Goal: Information Seeking & Learning: Learn about a topic

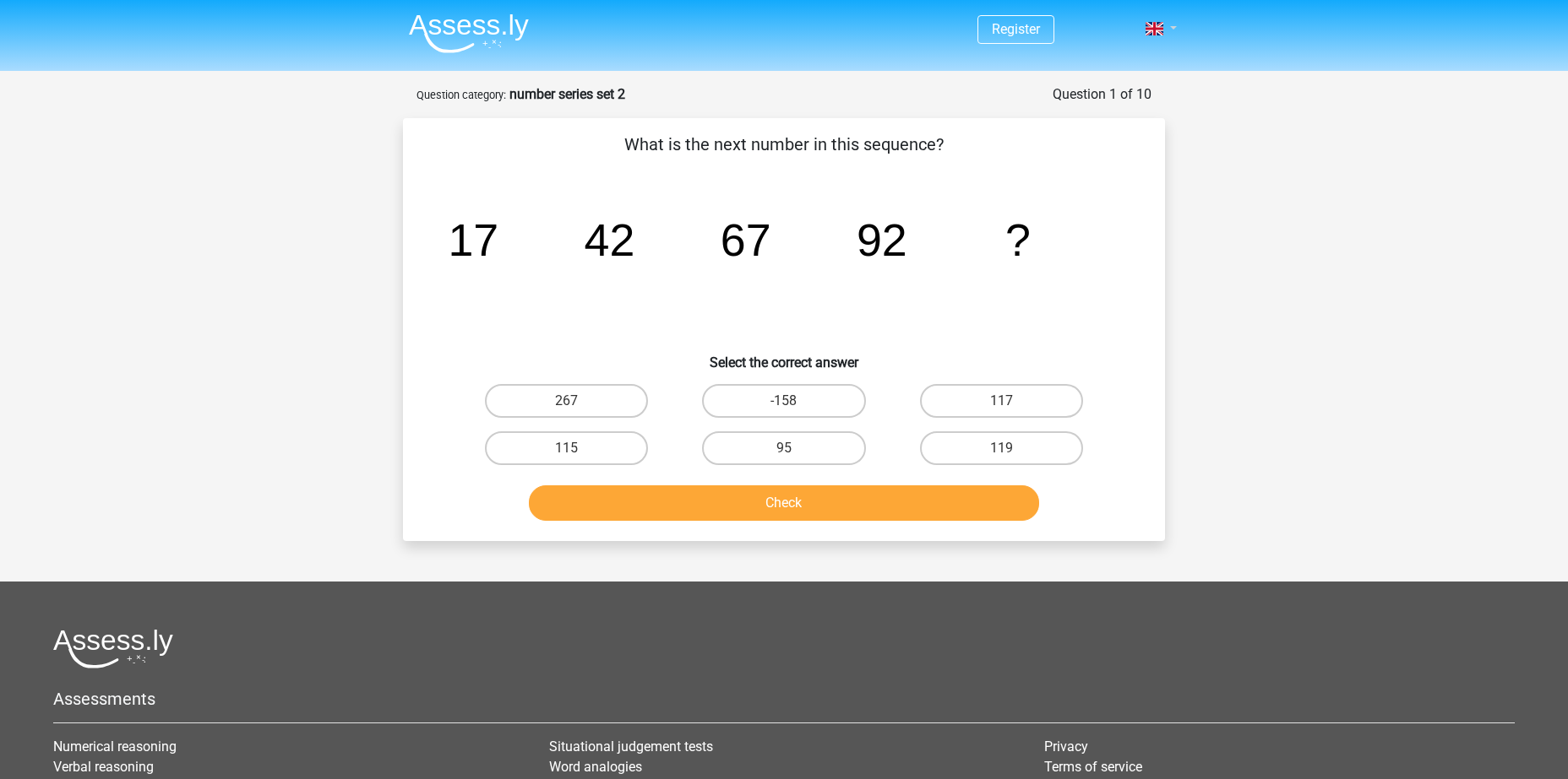
click at [1169, 31] on link at bounding box center [1156, 29] width 34 height 20
click at [1002, 24] on link "Register" at bounding box center [1015, 29] width 49 height 16
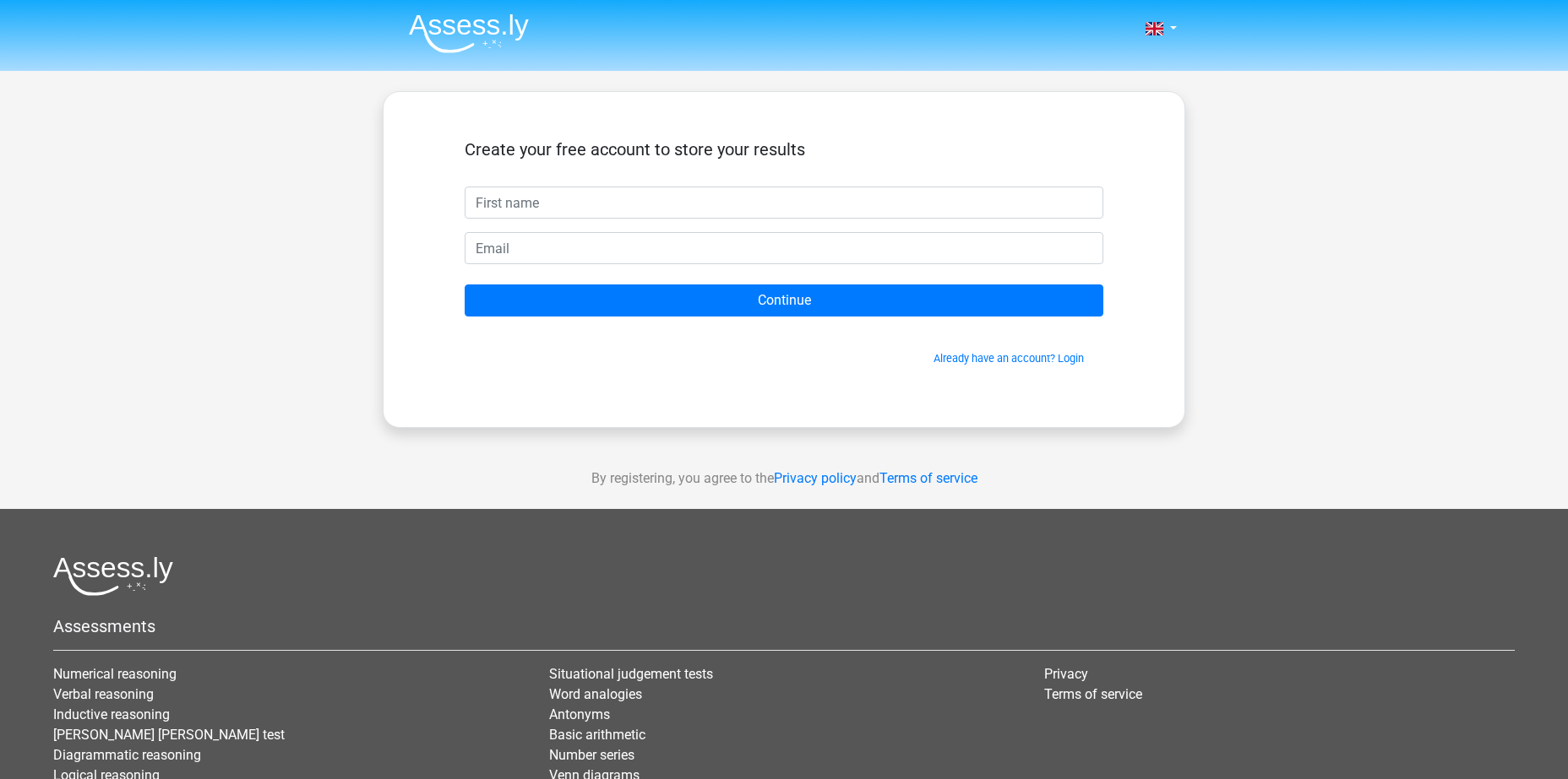
click at [732, 201] on input "text" at bounding box center [784, 203] width 639 height 32
type input "tomer"
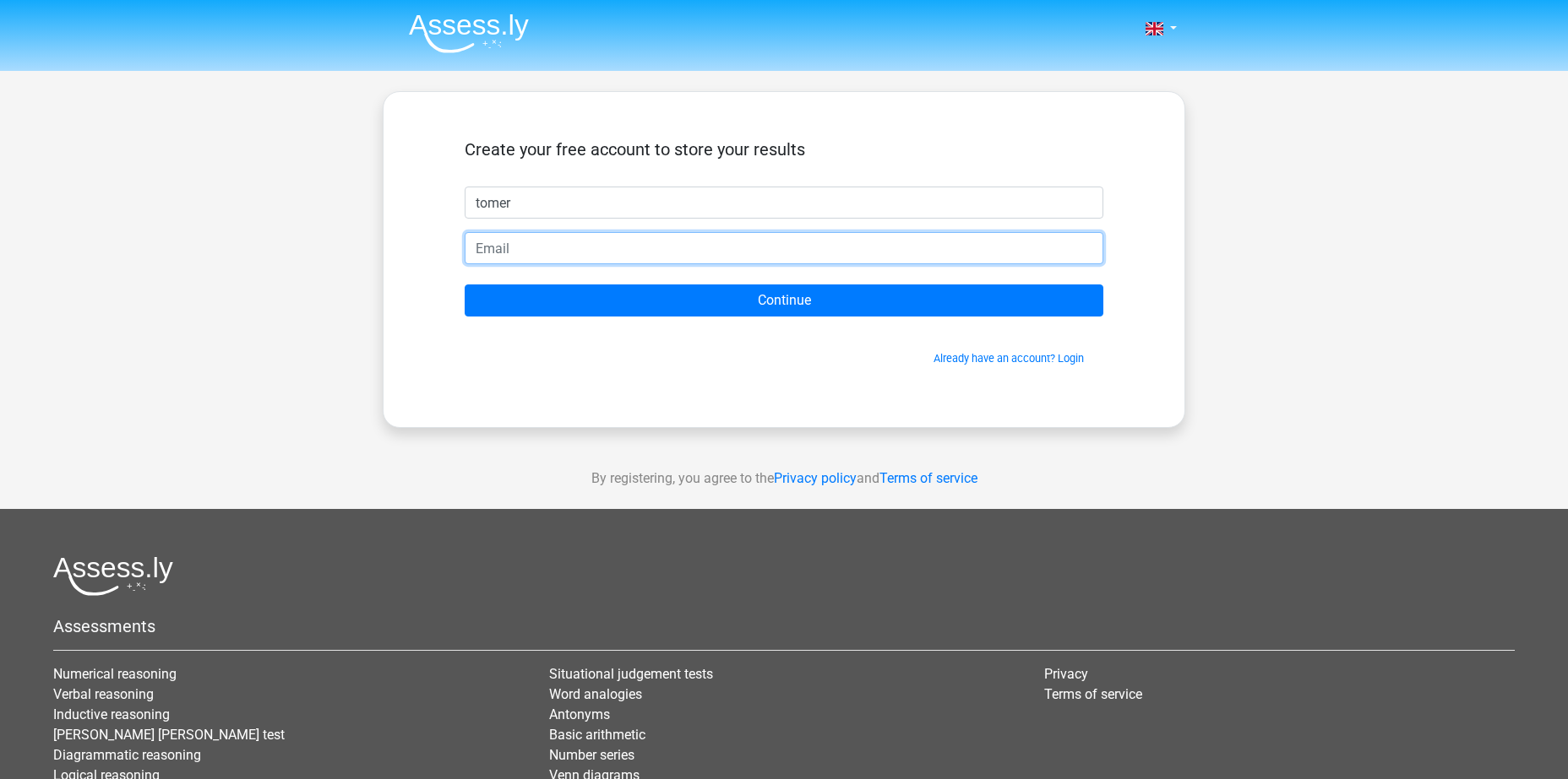
click at [772, 247] on input "email" at bounding box center [784, 249] width 639 height 32
type input "[EMAIL_ADDRESS][DOMAIN_NAME]"
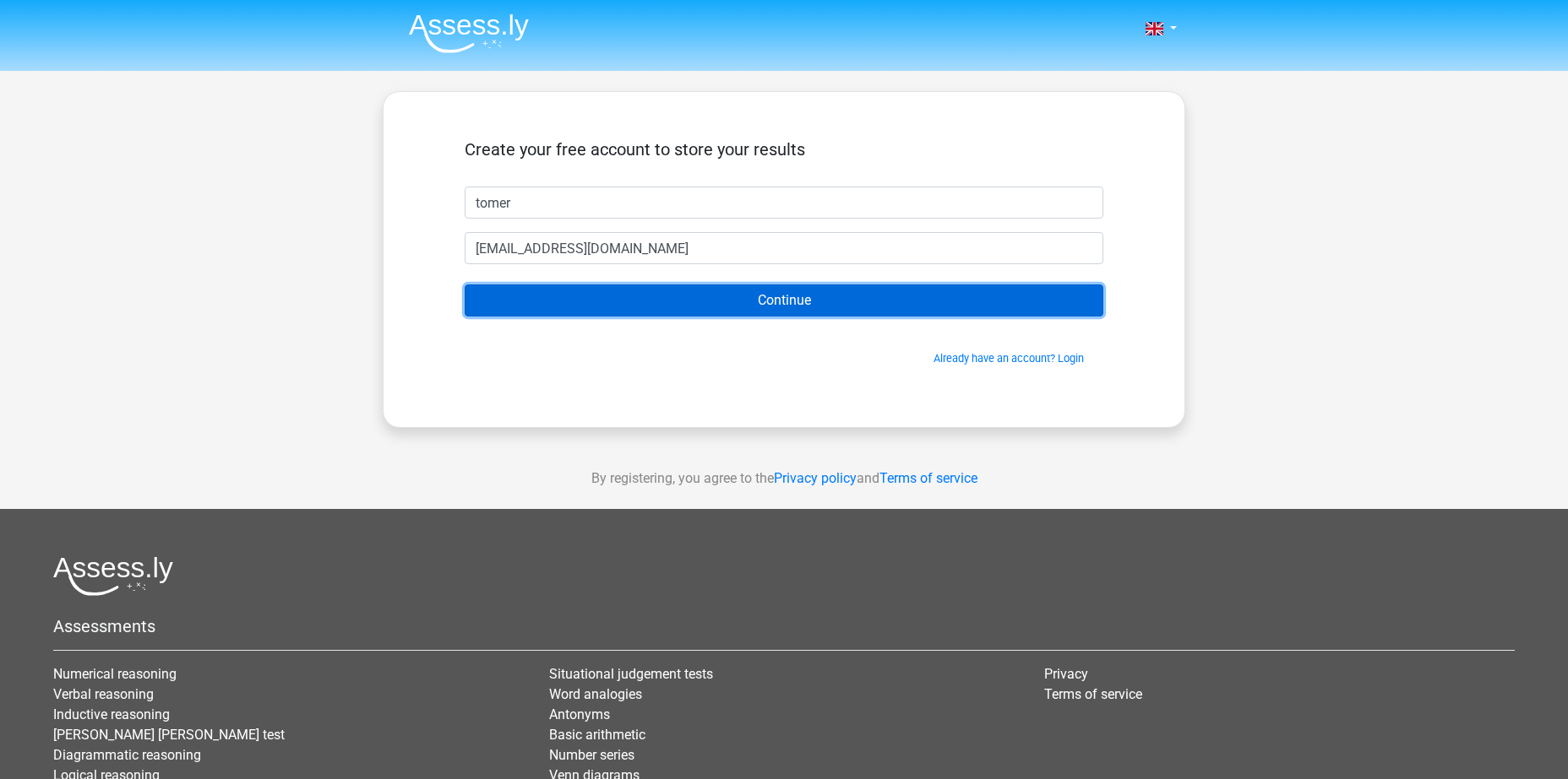
click at [732, 289] on input "Continue" at bounding box center [784, 301] width 639 height 32
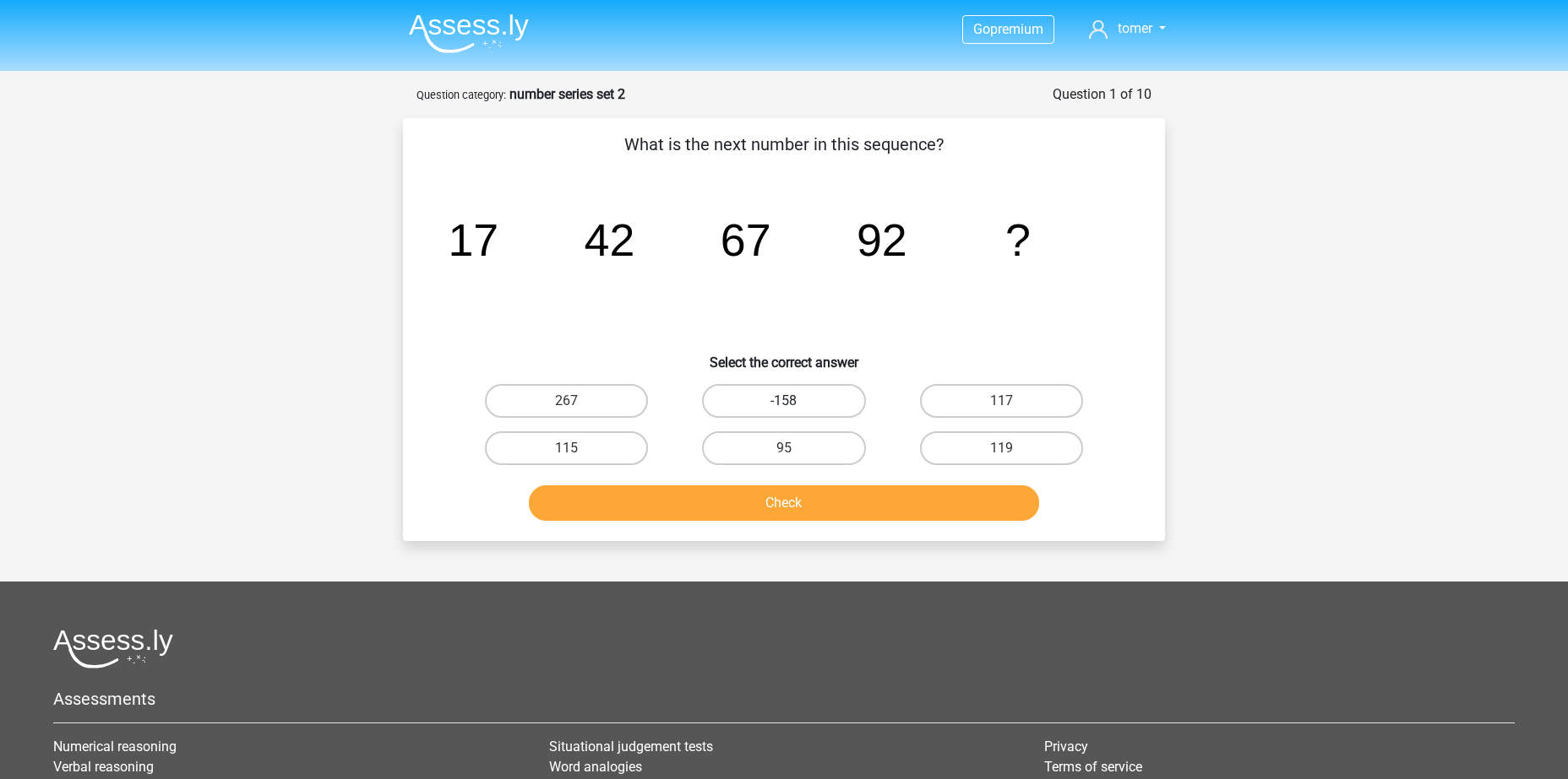
click at [764, 389] on label "-158" at bounding box center [783, 401] width 163 height 34
click at [784, 401] on input "-158" at bounding box center [789, 406] width 11 height 11
radio input "true"
click at [789, 401] on input "-158" at bounding box center [789, 406] width 11 height 11
click at [1044, 404] on label "117" at bounding box center [1001, 401] width 163 height 34
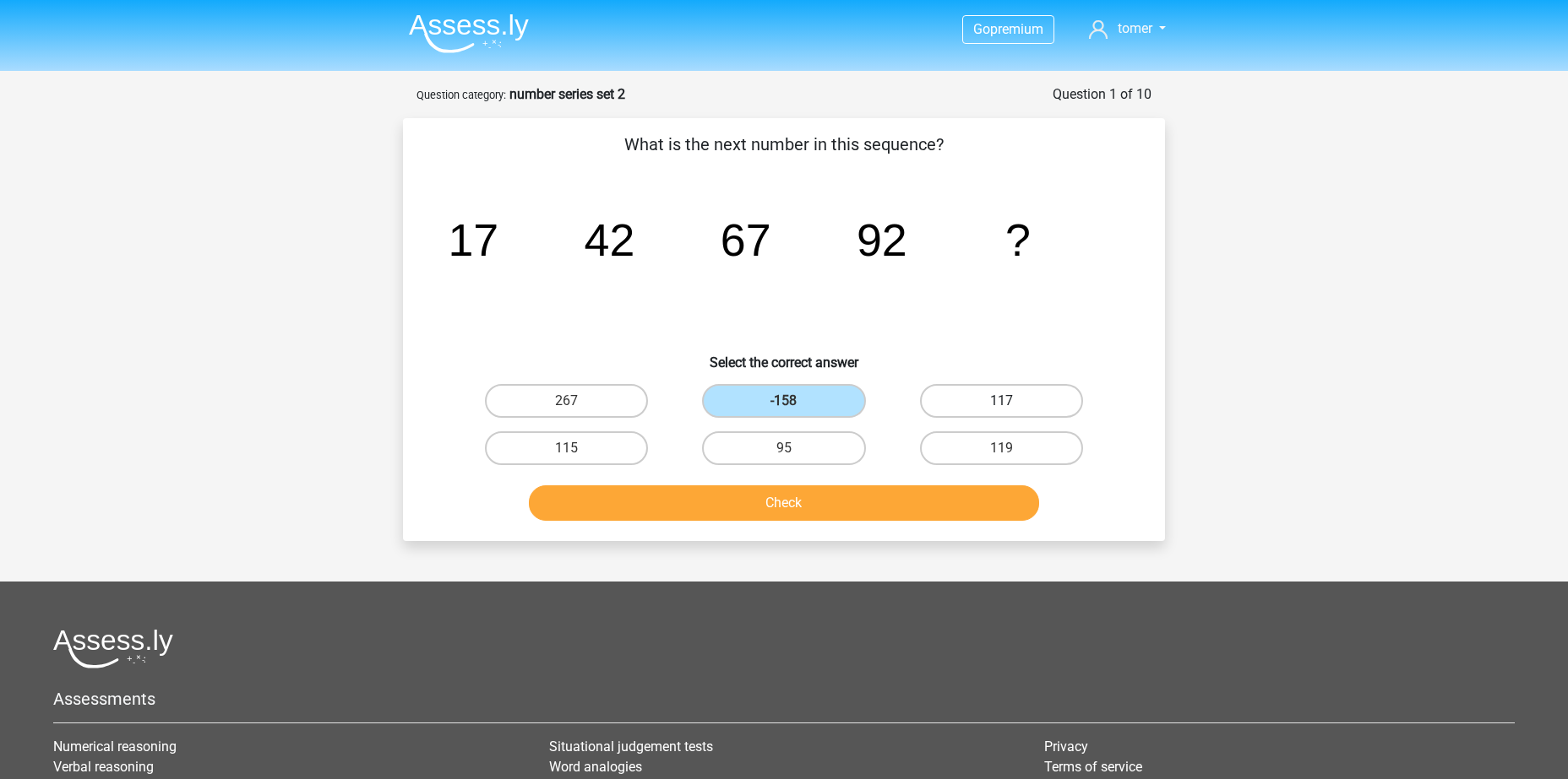
click at [1012, 404] on input "117" at bounding box center [1006, 406] width 11 height 11
radio input "true"
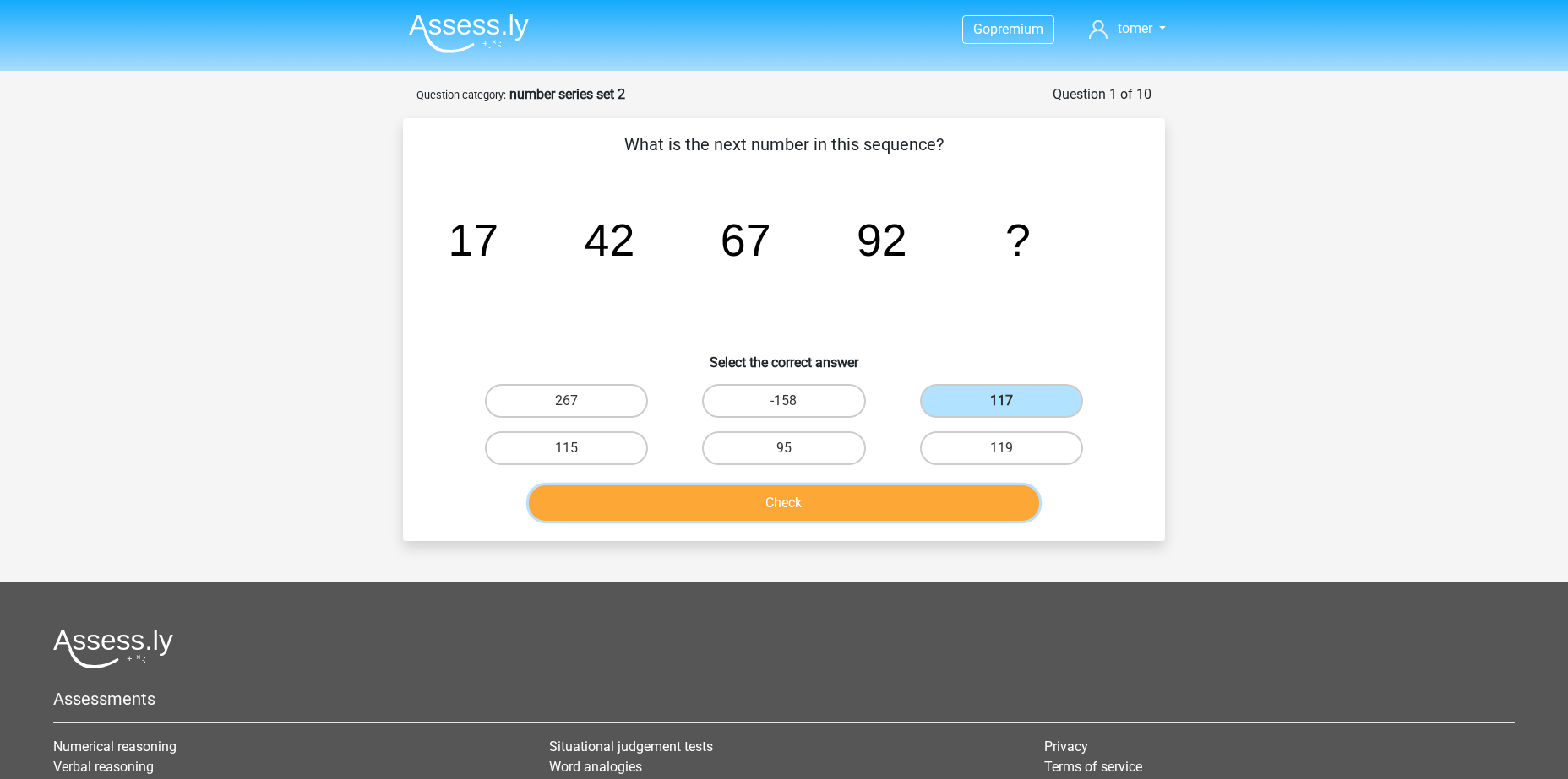
click at [923, 503] on button "Check" at bounding box center [784, 503] width 511 height 36
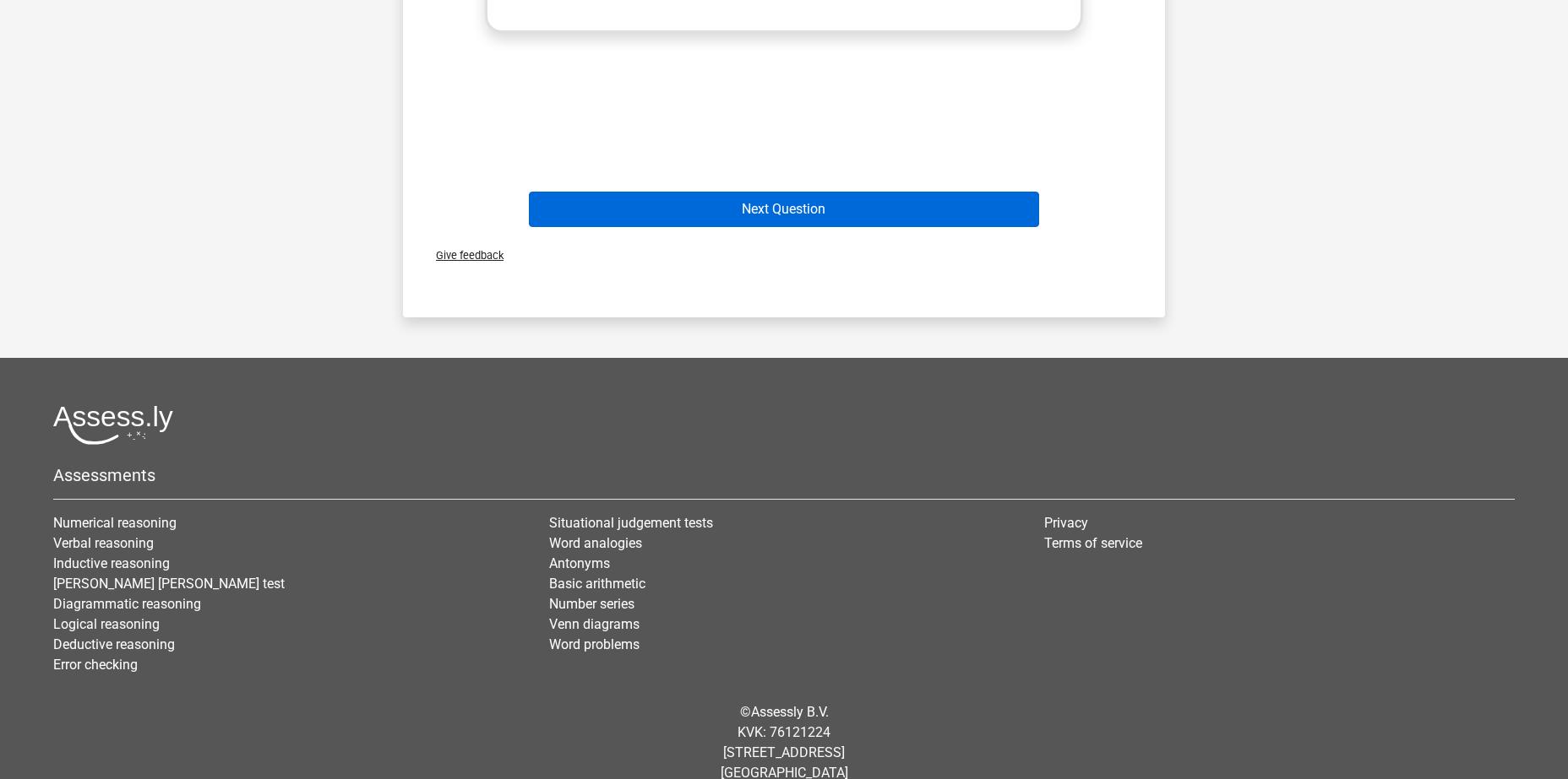
scroll to position [862, 0]
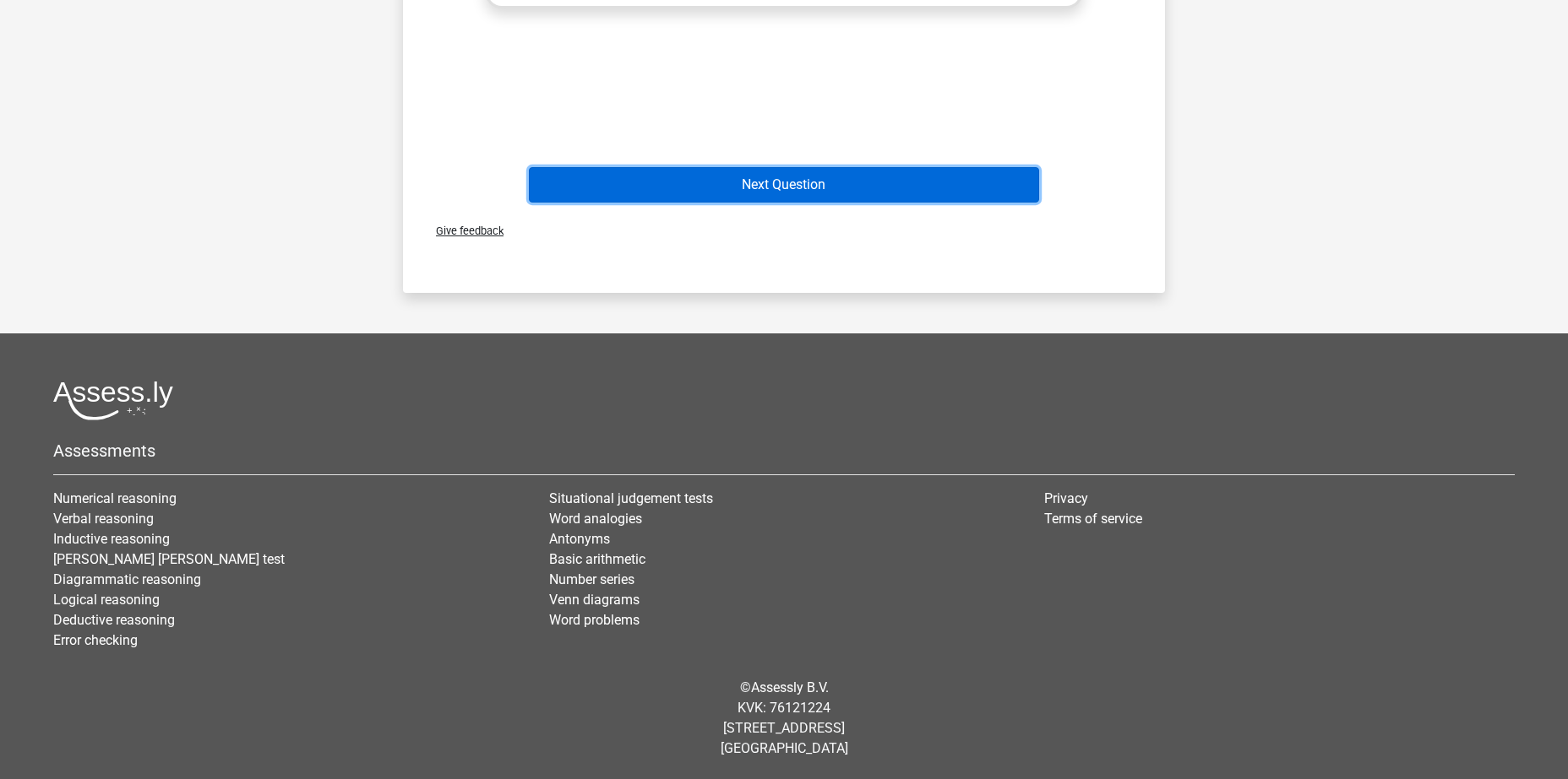
click at [692, 175] on button "Next Question" at bounding box center [784, 185] width 511 height 36
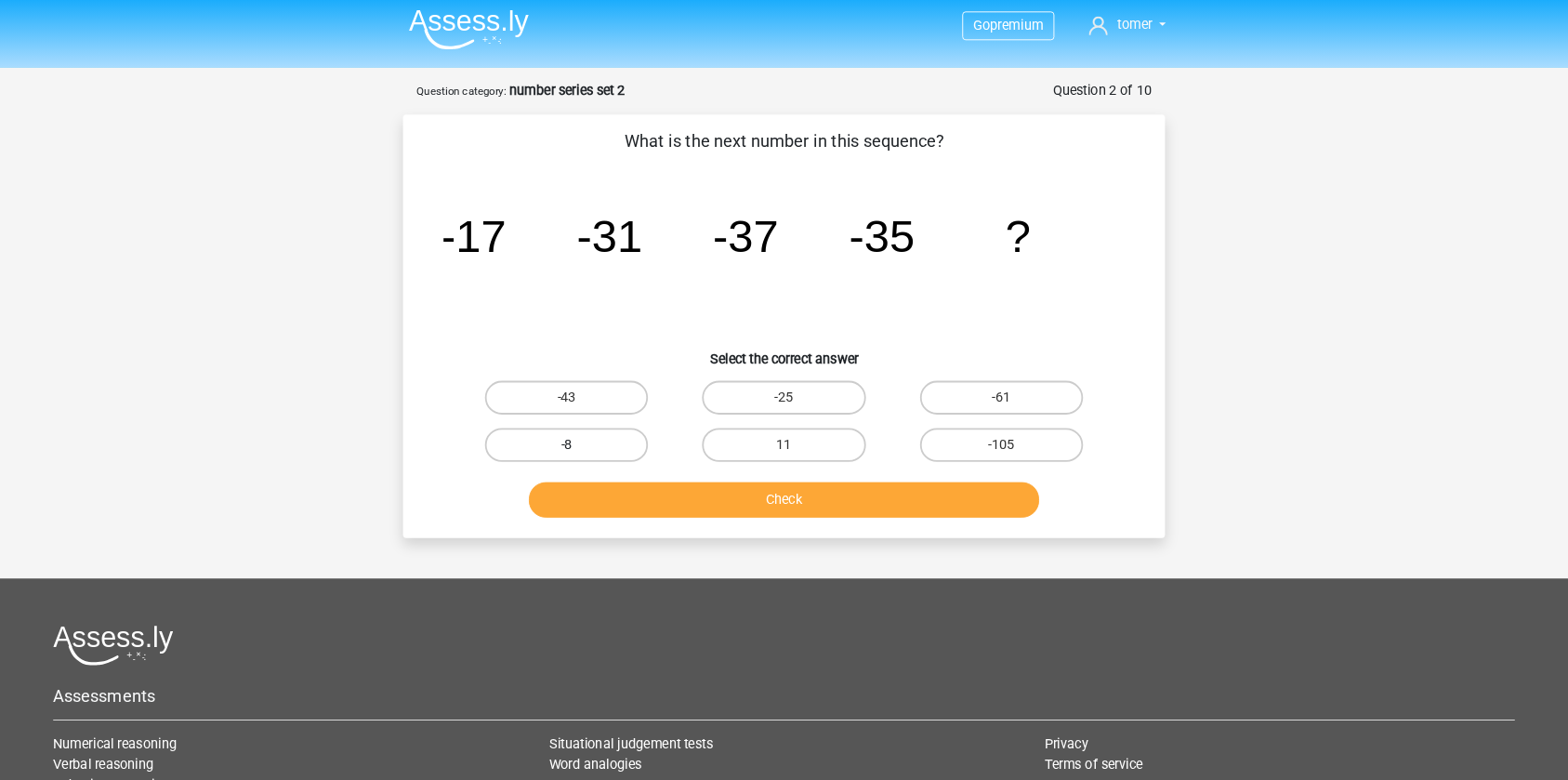
scroll to position [0, 0]
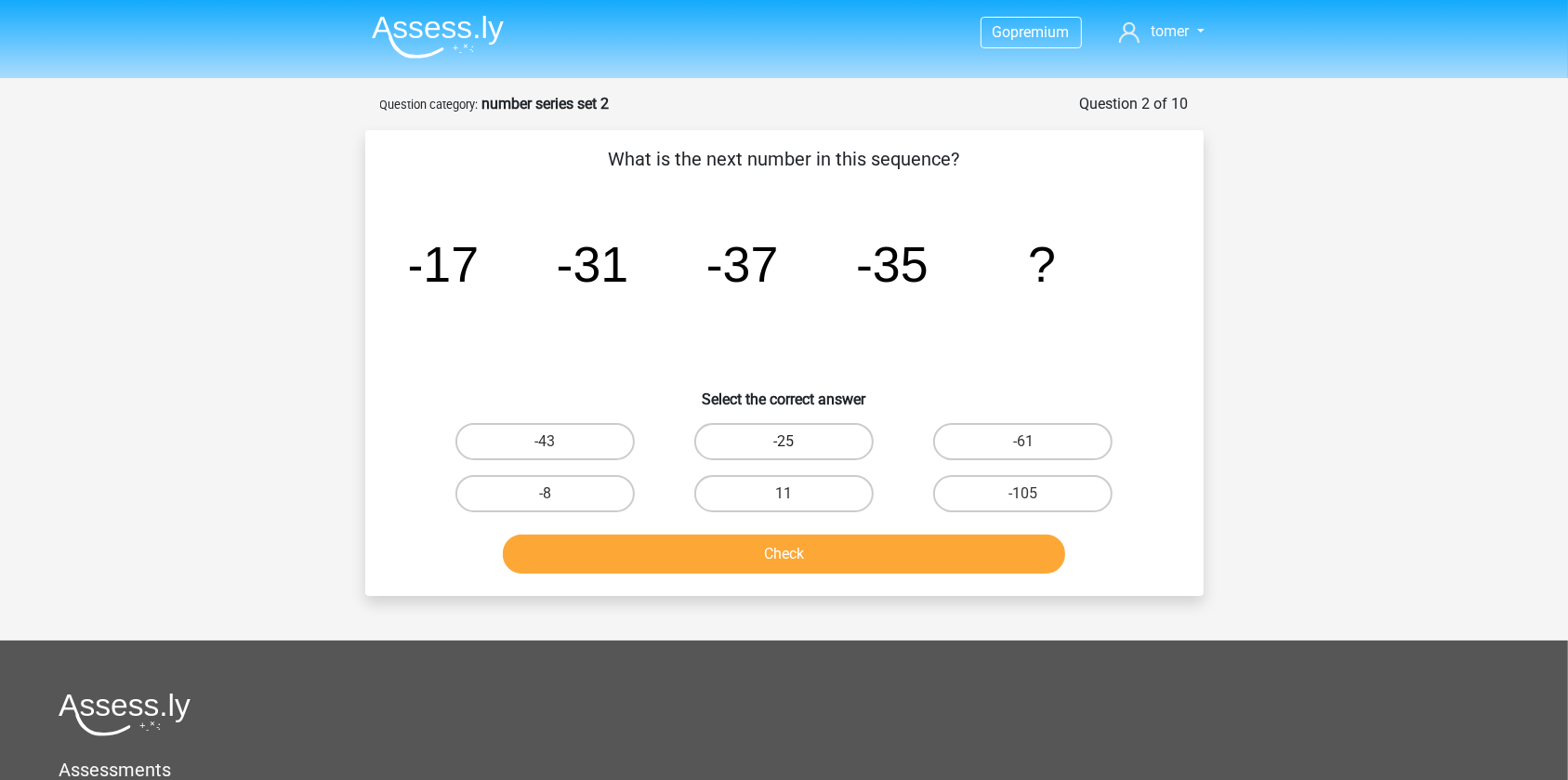
click at [796, 439] on label "-25" at bounding box center [784, 442] width 179 height 38
click at [796, 442] on input "-25" at bounding box center [789, 447] width 12 height 12
radio input "true"
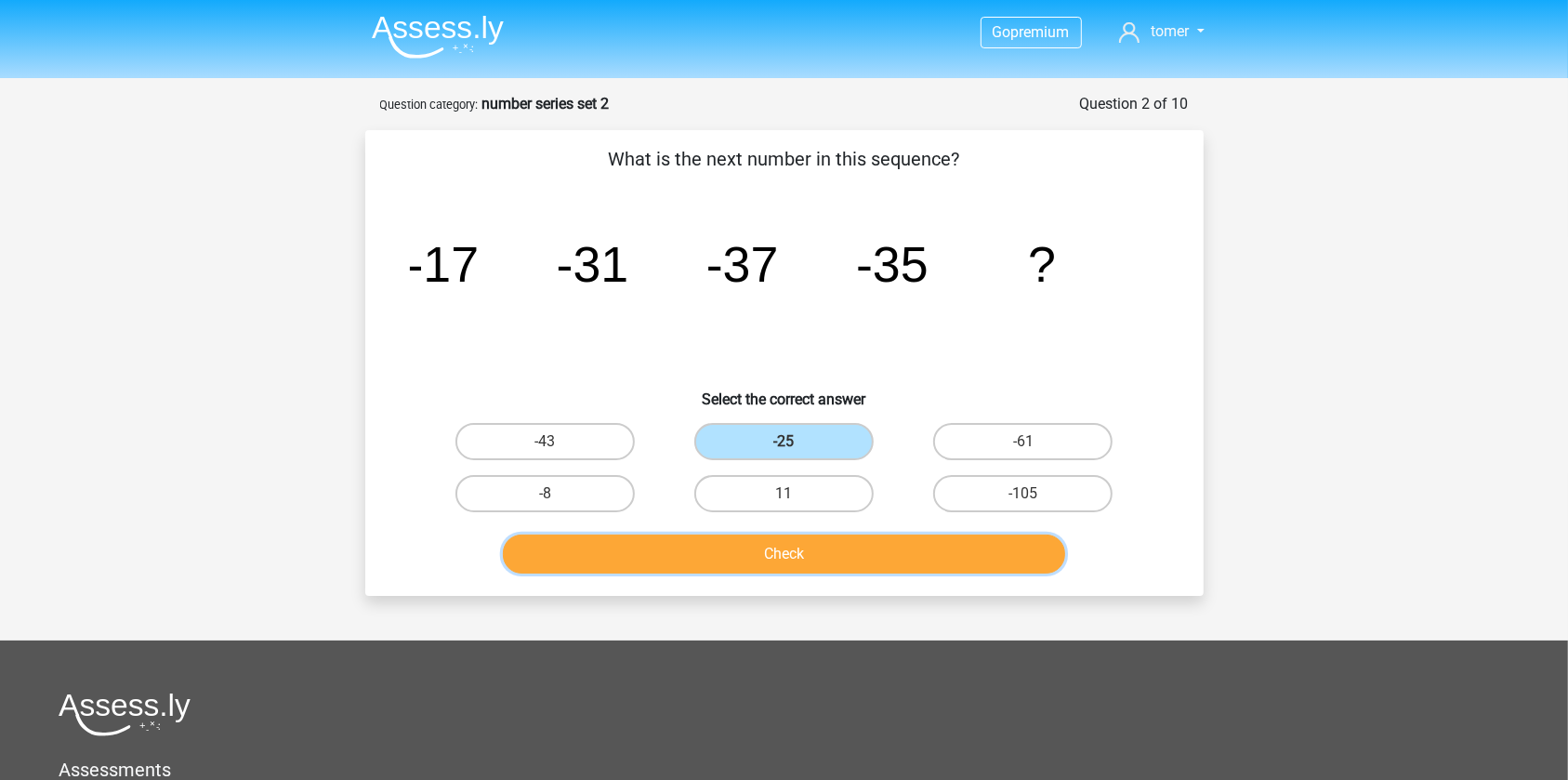
click at [784, 542] on button "Check" at bounding box center [784, 554] width 562 height 39
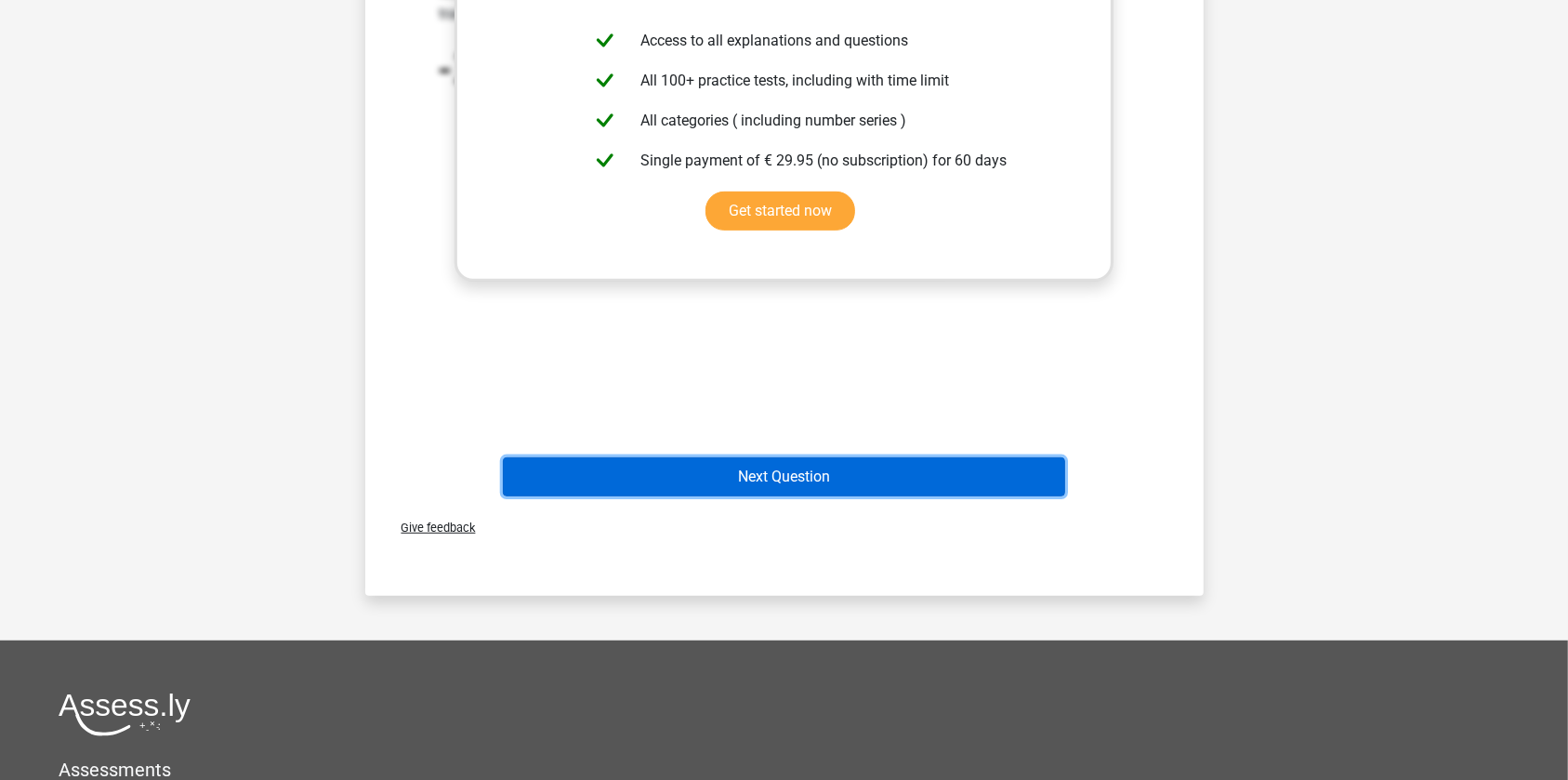
click at [682, 481] on button "Next Question" at bounding box center [784, 477] width 562 height 39
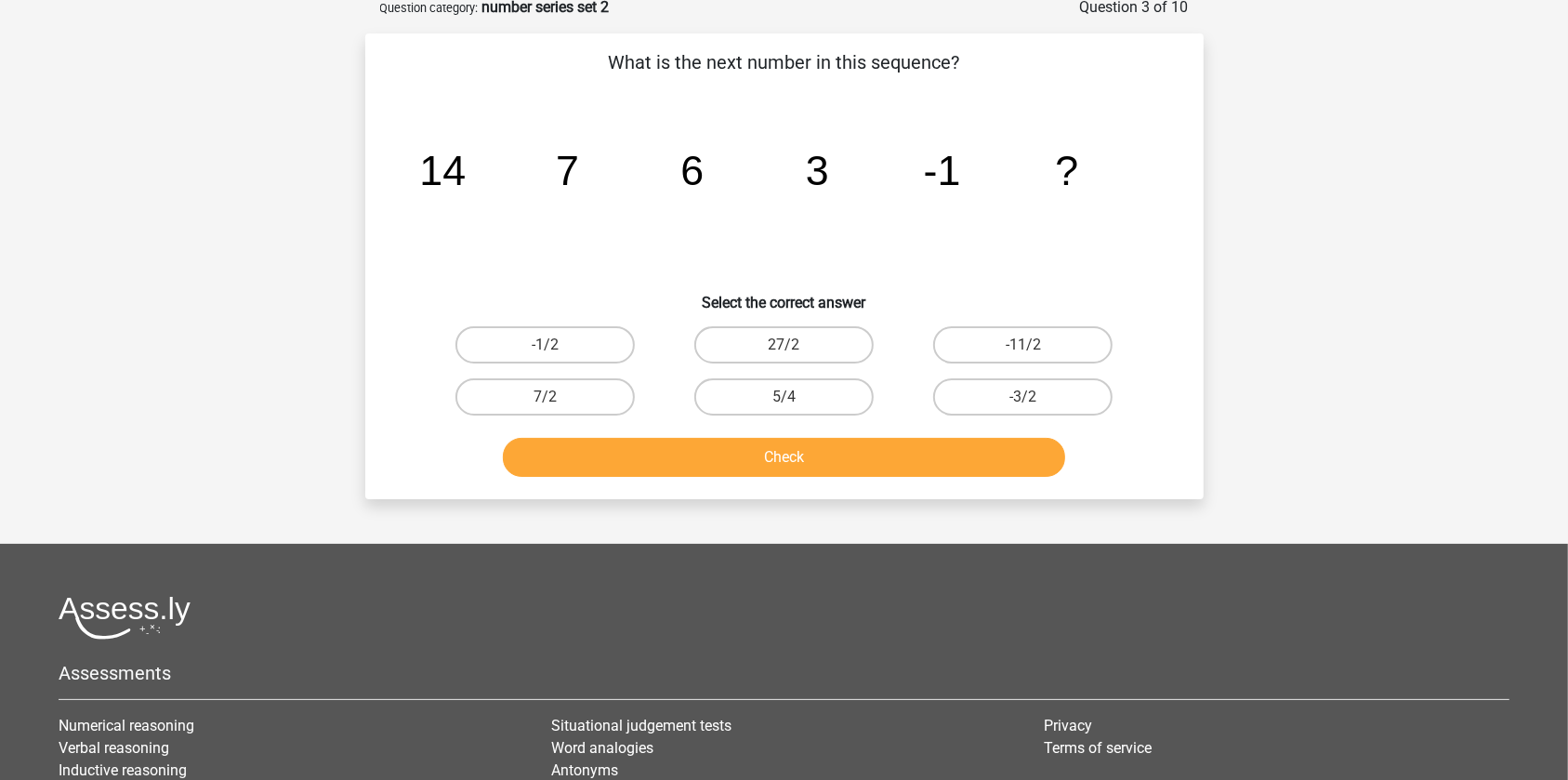
scroll to position [93, 0]
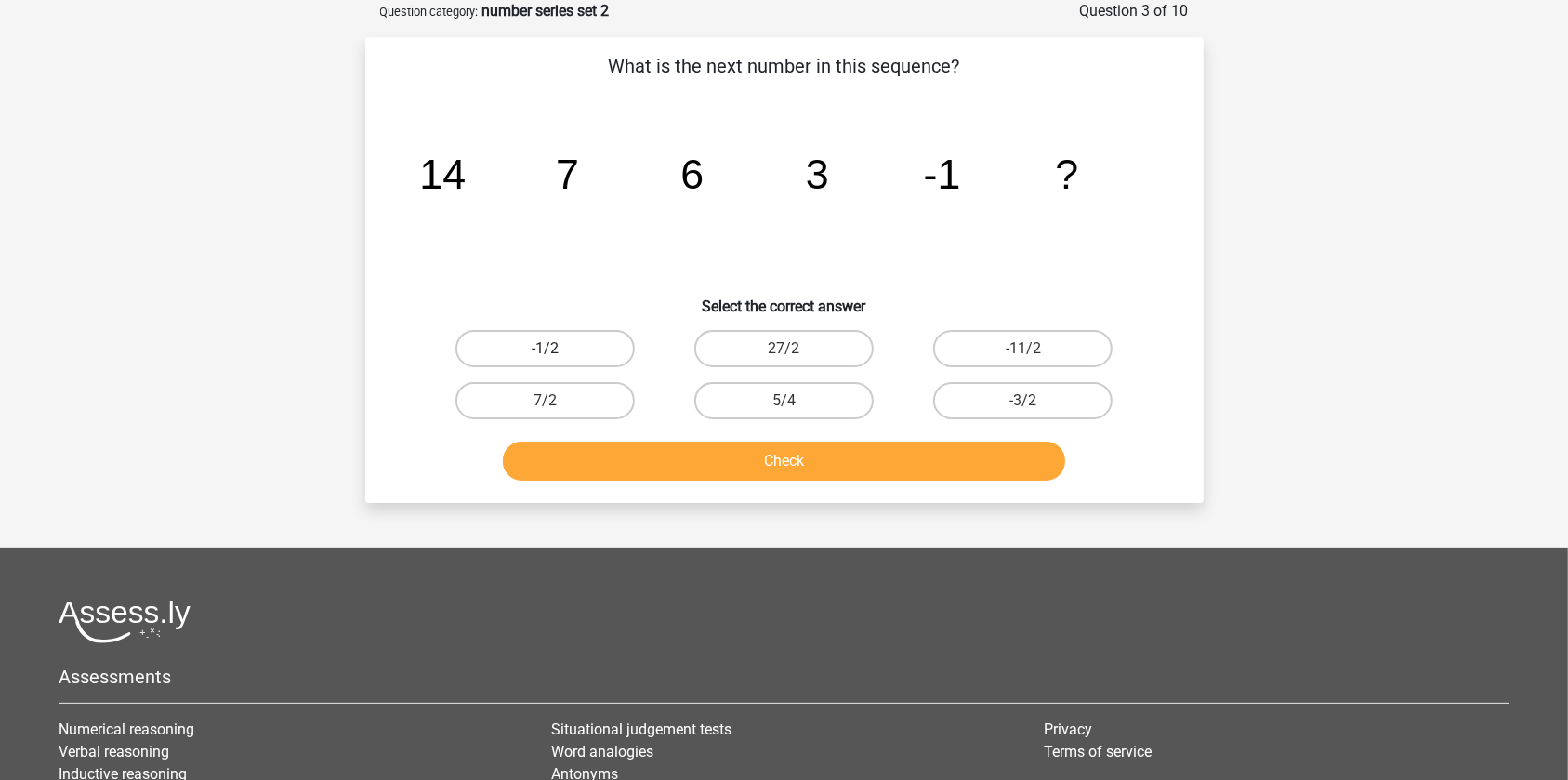
click at [584, 339] on label "-1/2" at bounding box center [545, 349] width 179 height 38
click at [557, 349] on input "-1/2" at bounding box center [550, 354] width 12 height 12
radio input "true"
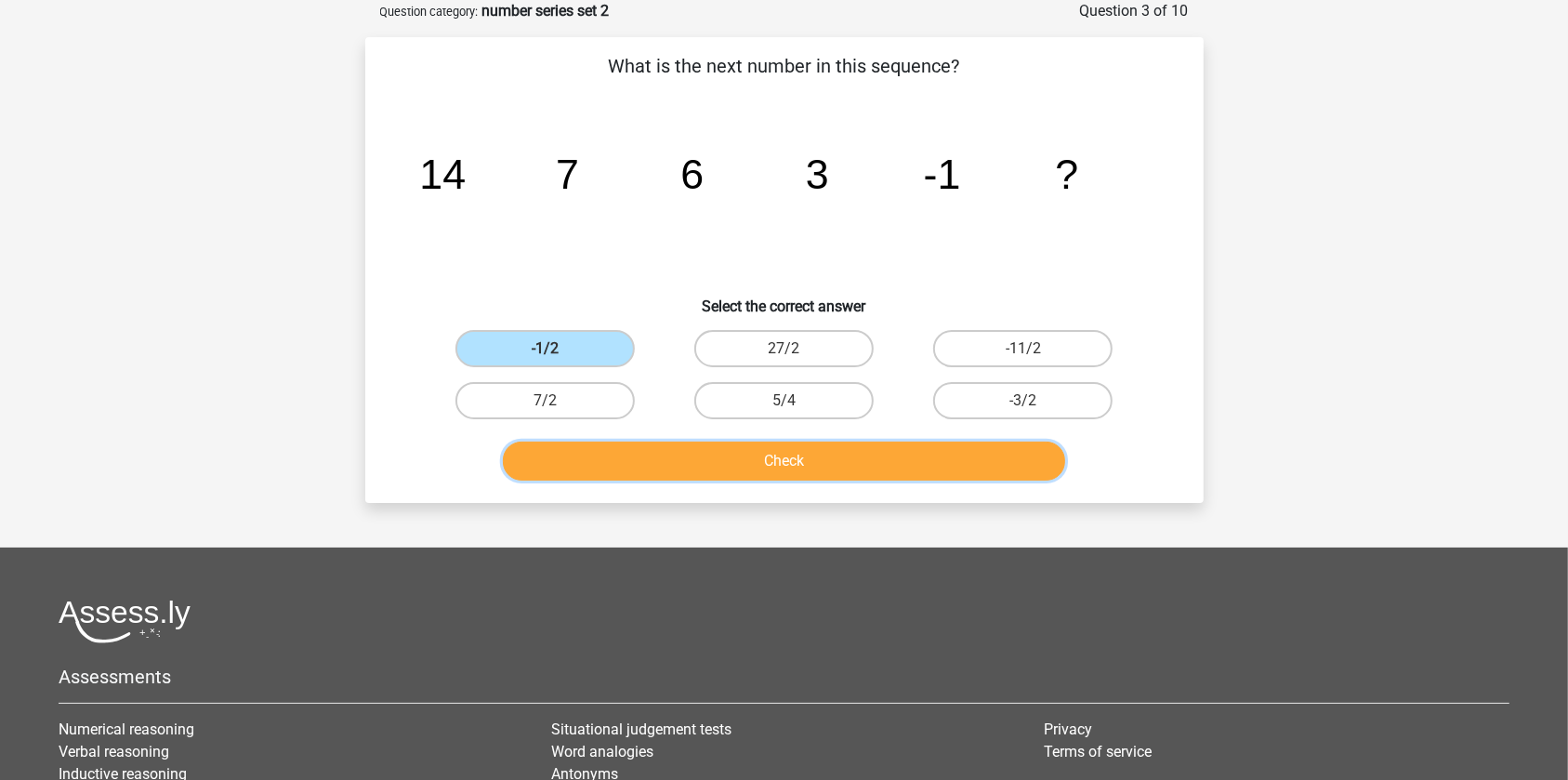
click at [685, 467] on button "Check" at bounding box center [784, 461] width 562 height 39
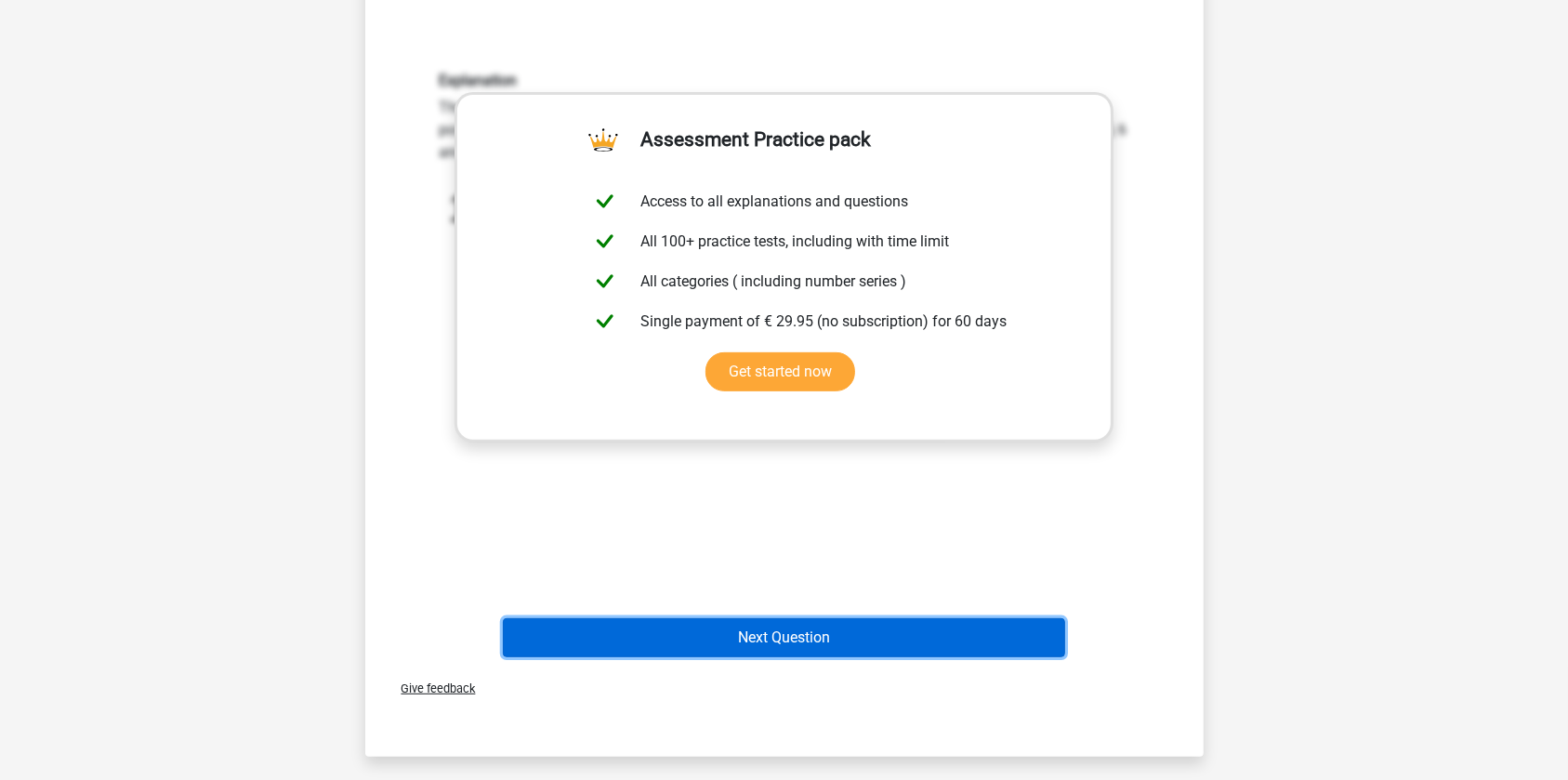
click at [780, 619] on button "Next Question" at bounding box center [784, 638] width 562 height 39
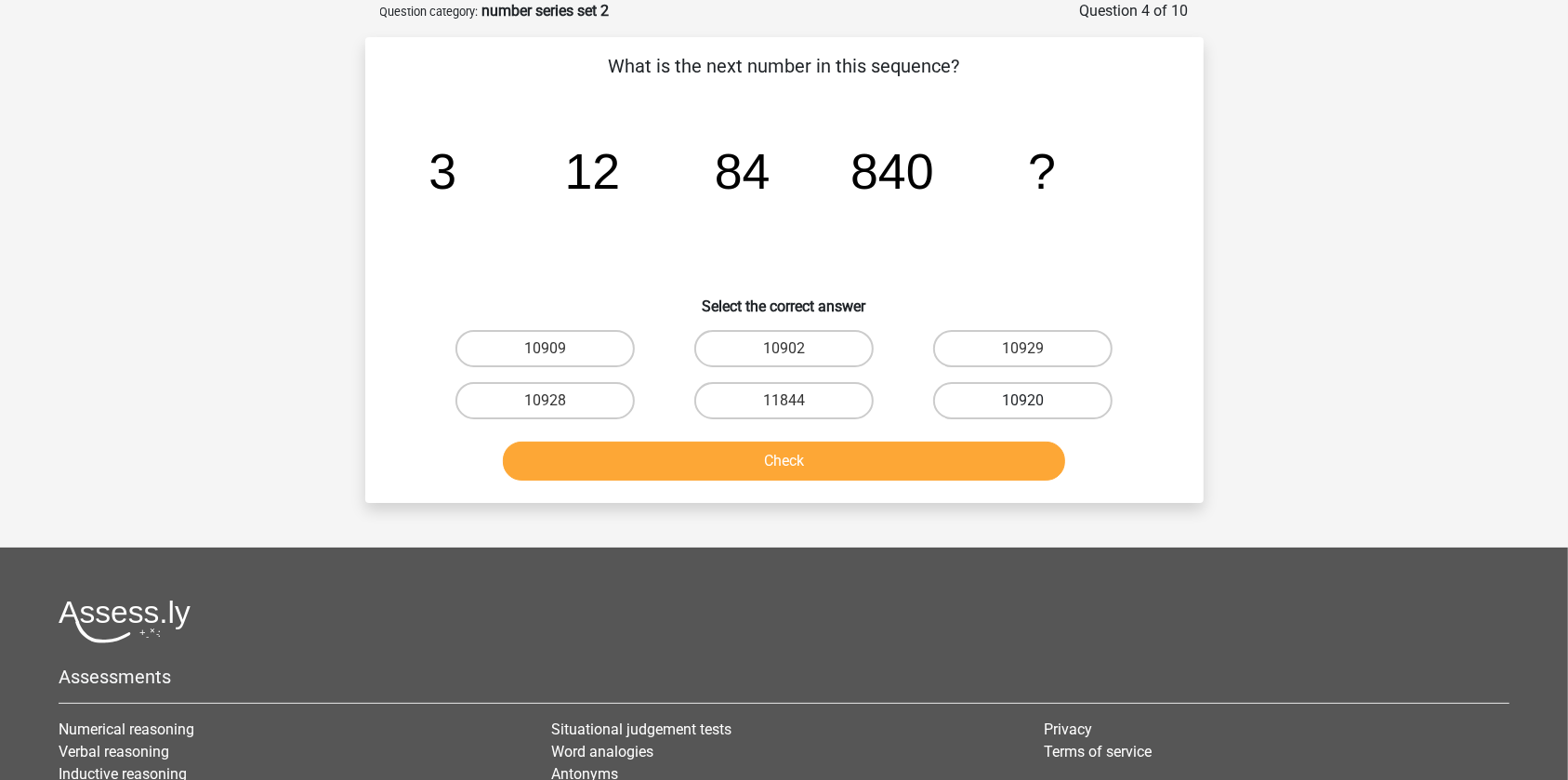
click at [1013, 383] on label "10920" at bounding box center [1023, 401] width 179 height 38
click at [1023, 400] on input "10920" at bounding box center [1029, 406] width 12 height 12
radio input "true"
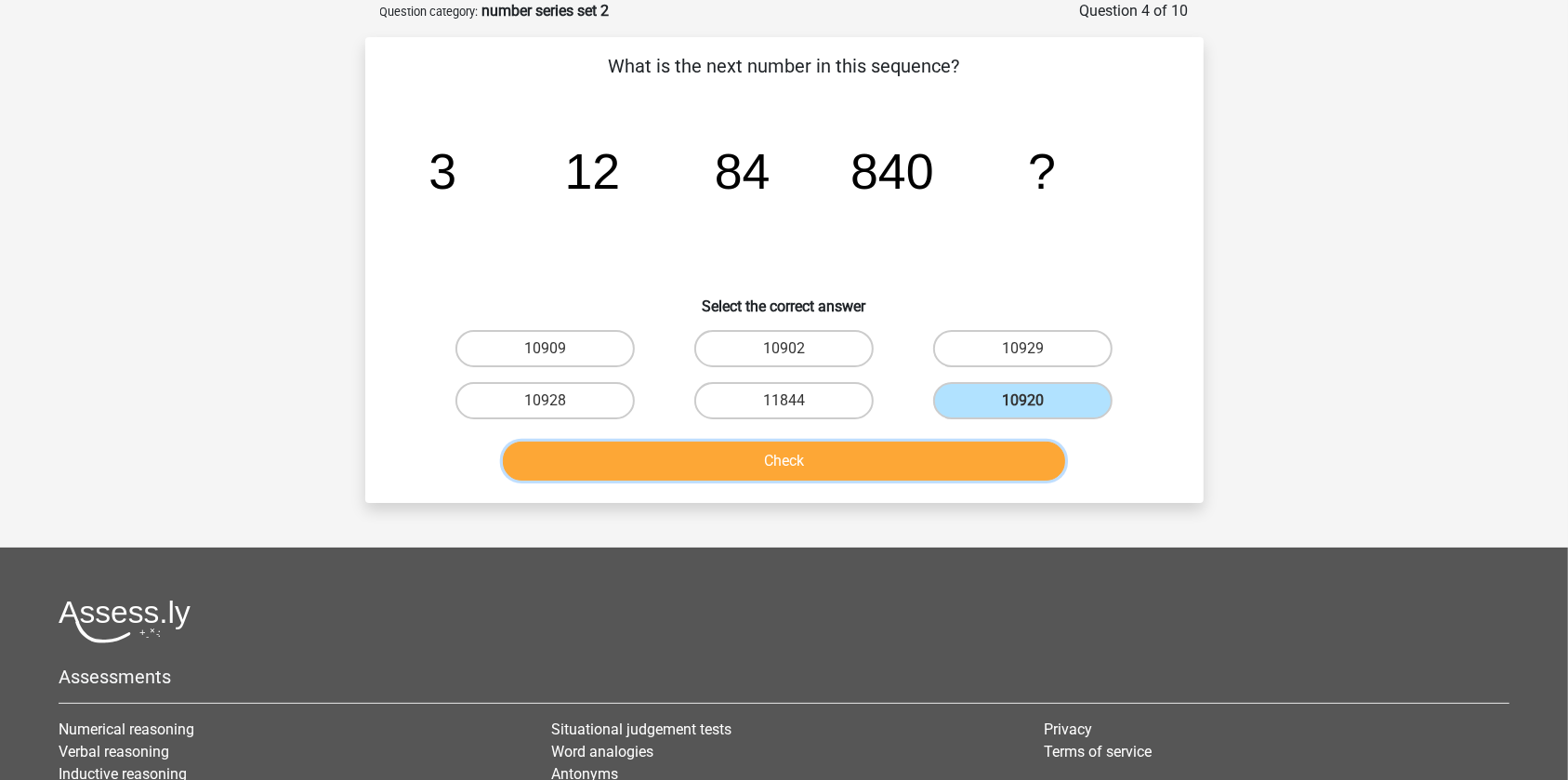
click at [960, 449] on button "Check" at bounding box center [784, 461] width 562 height 39
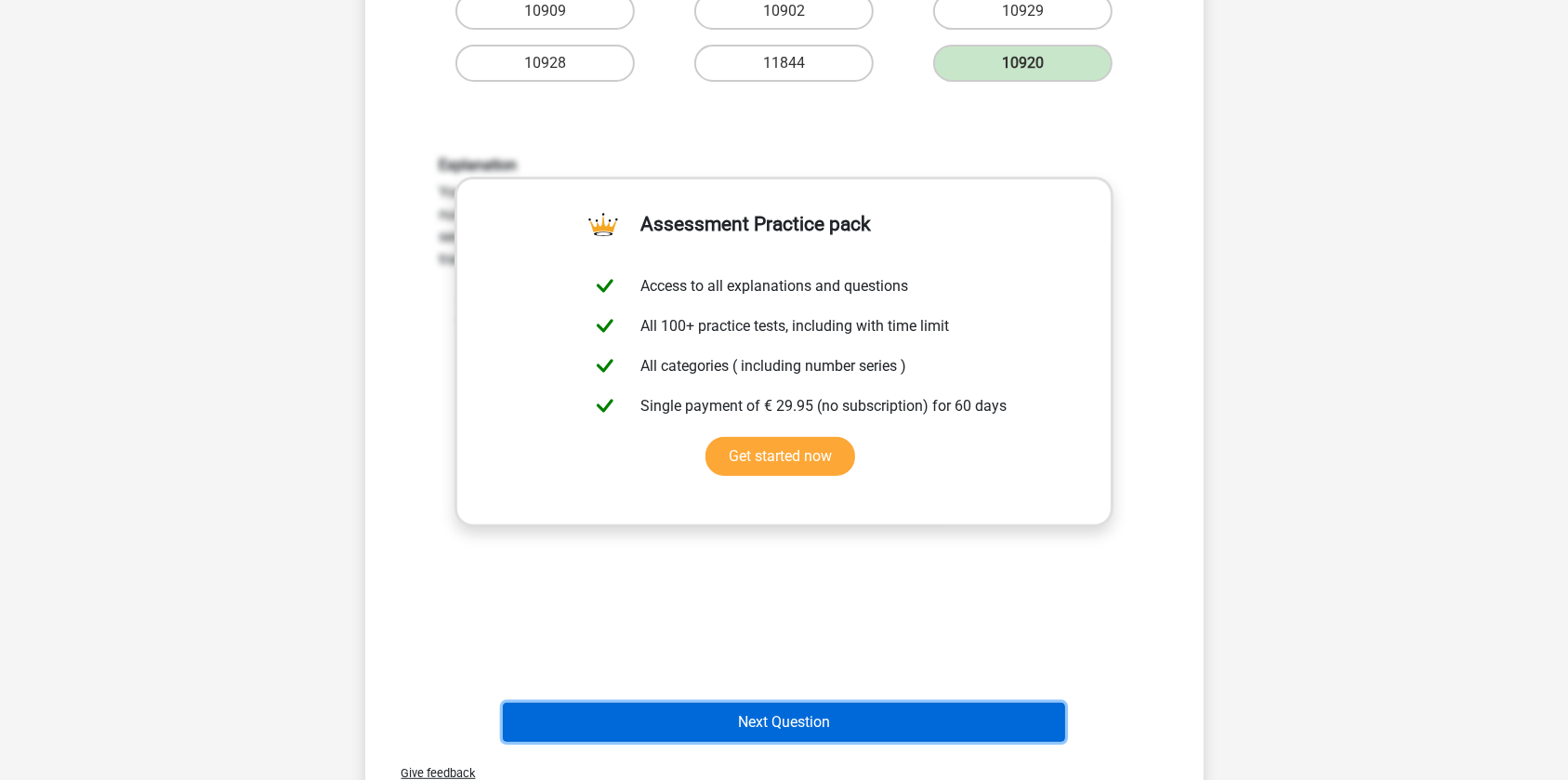
click at [816, 706] on button "Next Question" at bounding box center [784, 723] width 562 height 39
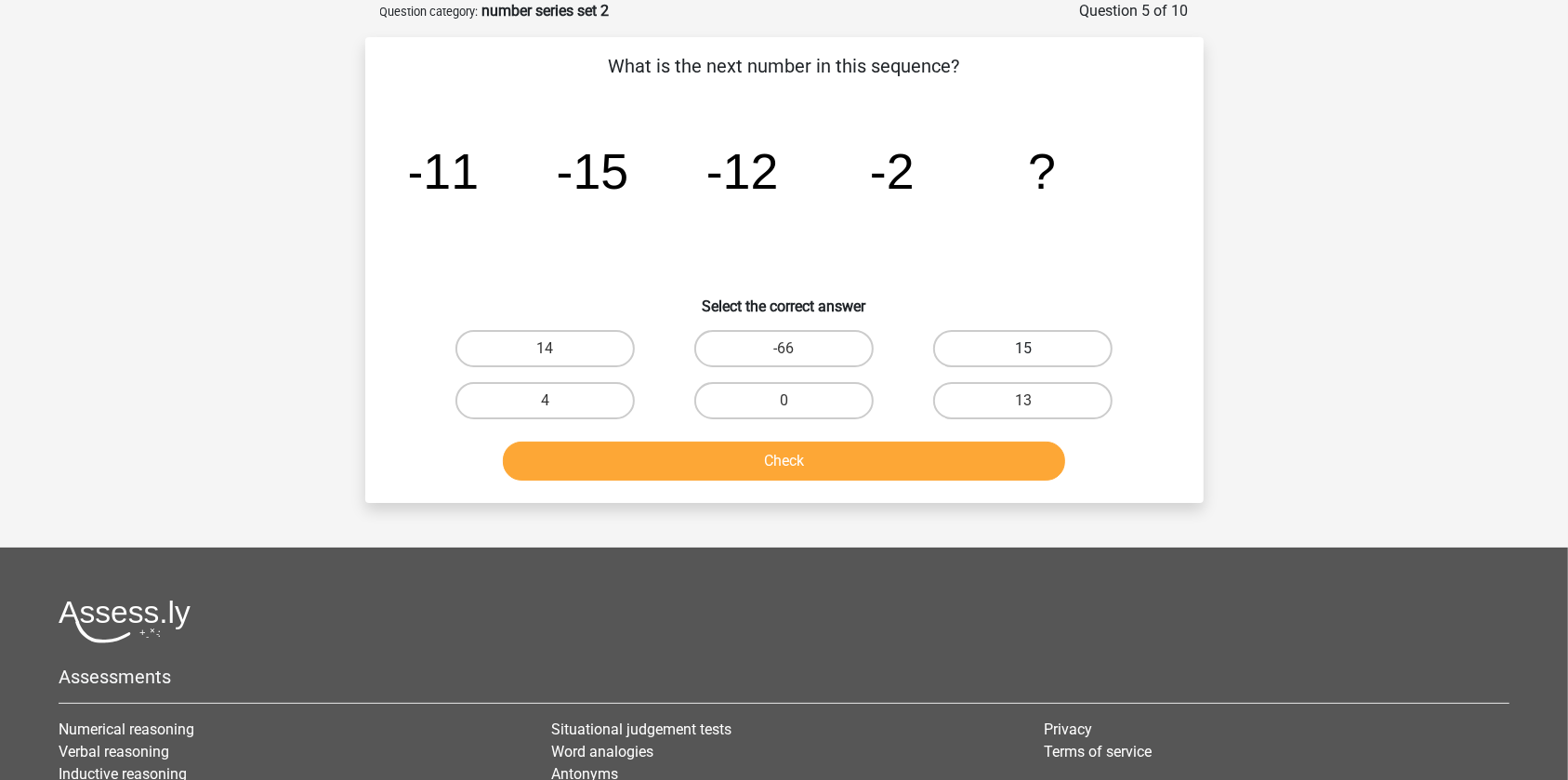
click at [1078, 353] on label "15" at bounding box center [1023, 349] width 179 height 38
click at [1036, 353] on input "15" at bounding box center [1029, 354] width 12 height 12
radio input "true"
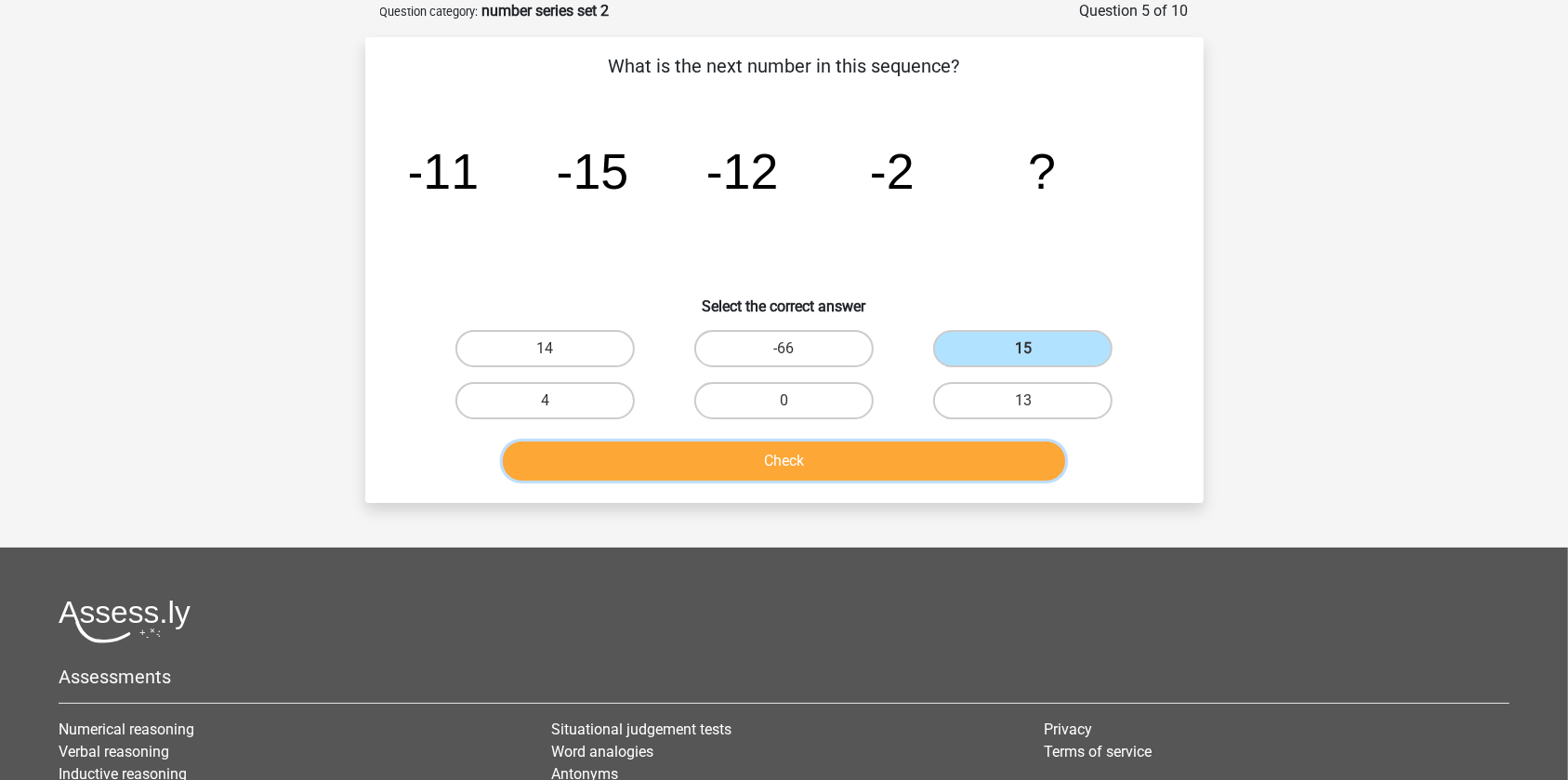
click at [1011, 468] on button "Check" at bounding box center [784, 461] width 562 height 39
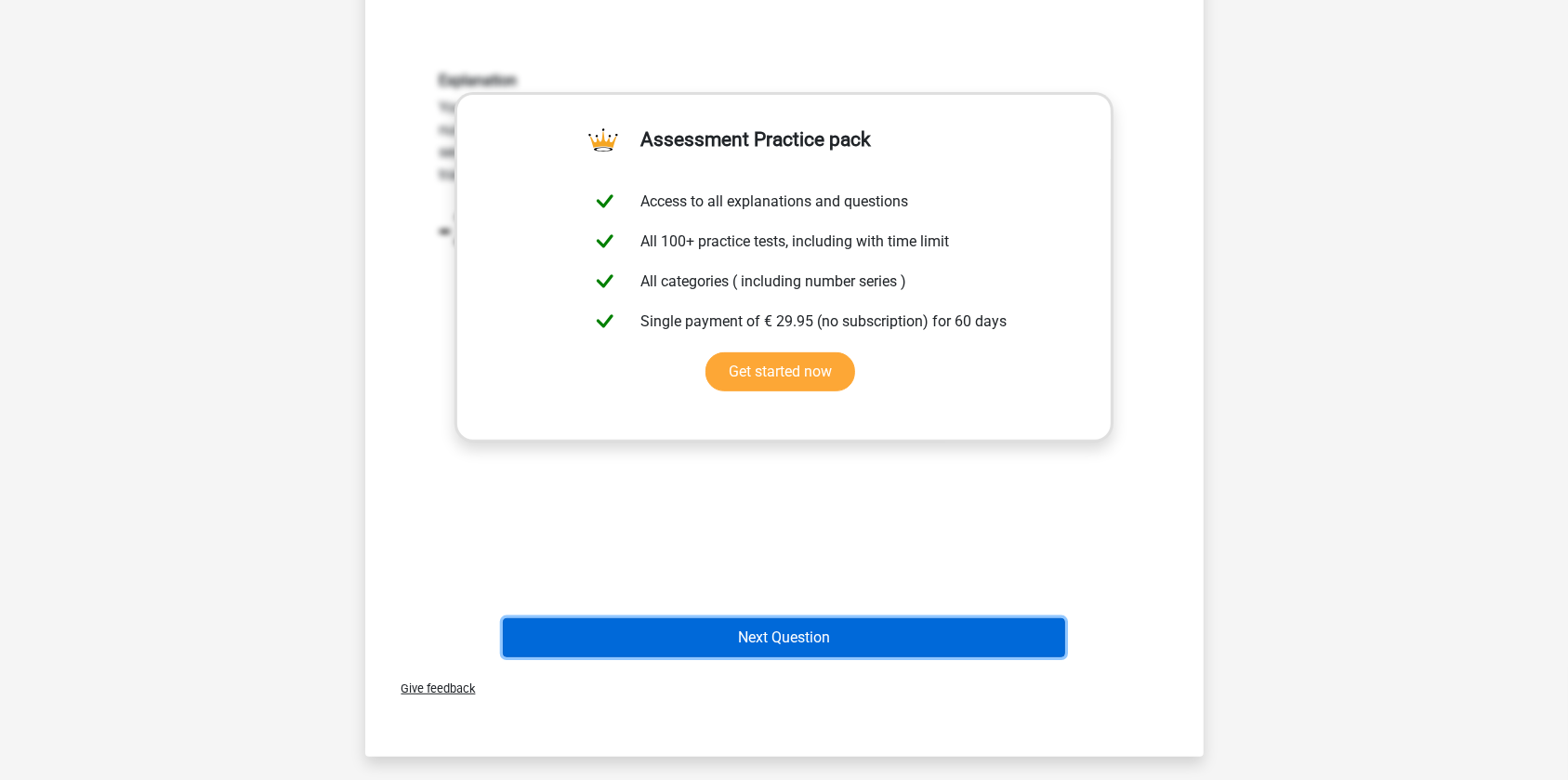
click at [741, 630] on button "Next Question" at bounding box center [784, 638] width 562 height 39
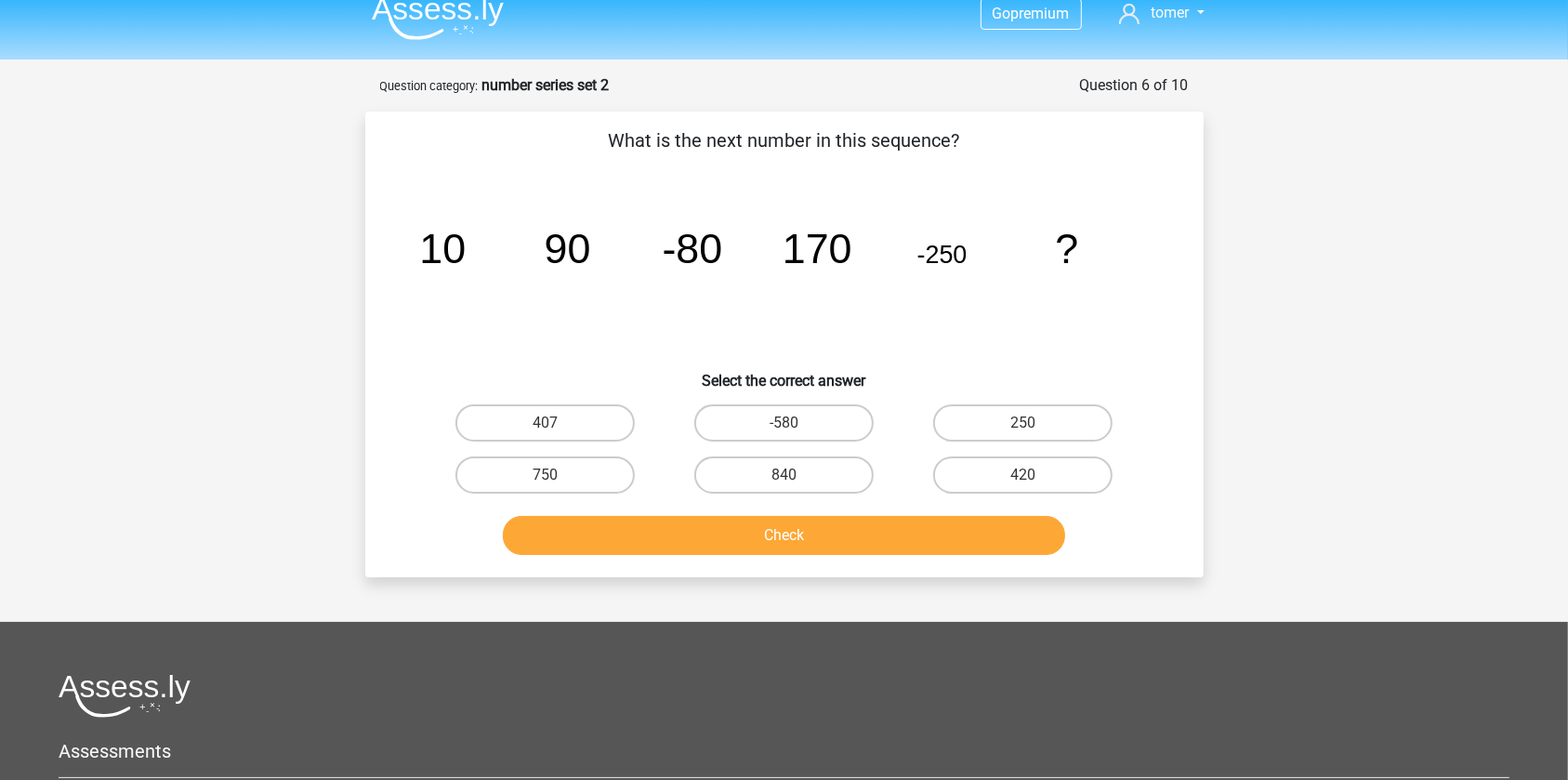
scroll to position [0, 0]
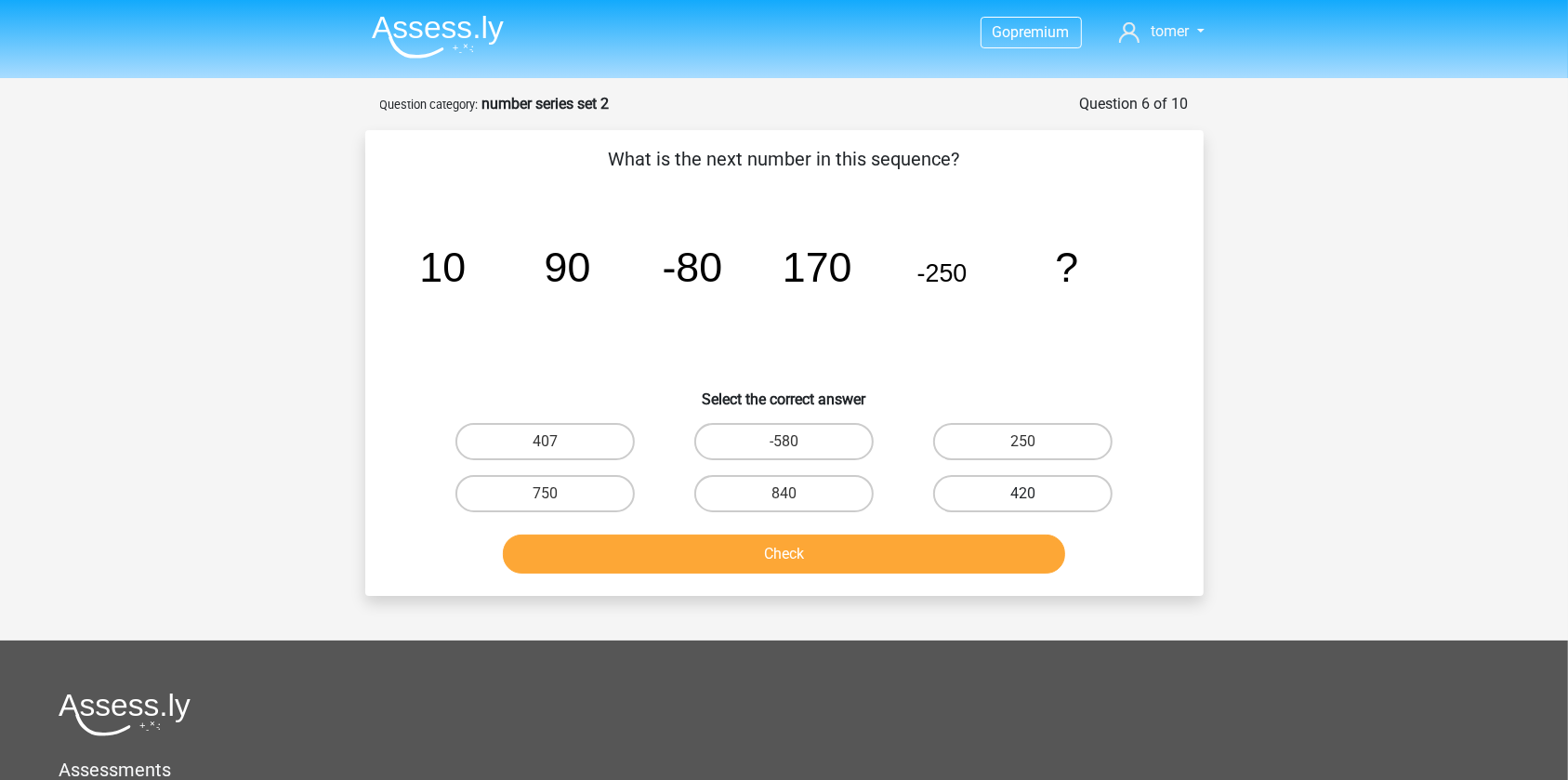
click at [960, 488] on label "420" at bounding box center [1023, 494] width 179 height 38
click at [1023, 494] on input "420" at bounding box center [1029, 500] width 12 height 12
radio input "true"
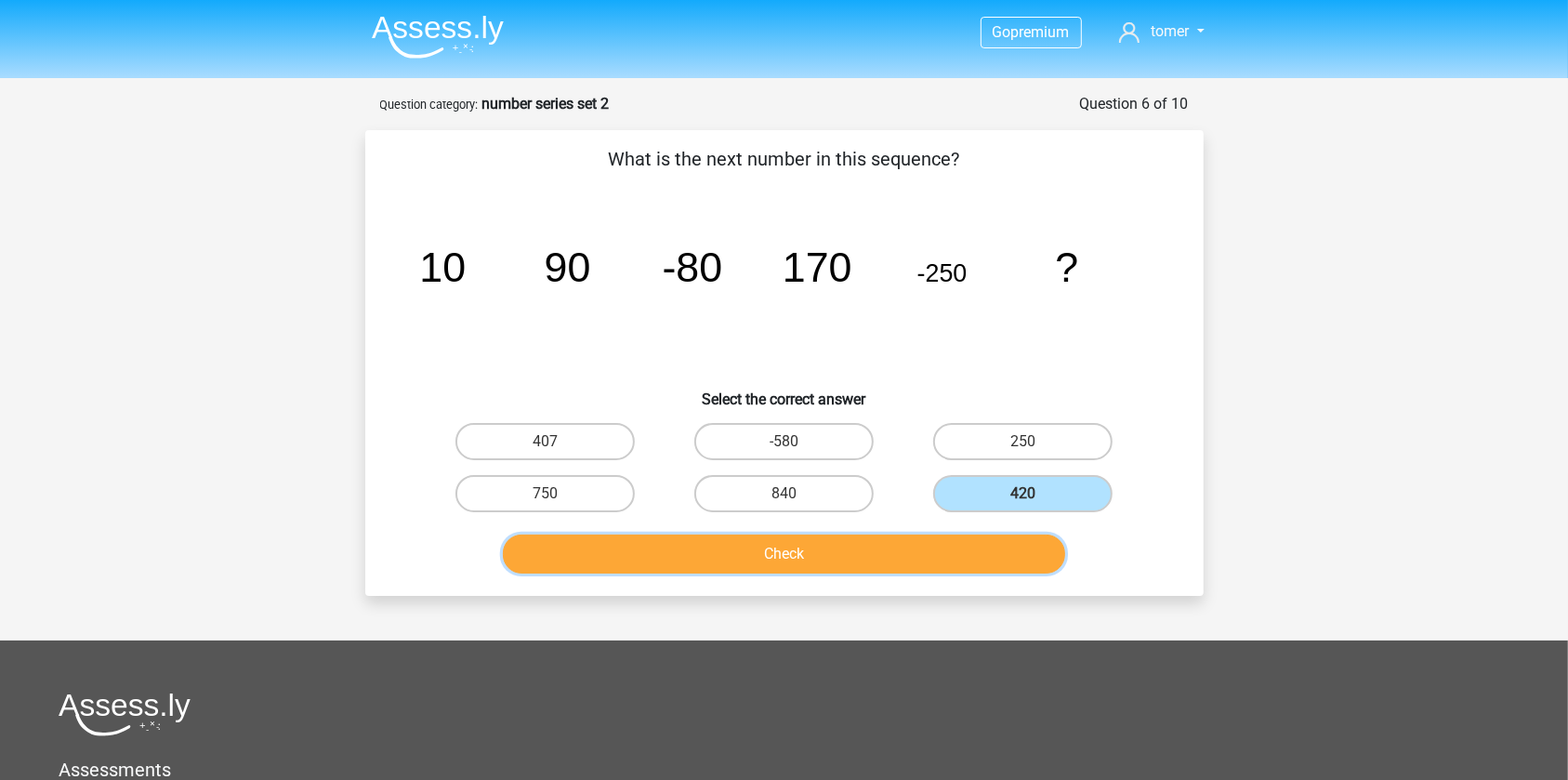
click at [910, 545] on button "Check" at bounding box center [784, 554] width 562 height 39
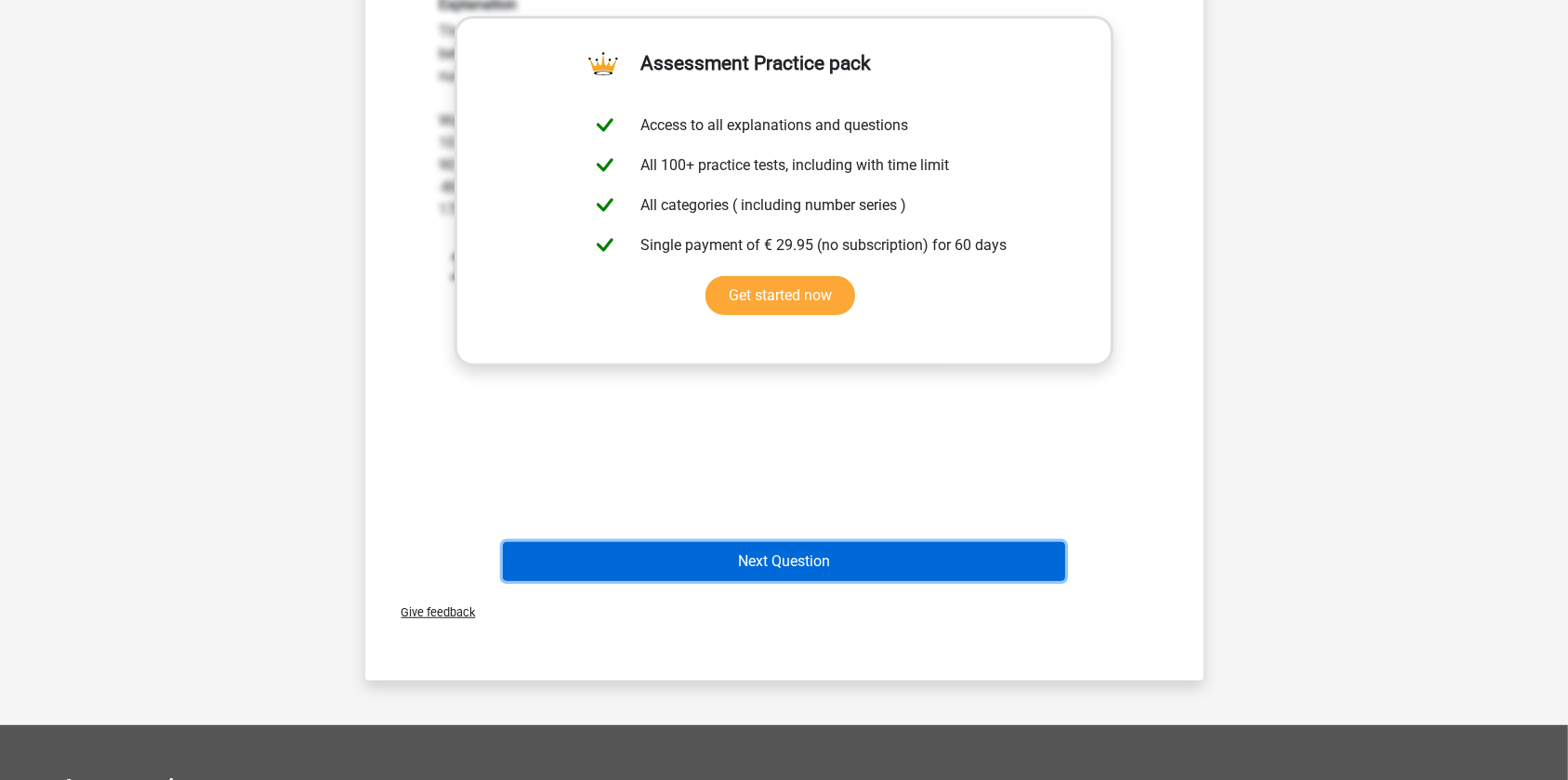
click at [725, 558] on button "Next Question" at bounding box center [784, 562] width 562 height 39
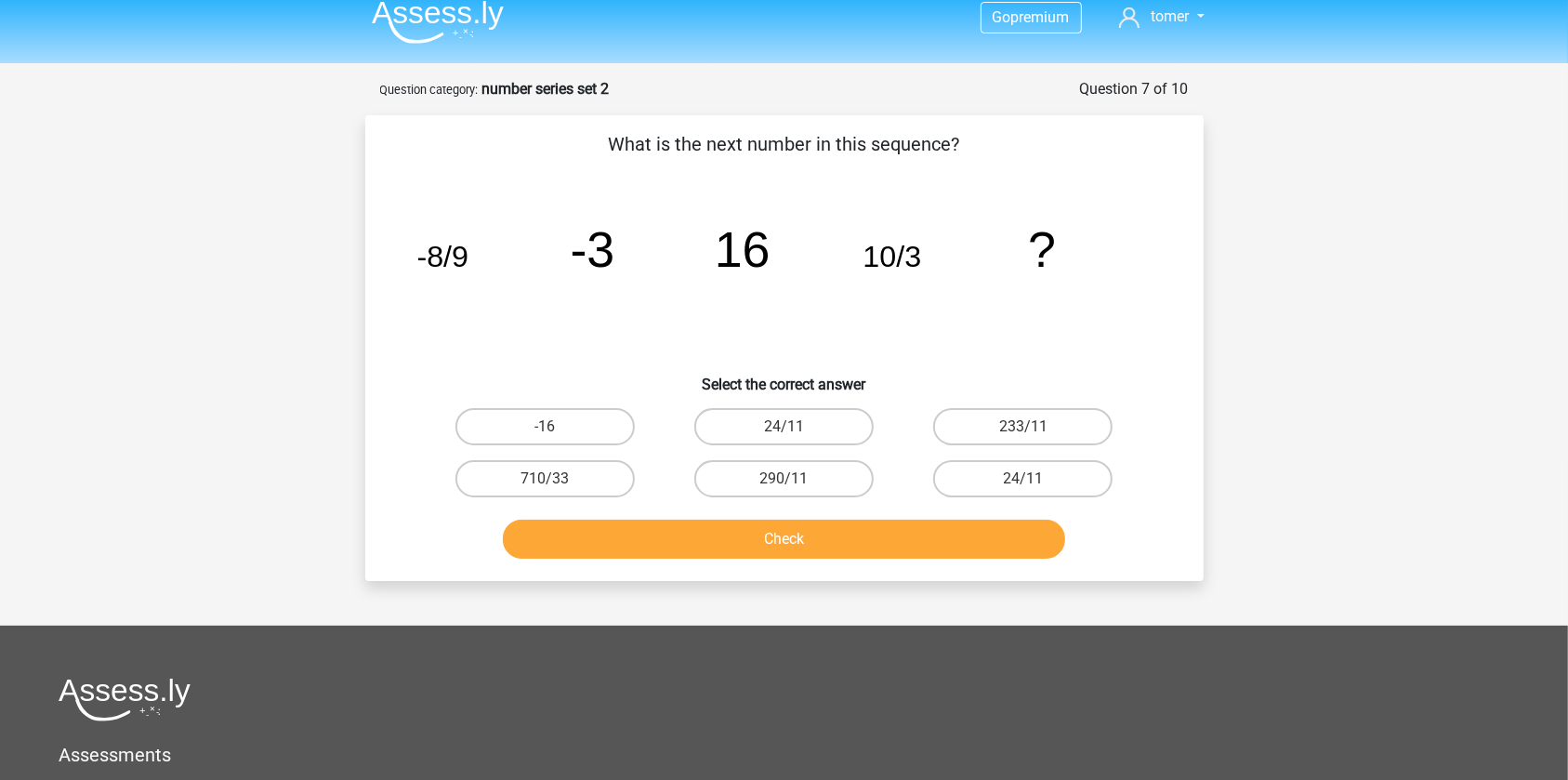
scroll to position [8, 0]
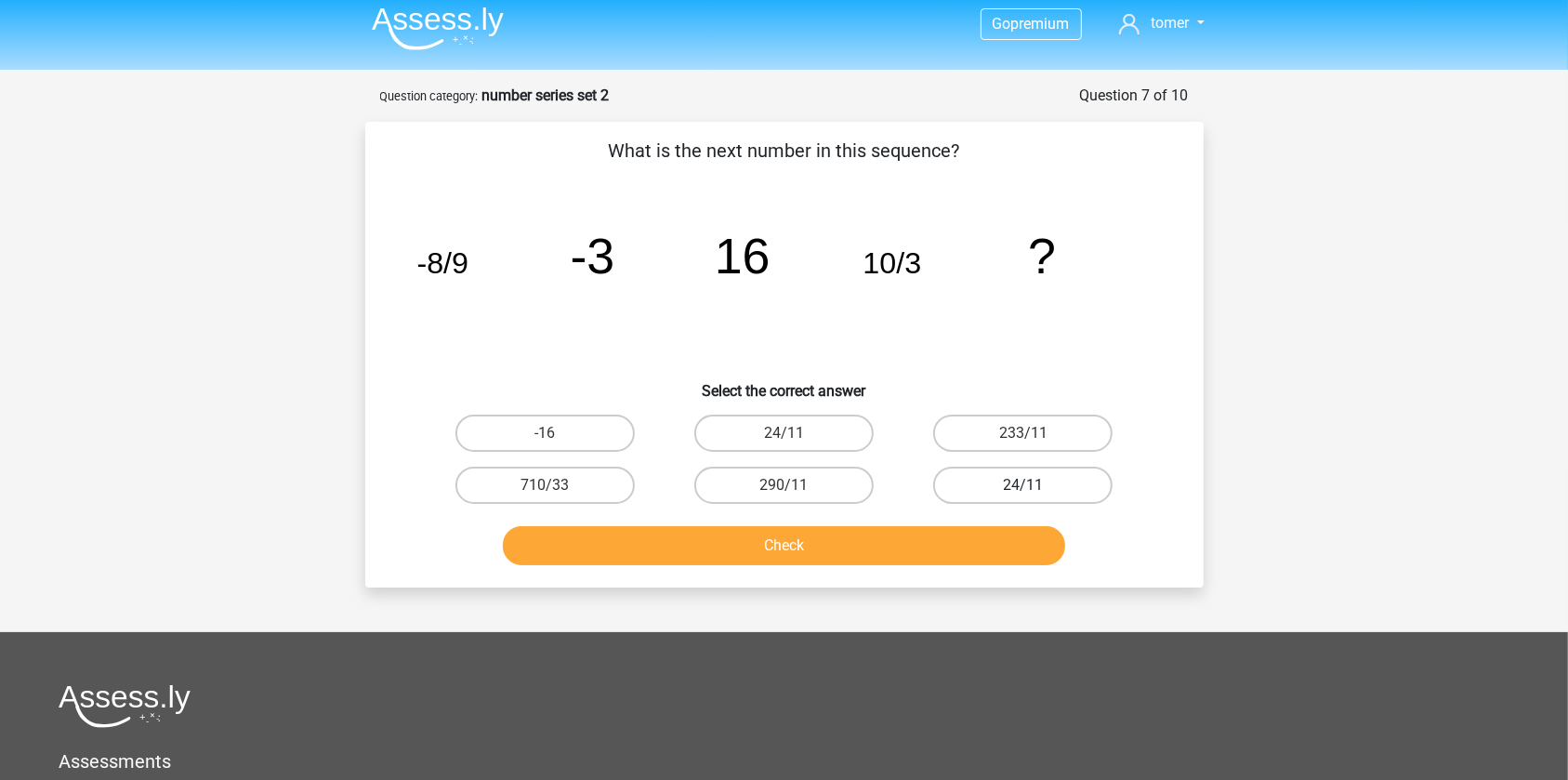
click at [993, 473] on label "24/11" at bounding box center [1023, 486] width 179 height 38
click at [1023, 486] on input "24/11" at bounding box center [1029, 491] width 12 height 12
radio input "true"
click at [920, 564] on div "Check" at bounding box center [784, 549] width 718 height 47
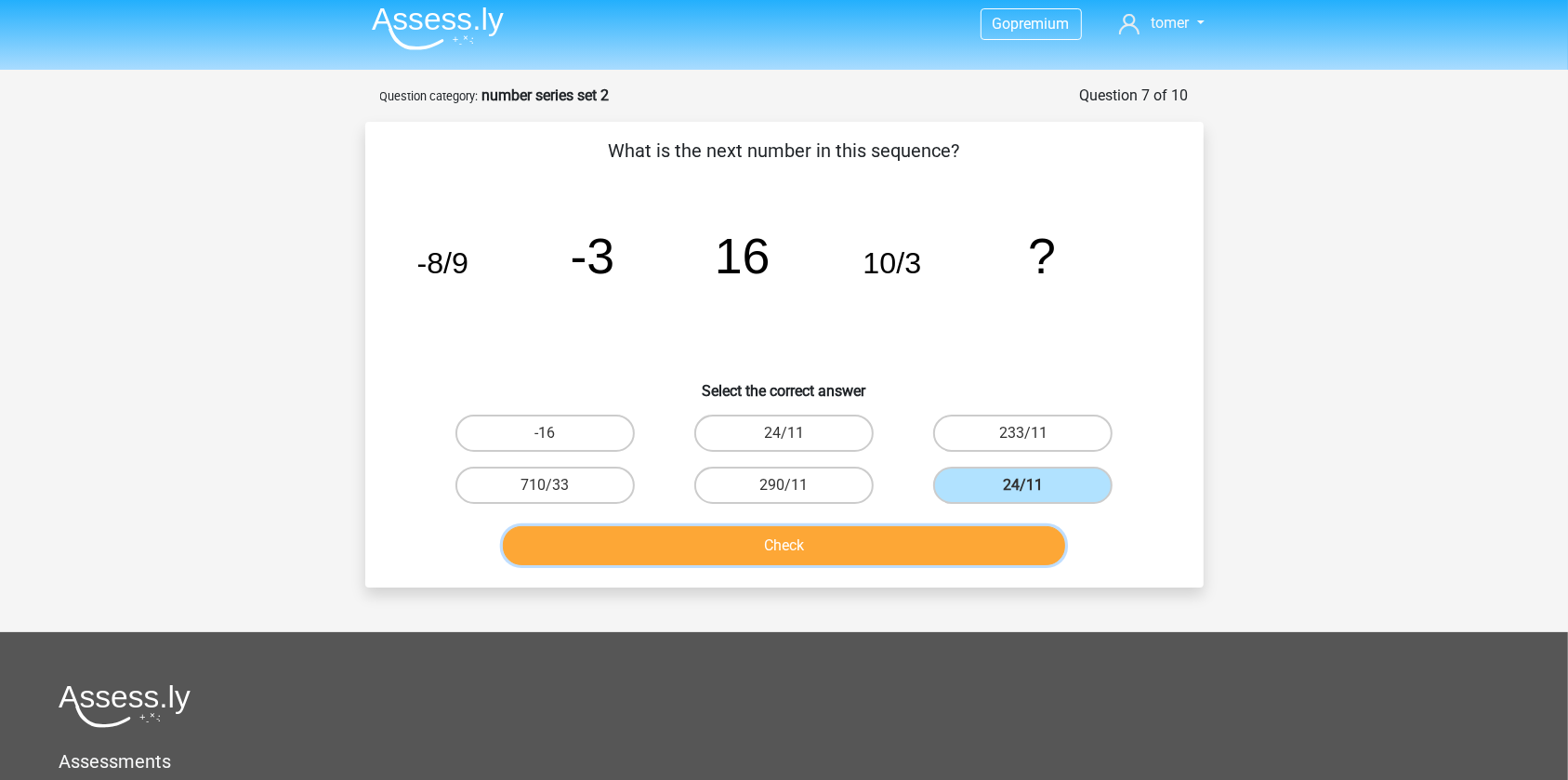
click at [918, 562] on button "Check" at bounding box center [784, 546] width 562 height 39
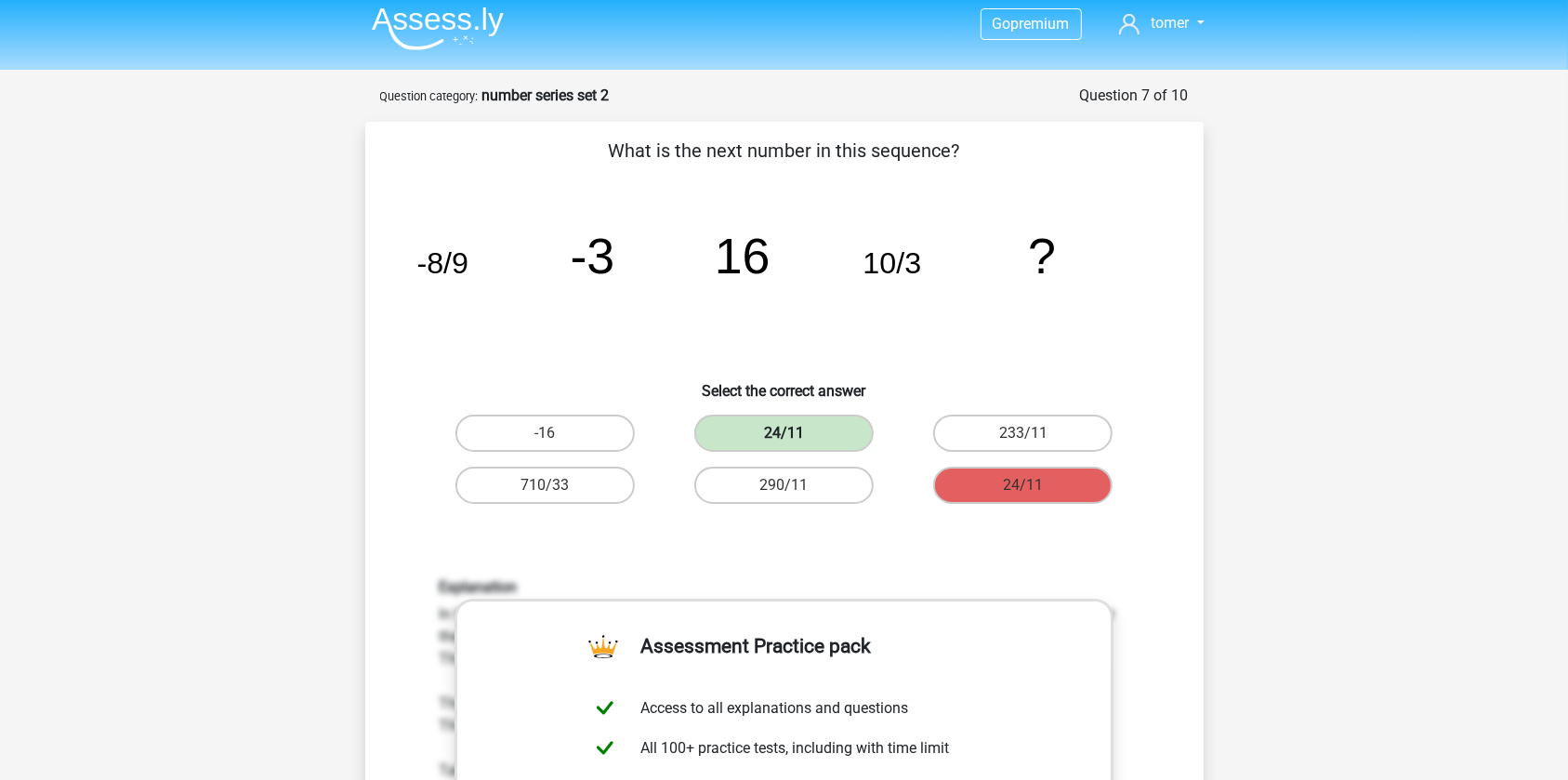
click at [774, 428] on label "24/11" at bounding box center [784, 433] width 179 height 38
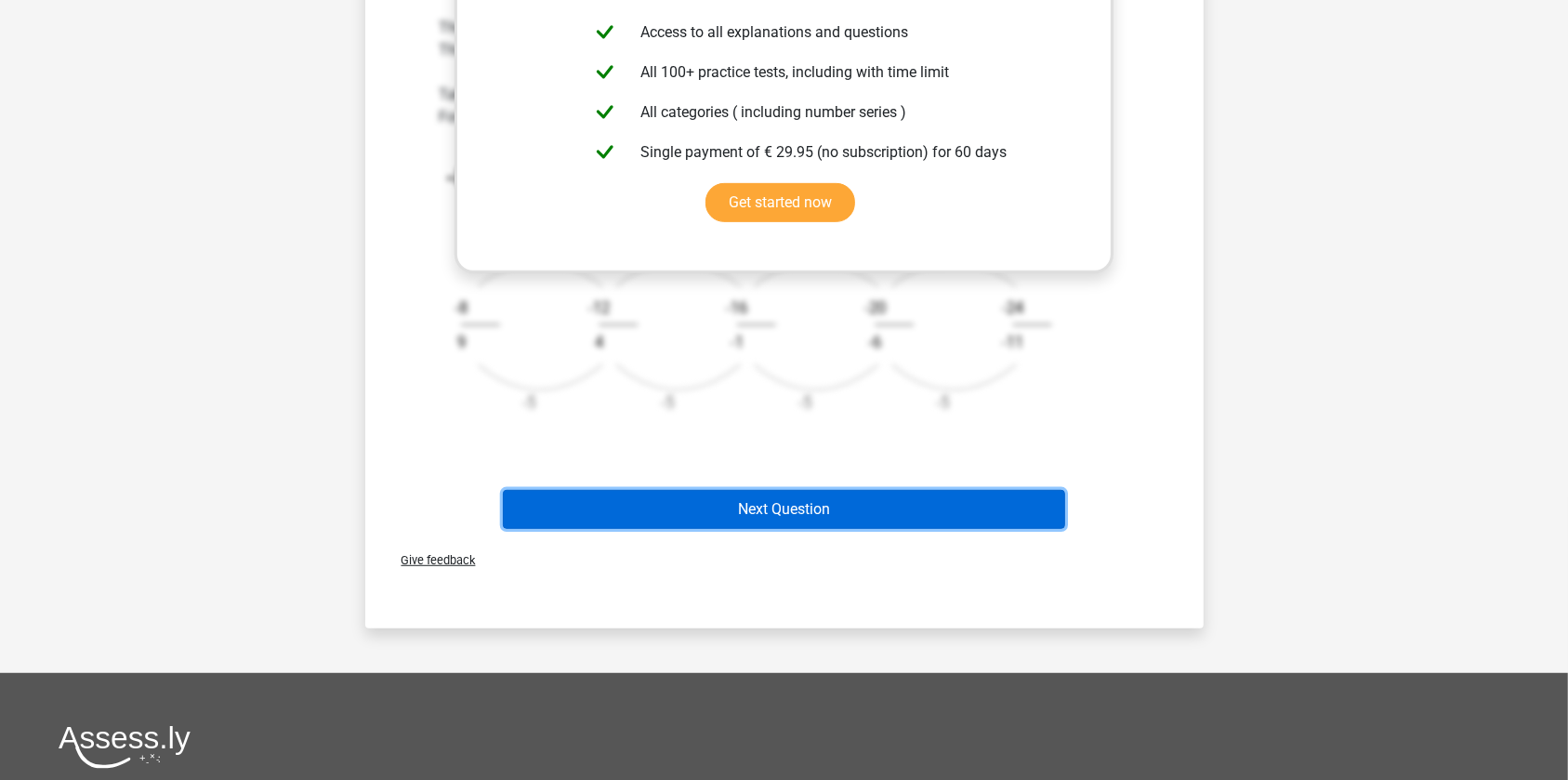
click at [848, 508] on button "Next Question" at bounding box center [784, 510] width 562 height 39
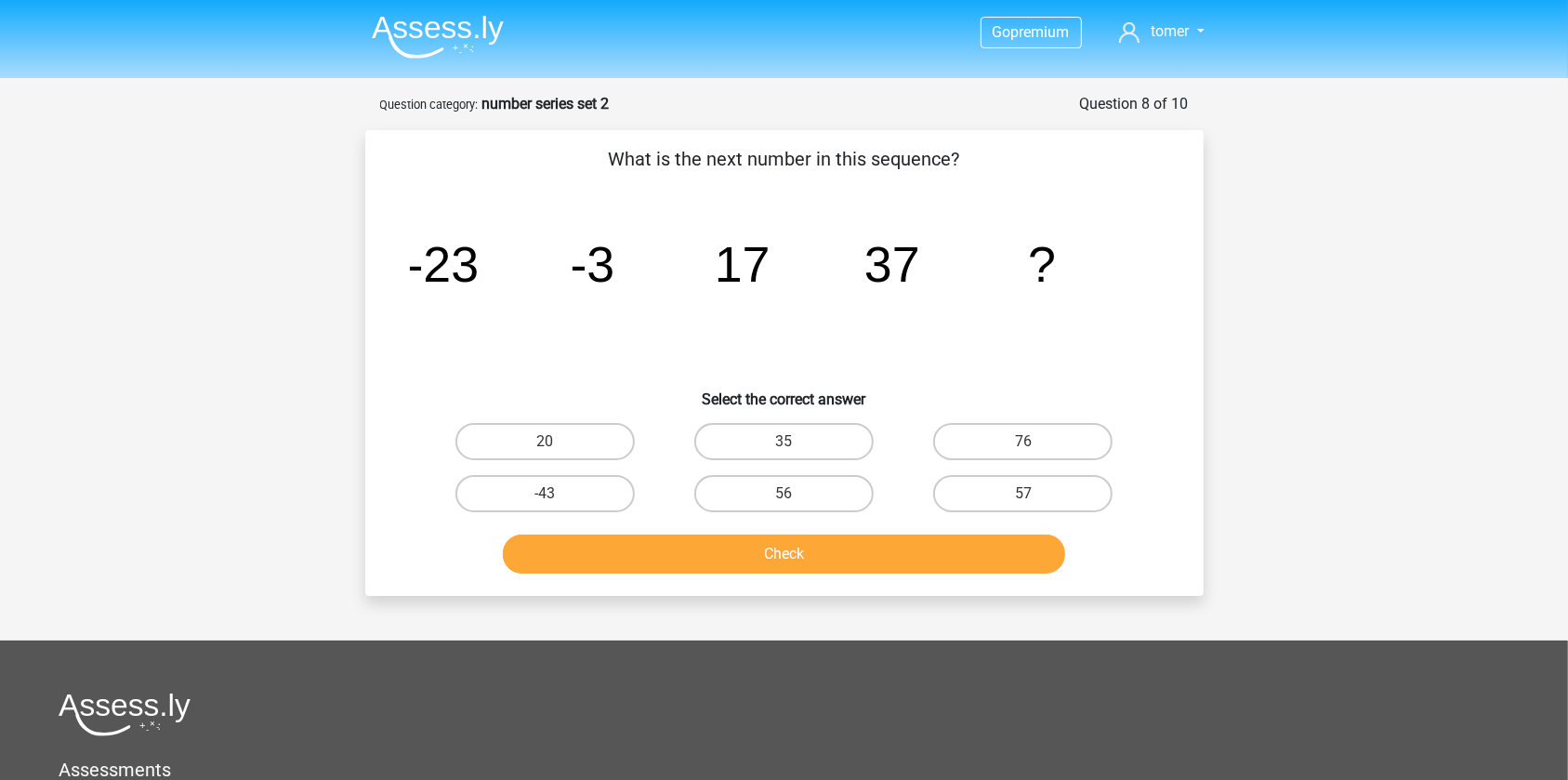
scroll to position [0, 0]
click at [1010, 480] on label "57" at bounding box center [1023, 494] width 179 height 38
click at [1023, 494] on input "57" at bounding box center [1029, 500] width 12 height 12
radio input "true"
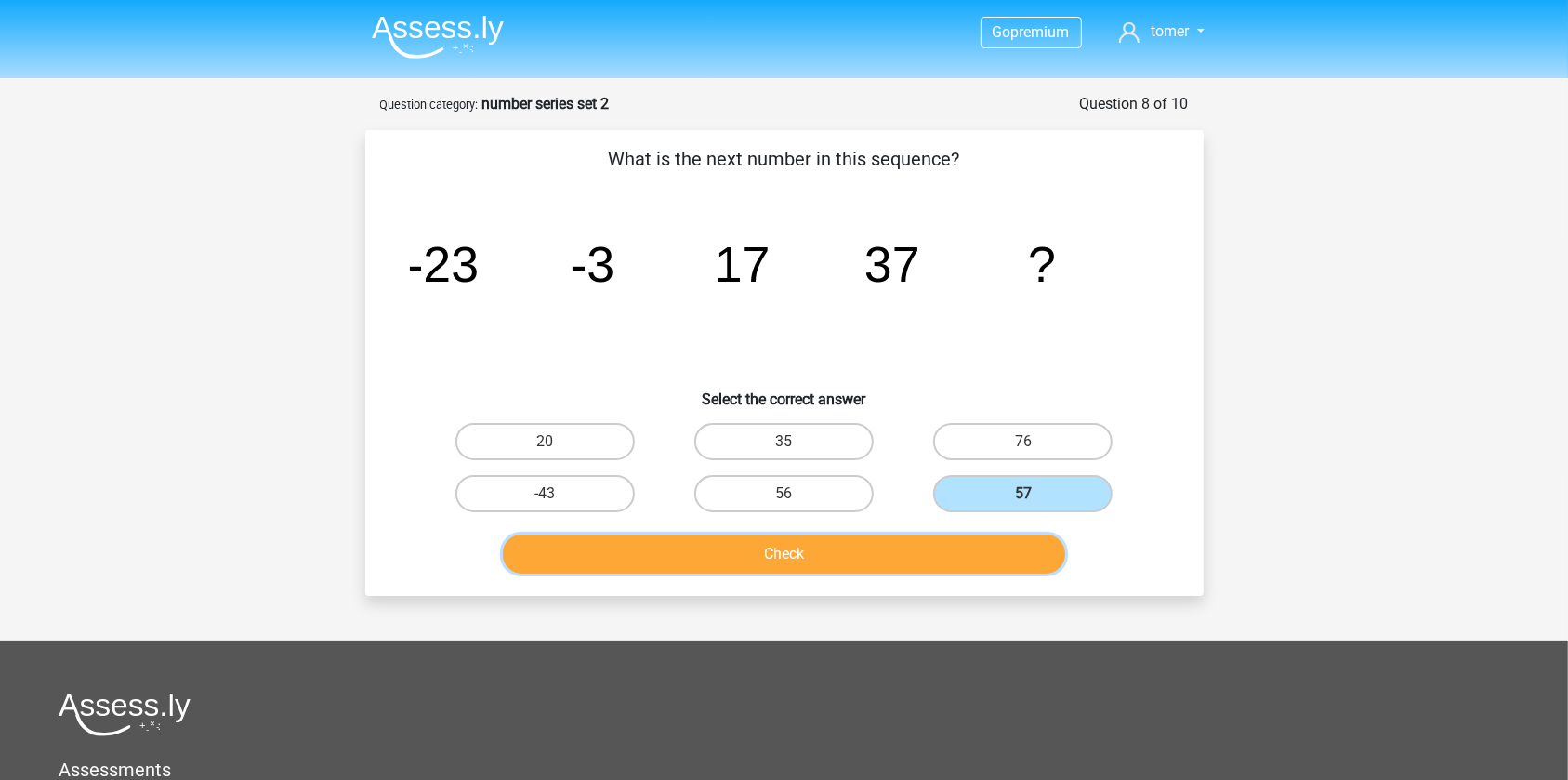
click at [979, 555] on button "Check" at bounding box center [784, 554] width 562 height 39
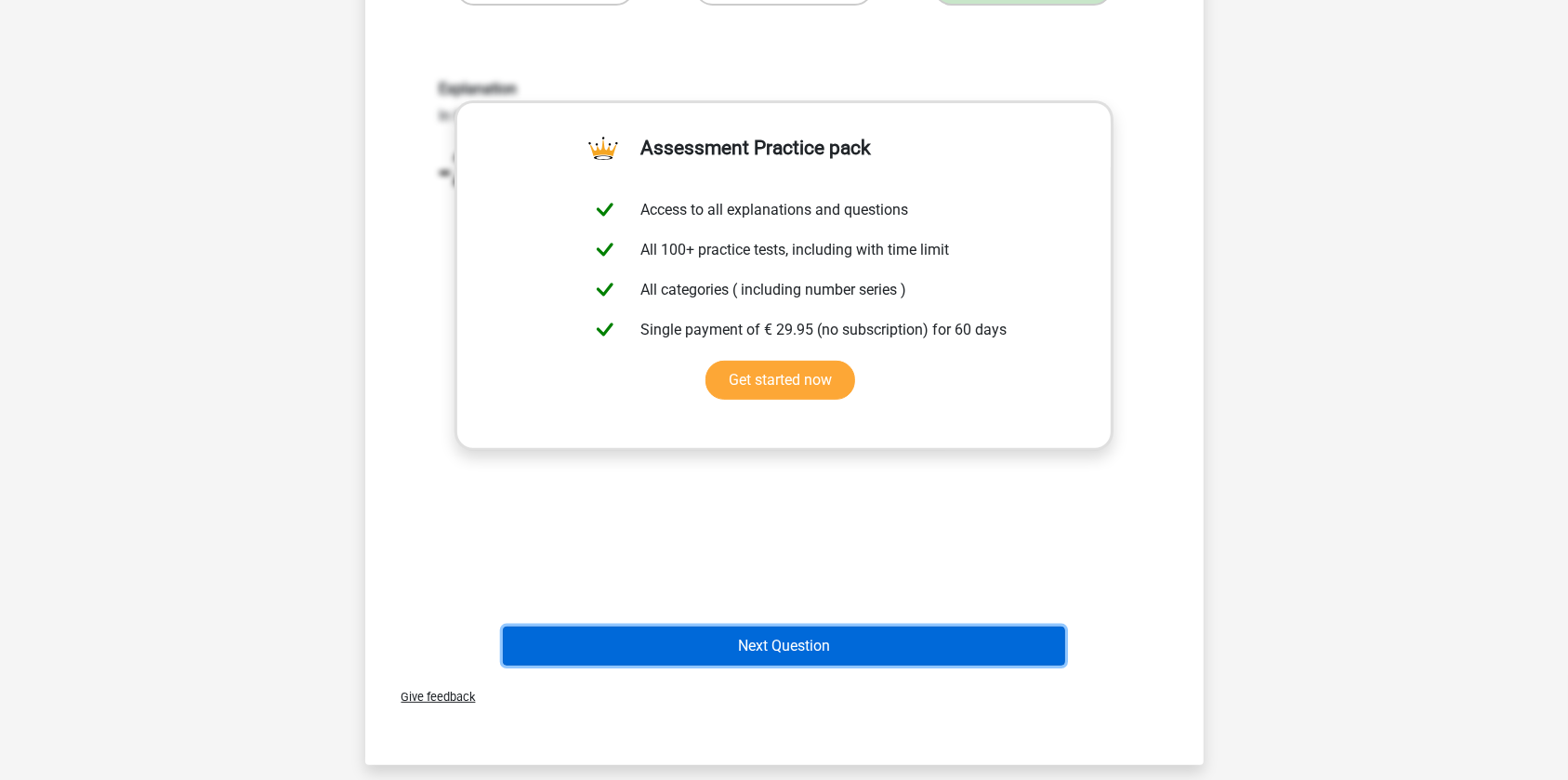
click at [998, 645] on button "Next Question" at bounding box center [784, 646] width 562 height 39
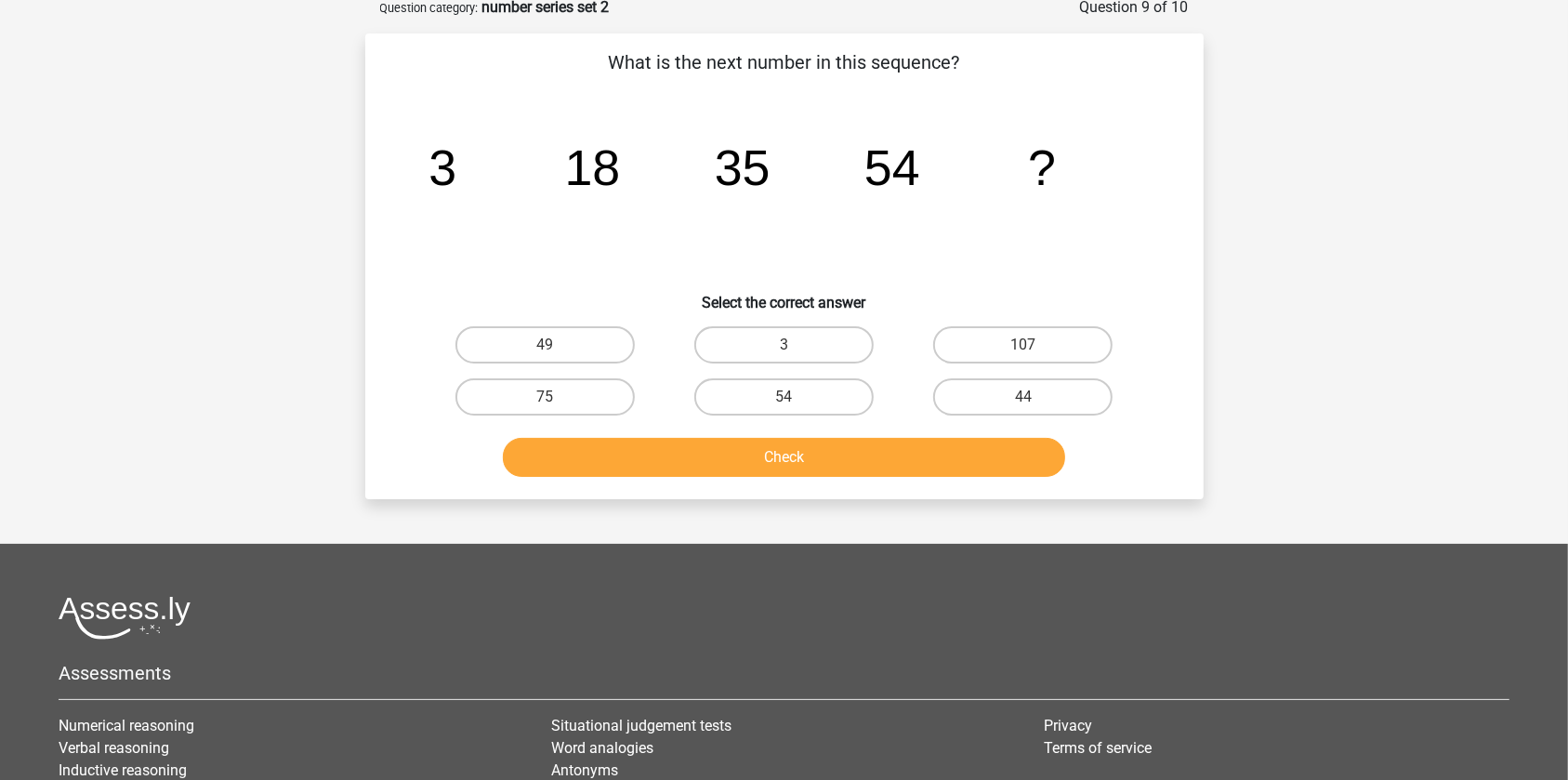
scroll to position [93, 0]
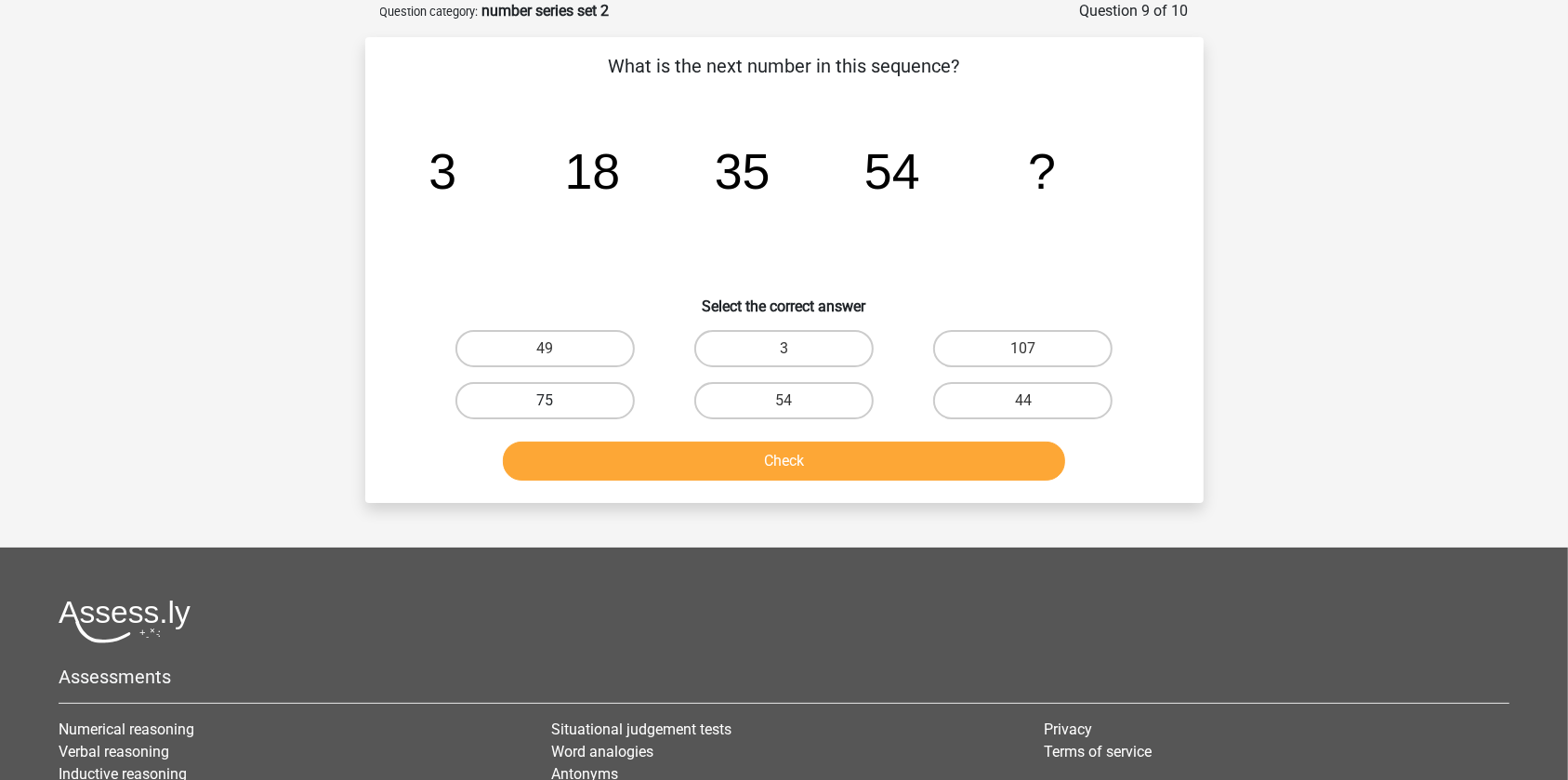
click at [583, 398] on label "75" at bounding box center [545, 401] width 179 height 38
click at [557, 400] on input "75" at bounding box center [550, 406] width 12 height 12
radio input "true"
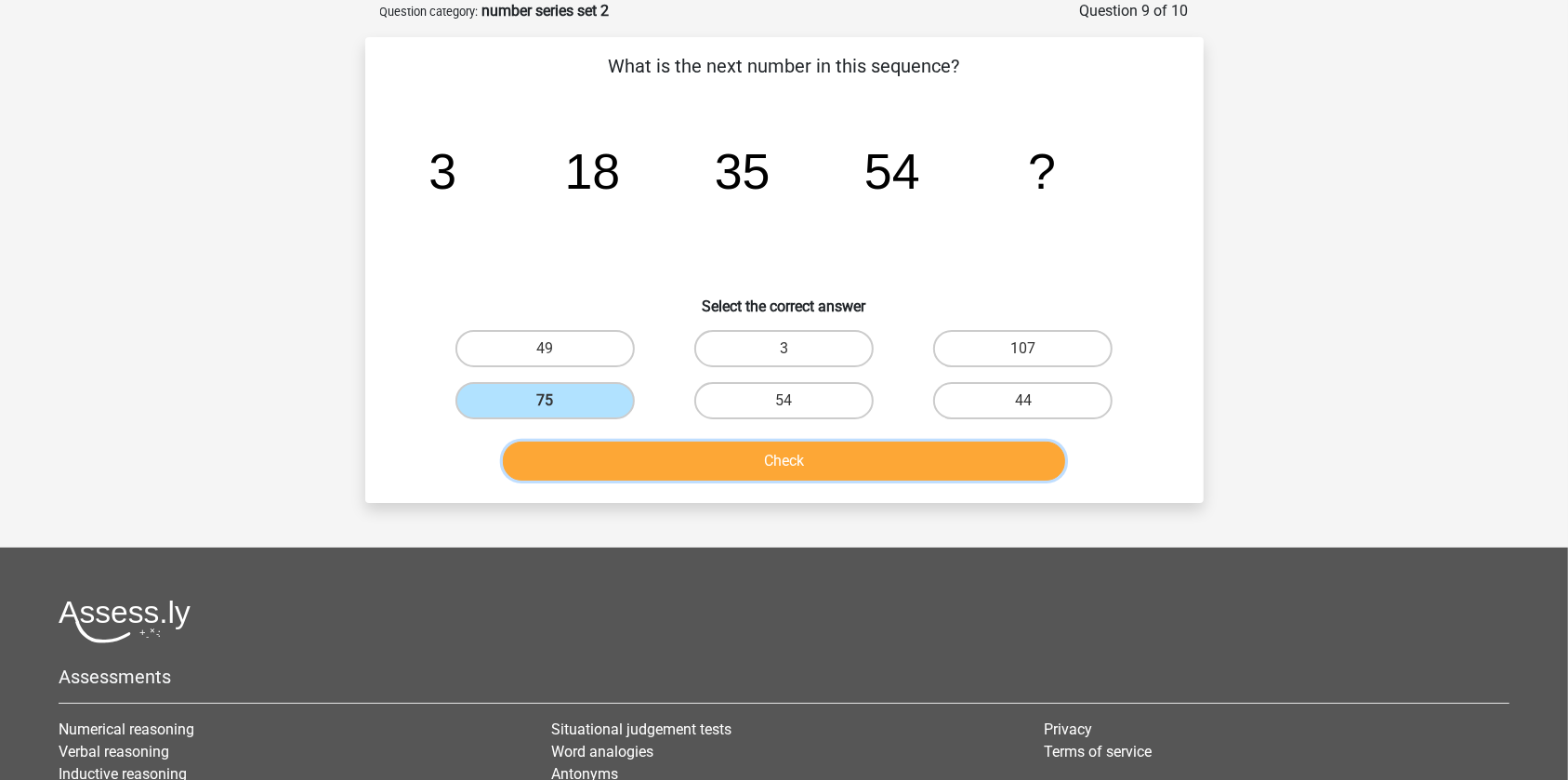
click at [651, 455] on button "Check" at bounding box center [784, 461] width 562 height 39
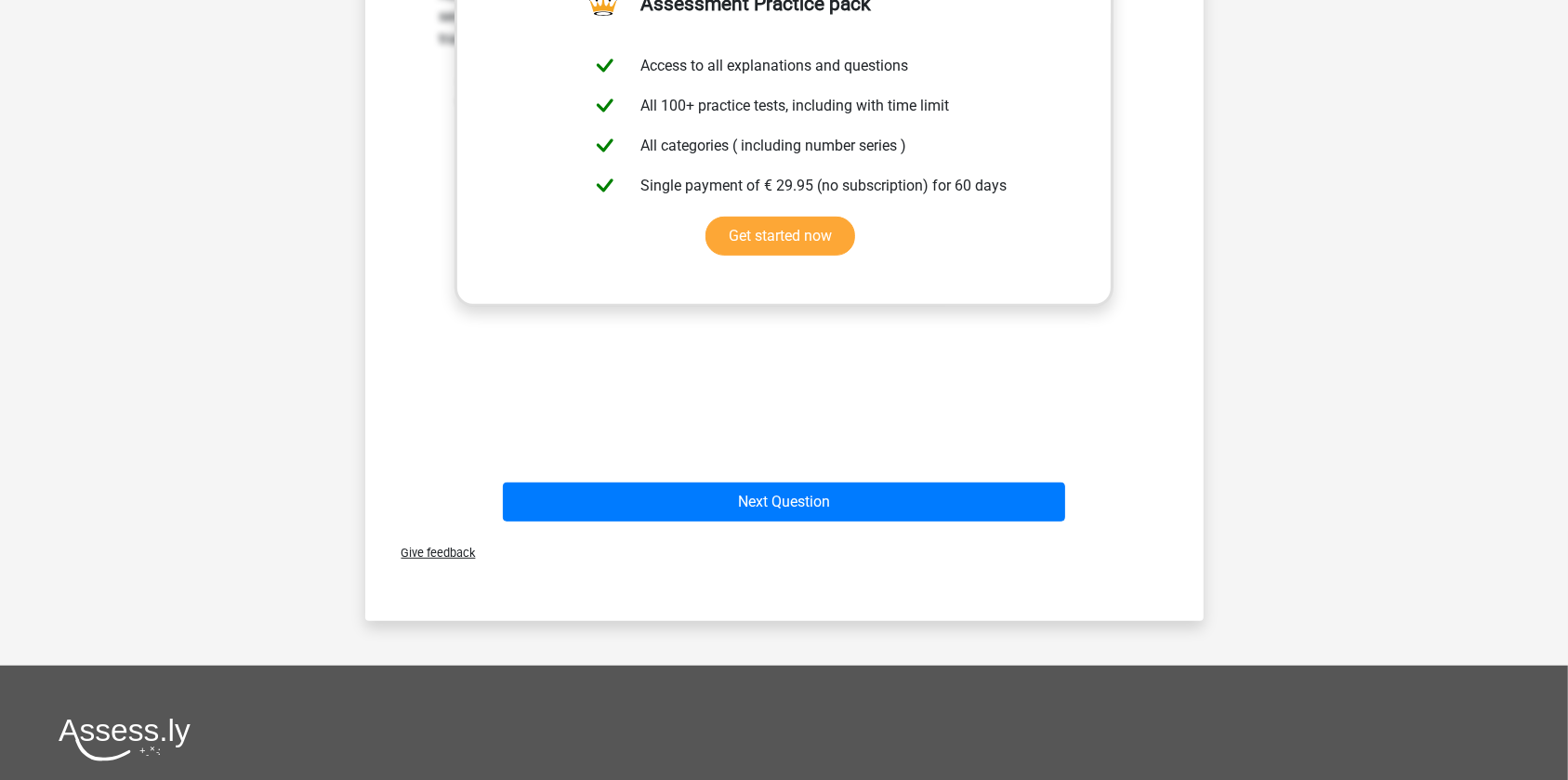
scroll to position [769, 0]
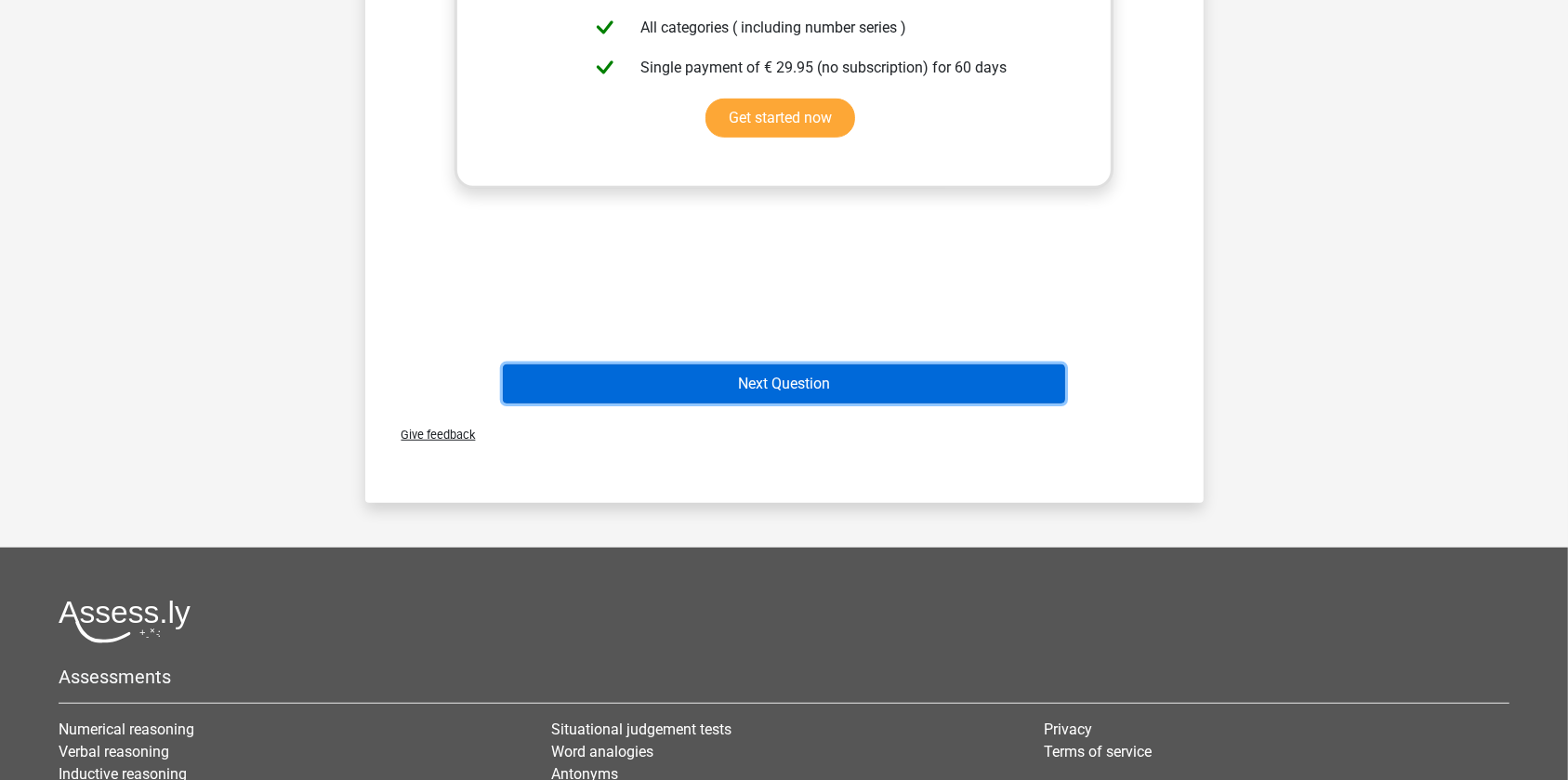
click at [774, 381] on button "Next Question" at bounding box center [784, 384] width 562 height 39
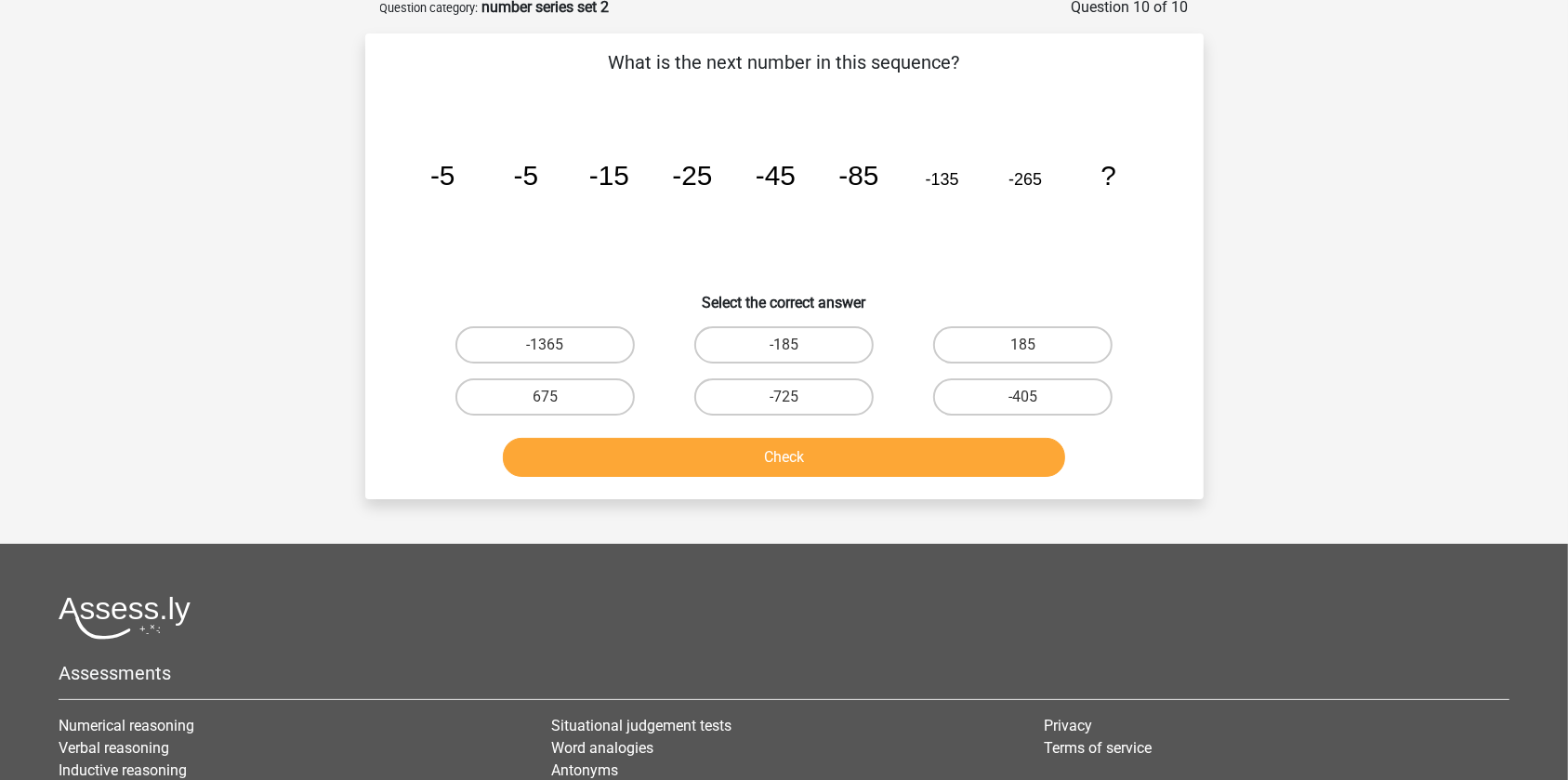
scroll to position [93, 0]
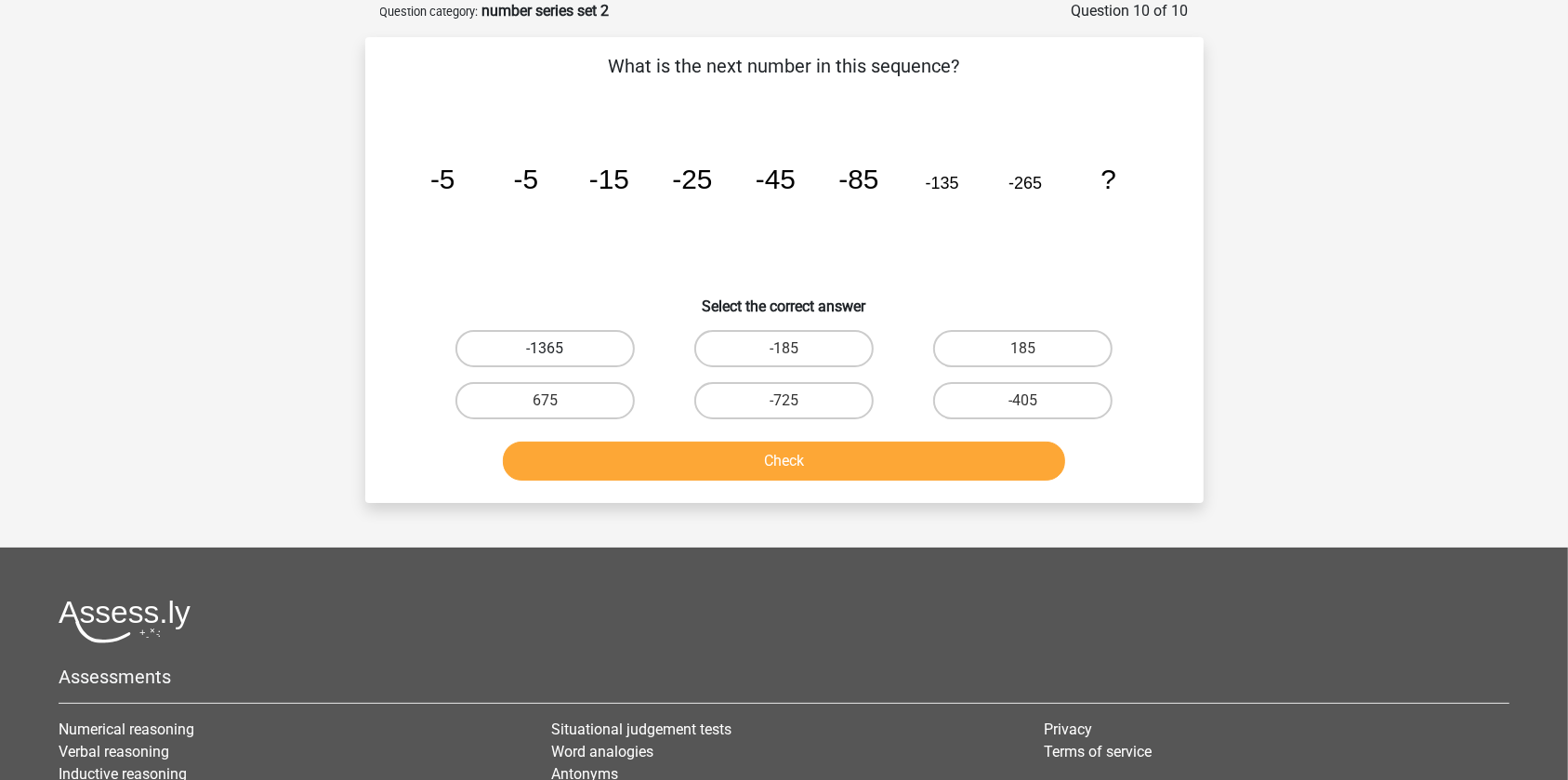
click at [531, 361] on label "-1365" at bounding box center [545, 349] width 179 height 38
click at [545, 361] on input "-1365" at bounding box center [550, 354] width 12 height 12
radio input "true"
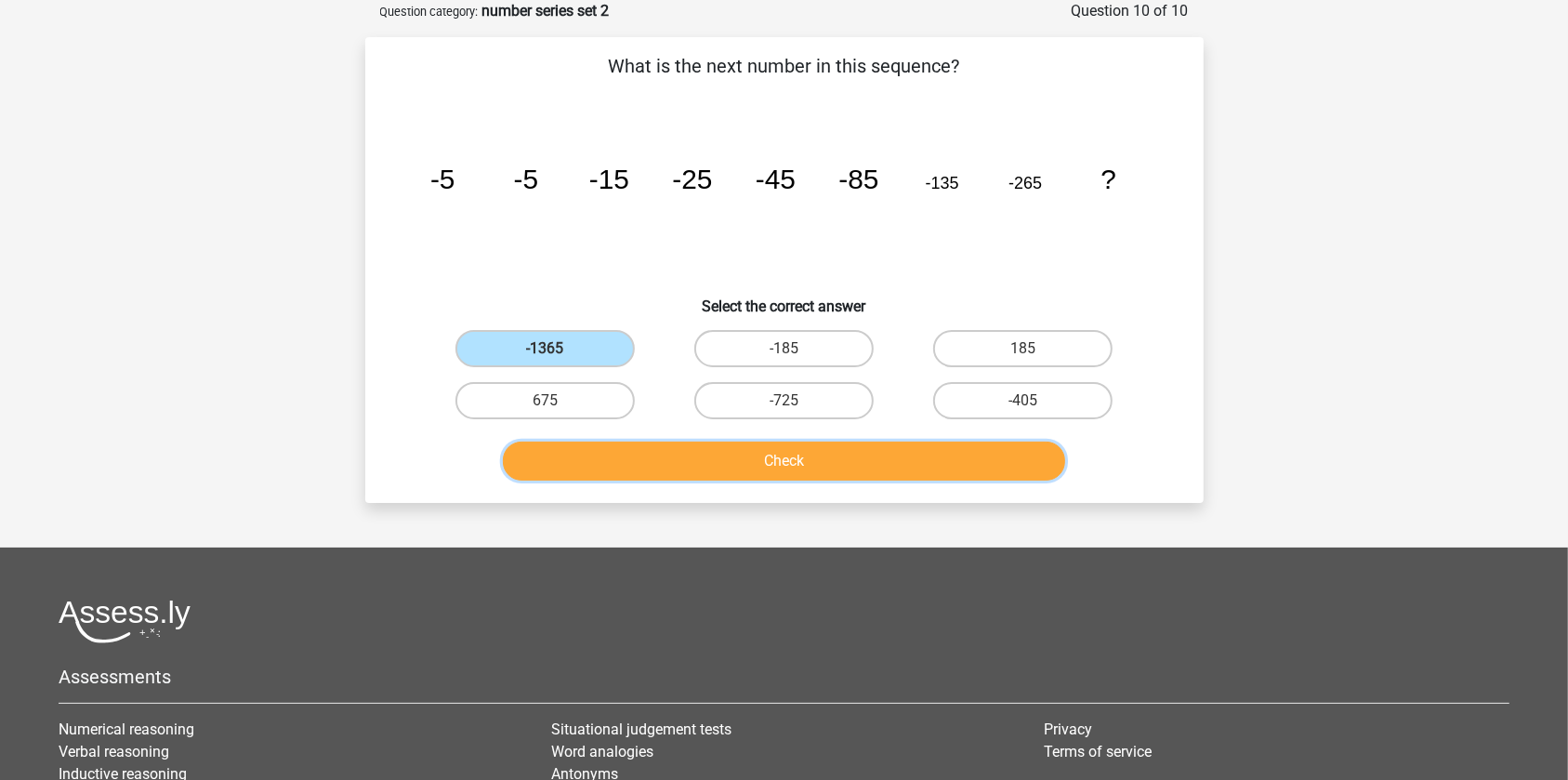
click at [716, 466] on button "Check" at bounding box center [784, 461] width 562 height 39
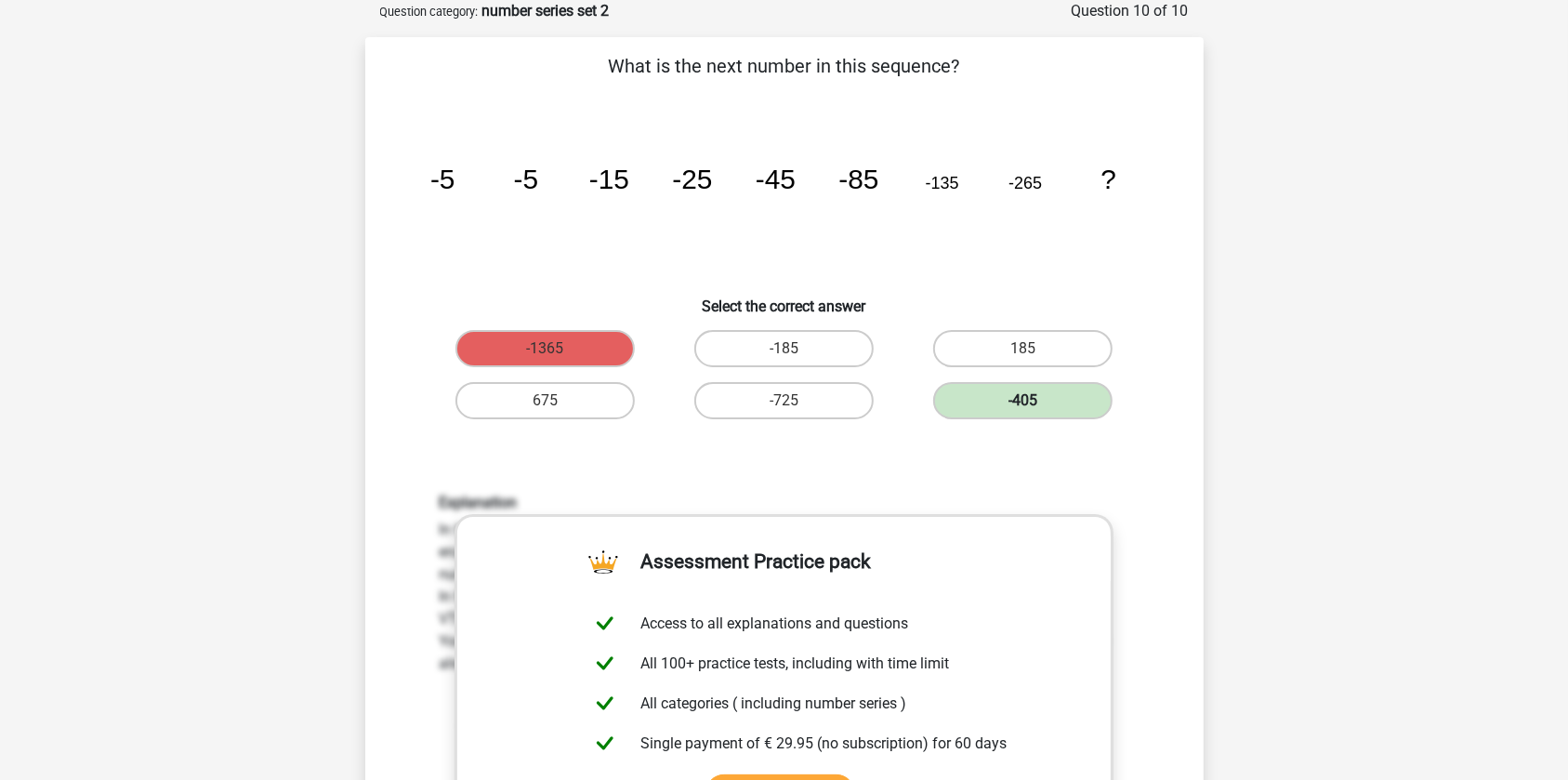
click at [984, 384] on label "-405" at bounding box center [1023, 401] width 179 height 38
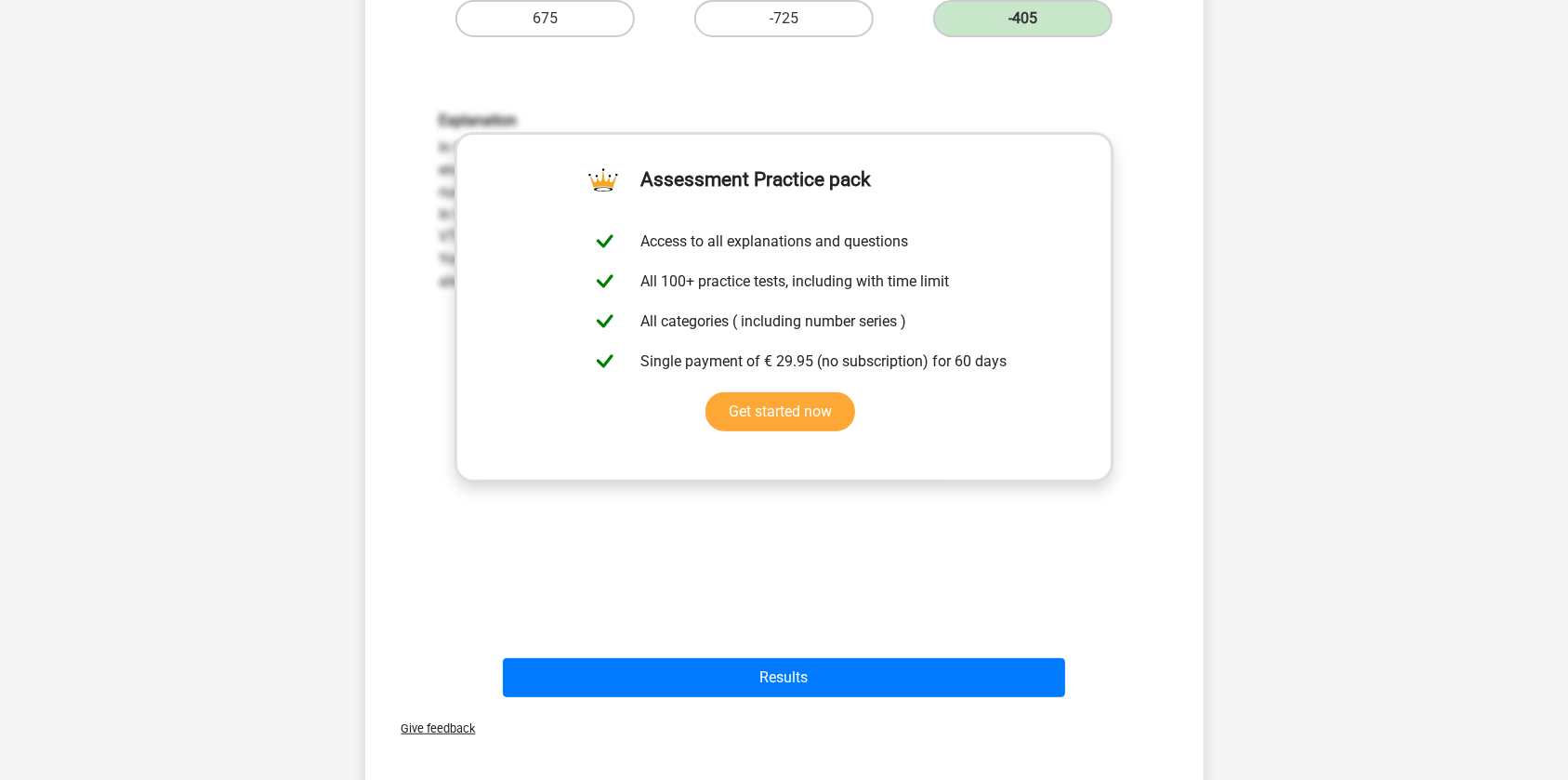
scroll to position [506, 0]
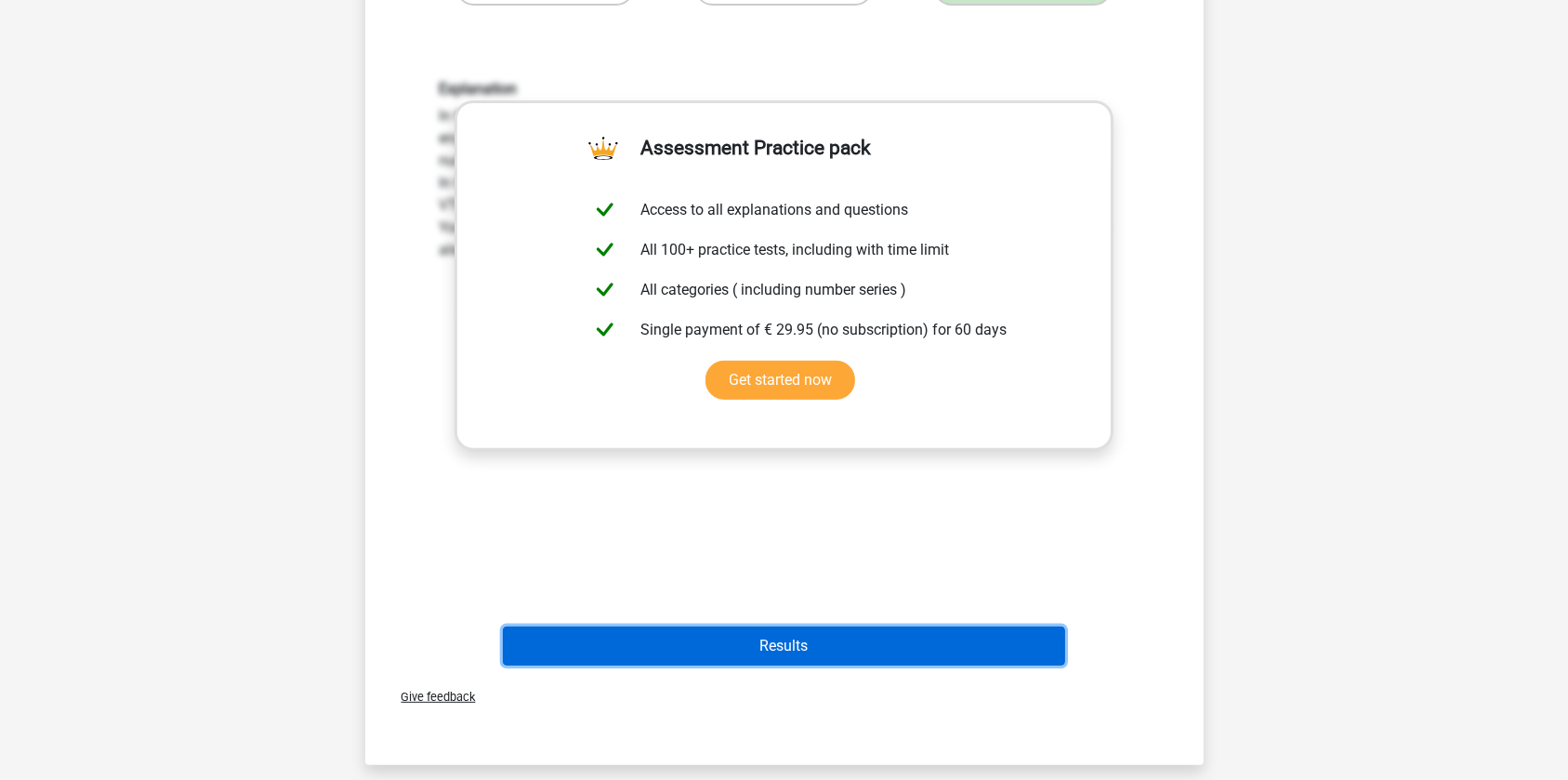
click at [874, 658] on button "Results" at bounding box center [784, 646] width 562 height 39
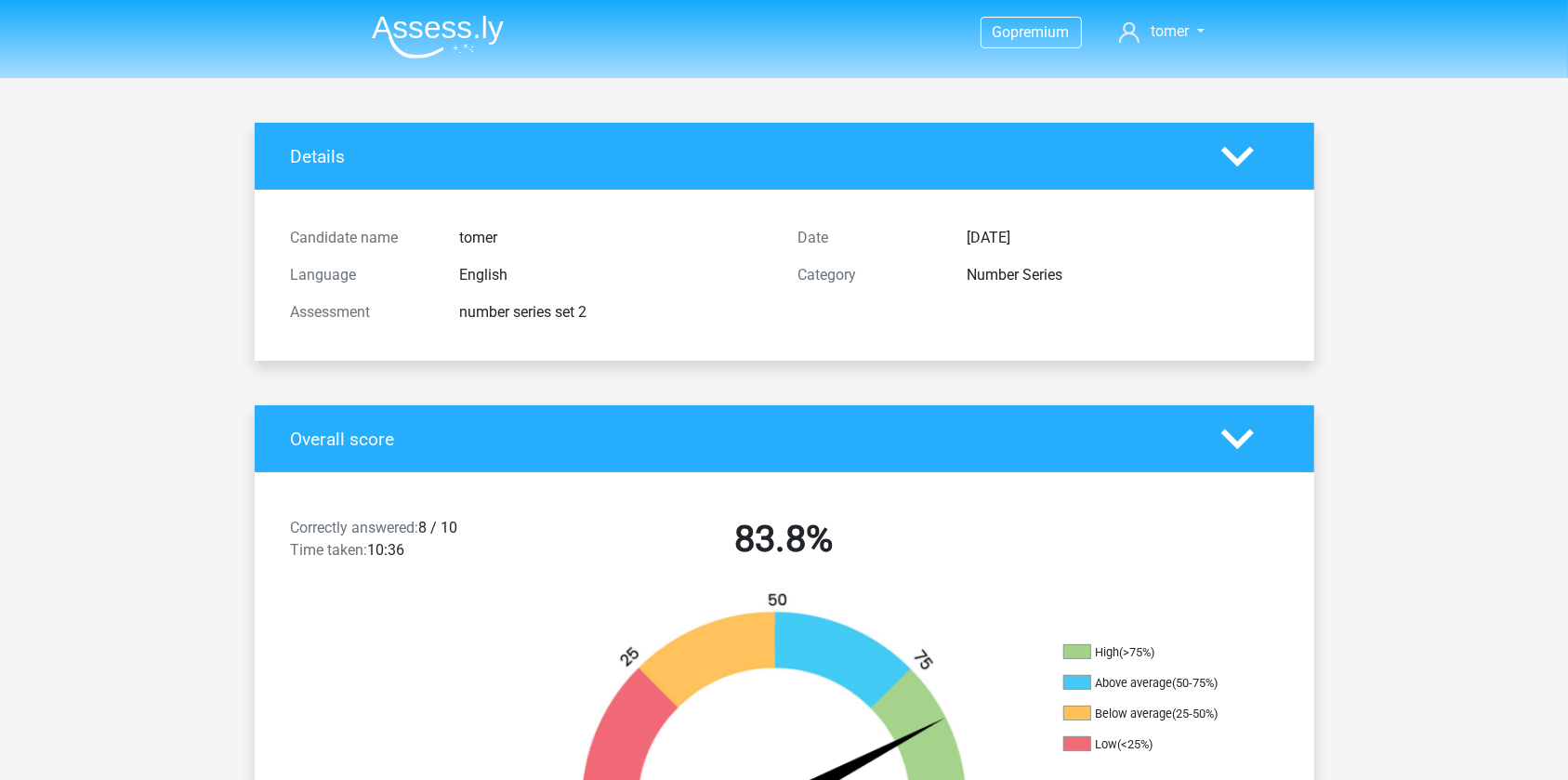
click at [489, 36] on img at bounding box center [438, 37] width 132 height 44
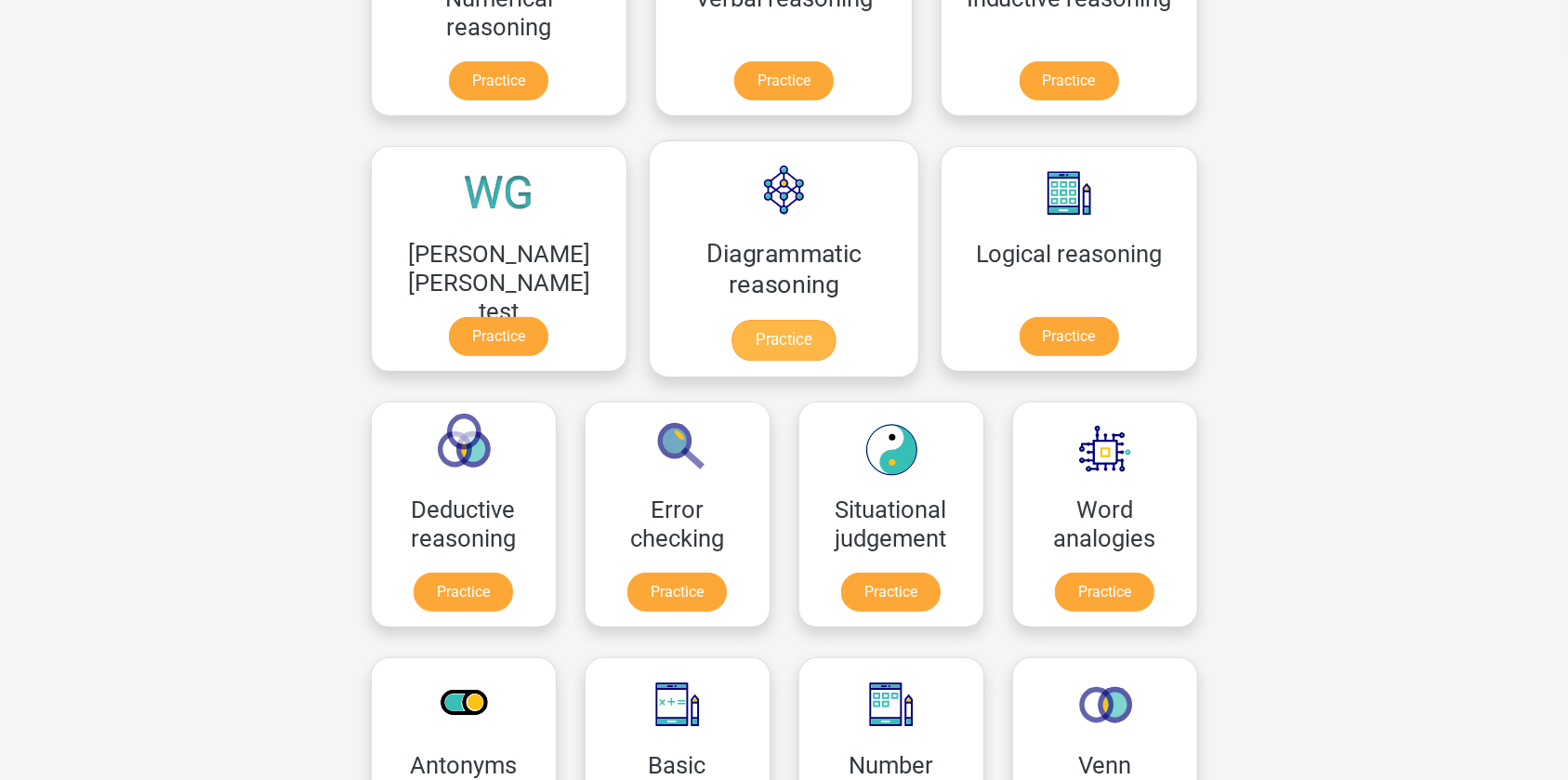
scroll to position [422, 0]
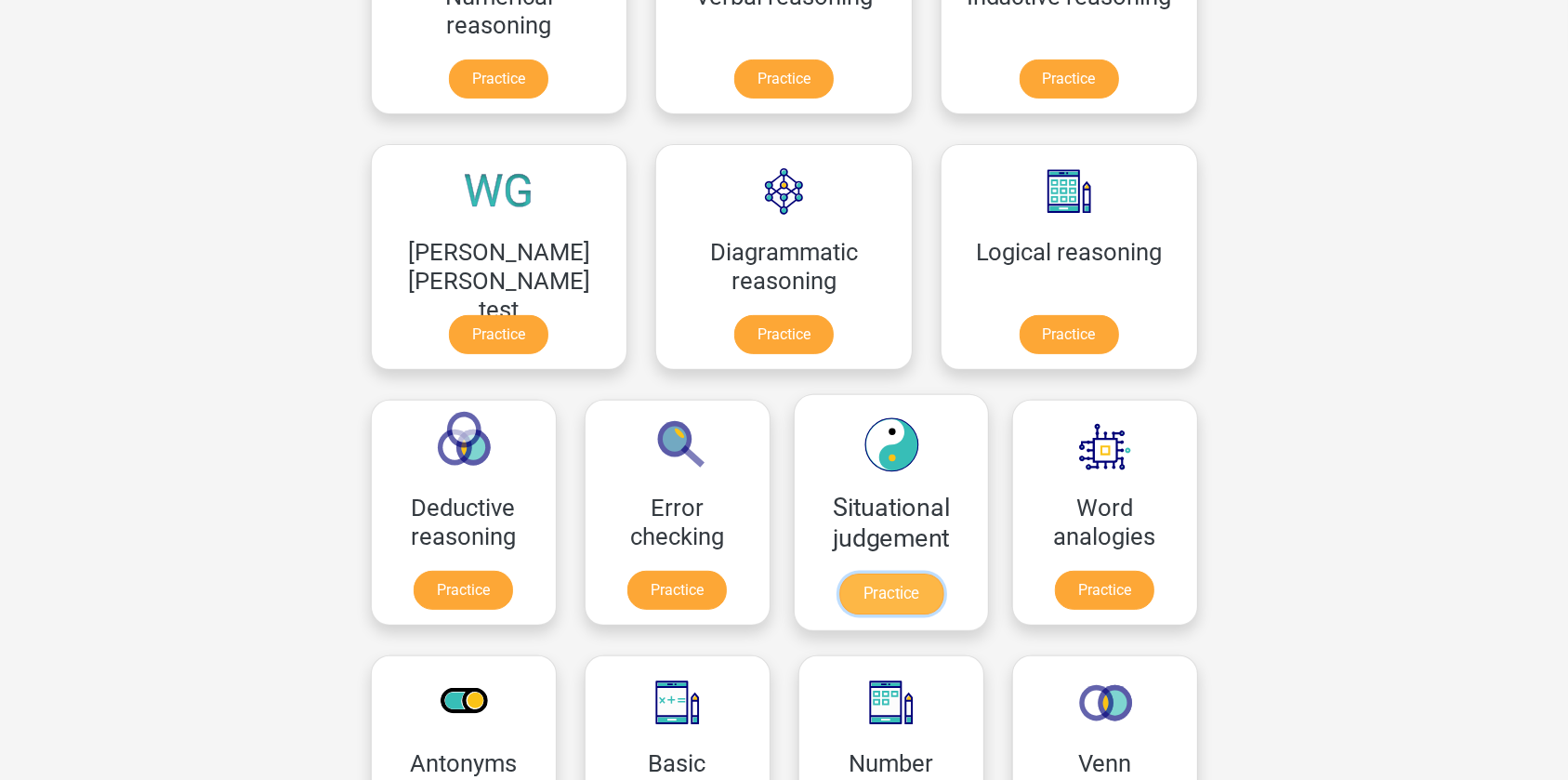
click at [839, 605] on link "Practice" at bounding box center [890, 594] width 104 height 41
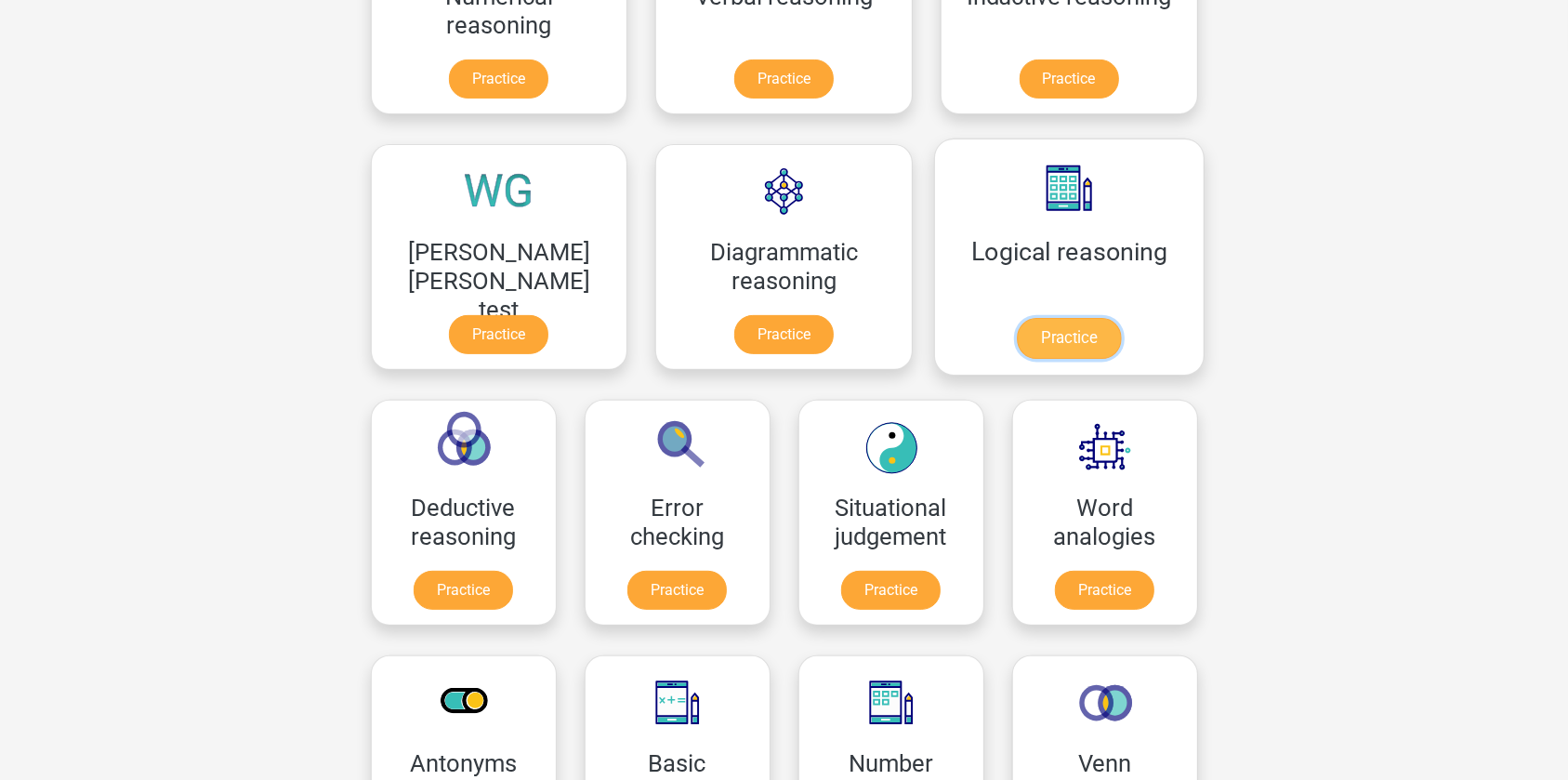
click at [1017, 338] on link "Practice" at bounding box center [1068, 338] width 104 height 41
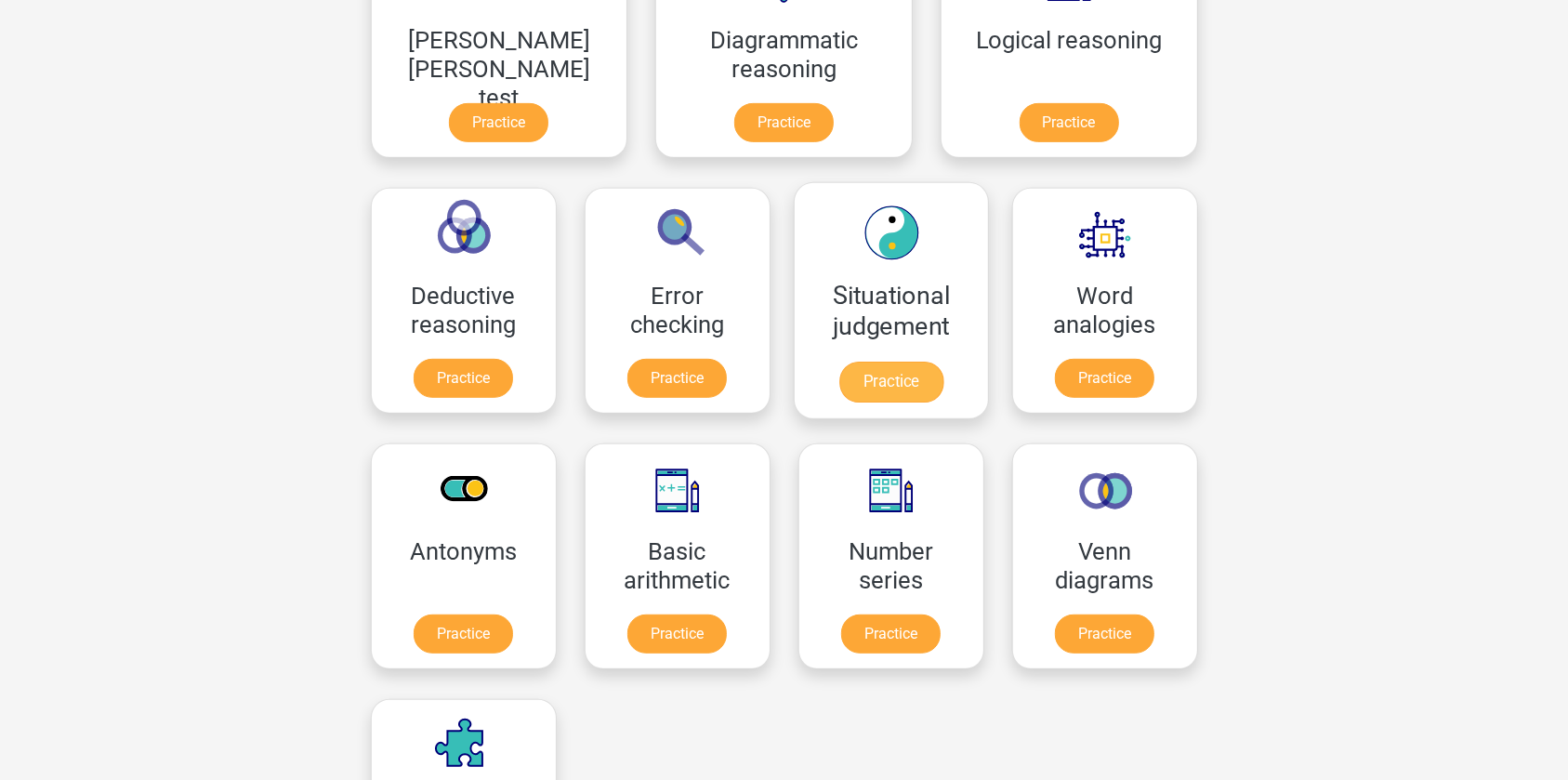
scroll to position [676, 0]
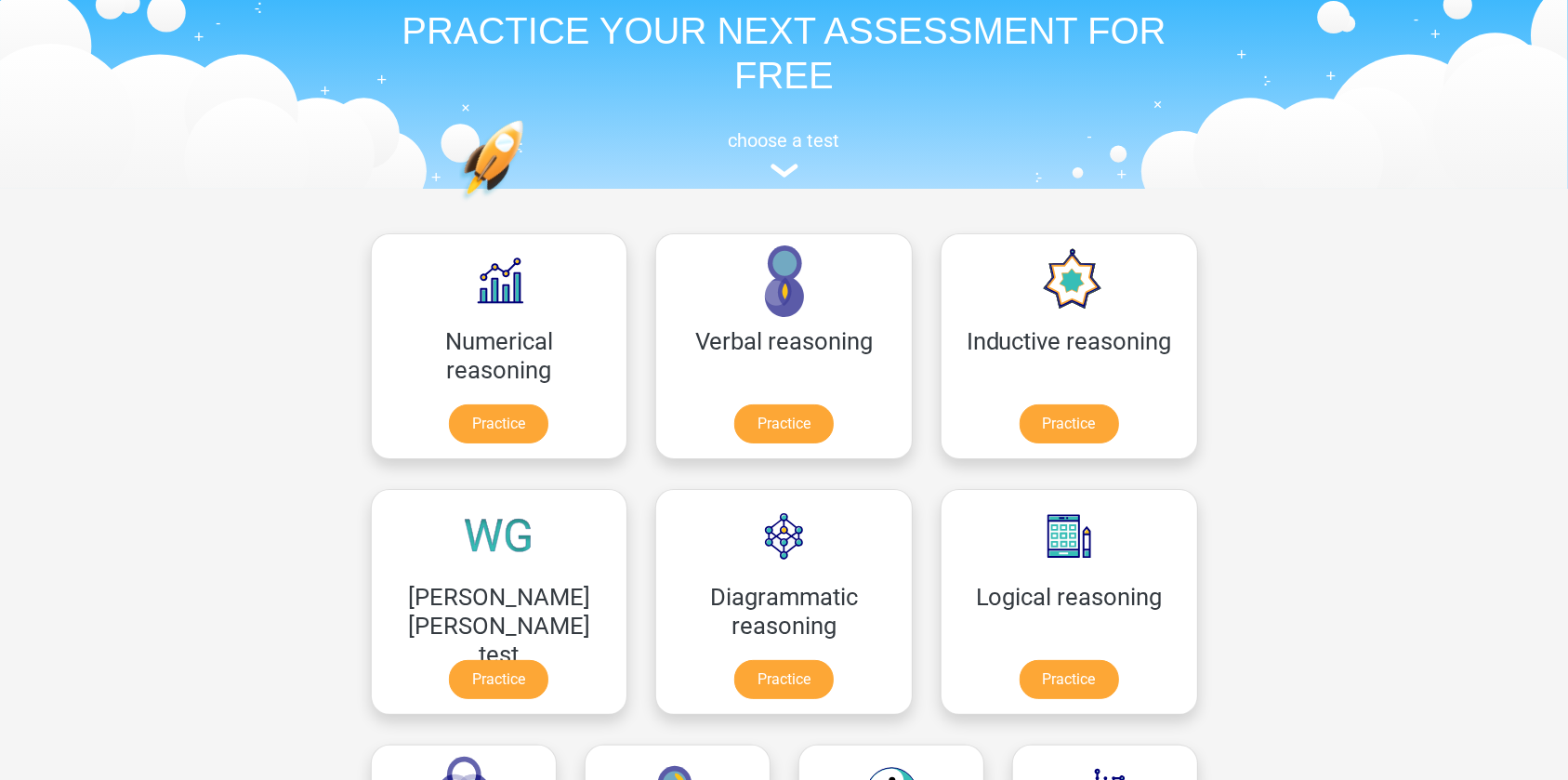
scroll to position [83, 0]
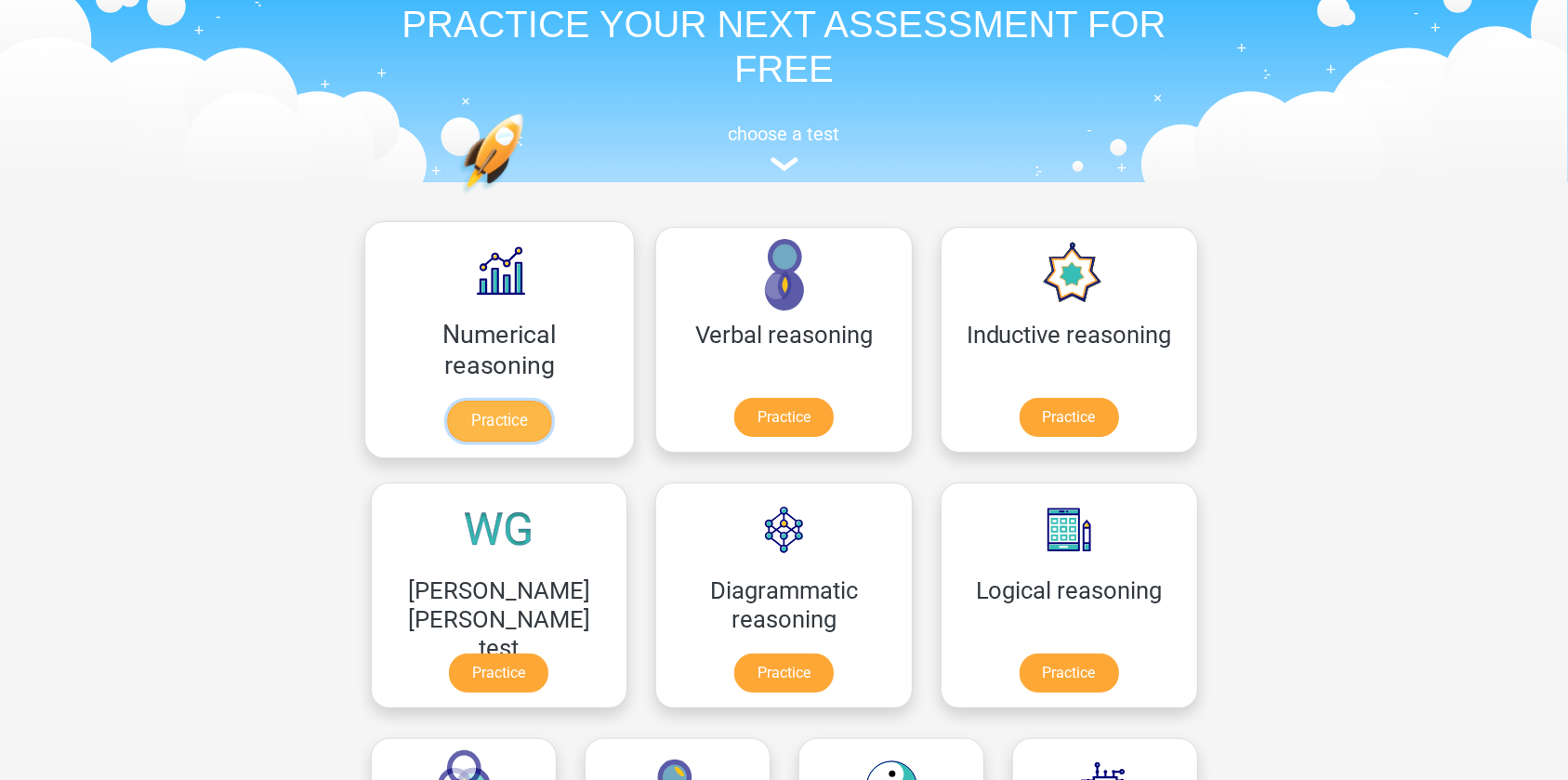
click at [469, 408] on link "Practice" at bounding box center [499, 421] width 104 height 41
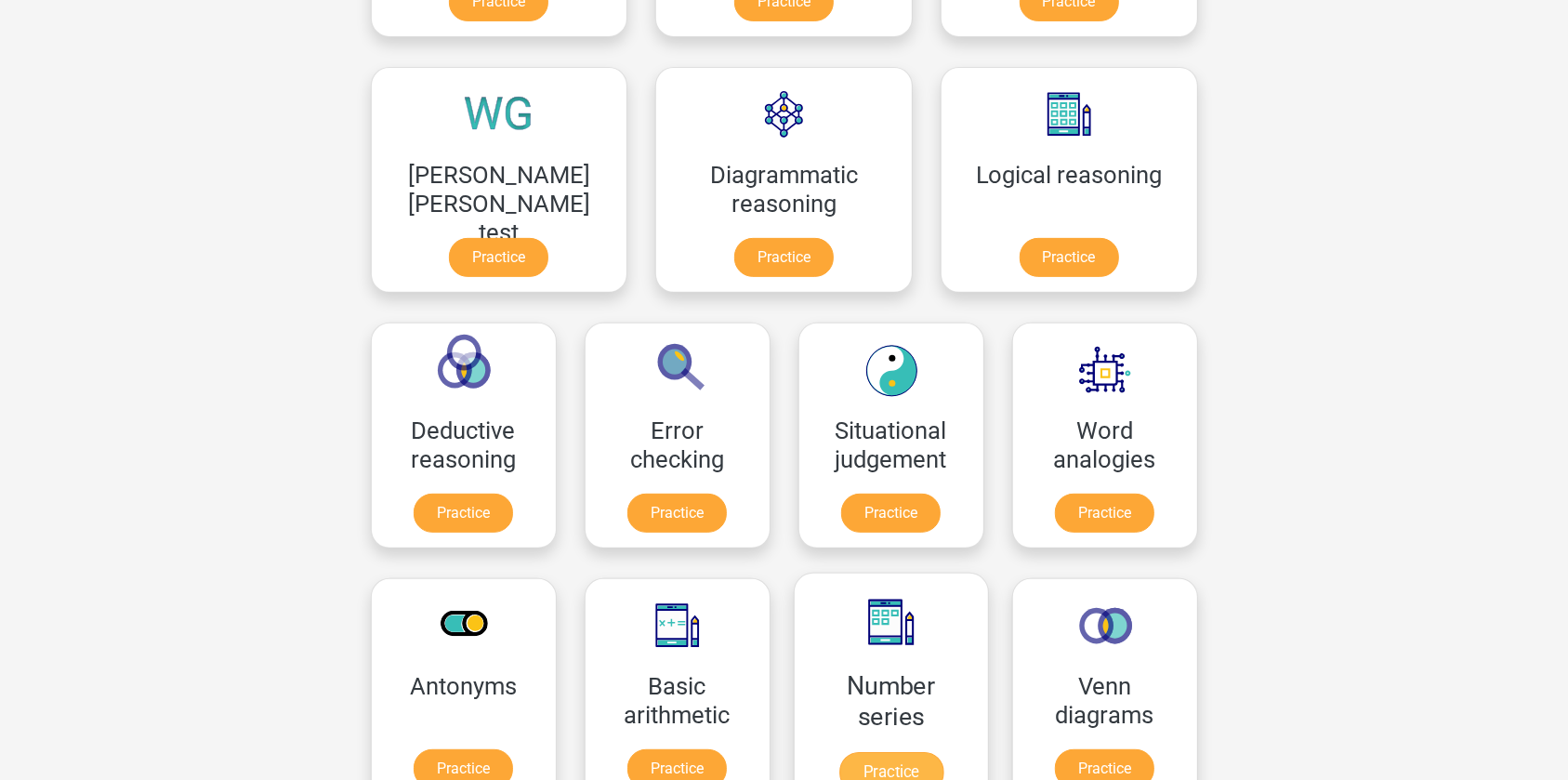
scroll to position [506, 0]
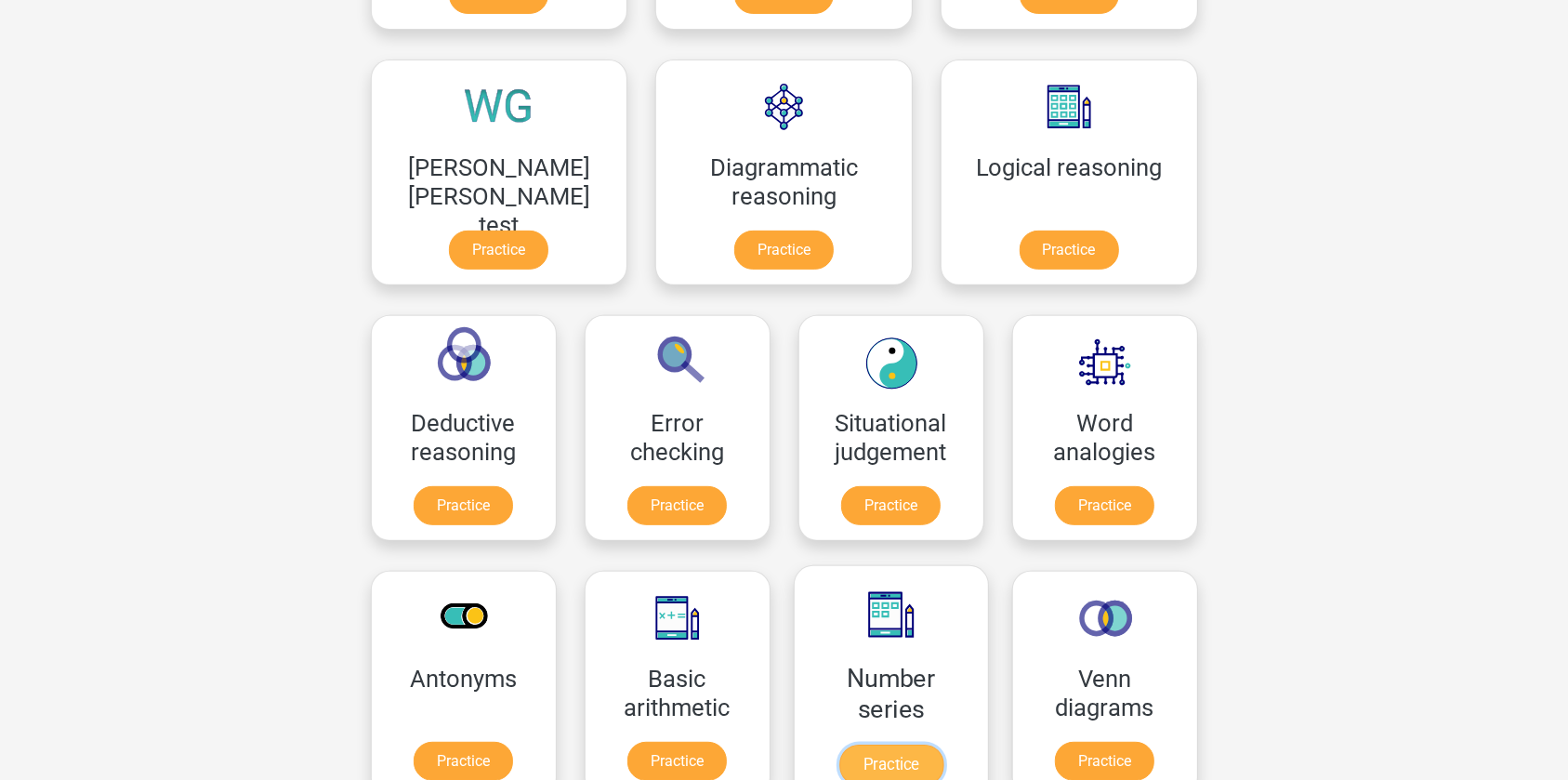
click at [839, 750] on link "Practice" at bounding box center [890, 765] width 104 height 41
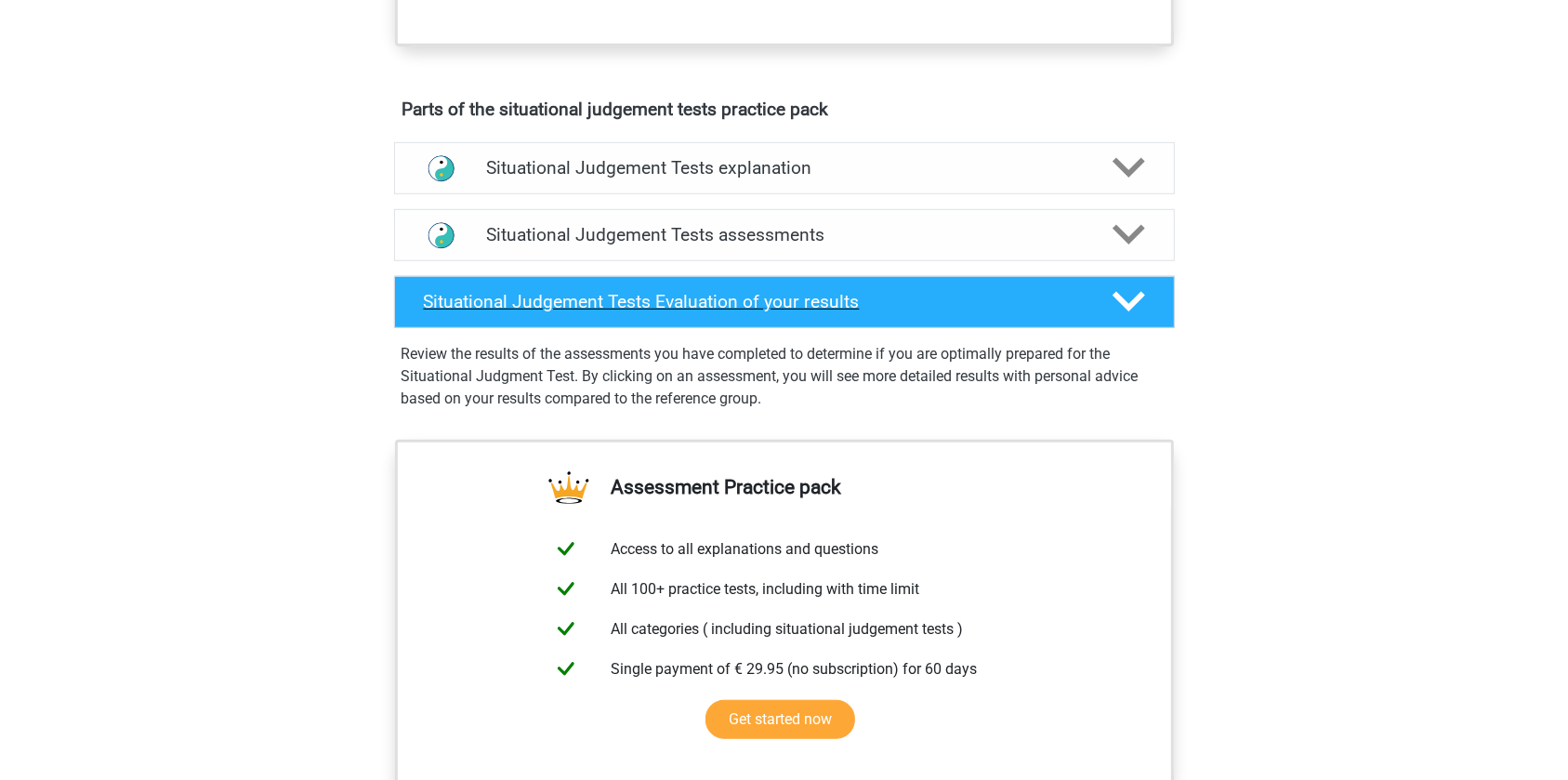
scroll to position [930, 0]
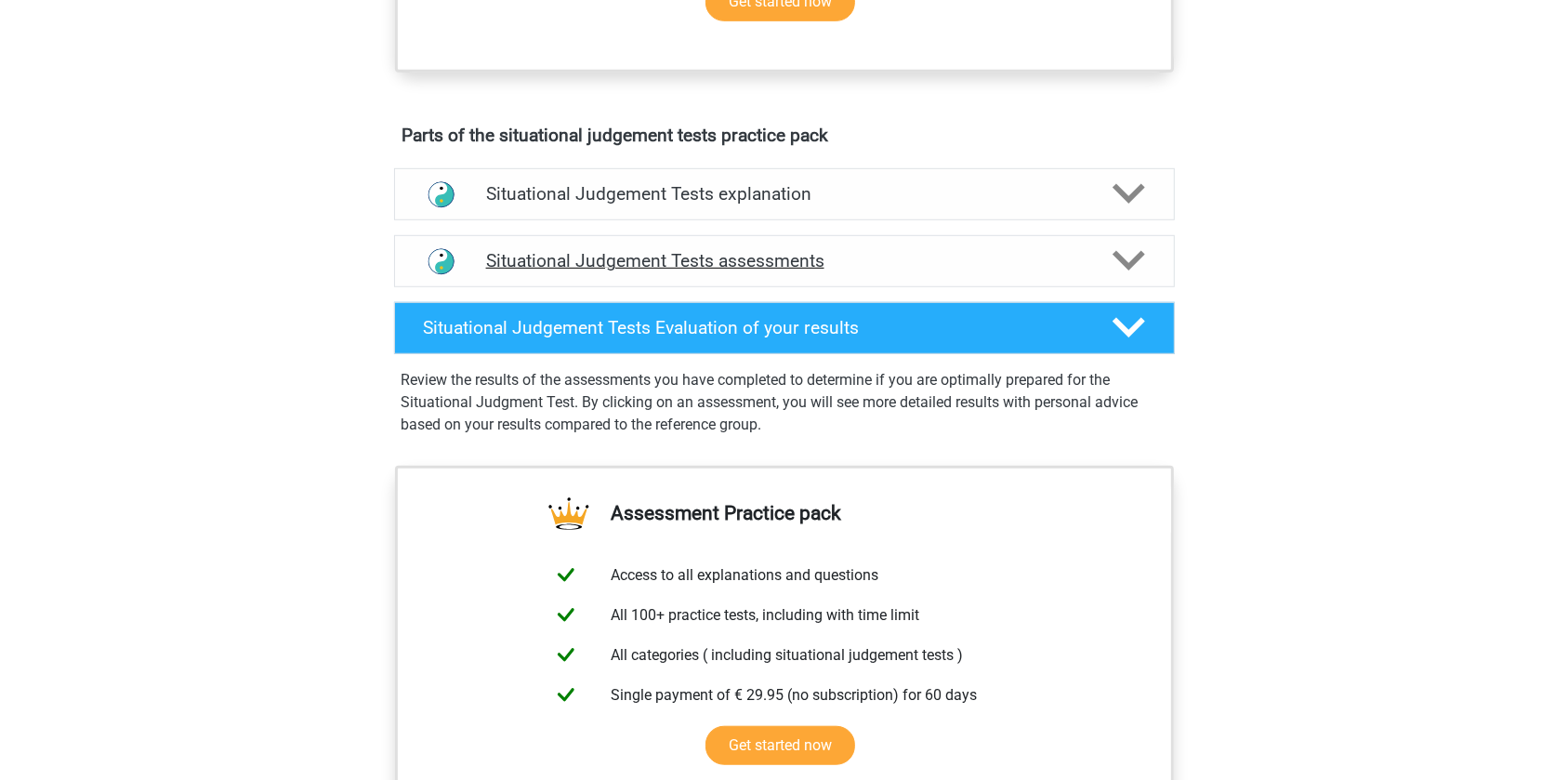
click at [643, 248] on div "Situational Judgement Tests assessments" at bounding box center [784, 262] width 781 height 52
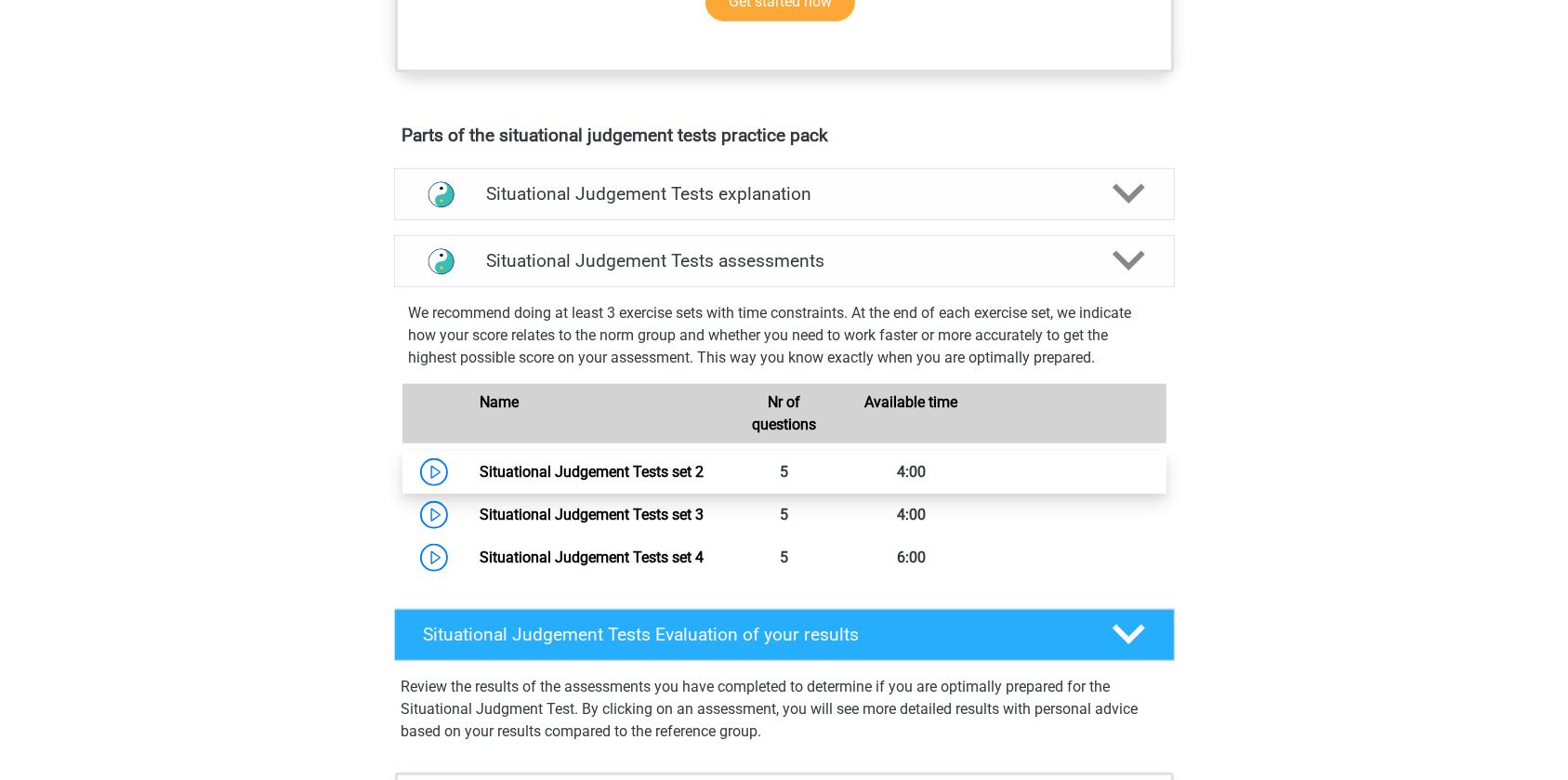
click at [480, 473] on link "Situational Judgement Tests set 2" at bounding box center [591, 472] width 224 height 18
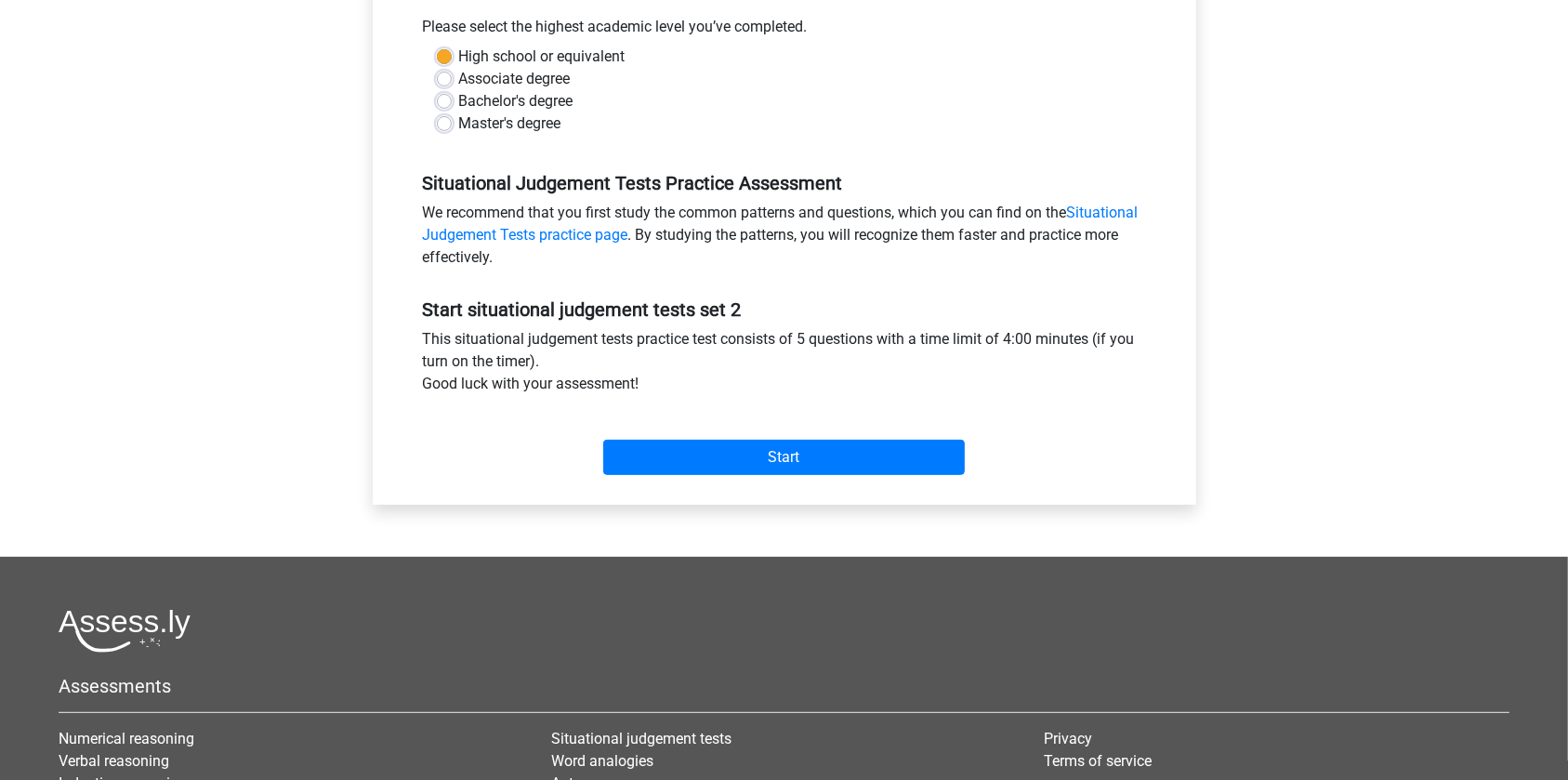
scroll to position [422, 0]
click at [863, 476] on div "Start" at bounding box center [784, 441] width 751 height 80
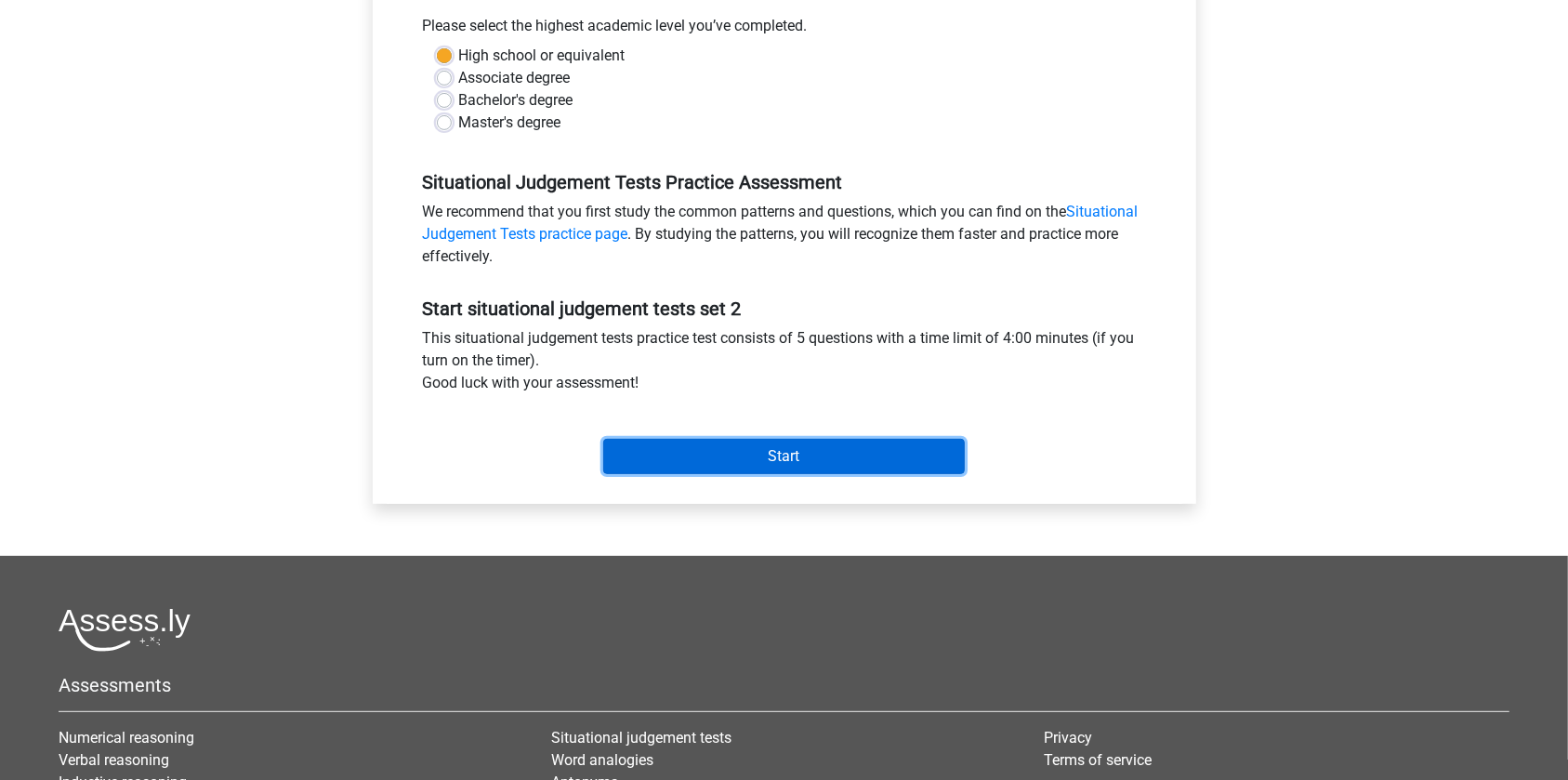
click at [860, 464] on input "Start" at bounding box center [784, 457] width 362 height 36
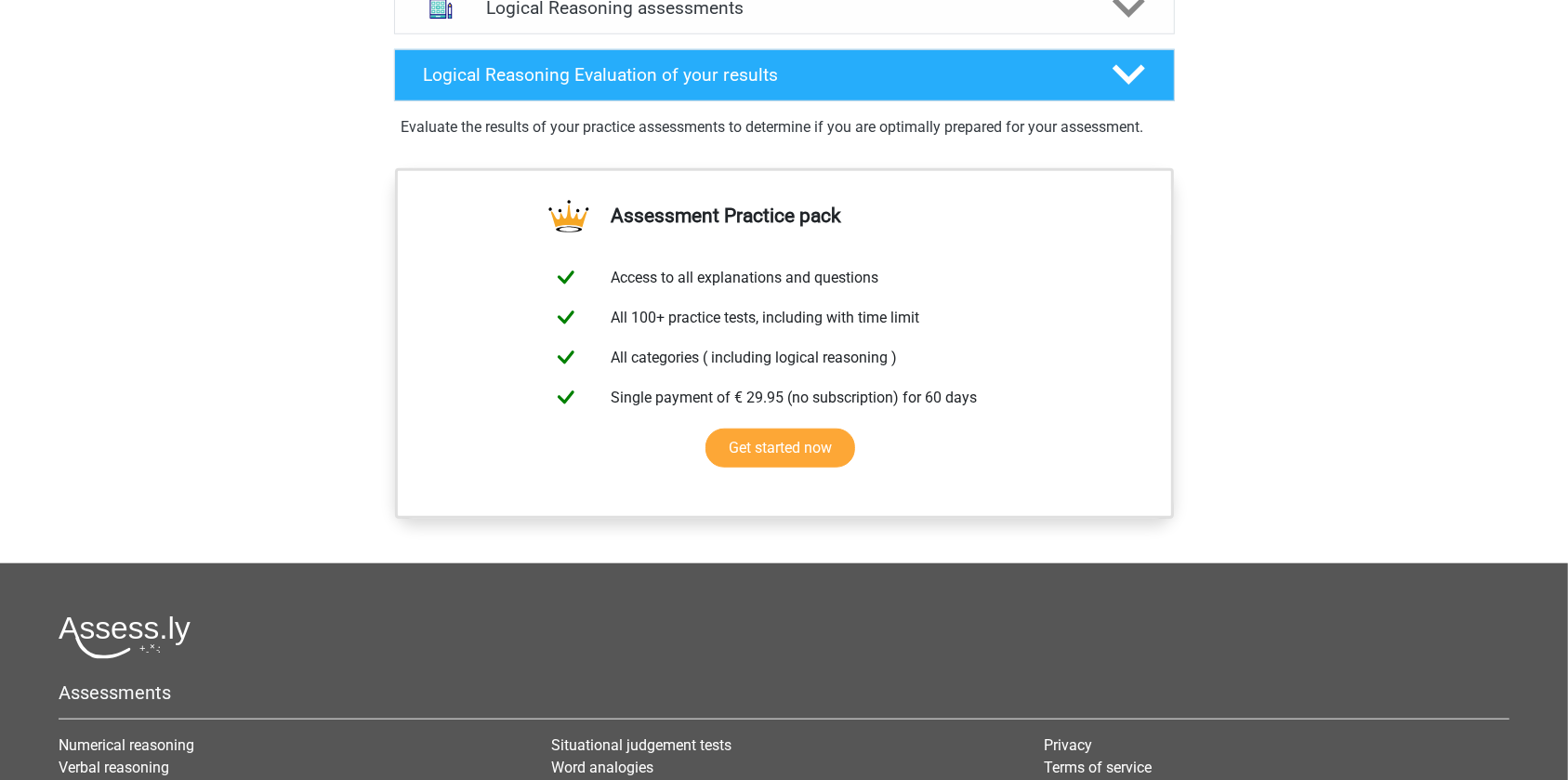
scroll to position [845, 0]
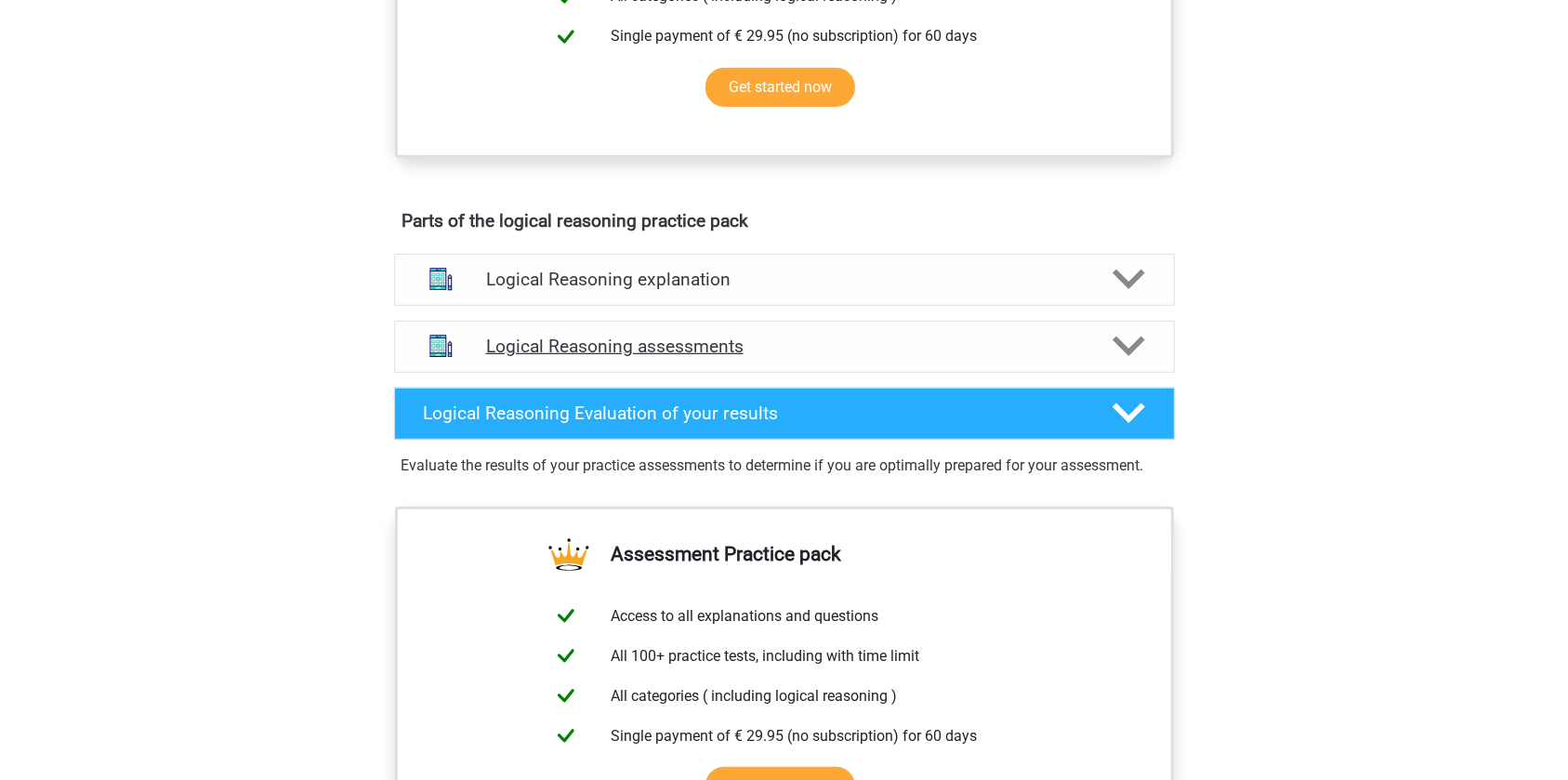
click at [626, 354] on div "Logical Reasoning assessments" at bounding box center [784, 347] width 781 height 52
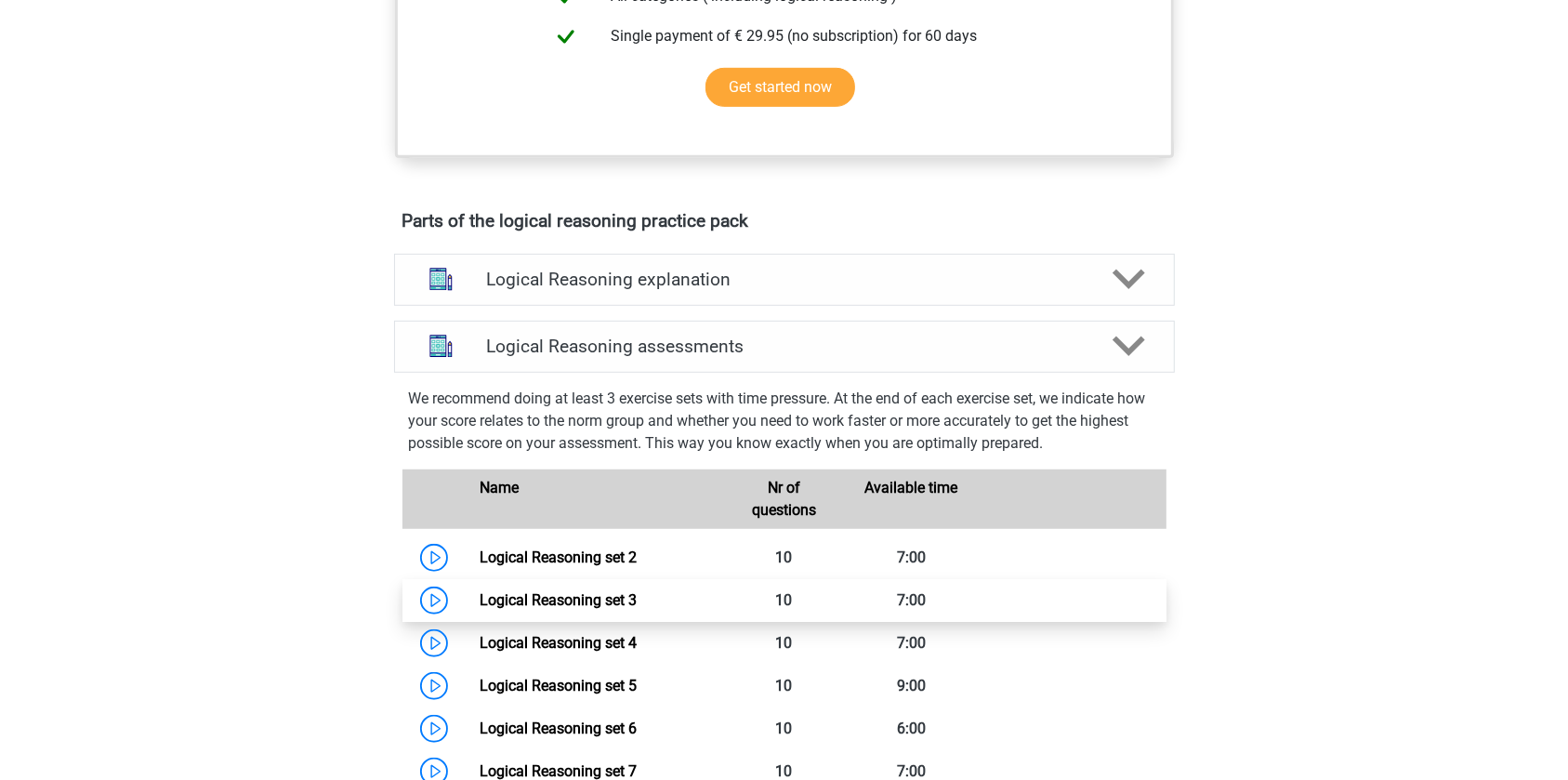
click at [581, 609] on link "Logical Reasoning set 3" at bounding box center [559, 600] width 157 height 18
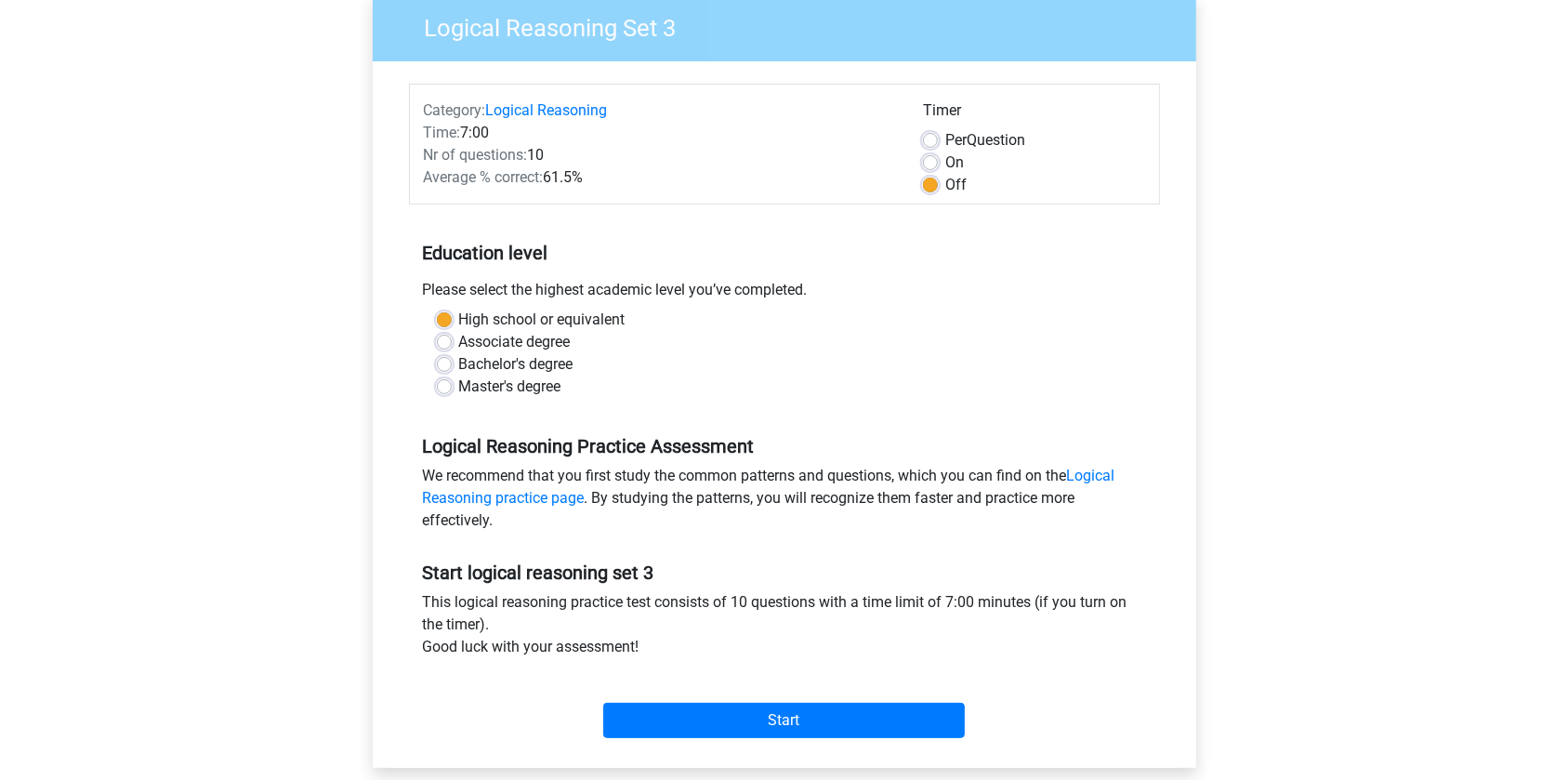
scroll to position [338, 0]
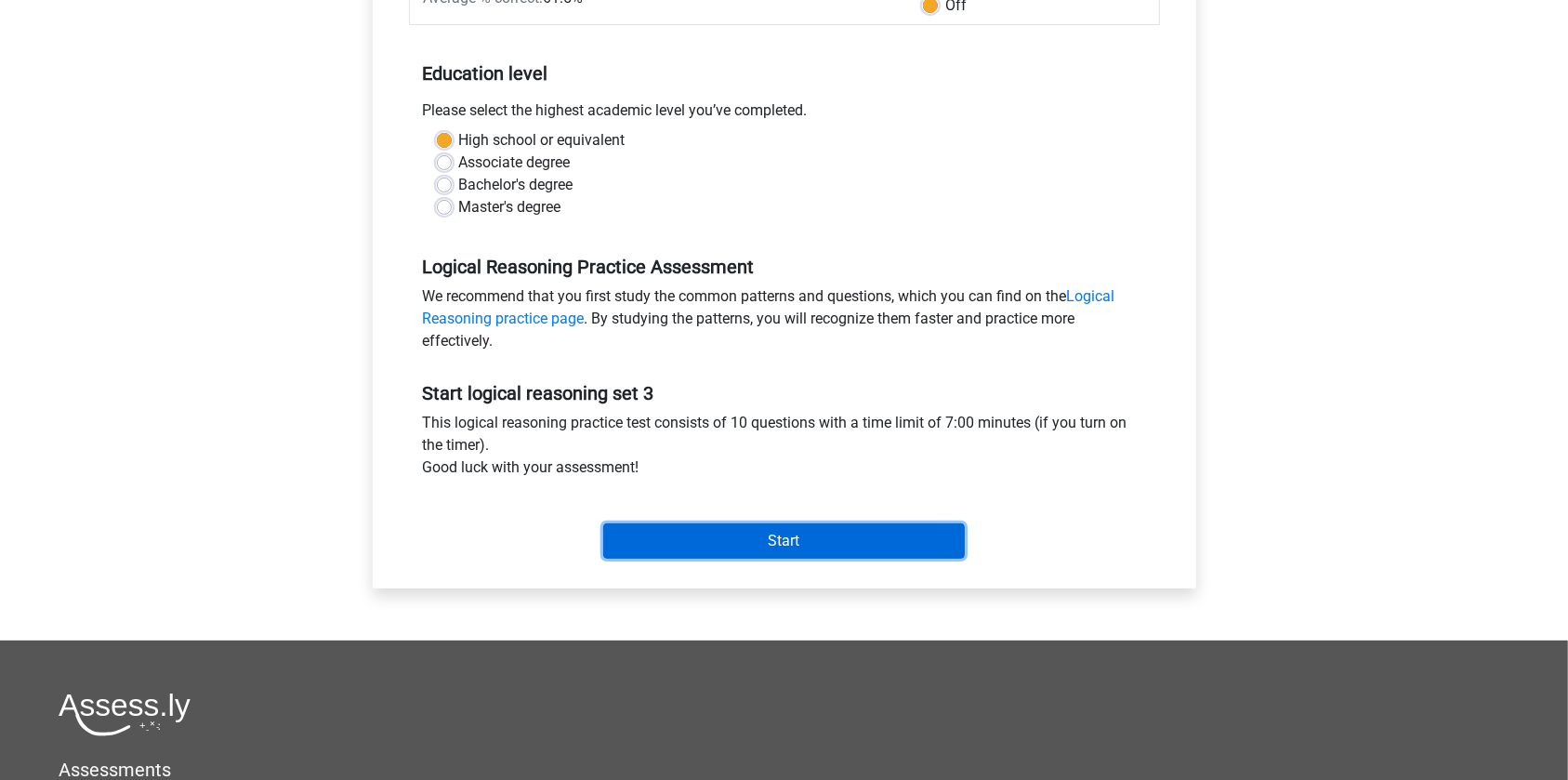
click at [769, 537] on input "Start" at bounding box center [784, 541] width 362 height 36
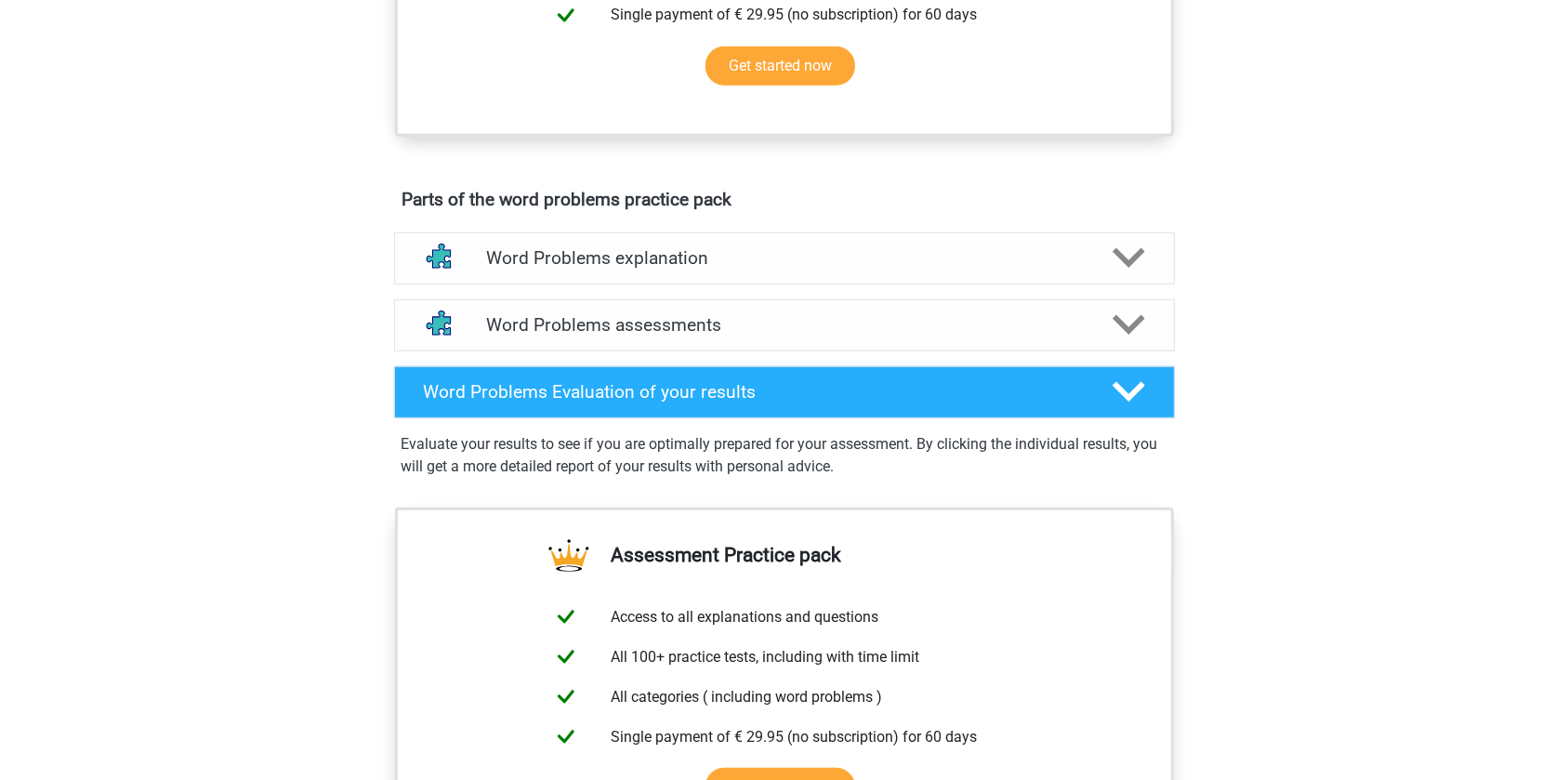
scroll to position [845, 0]
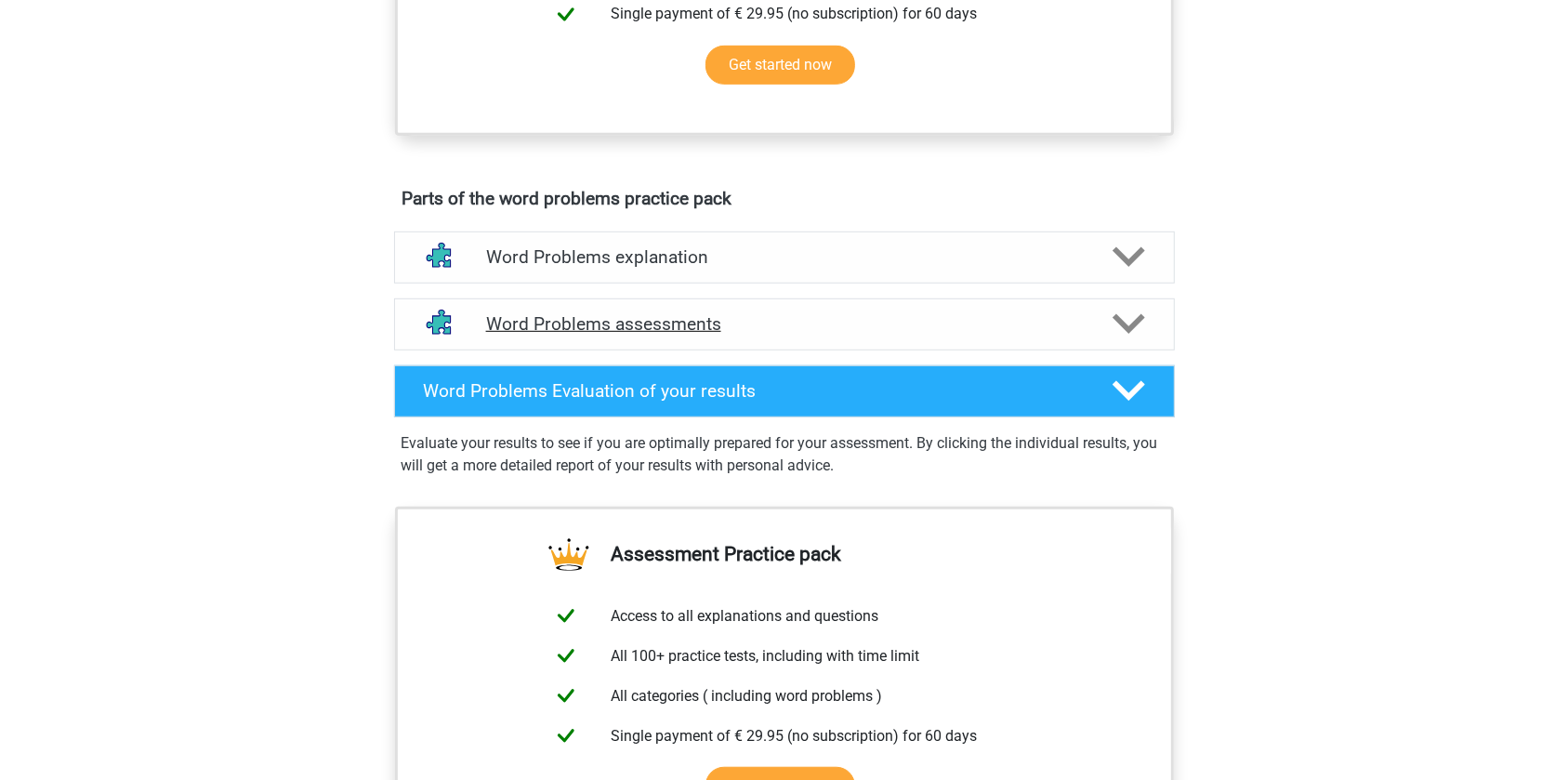
click at [647, 336] on div "Word Problems assessments" at bounding box center [784, 324] width 781 height 52
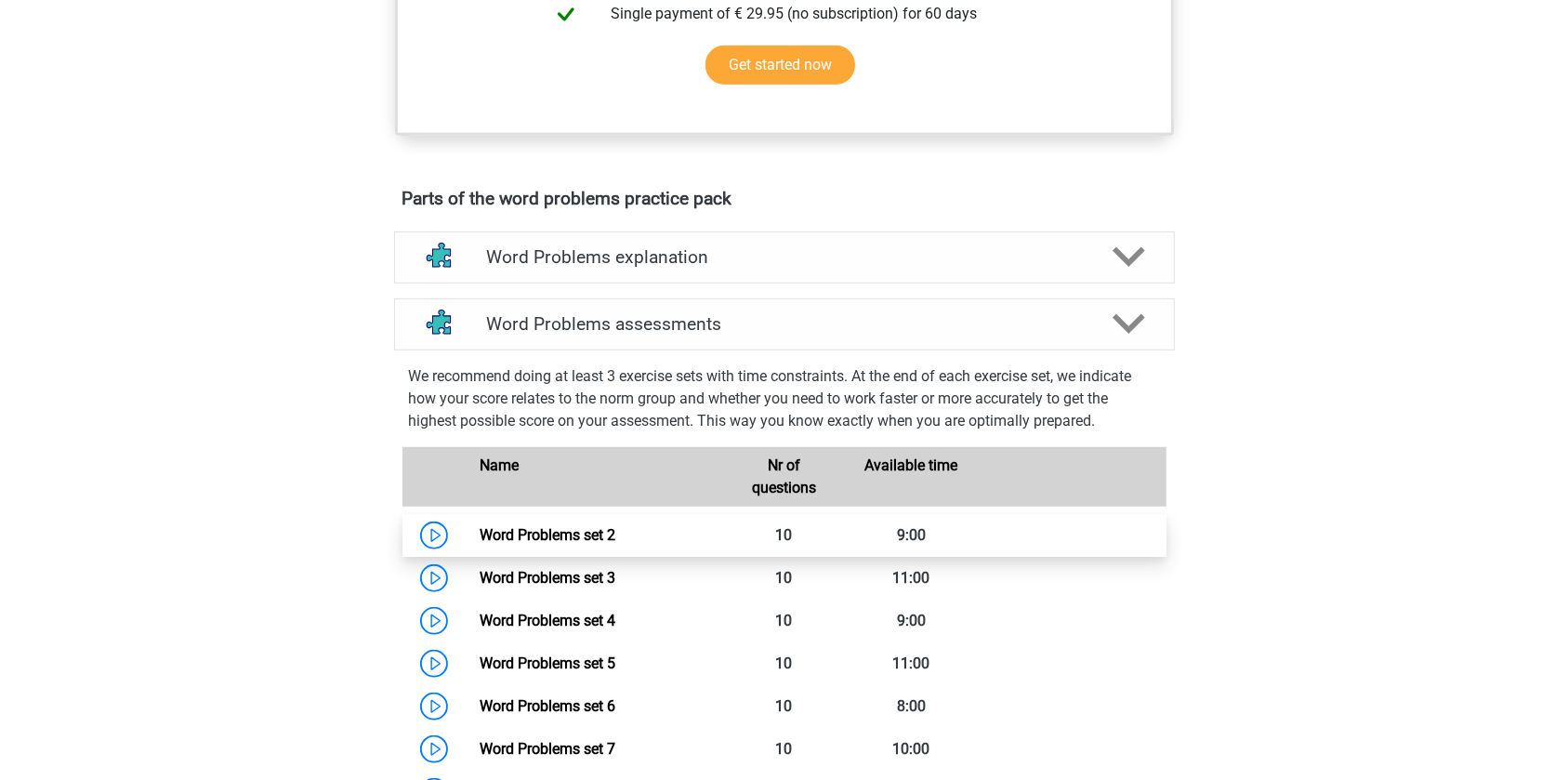
click at [561, 544] on link "Word Problems set 2" at bounding box center [547, 534] width 136 height 18
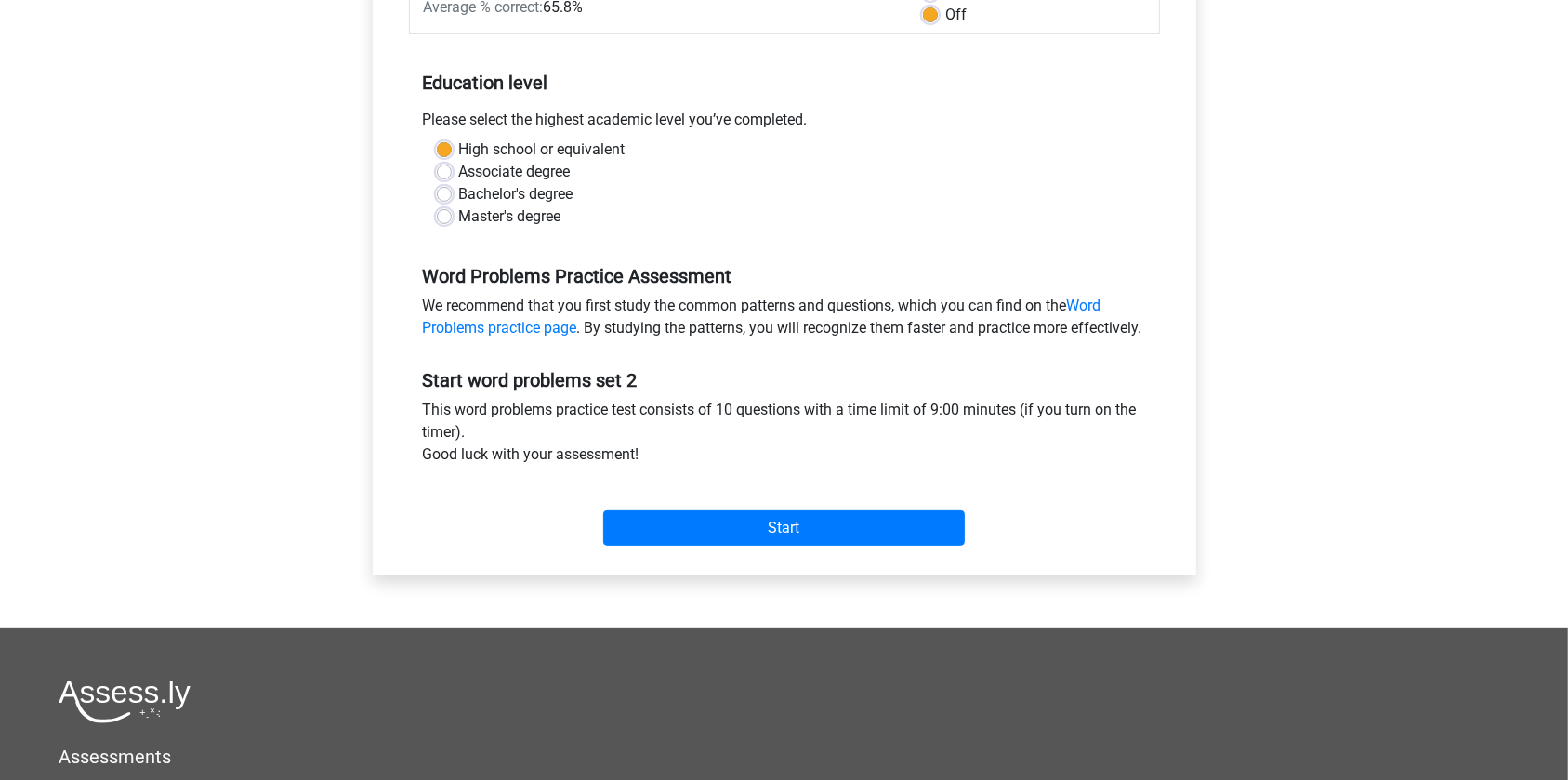
scroll to position [592, 0]
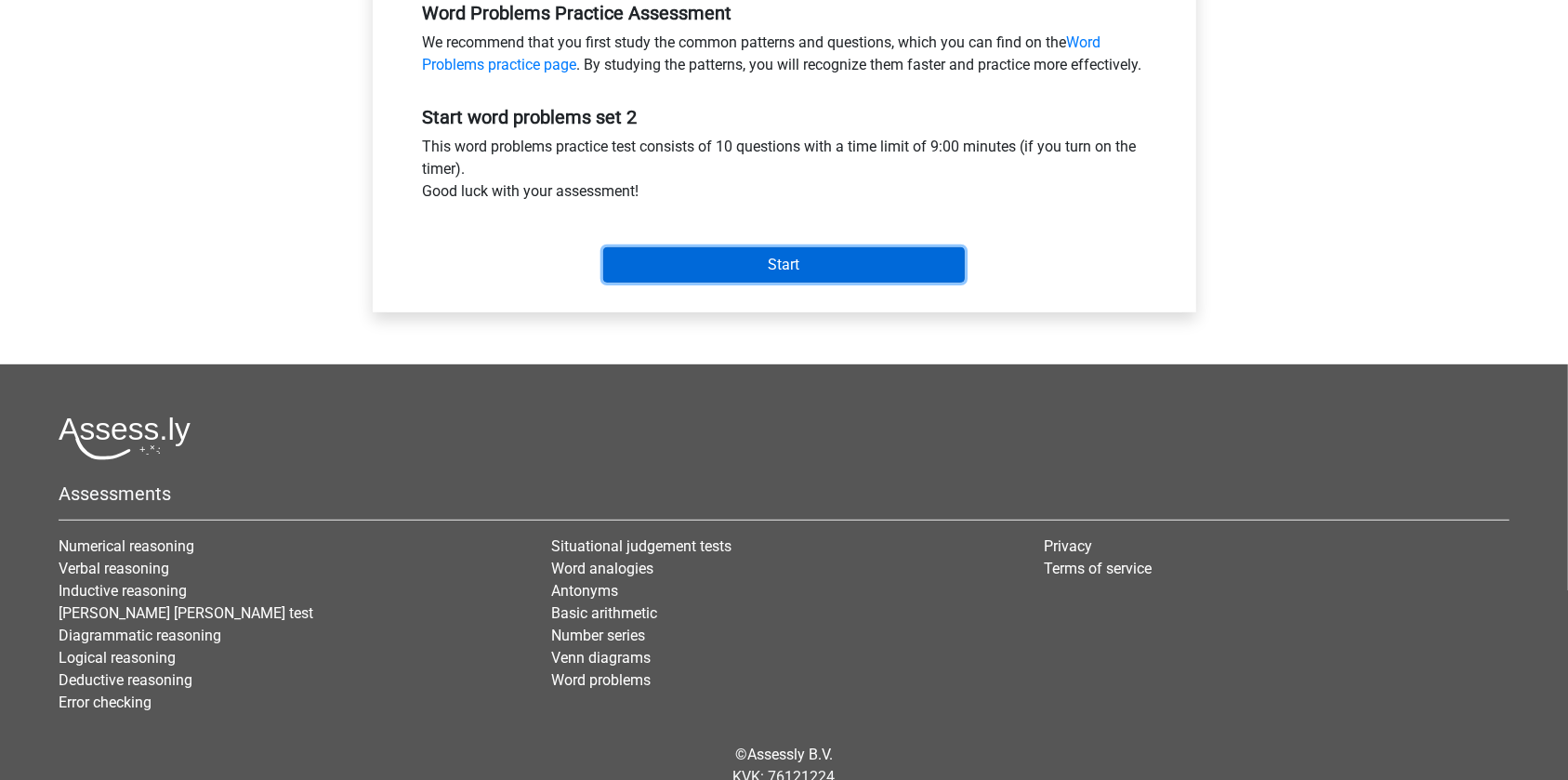
click at [746, 282] on input "Start" at bounding box center [784, 265] width 362 height 36
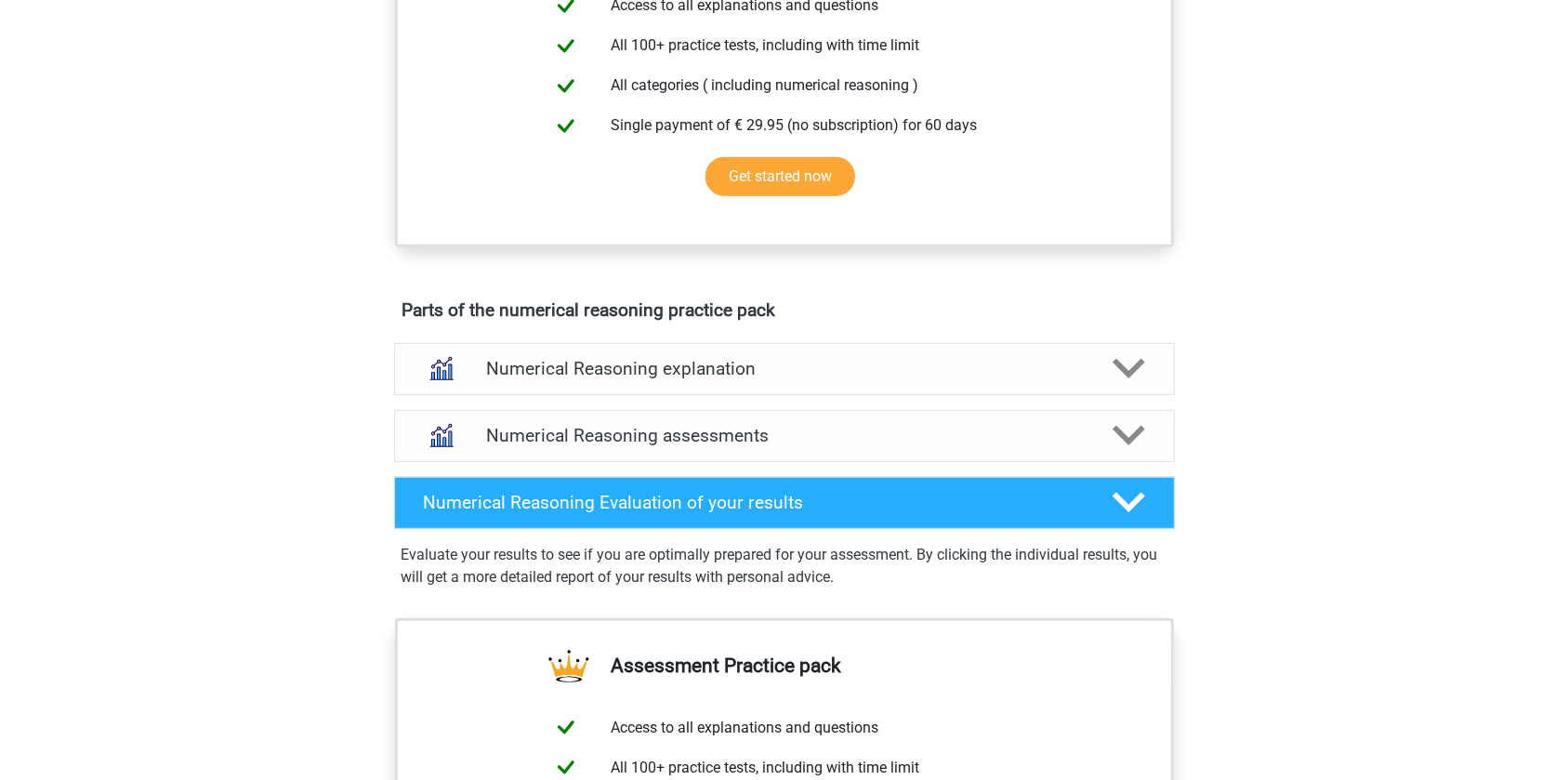
scroll to position [760, 0]
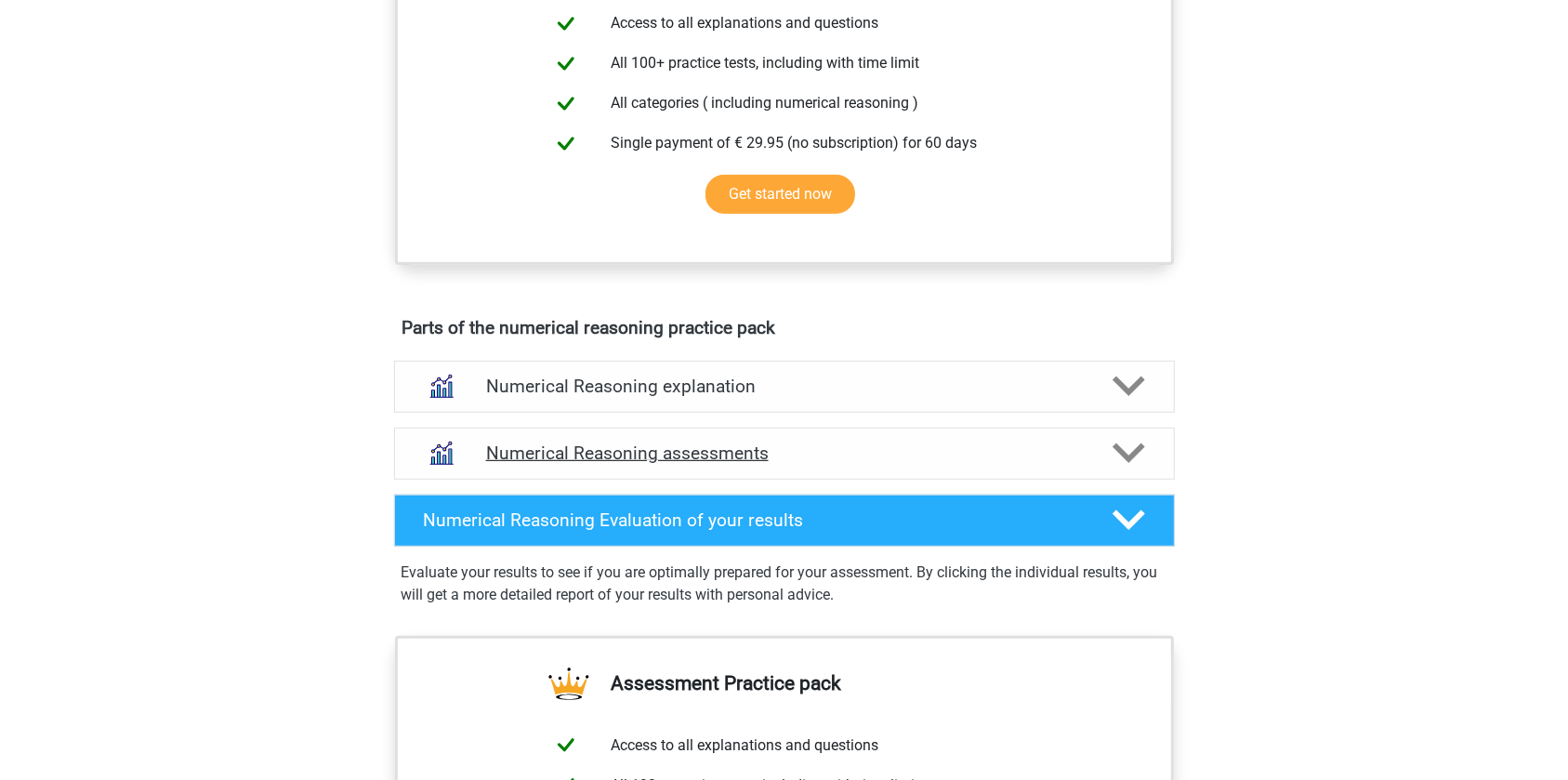
click at [654, 464] on h4 "Numerical Reasoning assessments" at bounding box center [784, 453] width 597 height 22
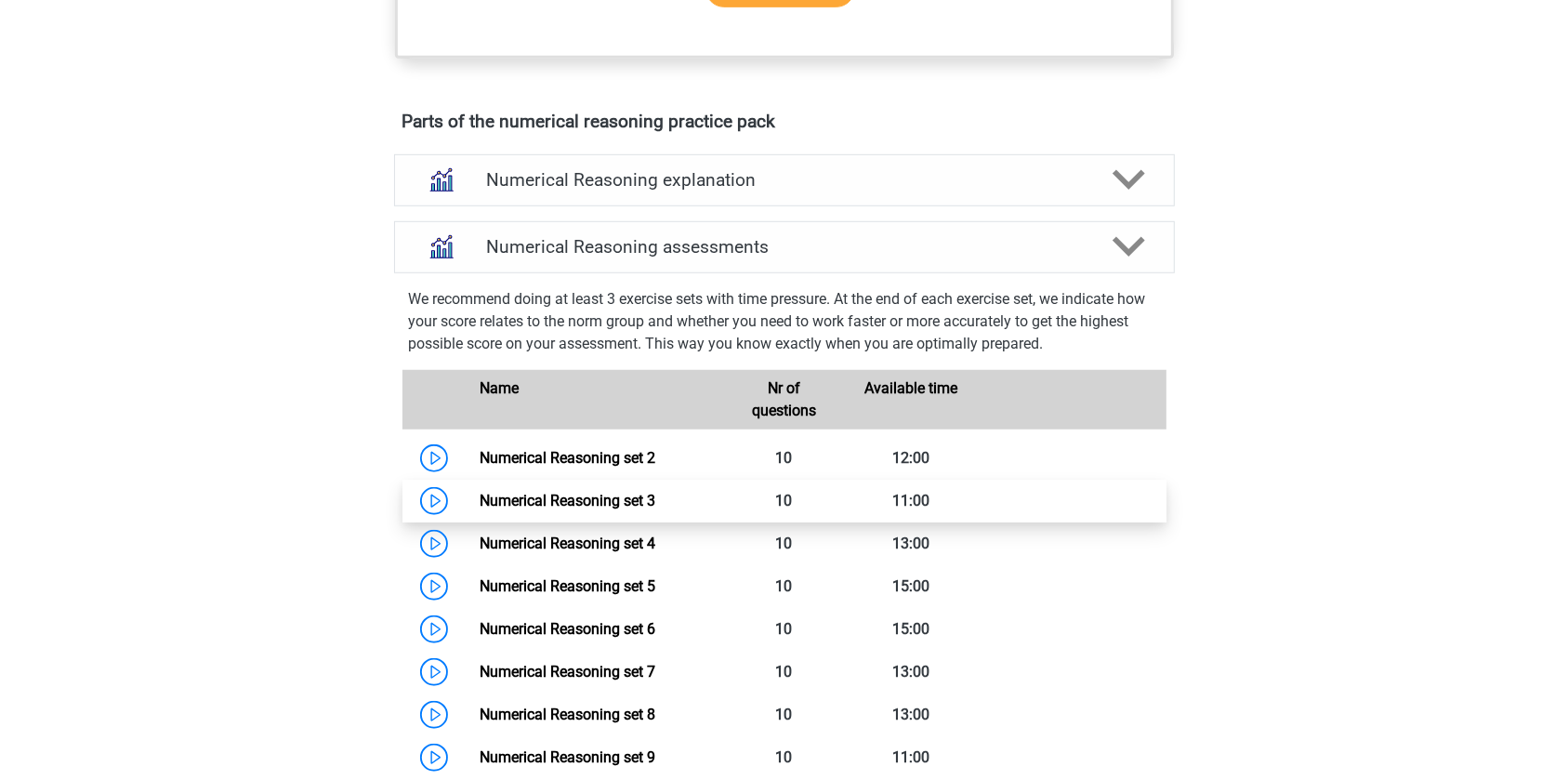
scroll to position [1013, 0]
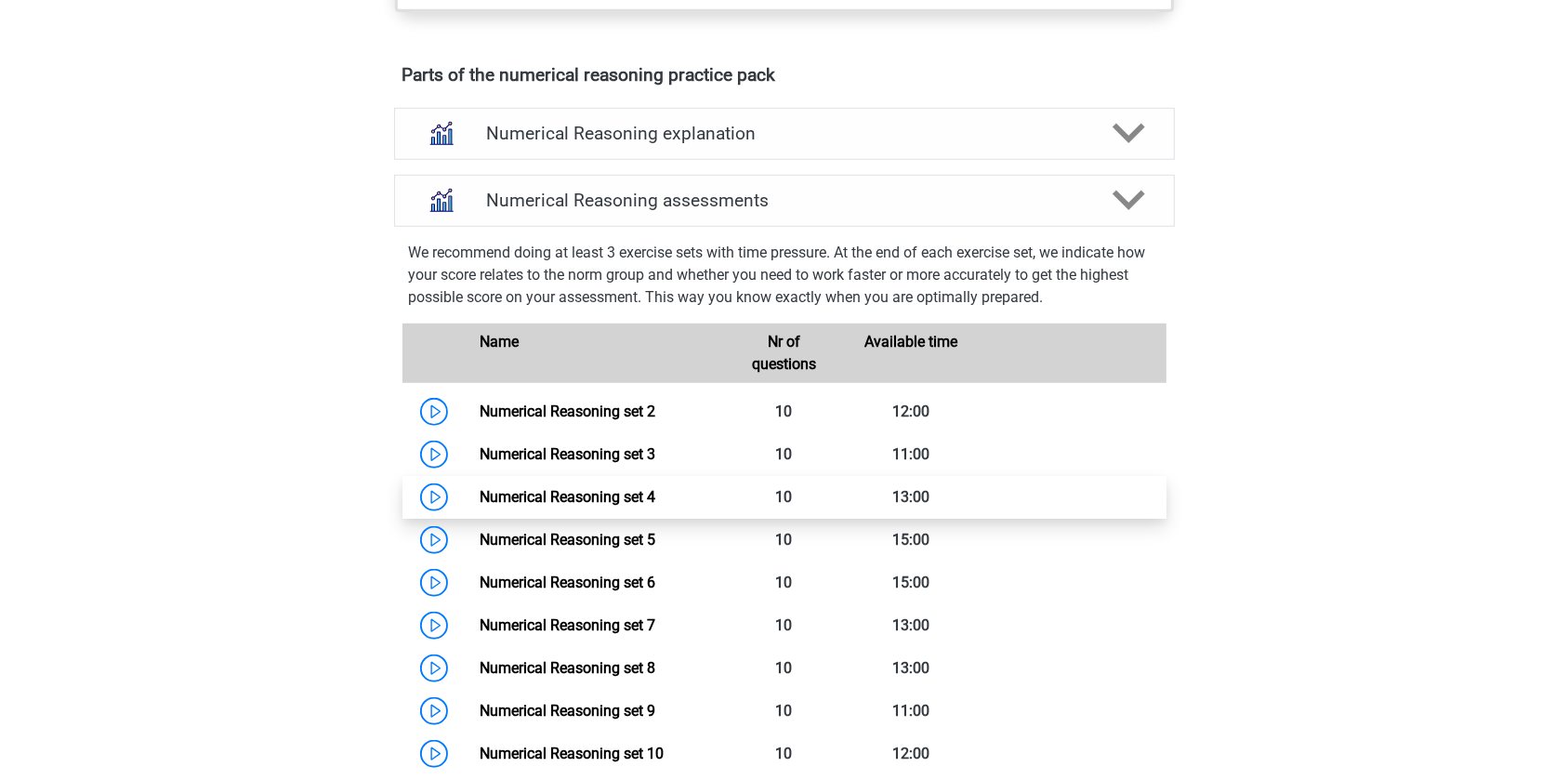
click at [655, 506] on link "Numerical Reasoning set 4" at bounding box center [567, 497] width 175 height 18
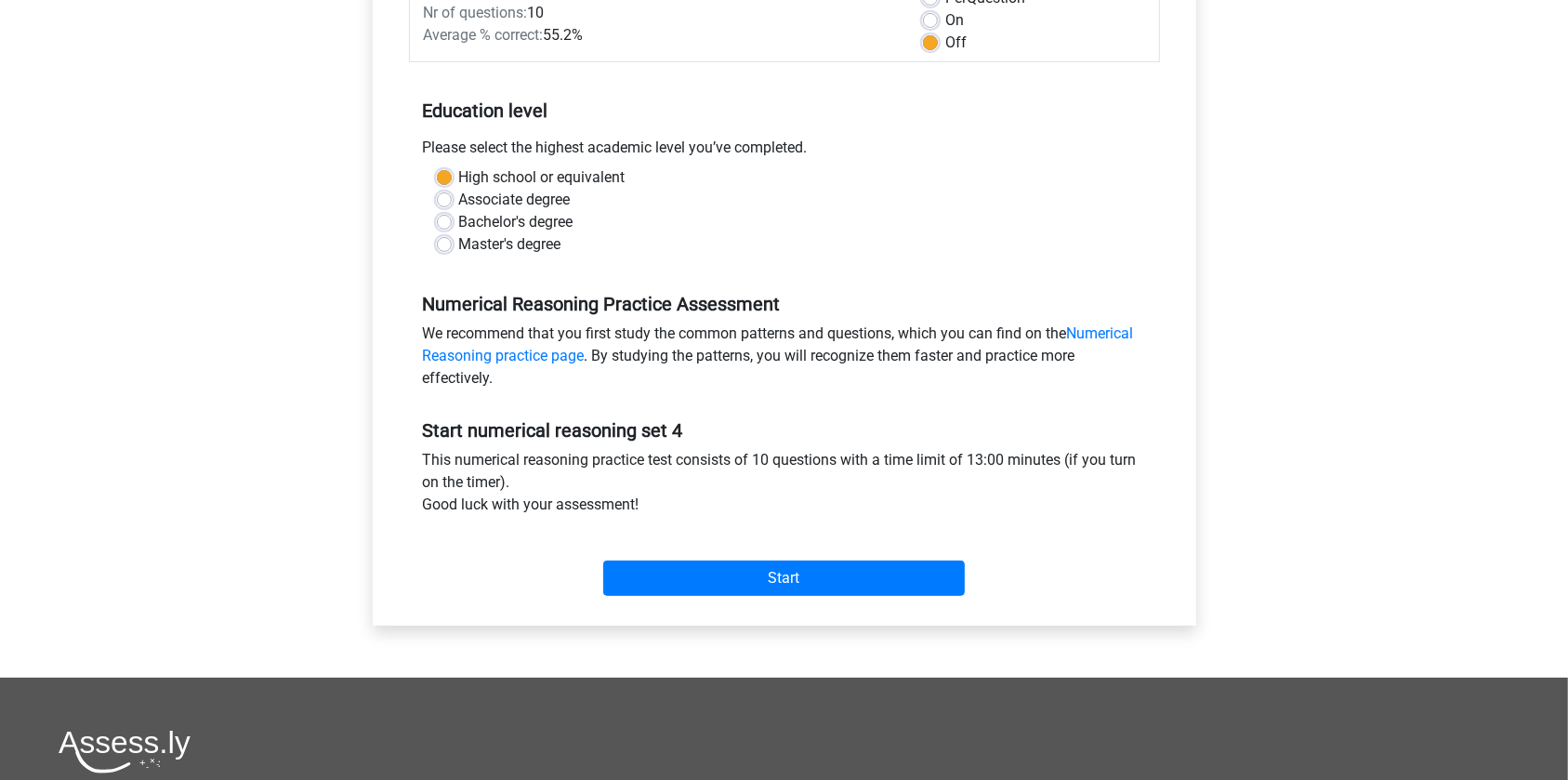
scroll to position [338, 0]
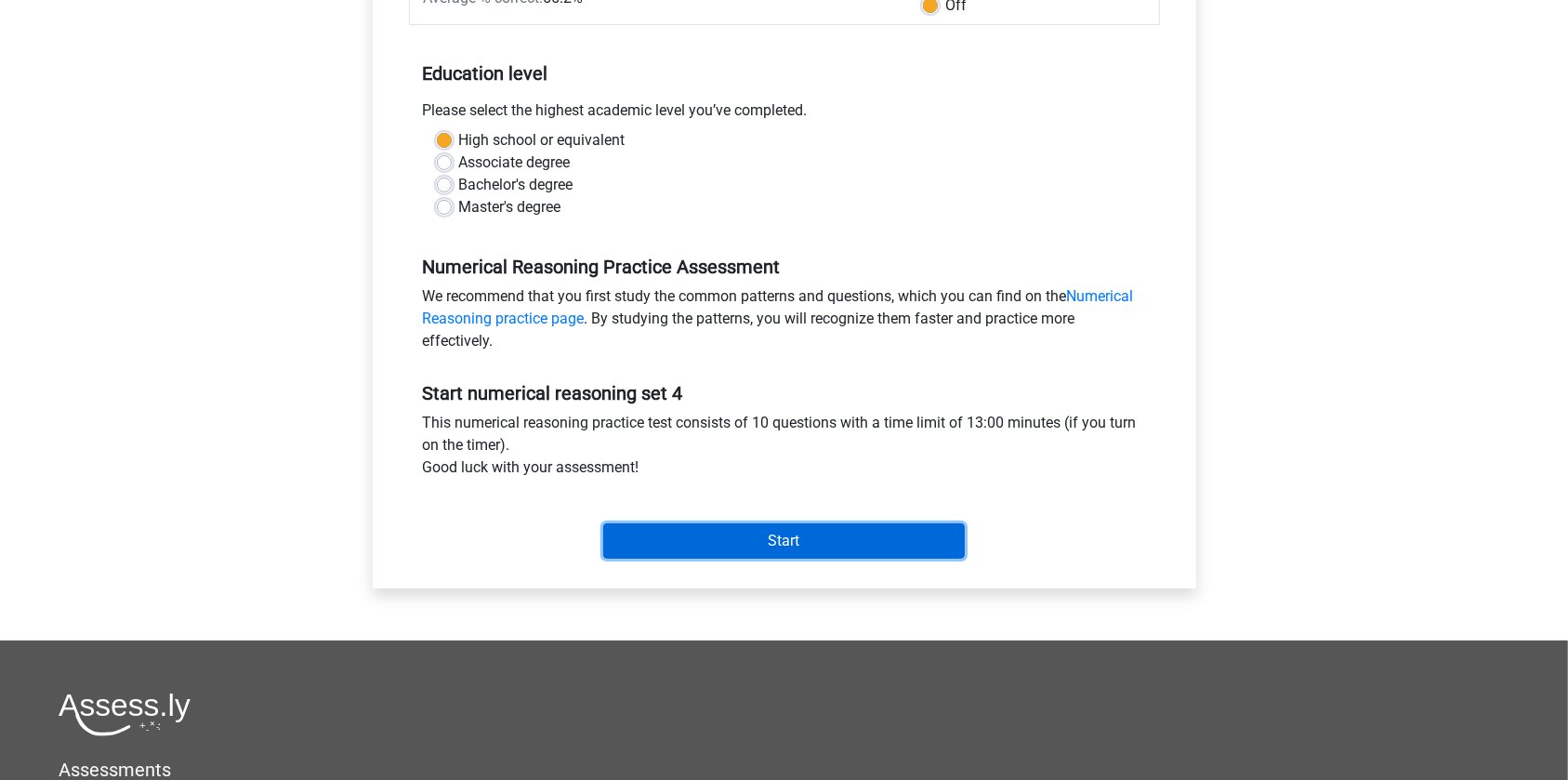
click at [679, 550] on input "Start" at bounding box center [784, 541] width 362 height 36
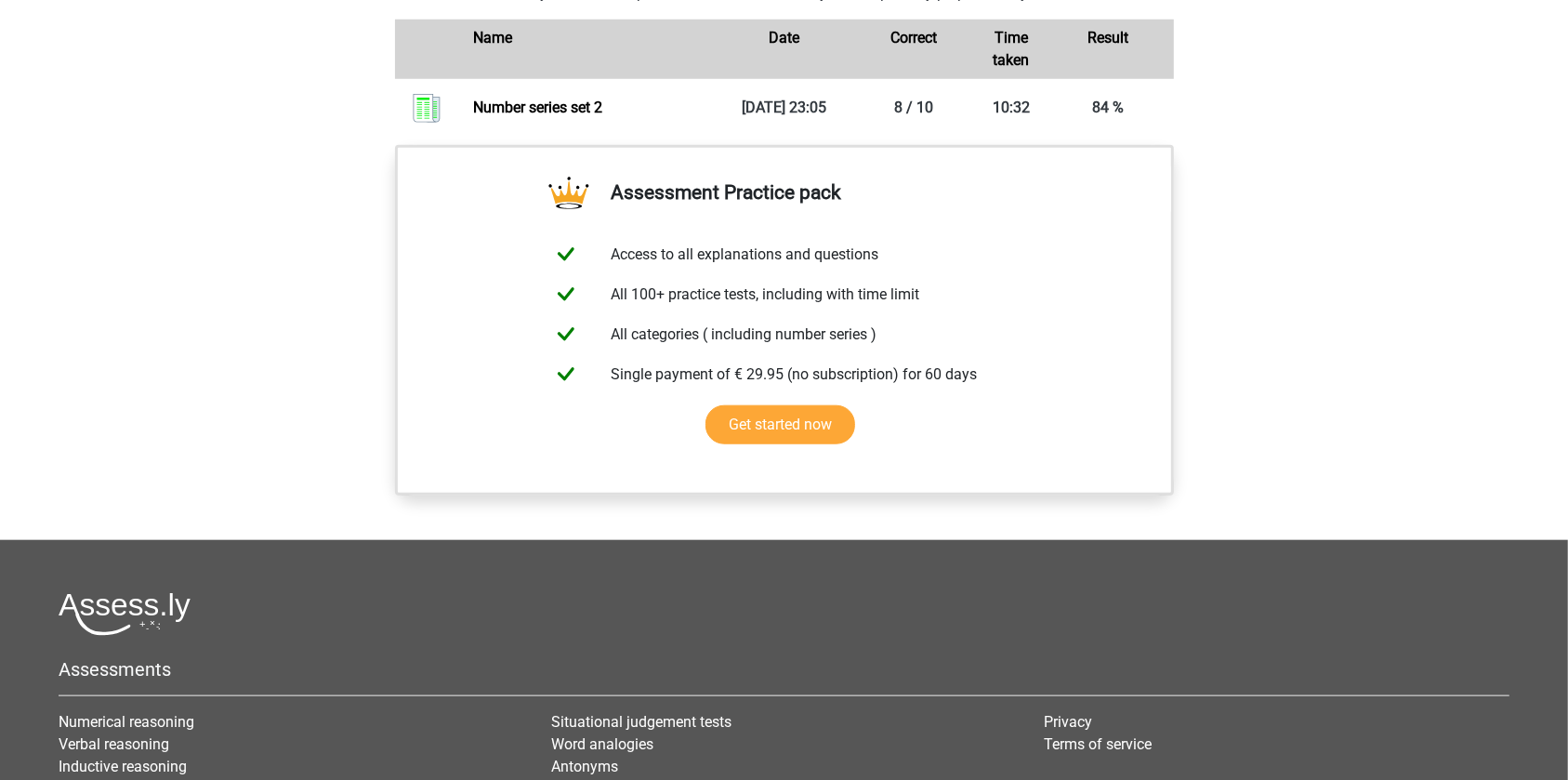
scroll to position [930, 0]
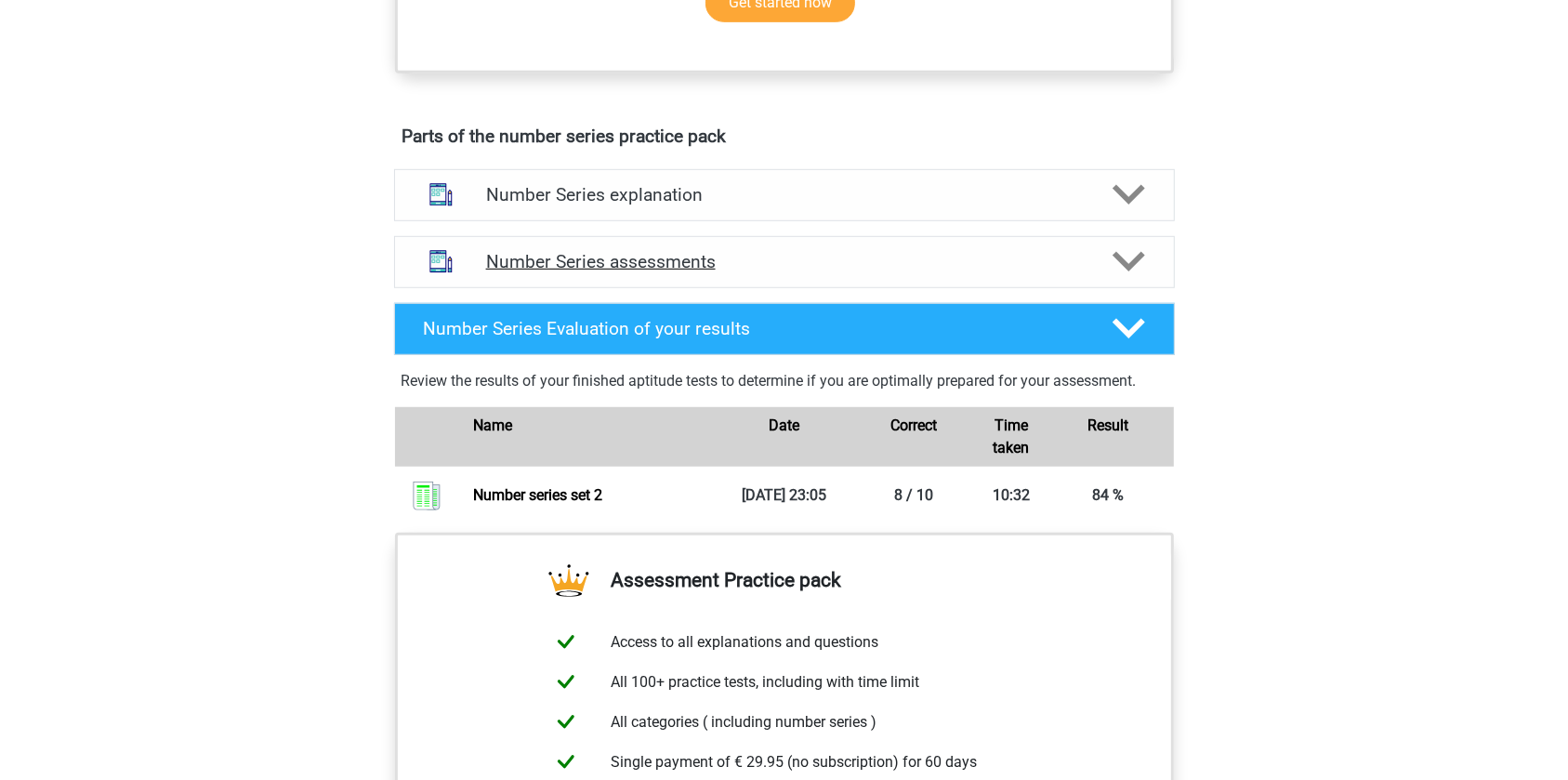
click at [752, 261] on h4 "Number Series assessments" at bounding box center [784, 262] width 597 height 22
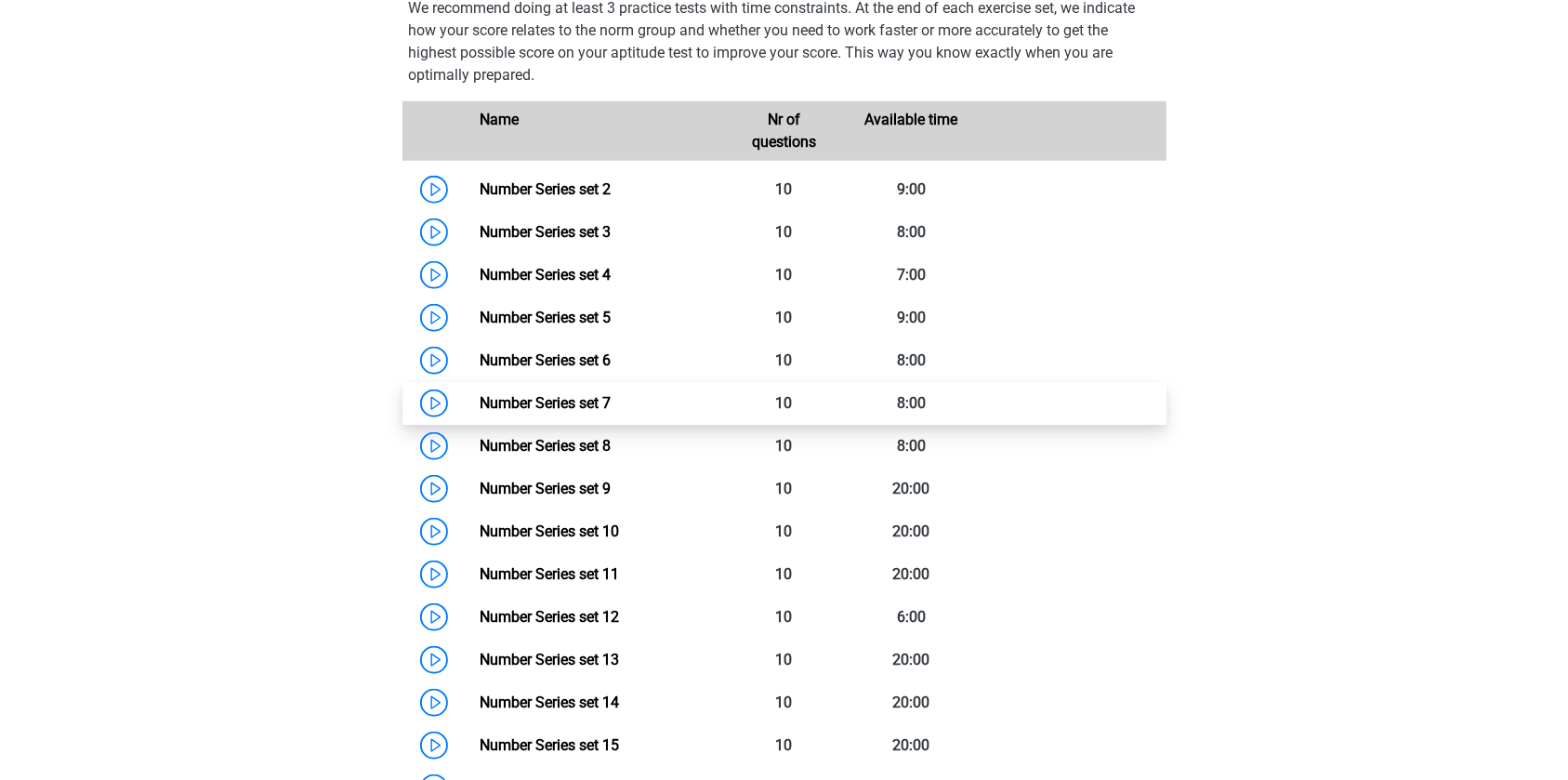
scroll to position [1268, 0]
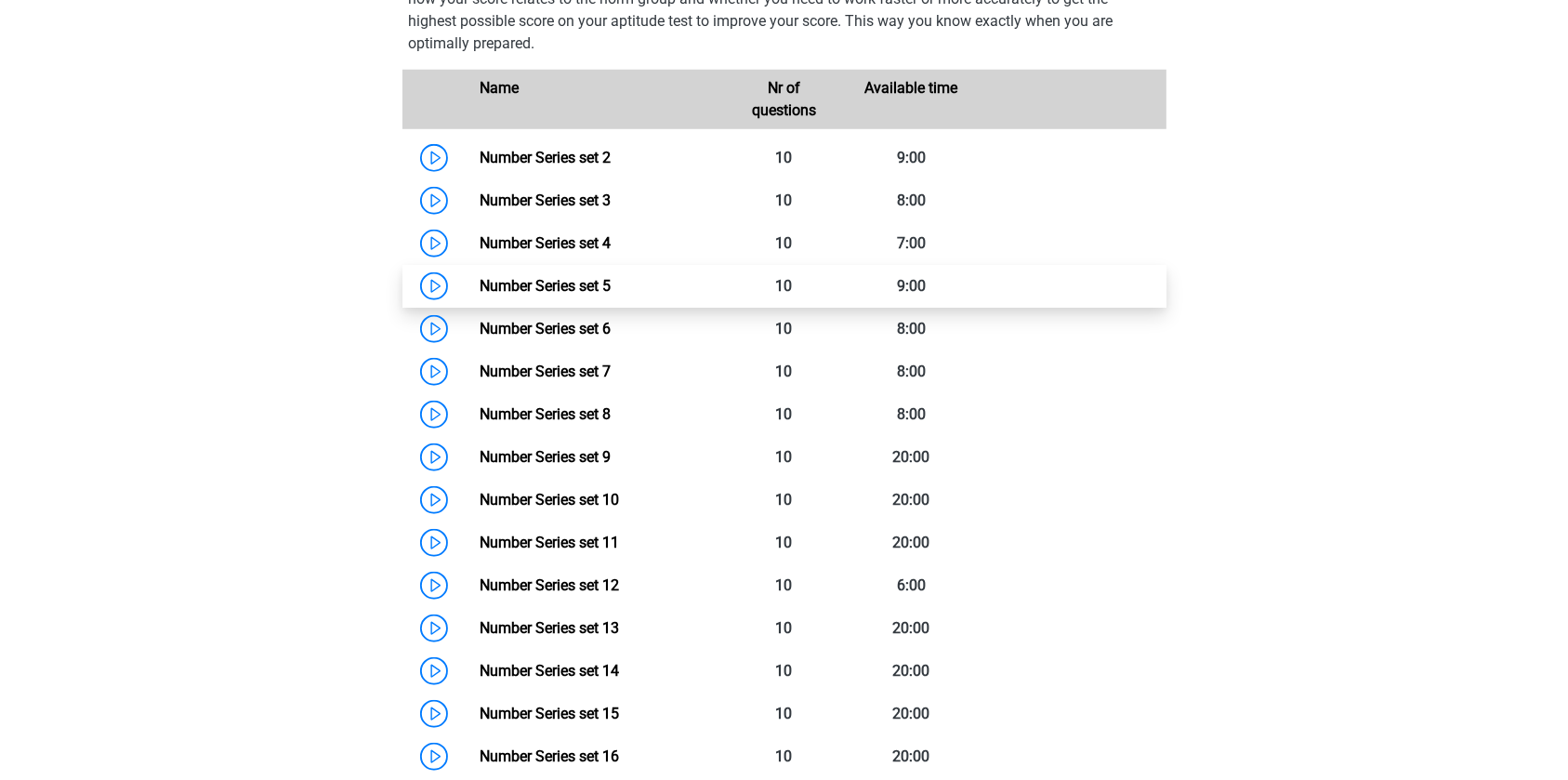
click at [600, 292] on link "Number Series set 5" at bounding box center [545, 286] width 131 height 18
click at [611, 291] on link "Number Series set 5" at bounding box center [545, 286] width 131 height 18
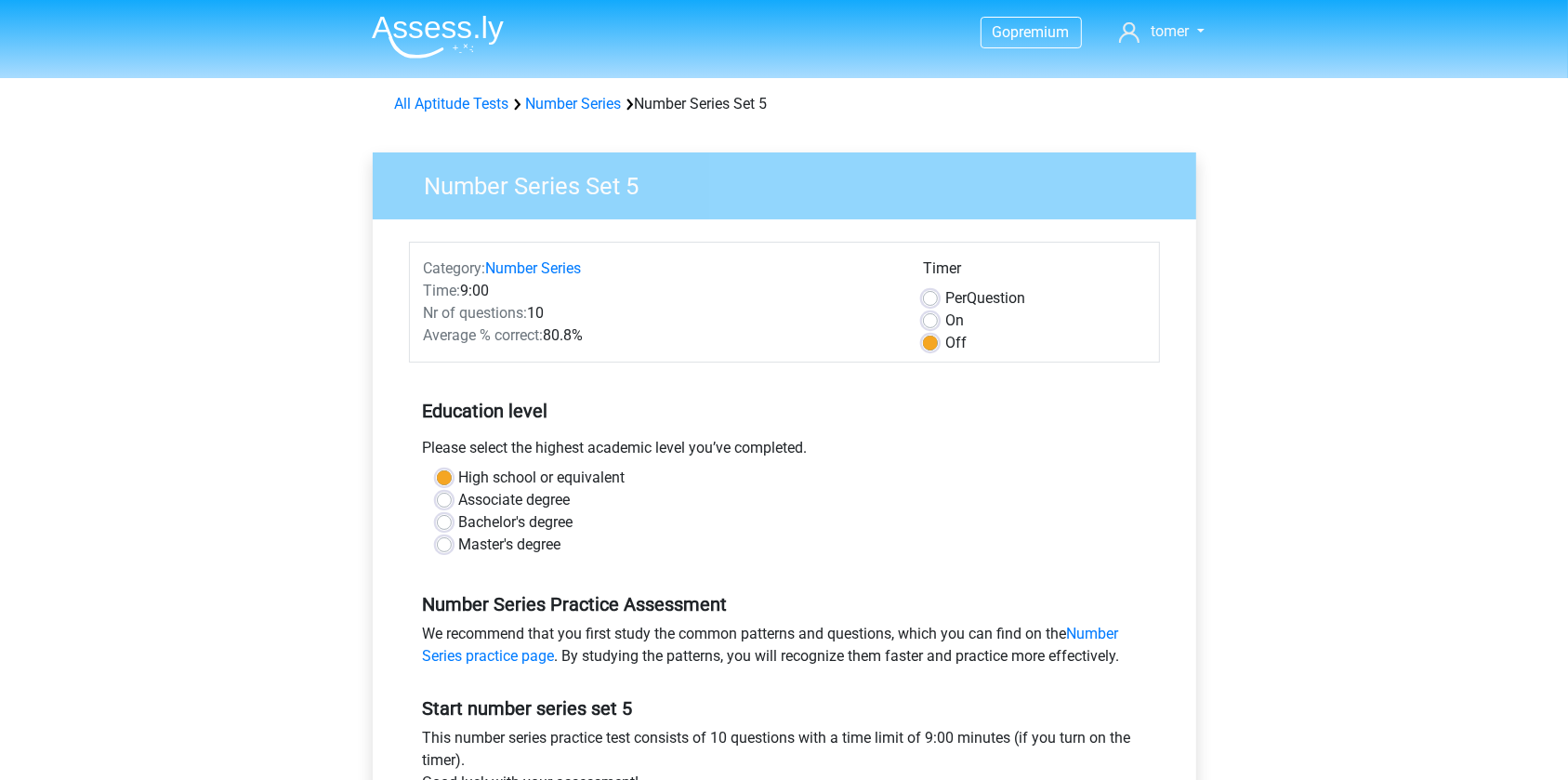
click at [955, 305] on span "Per" at bounding box center [956, 297] width 22 height 18
click at [938, 305] on input "Per Question" at bounding box center [931, 296] width 15 height 19
radio input "true"
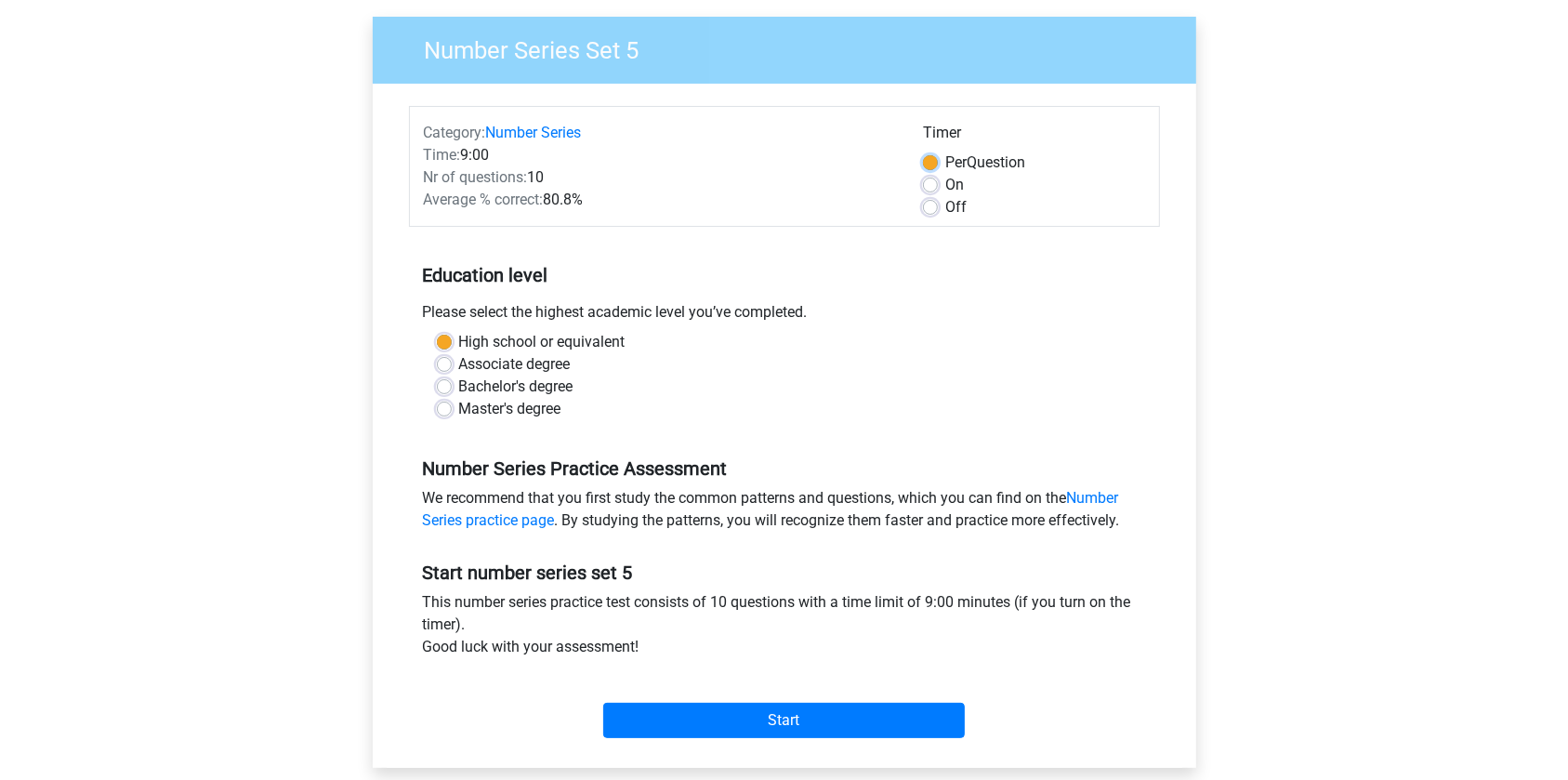
scroll to position [338, 0]
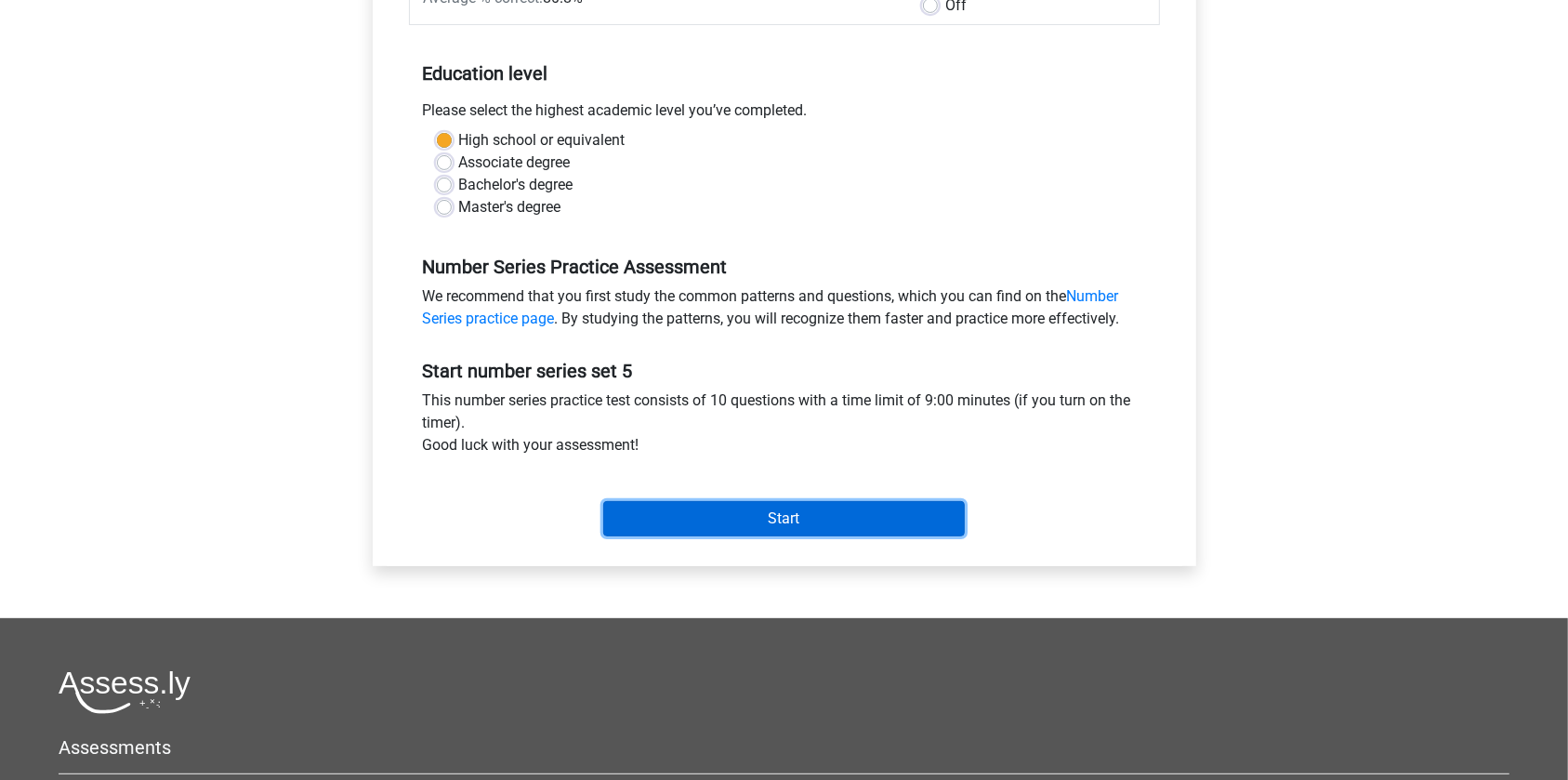
click at [743, 526] on input "Start" at bounding box center [784, 519] width 362 height 36
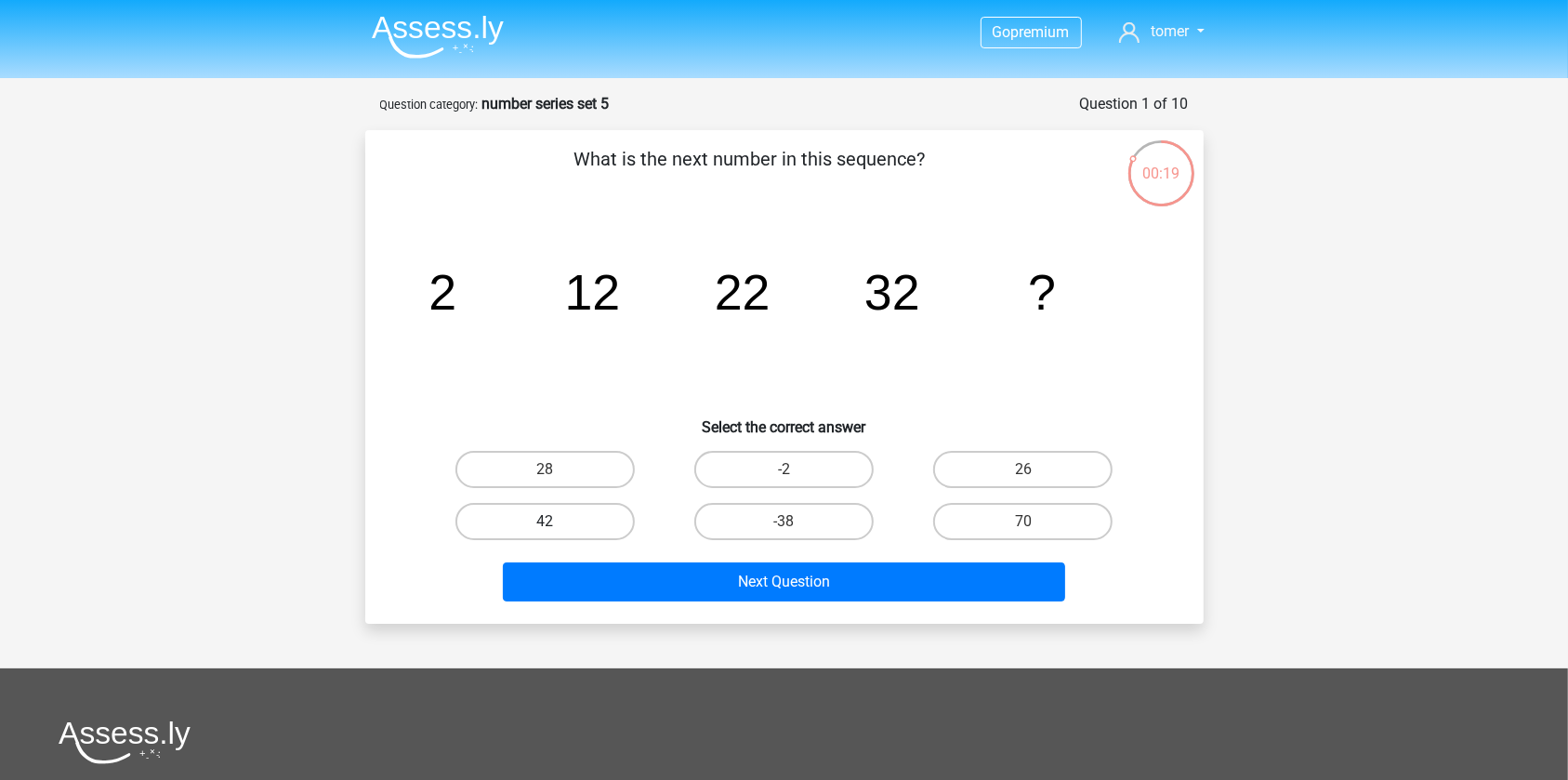
click at [558, 512] on label "42" at bounding box center [545, 522] width 179 height 38
click at [557, 521] on input "42" at bounding box center [550, 527] width 12 height 12
radio input "true"
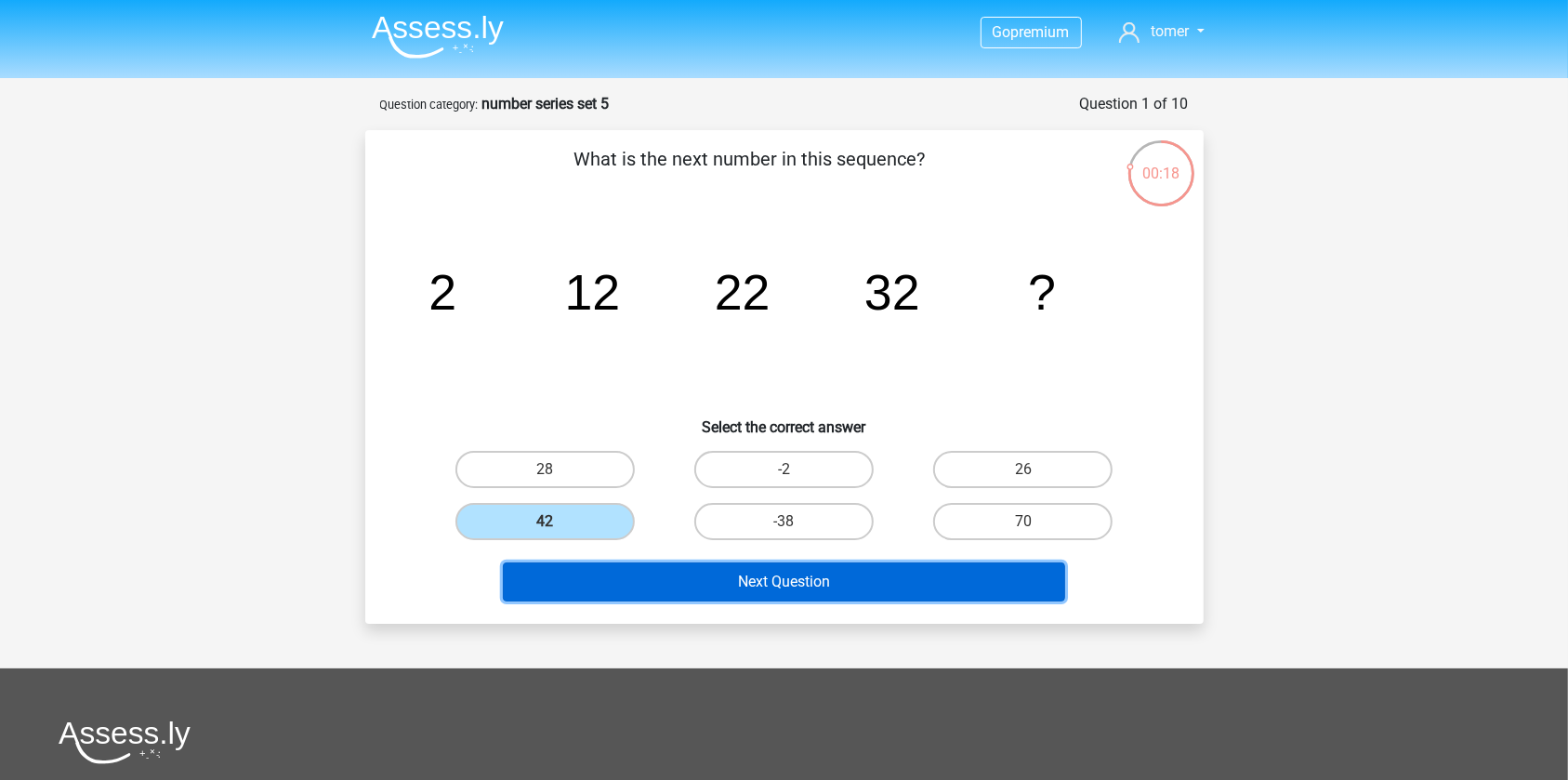
click at [794, 590] on button "Next Question" at bounding box center [784, 582] width 562 height 39
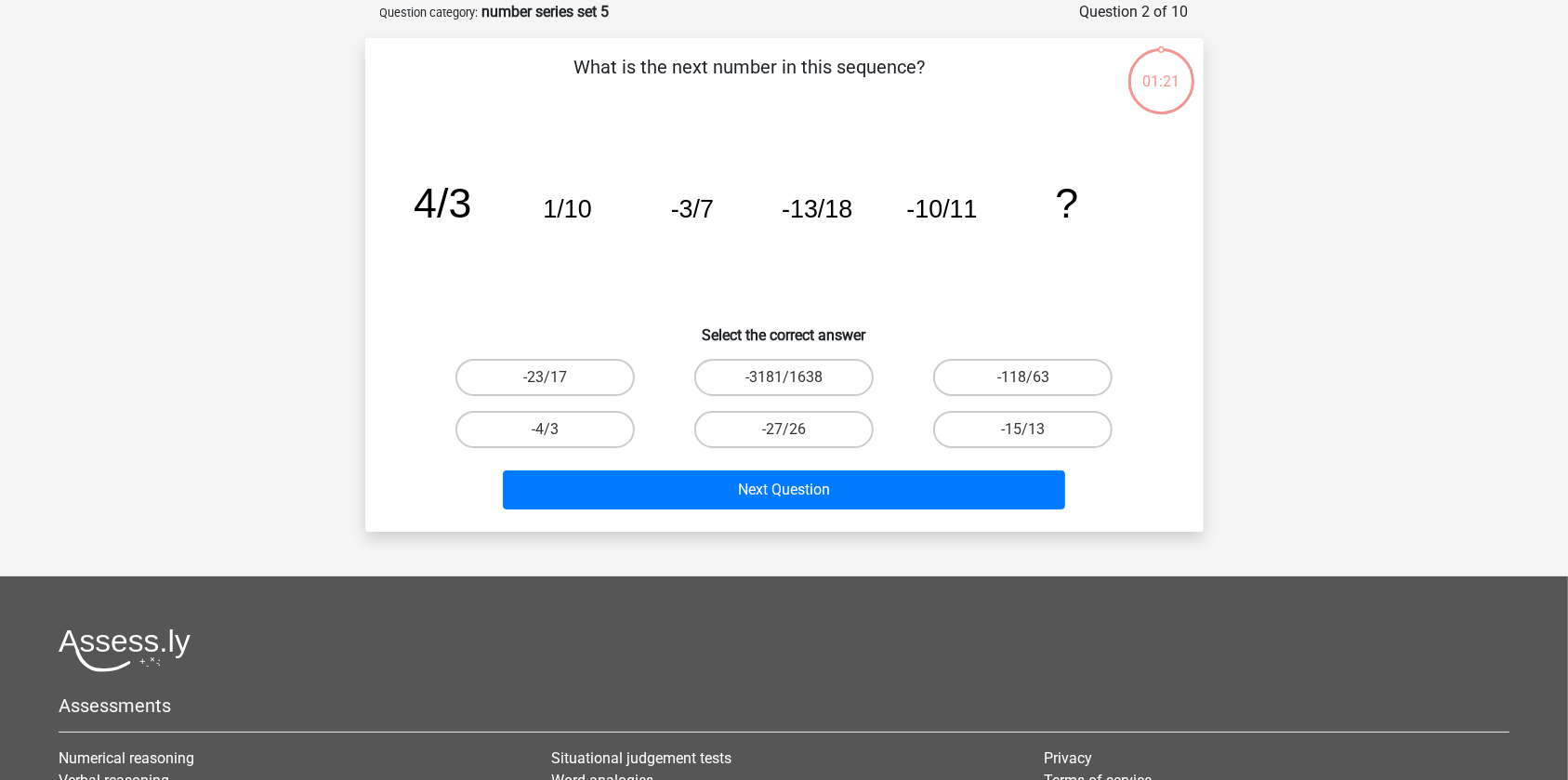
scroll to position [93, 0]
click at [544, 425] on label "-4/3" at bounding box center [545, 428] width 179 height 38
click at [545, 428] on input "-4/3" at bounding box center [550, 434] width 12 height 12
radio input "true"
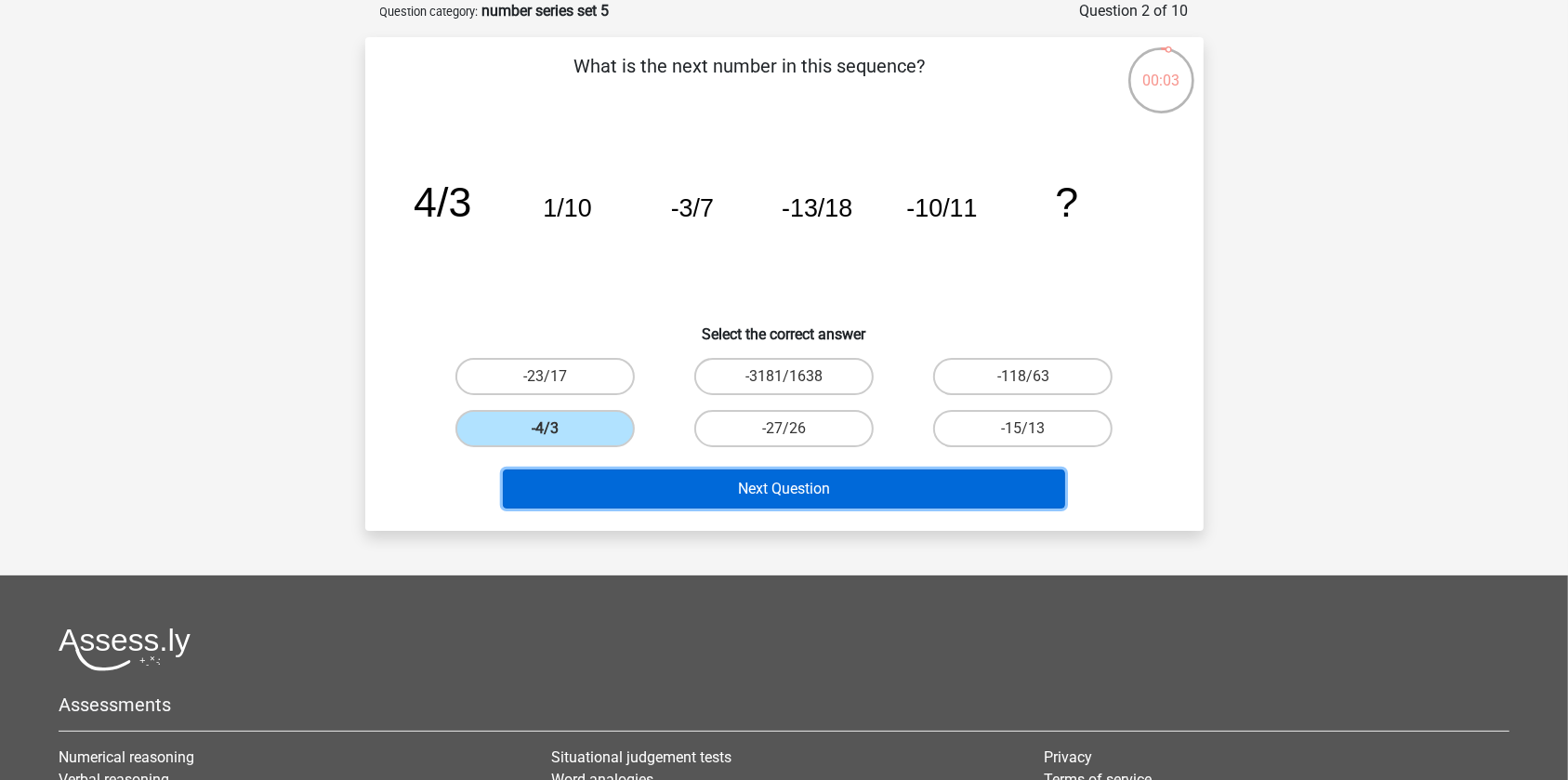
click at [641, 487] on button "Next Question" at bounding box center [784, 489] width 562 height 39
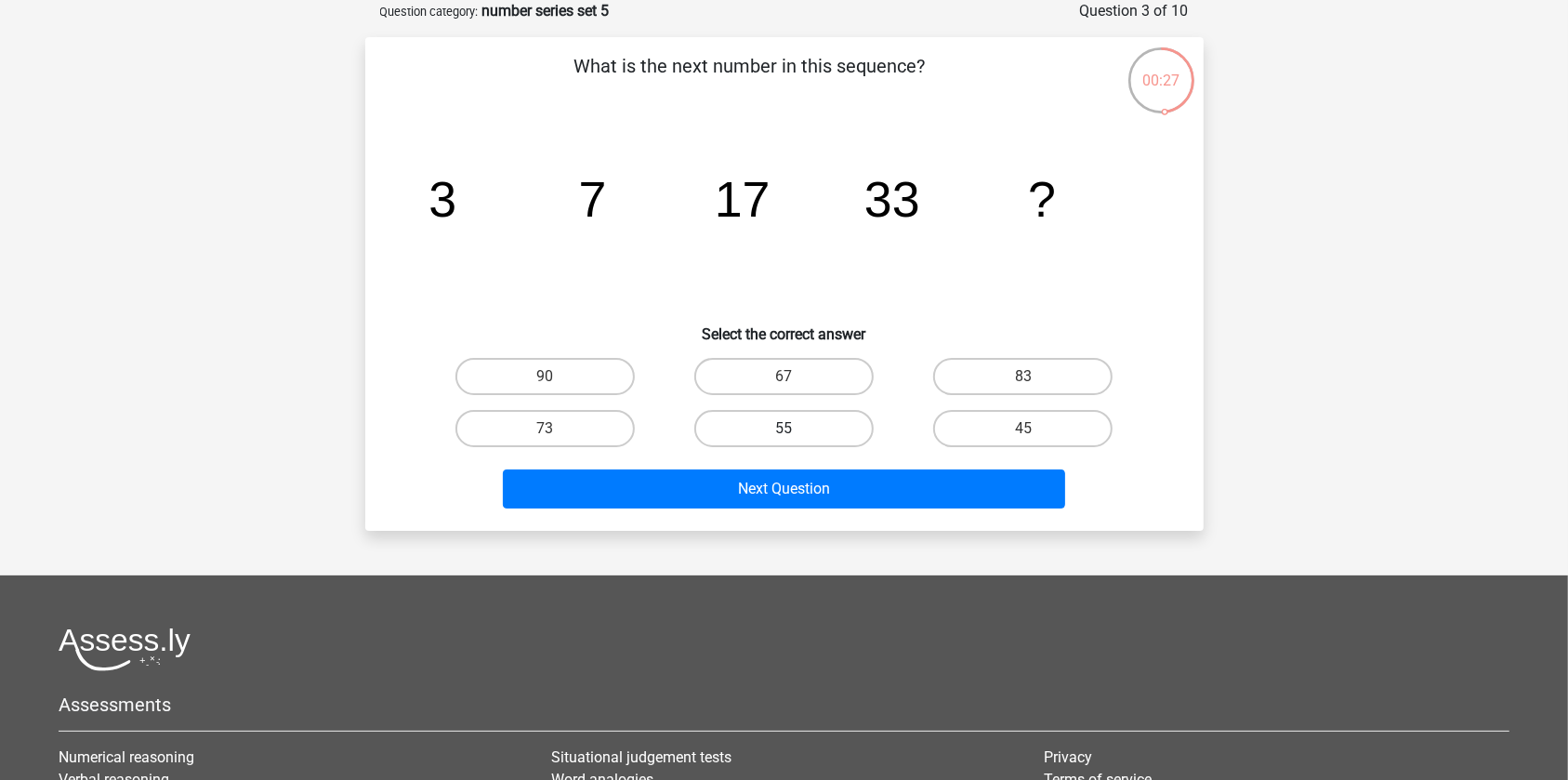
click at [778, 428] on label "55" at bounding box center [784, 428] width 179 height 38
click at [784, 428] on input "55" at bounding box center [789, 434] width 12 height 12
radio input "true"
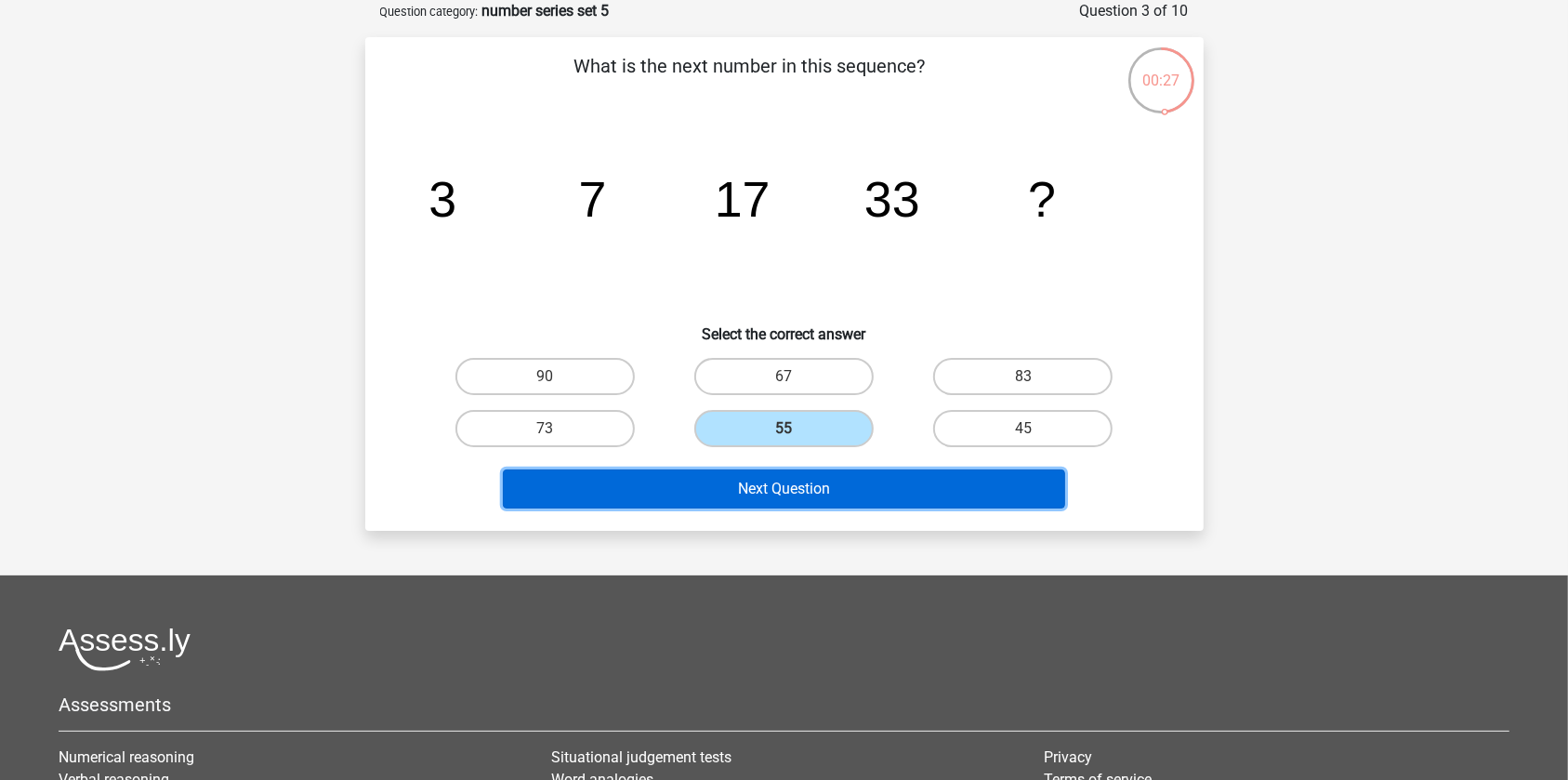
click at [790, 488] on button "Next Question" at bounding box center [784, 489] width 562 height 39
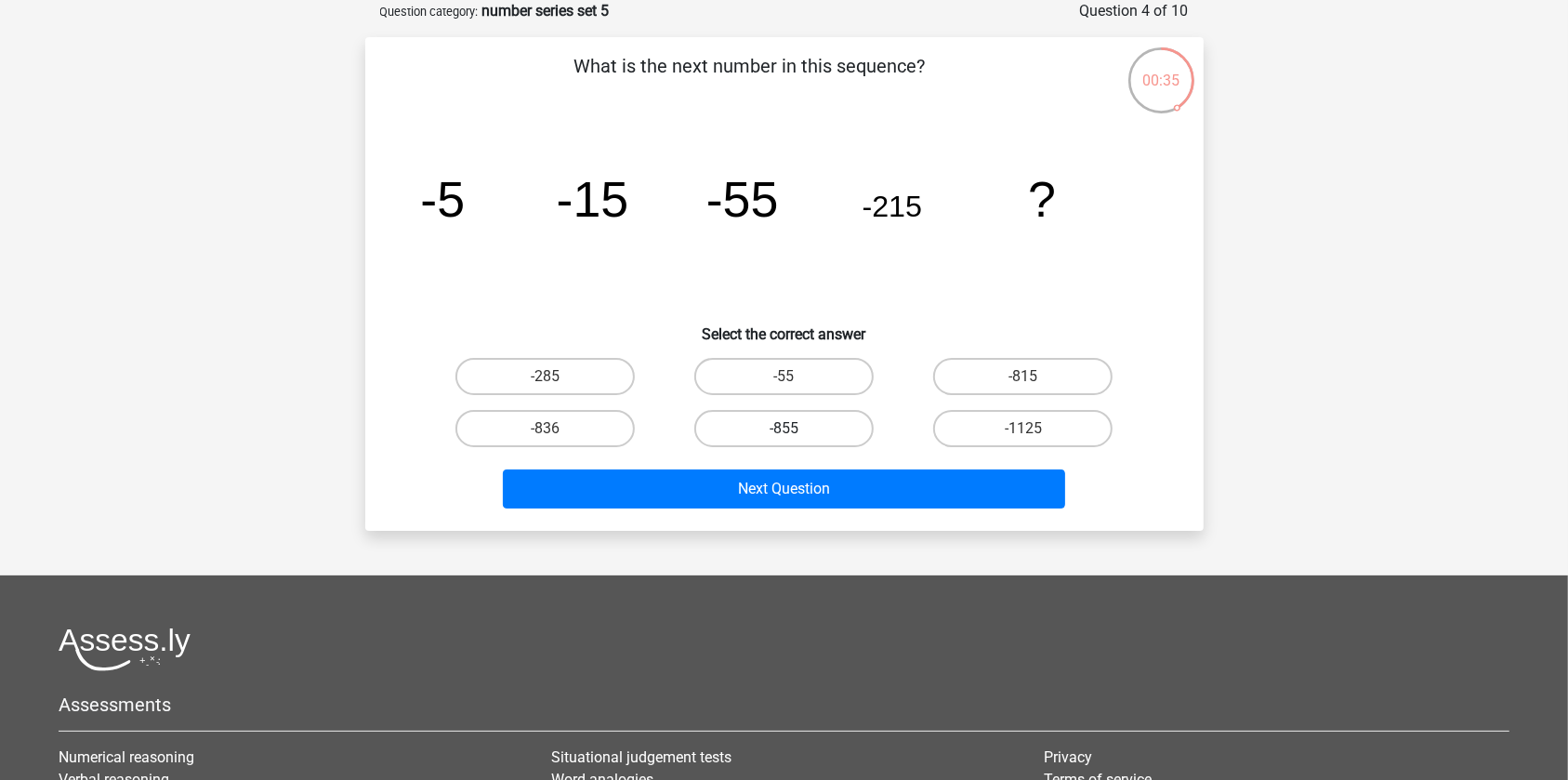
click at [747, 430] on label "-855" at bounding box center [784, 428] width 179 height 38
click at [784, 430] on input "-855" at bounding box center [789, 434] width 12 height 12
radio input "true"
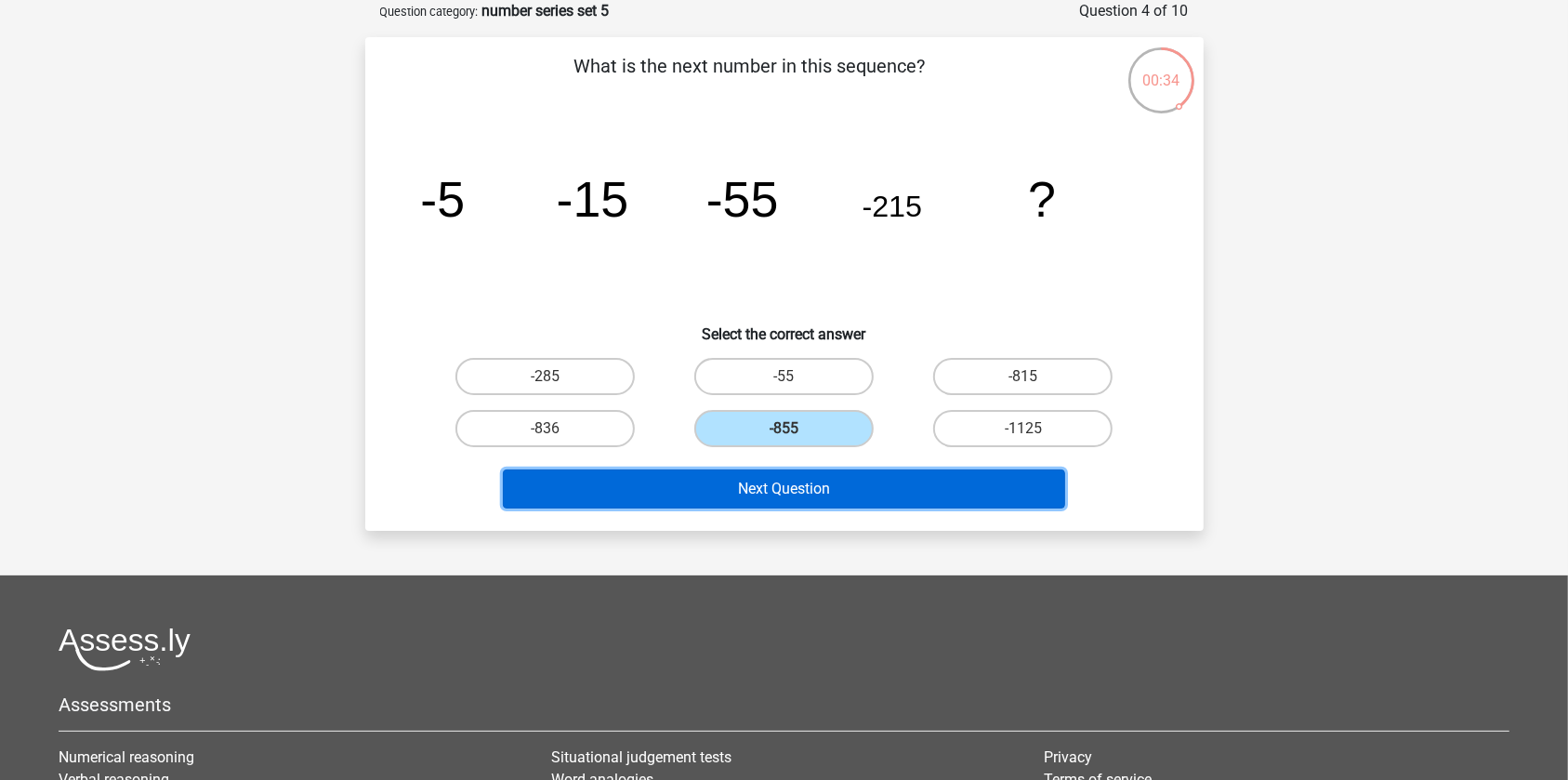
click at [769, 488] on button "Next Question" at bounding box center [784, 489] width 562 height 39
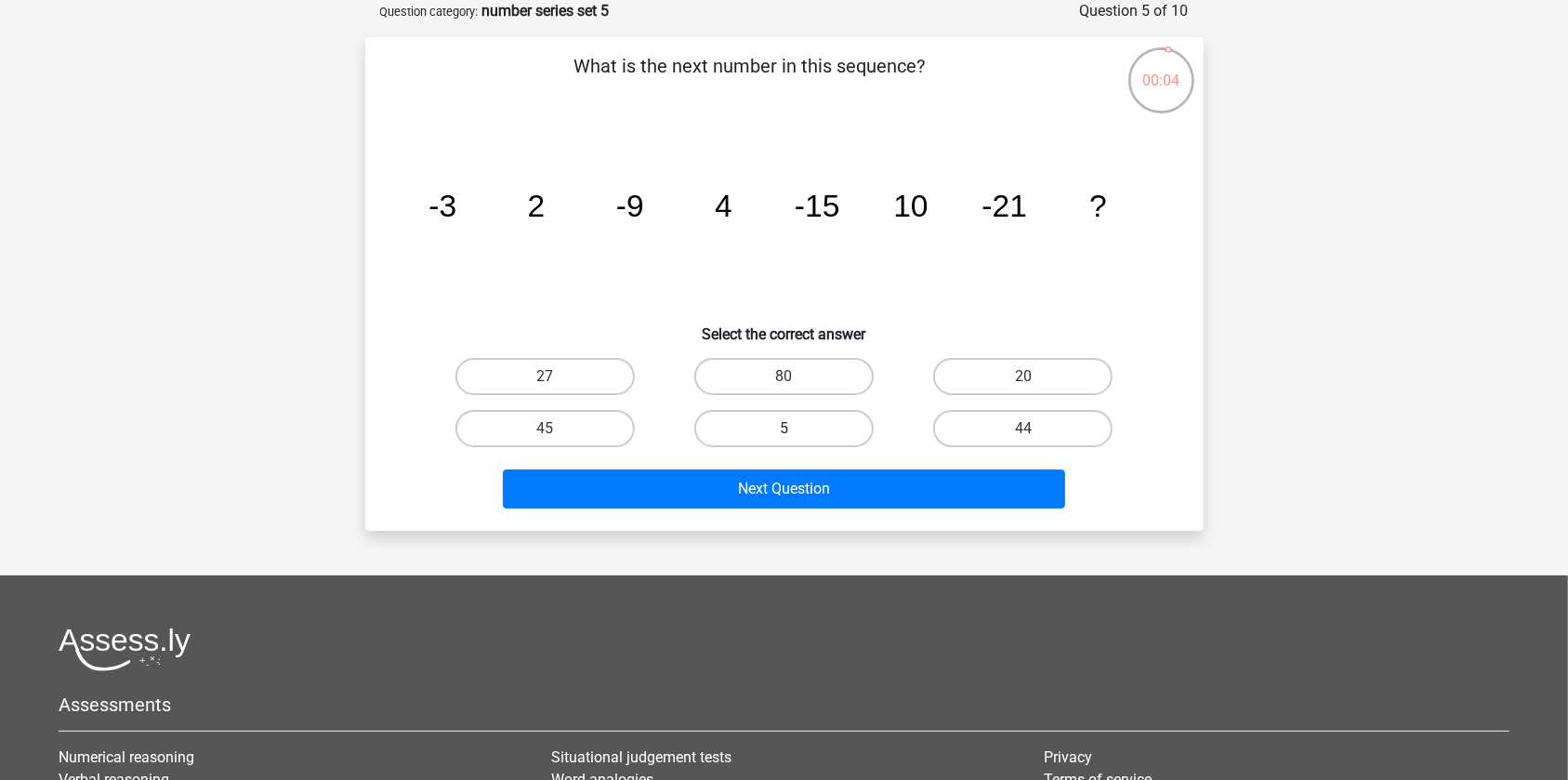
click at [837, 436] on label "5" at bounding box center [784, 428] width 179 height 38
click at [796, 436] on input "5" at bounding box center [789, 434] width 12 height 12
radio input "true"
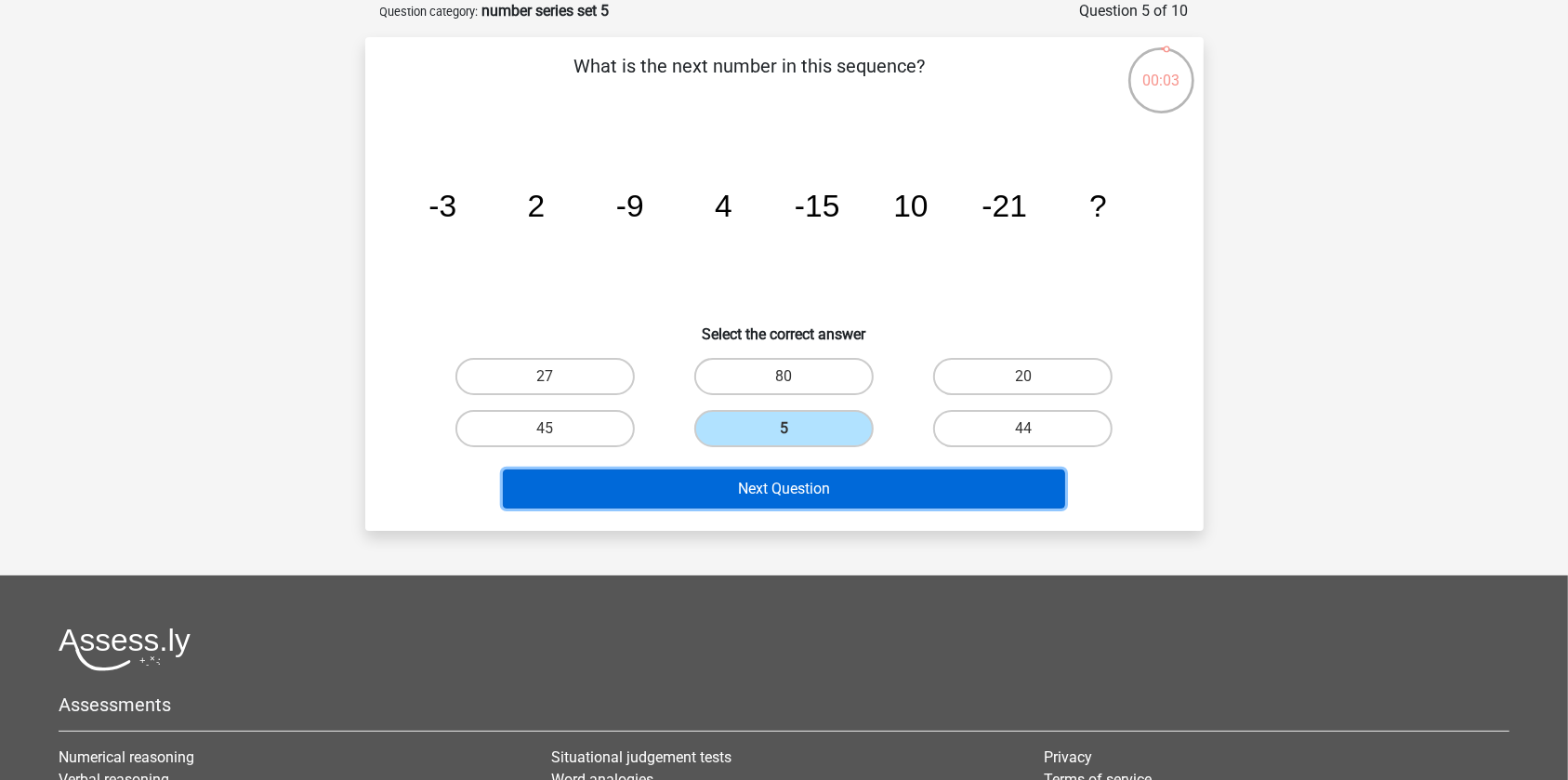
click at [820, 497] on button "Next Question" at bounding box center [784, 489] width 562 height 39
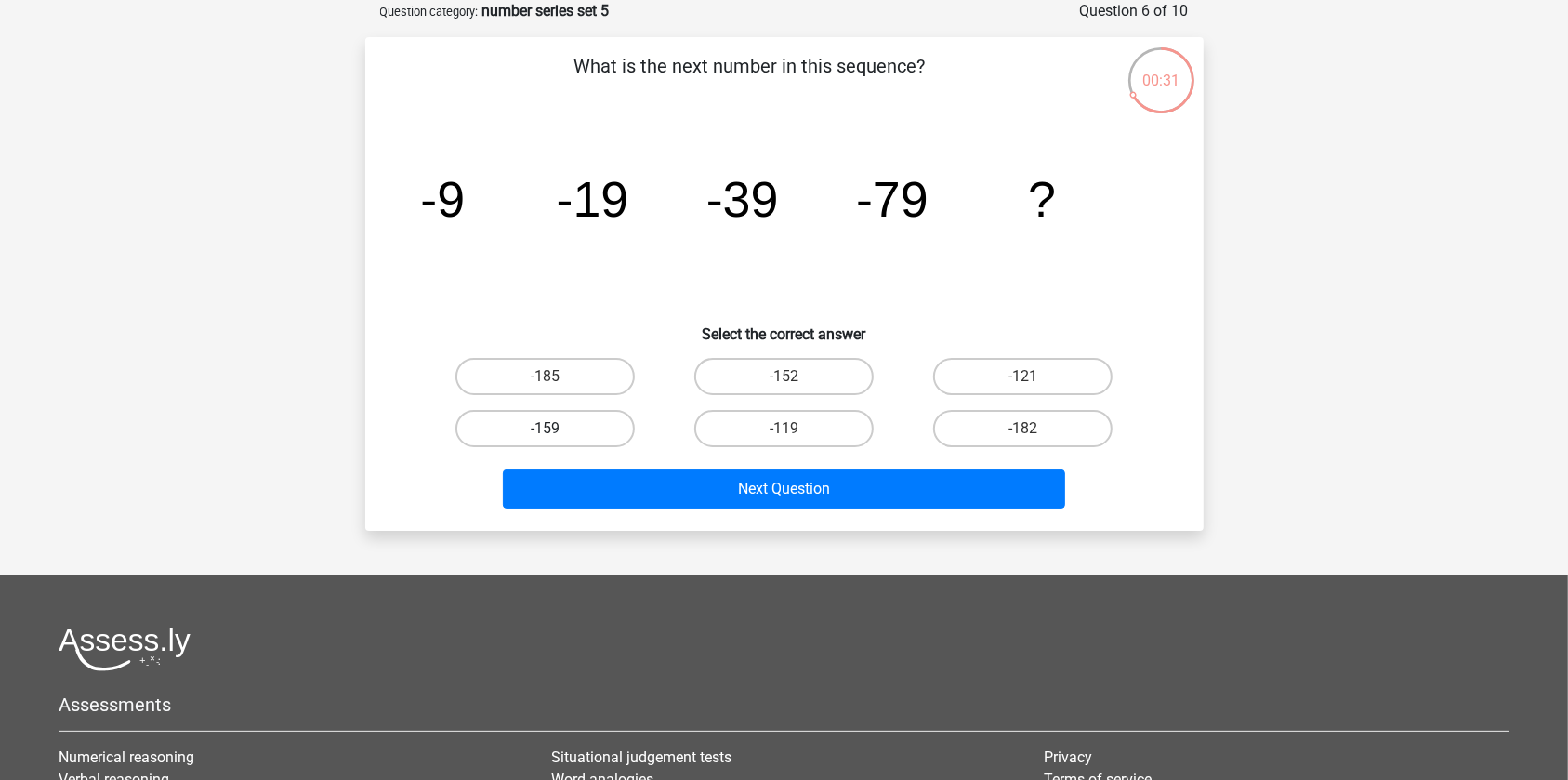
click at [539, 417] on label "-159" at bounding box center [545, 428] width 179 height 38
click at [545, 428] on input "-159" at bounding box center [550, 434] width 12 height 12
radio input "true"
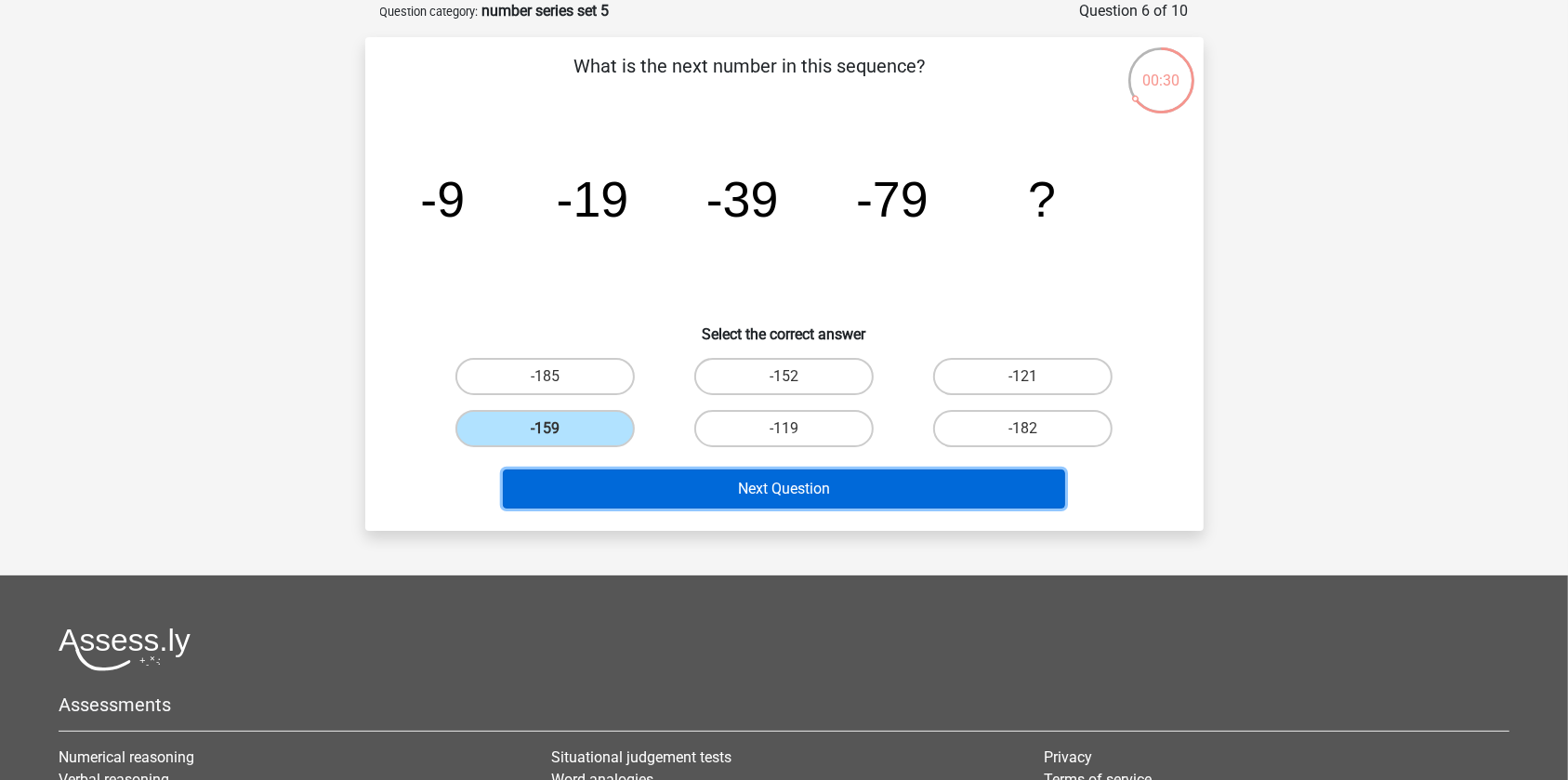
click at [641, 474] on button "Next Question" at bounding box center [784, 489] width 562 height 39
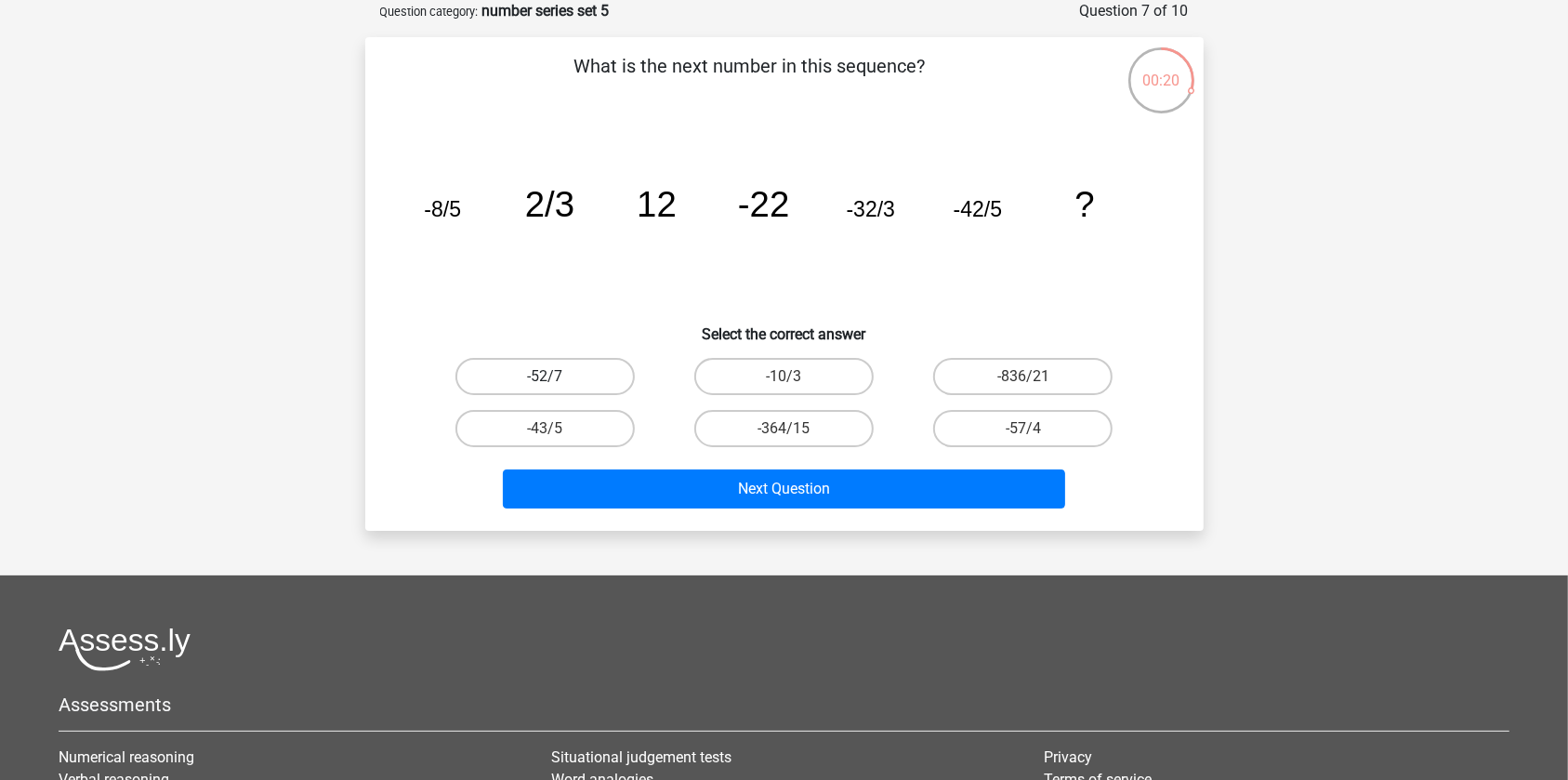
click at [476, 373] on label "-52/7" at bounding box center [545, 377] width 179 height 38
click at [545, 377] on input "-52/7" at bounding box center [550, 382] width 12 height 12
radio input "true"
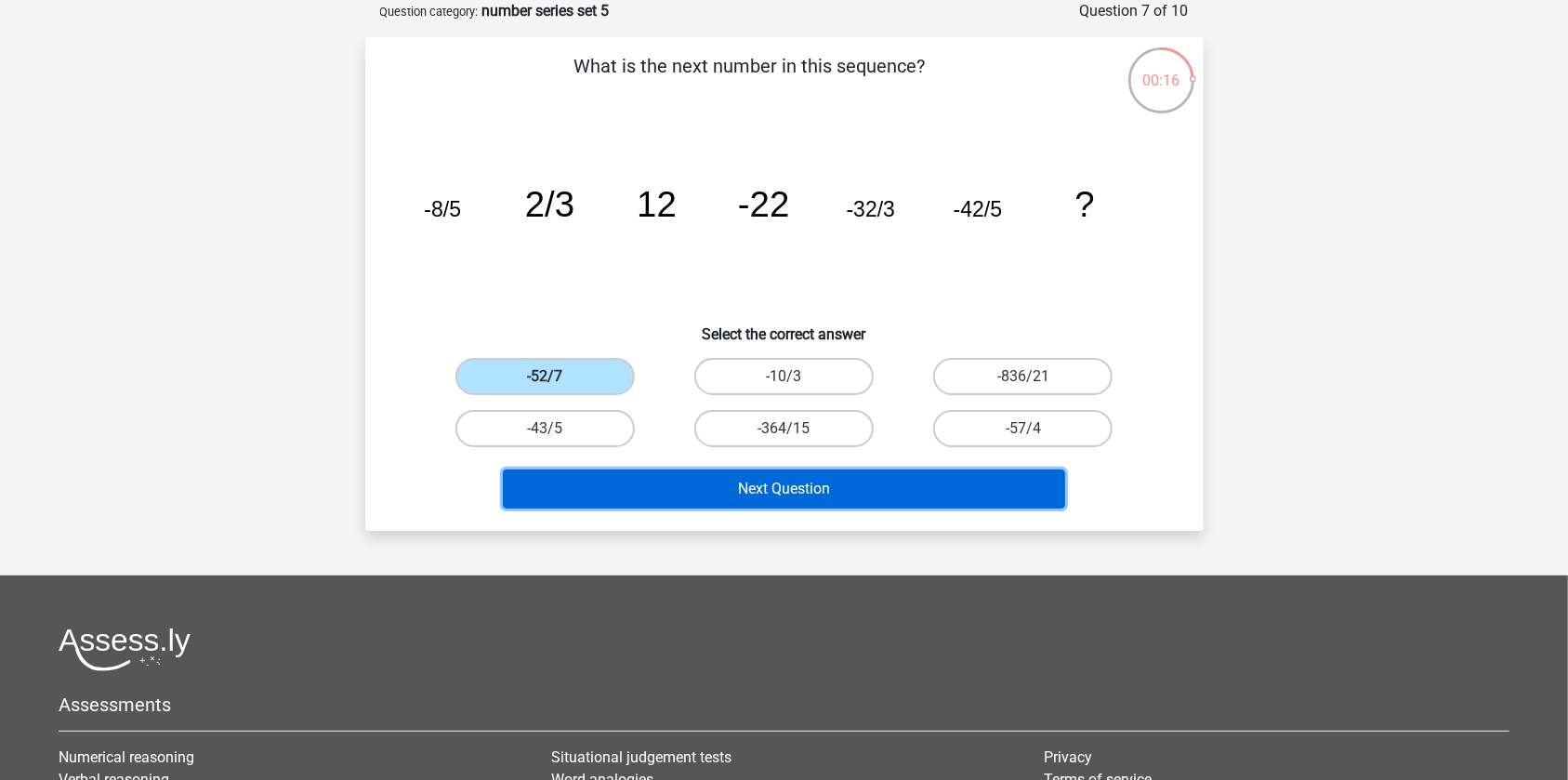
click at [665, 504] on button "Next Question" at bounding box center [784, 489] width 562 height 39
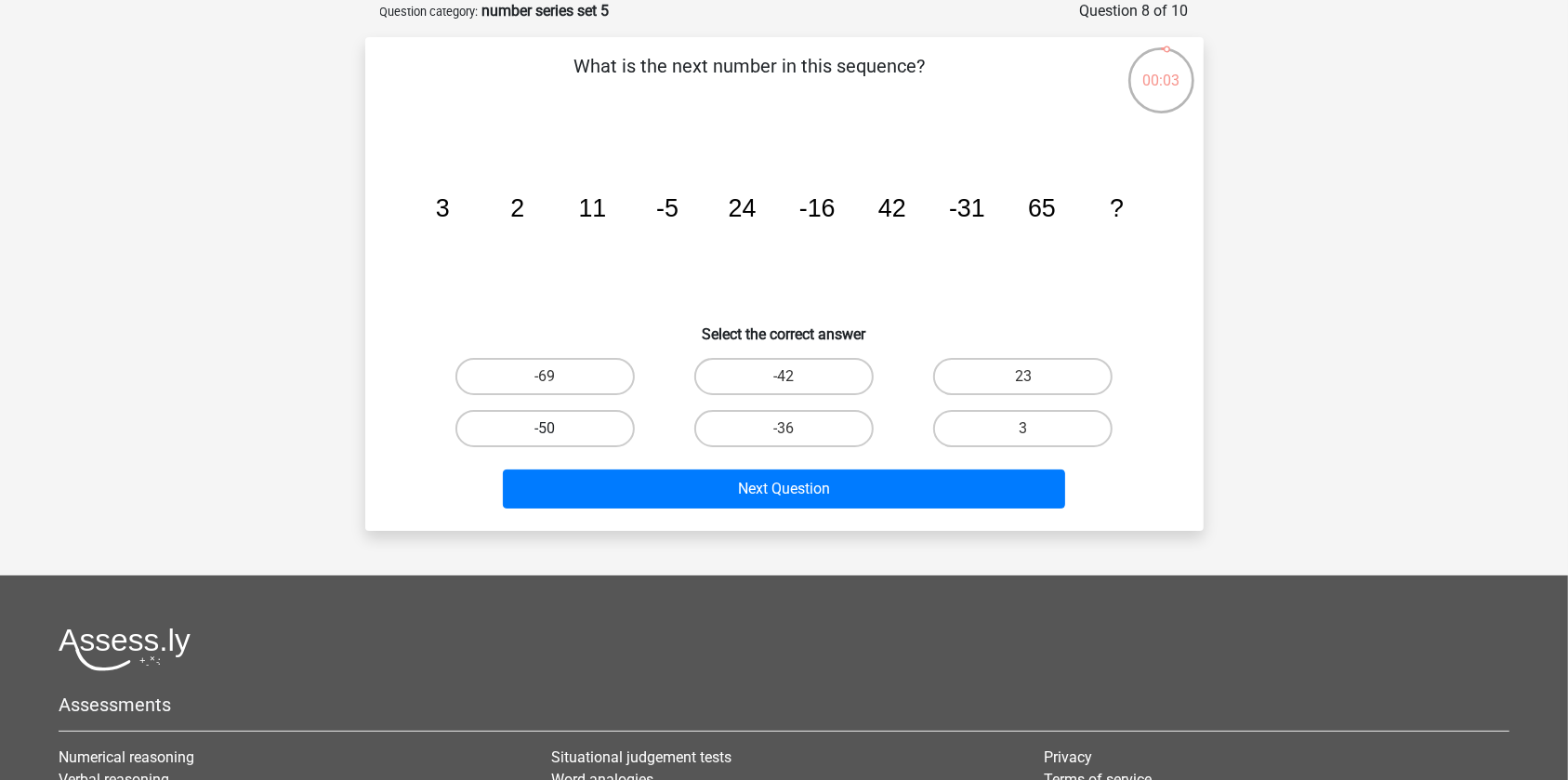
click at [567, 426] on label "-50" at bounding box center [545, 428] width 179 height 38
click at [557, 428] on input "-50" at bounding box center [550, 434] width 12 height 12
radio input "true"
click at [608, 382] on label "-69" at bounding box center [545, 377] width 179 height 38
click at [557, 382] on input "-69" at bounding box center [550, 382] width 12 height 12
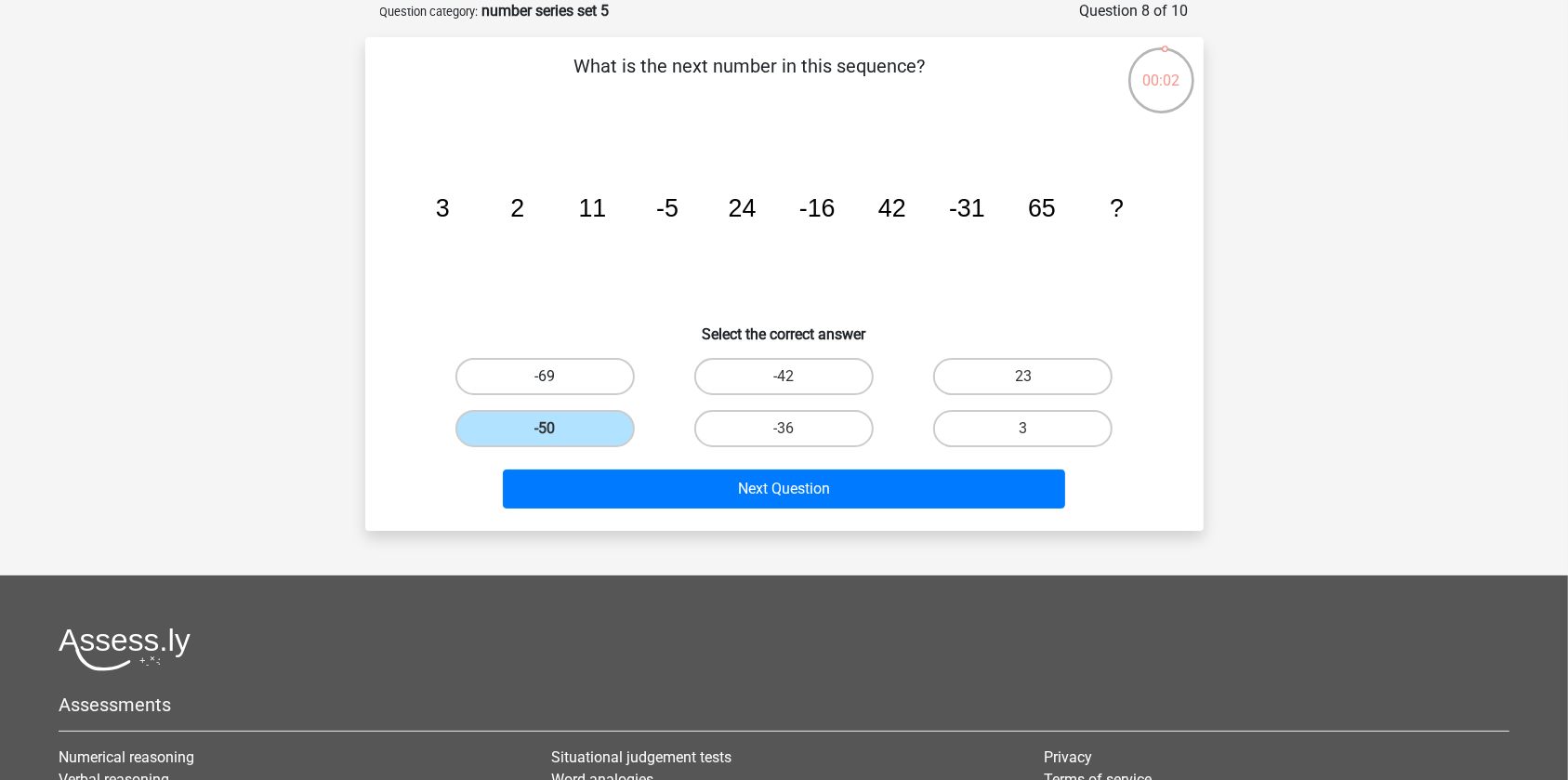
radio input "true"
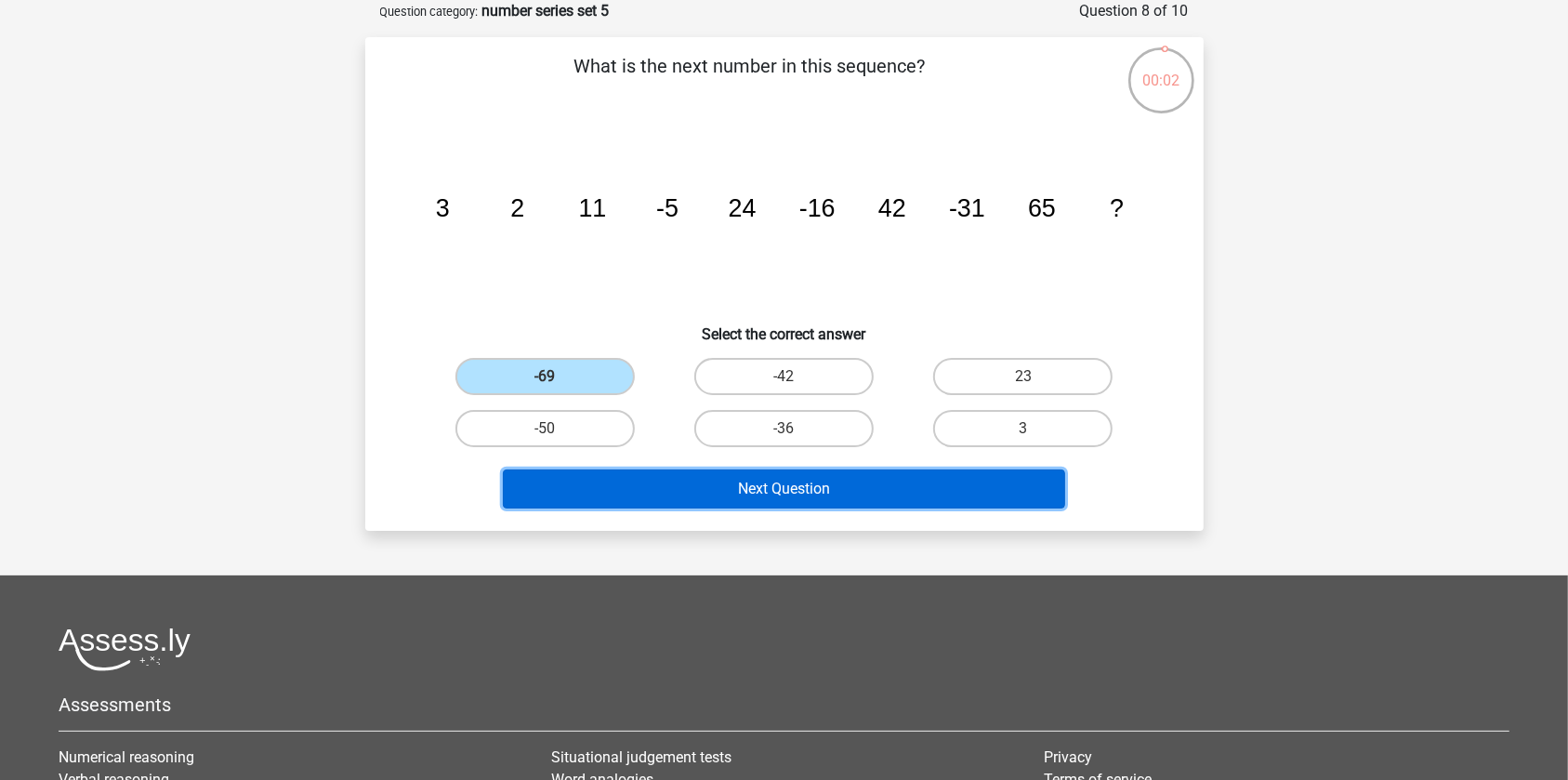
click at [657, 488] on button "Next Question" at bounding box center [784, 489] width 562 height 39
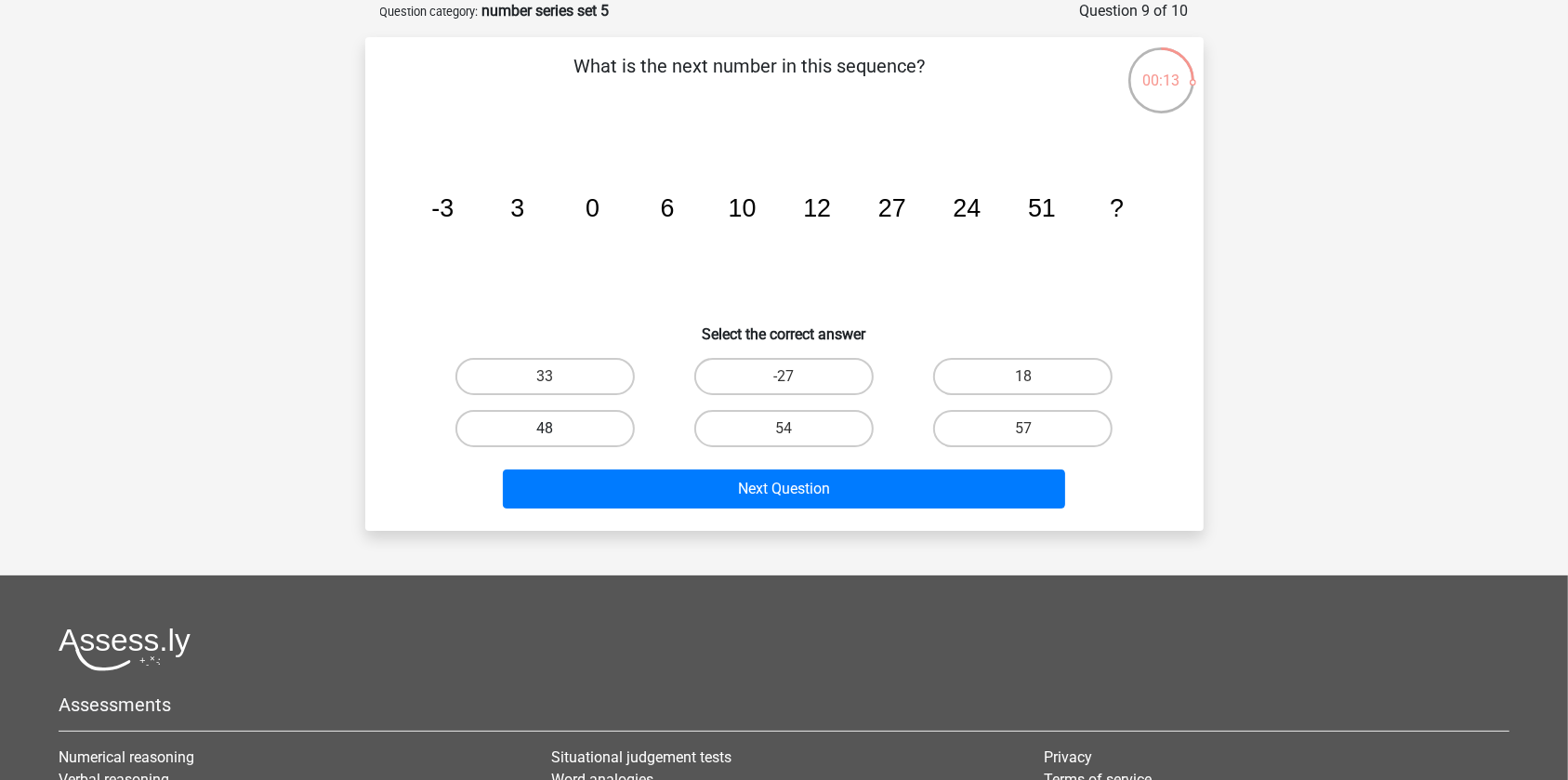
click at [590, 414] on label "48" at bounding box center [545, 428] width 179 height 38
click at [557, 428] on input "48" at bounding box center [550, 434] width 12 height 12
radio input "true"
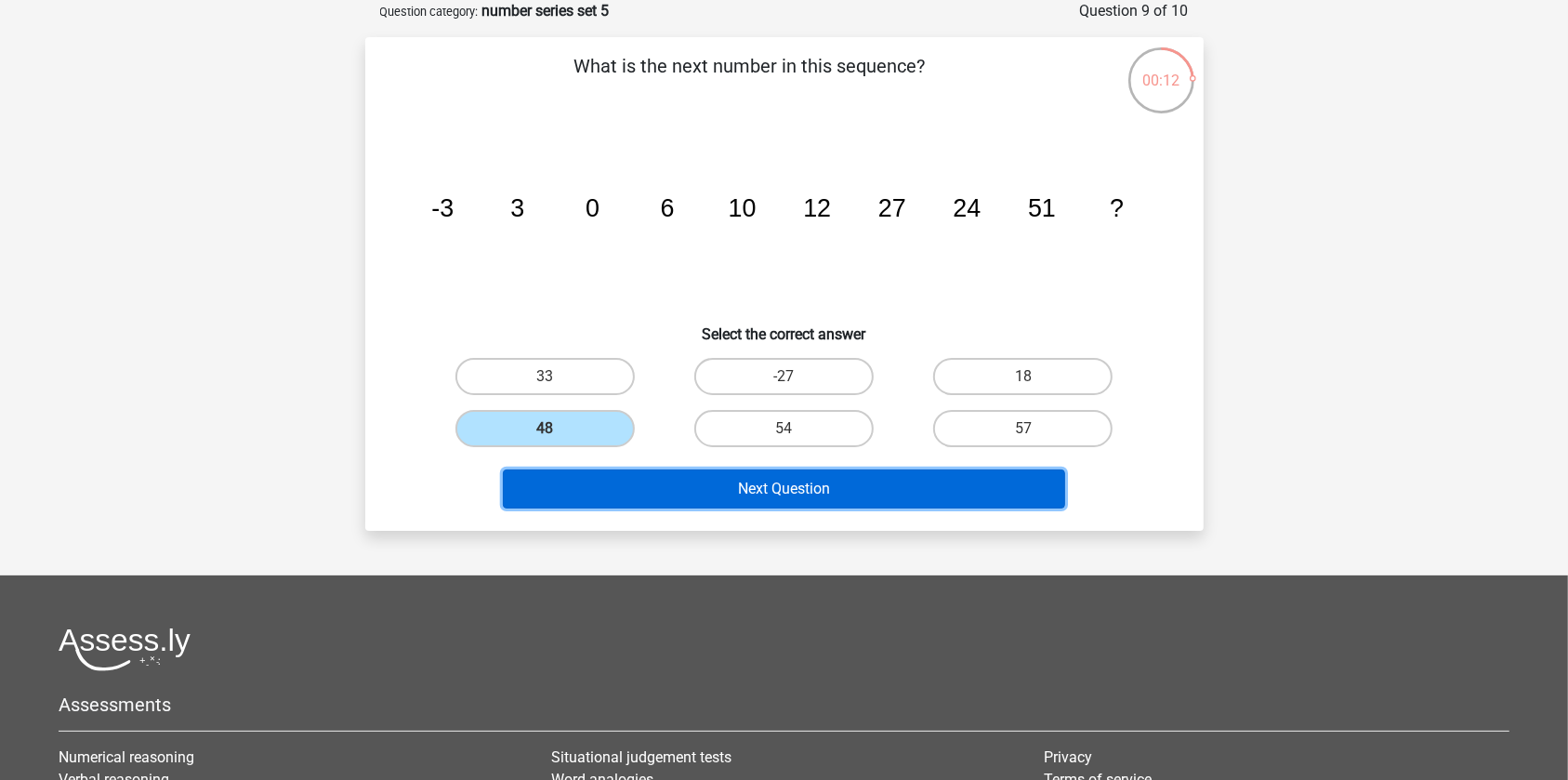
click at [724, 493] on button "Next Question" at bounding box center [784, 489] width 562 height 39
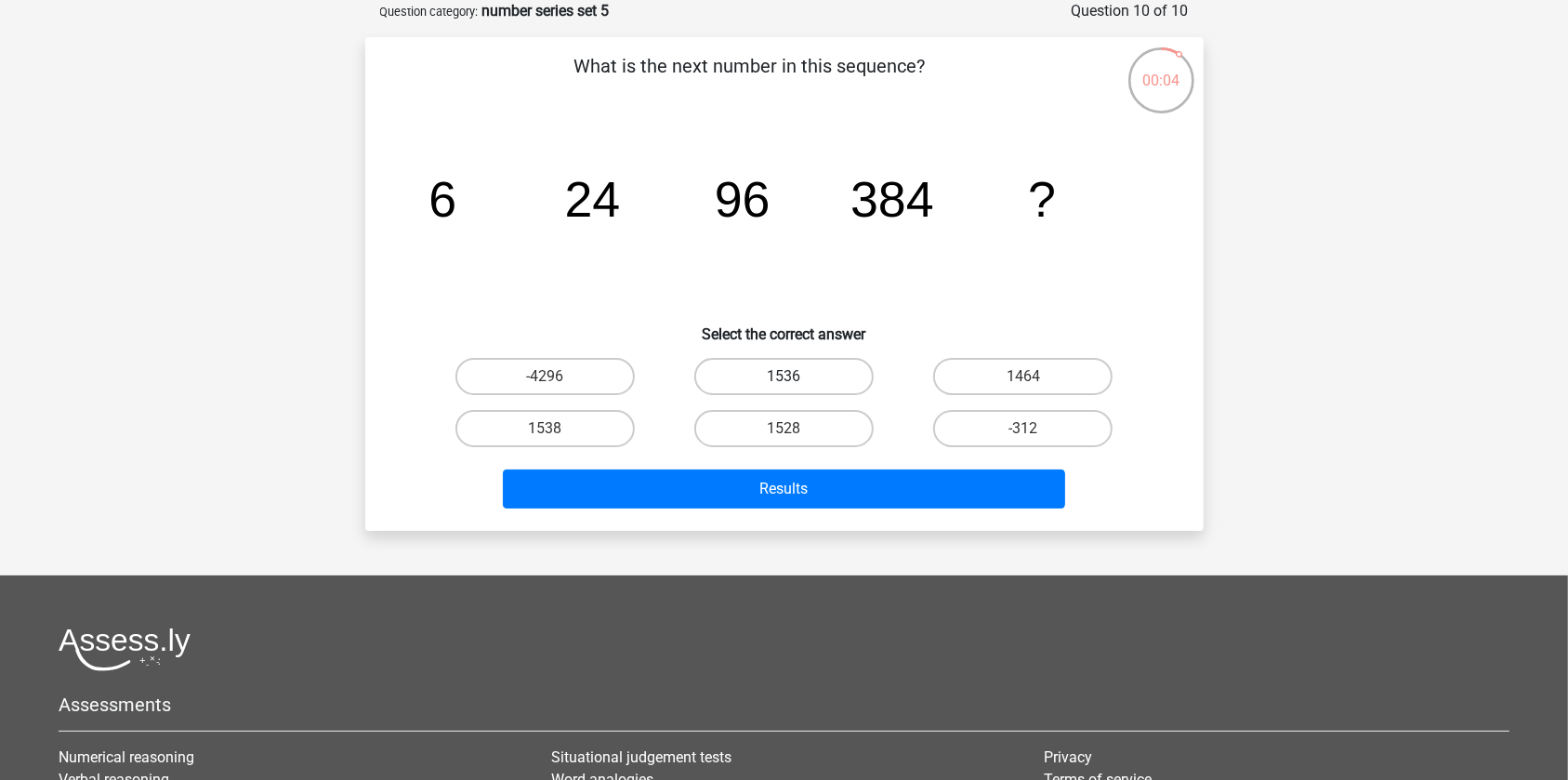
click at [823, 382] on label "1536" at bounding box center [784, 377] width 179 height 38
click at [796, 382] on input "1536" at bounding box center [789, 382] width 12 height 12
radio input "true"
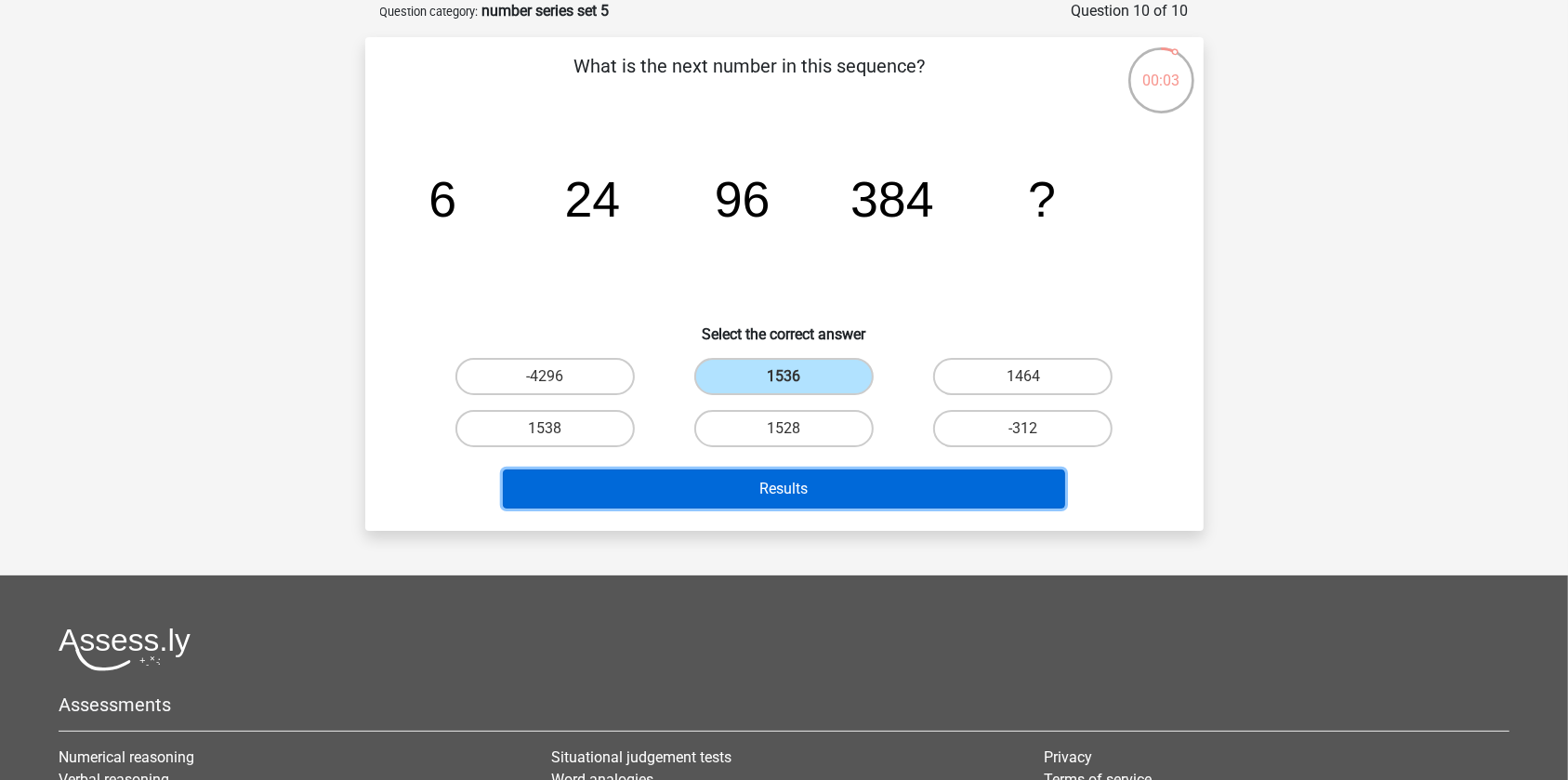
click at [840, 492] on button "Results" at bounding box center [784, 489] width 562 height 39
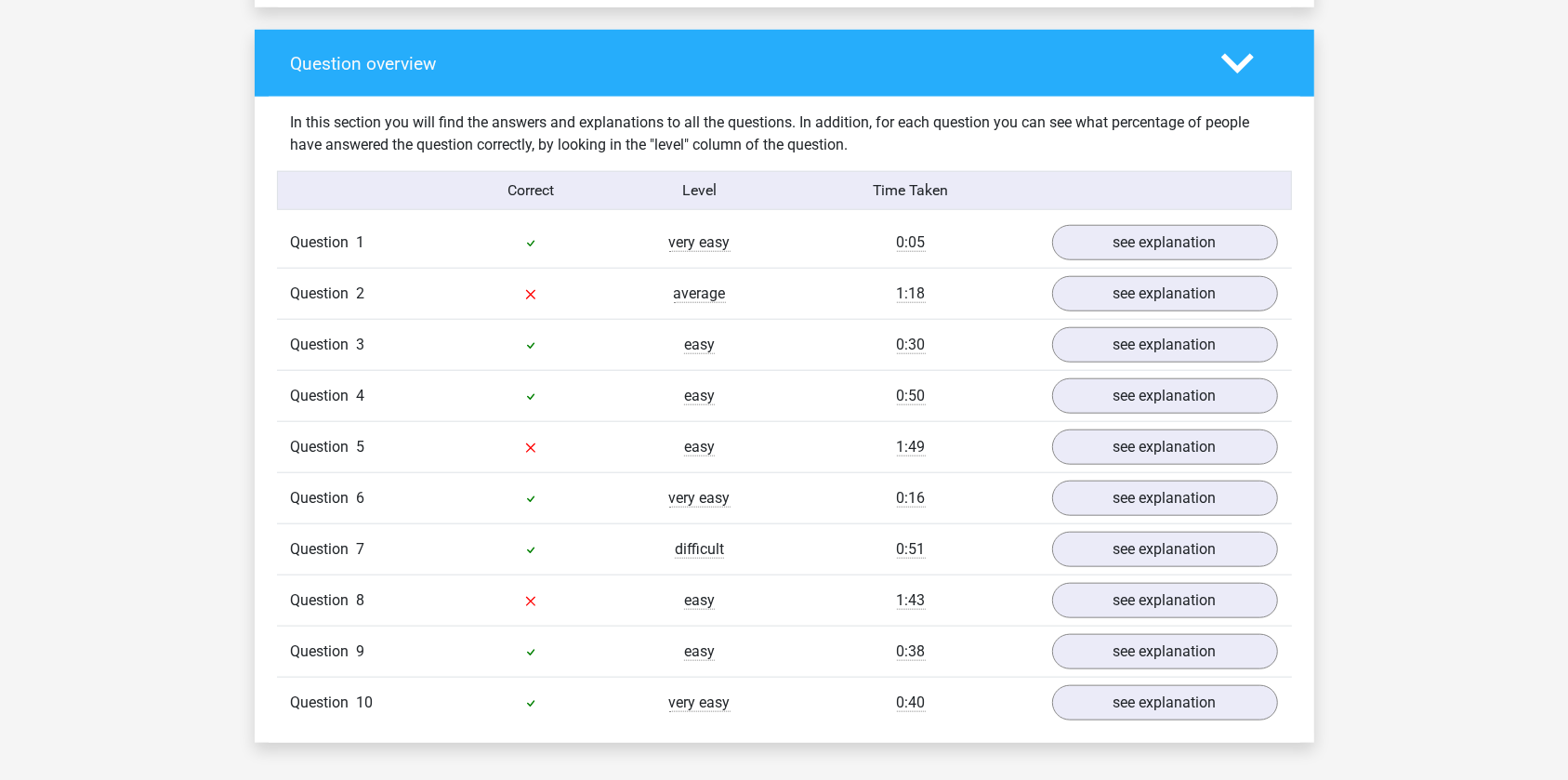
scroll to position [1352, 0]
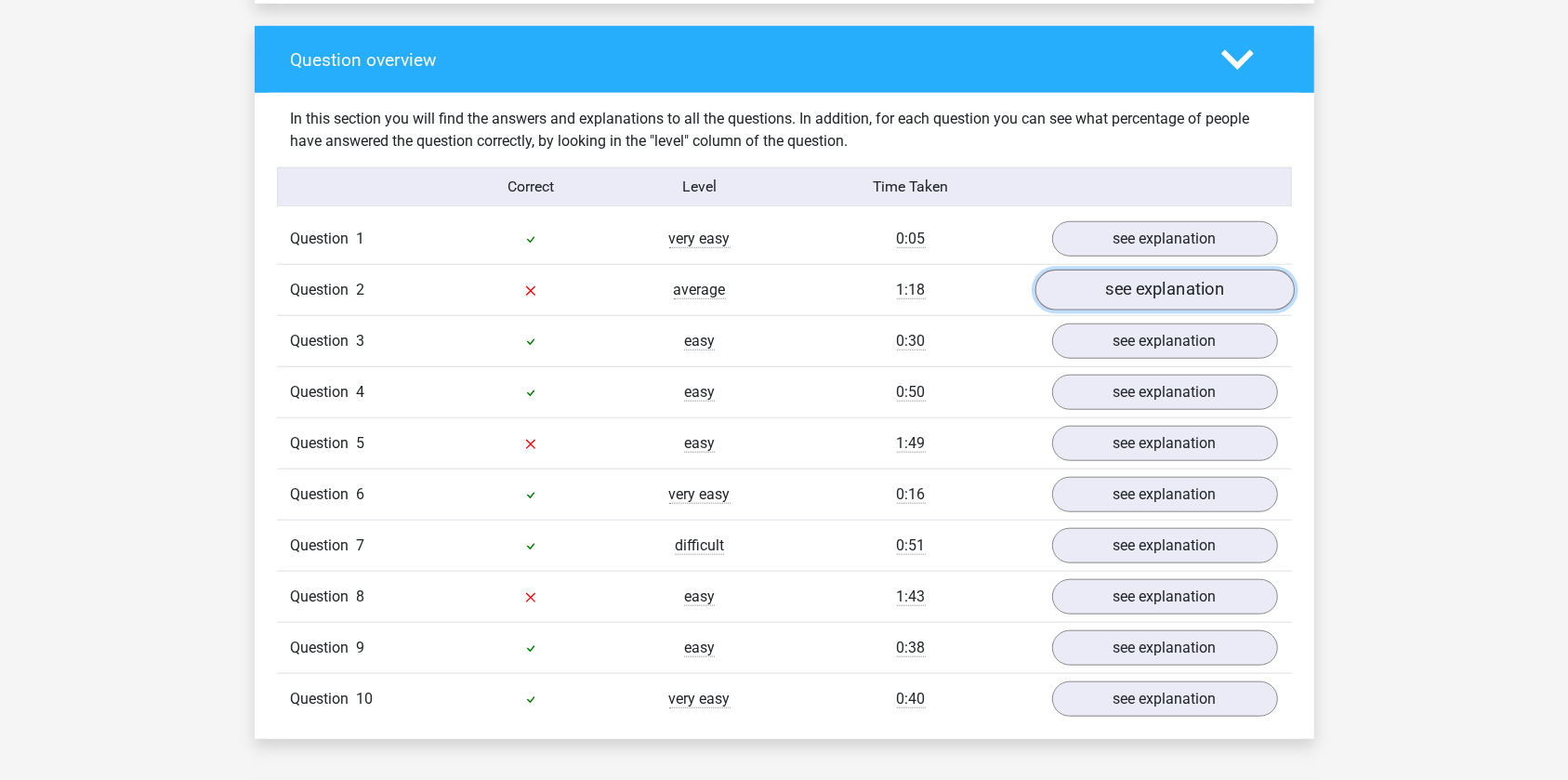
click at [1114, 282] on link "see explanation" at bounding box center [1164, 291] width 260 height 41
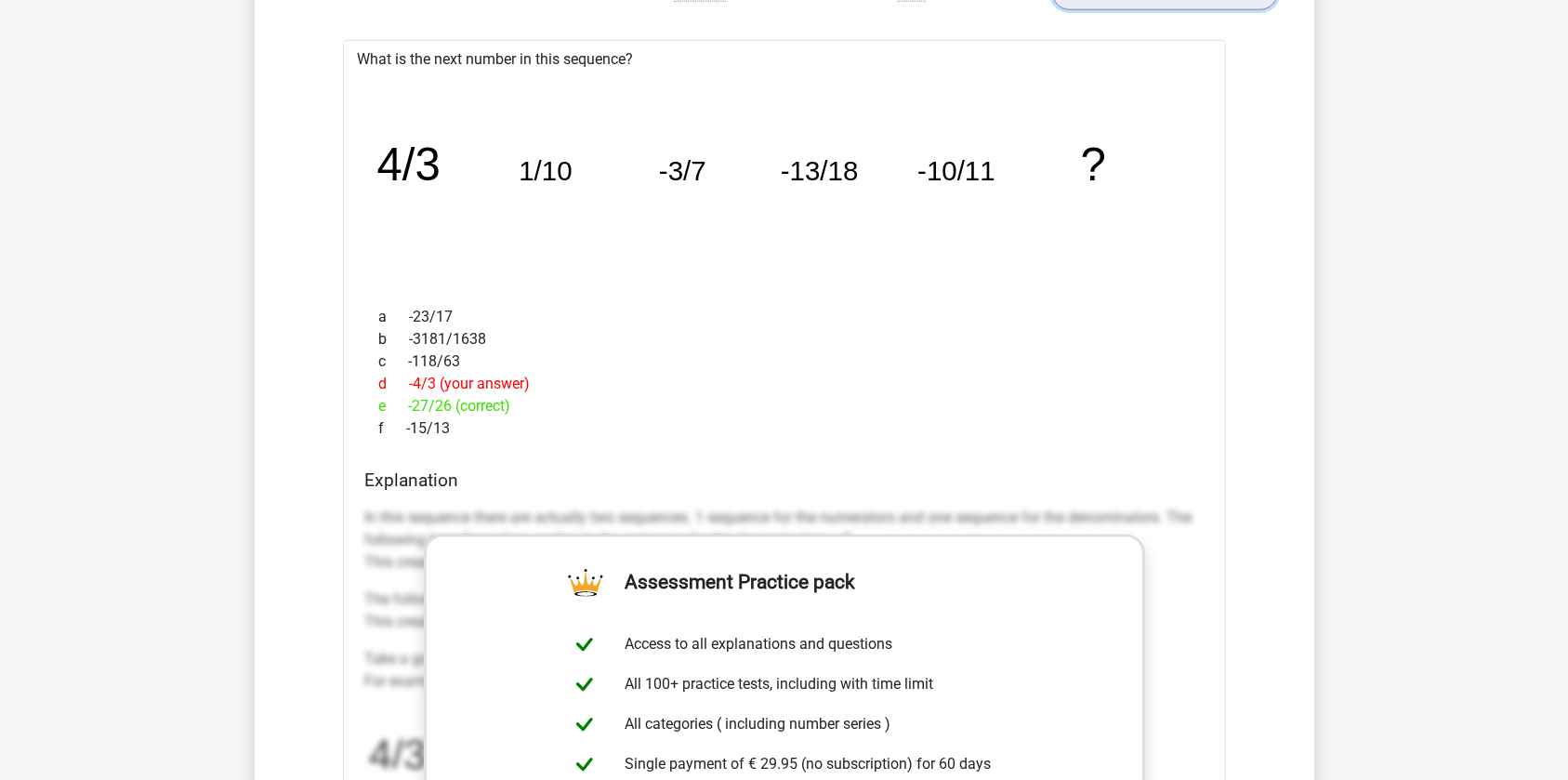
scroll to position [1606, 0]
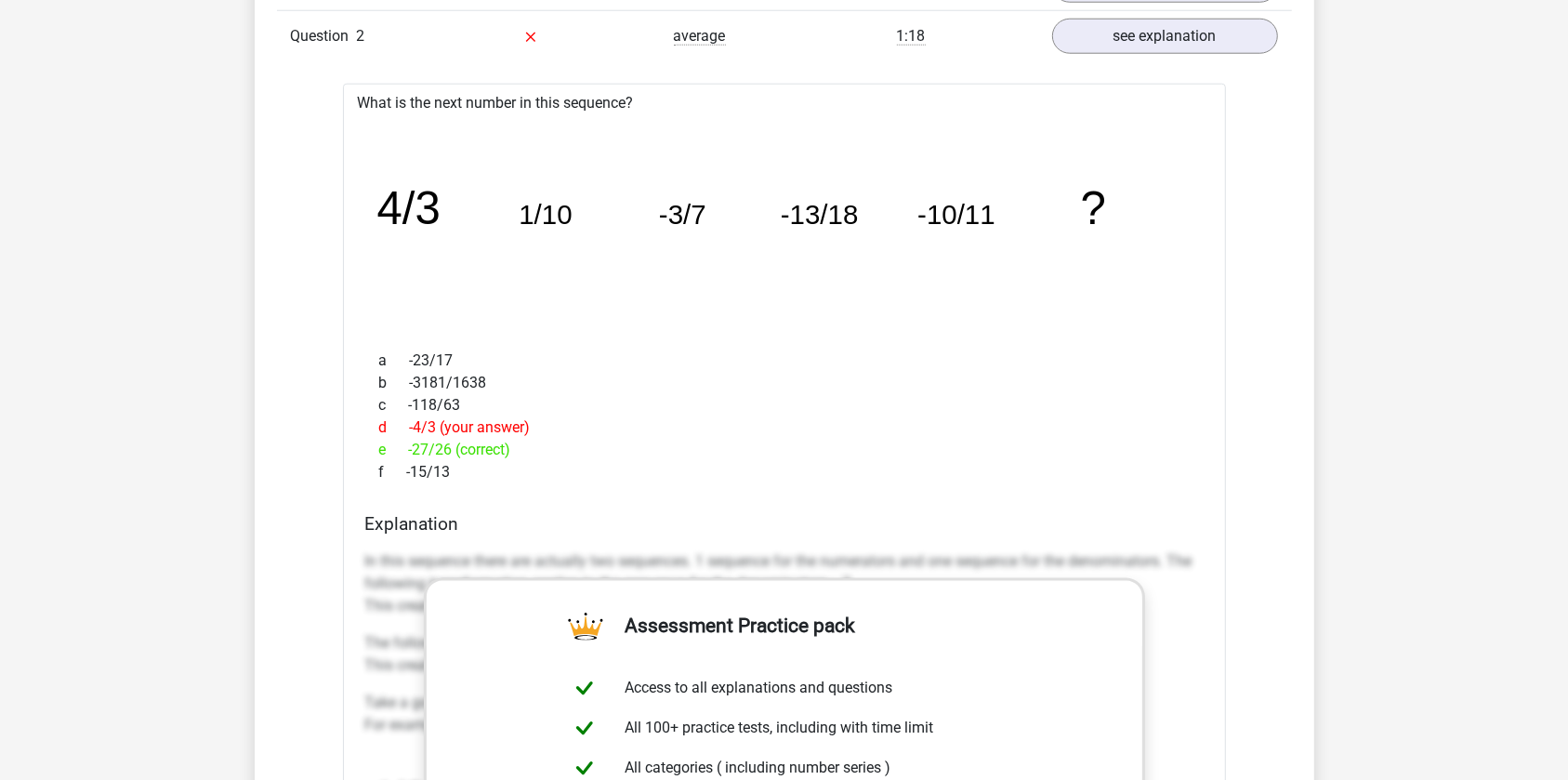
drag, startPoint x: 412, startPoint y: 426, endPoint x: 552, endPoint y: 423, distance: 140.0
click at [552, 423] on div "d -4/3 (your answer)" at bounding box center [784, 428] width 839 height 22
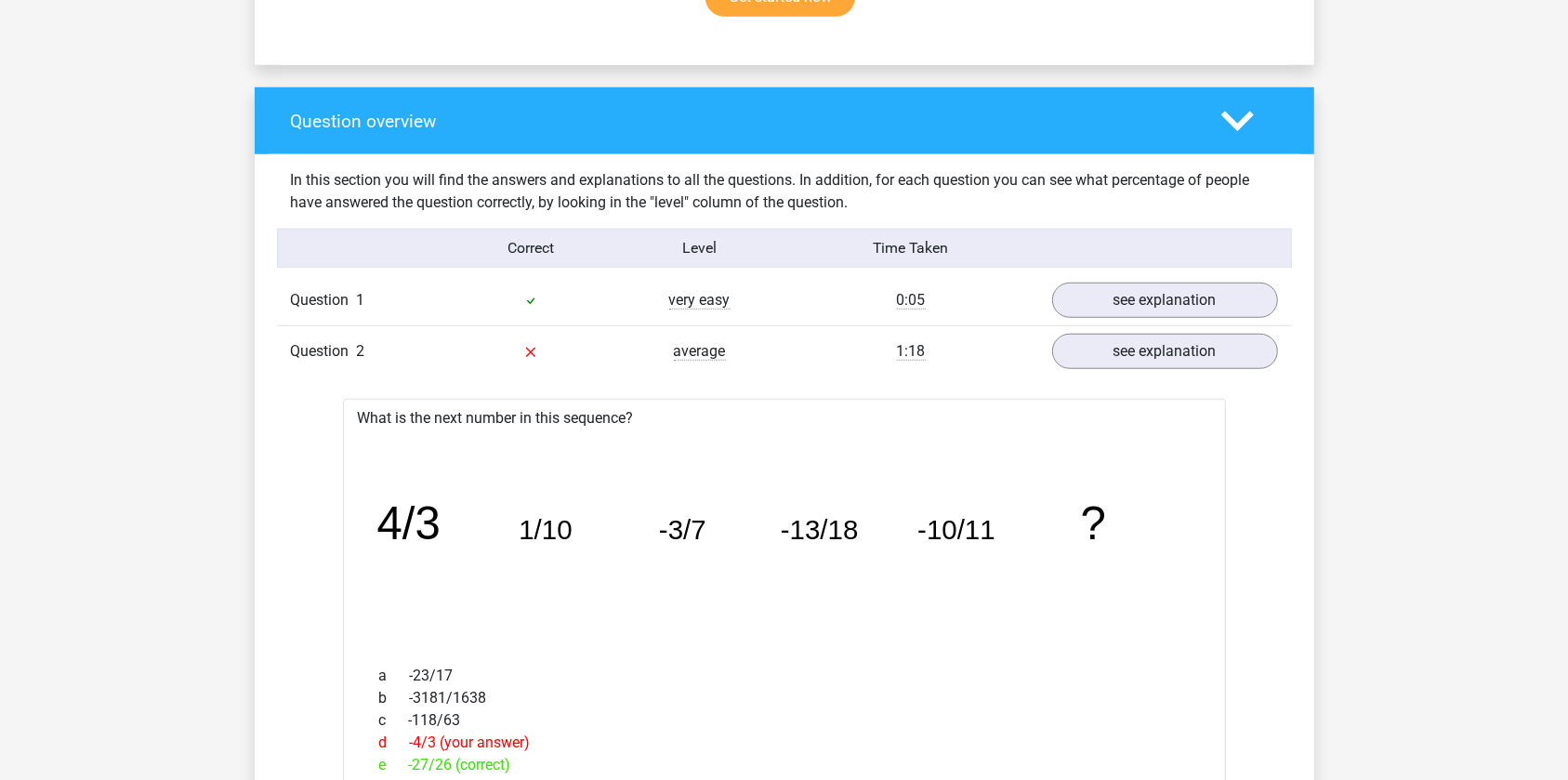
scroll to position [1268, 0]
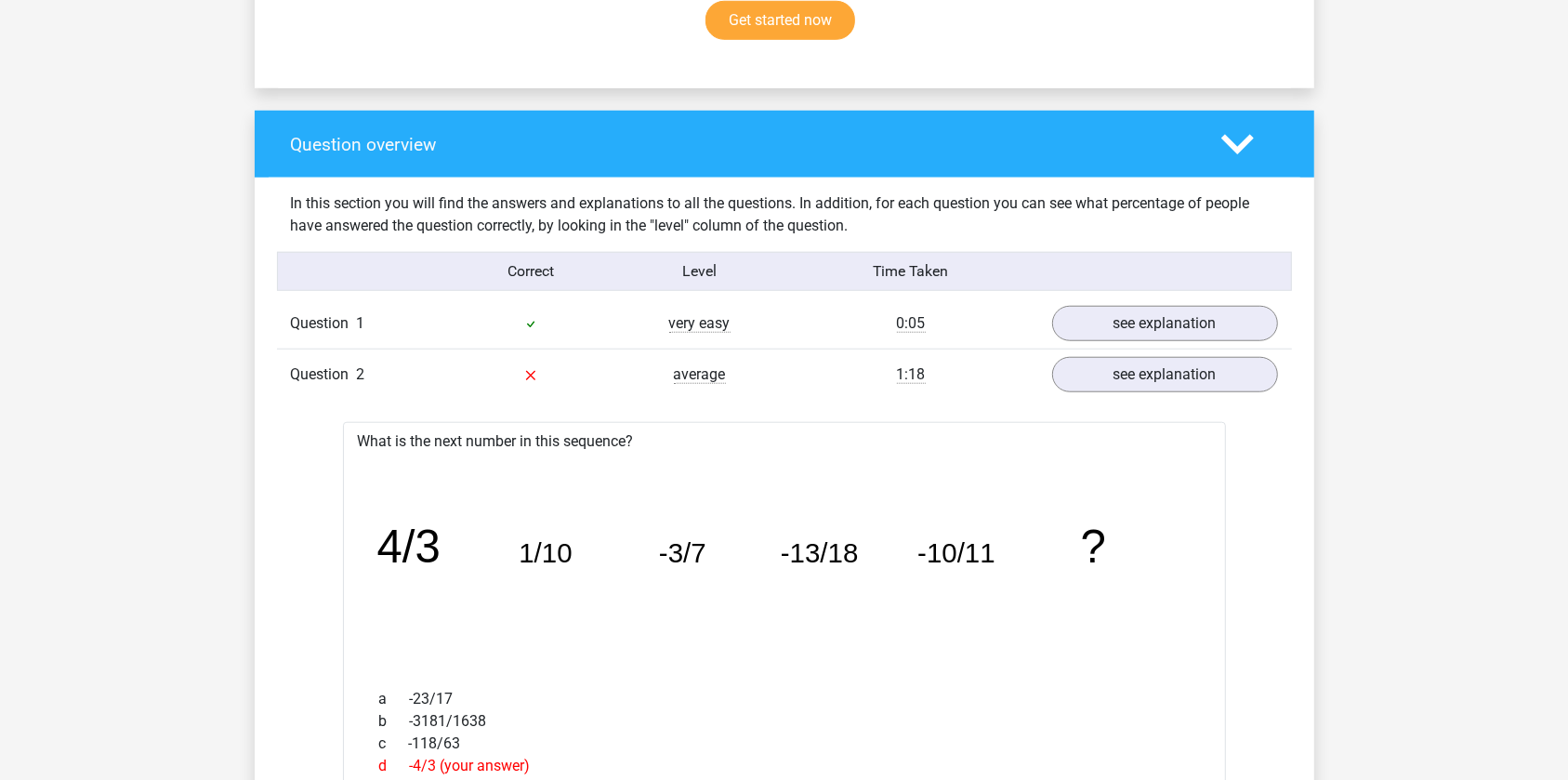
click at [644, 376] on div "average" at bounding box center [700, 375] width 169 height 22
click at [721, 380] on span "average" at bounding box center [700, 375] width 52 height 19
drag, startPoint x: 348, startPoint y: 367, endPoint x: 878, endPoint y: 369, distance: 530.0
click at [348, 367] on span "Question" at bounding box center [323, 375] width 66 height 22
click at [1238, 377] on link "see explanation" at bounding box center [1164, 375] width 260 height 41
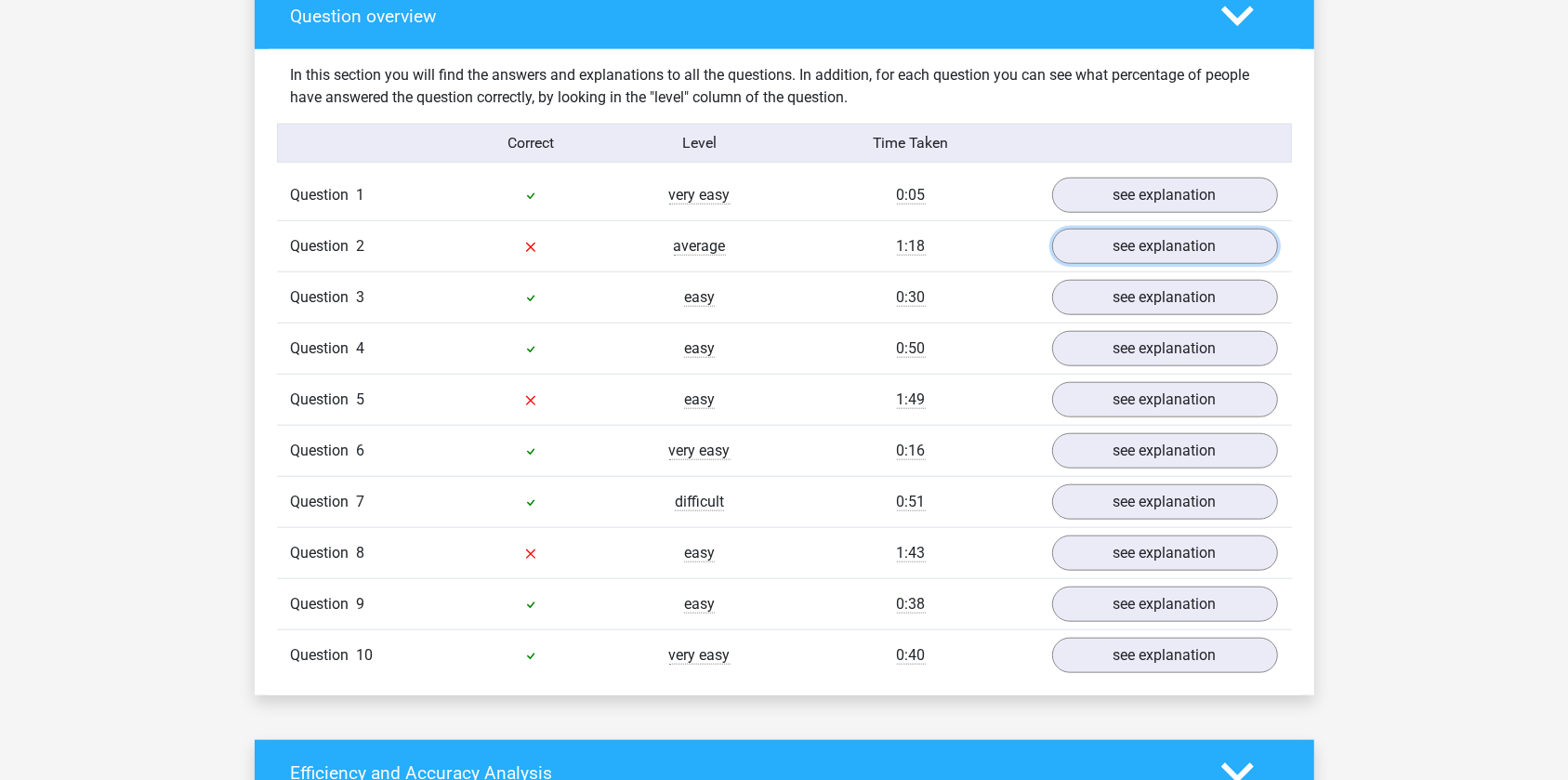
scroll to position [1436, 0]
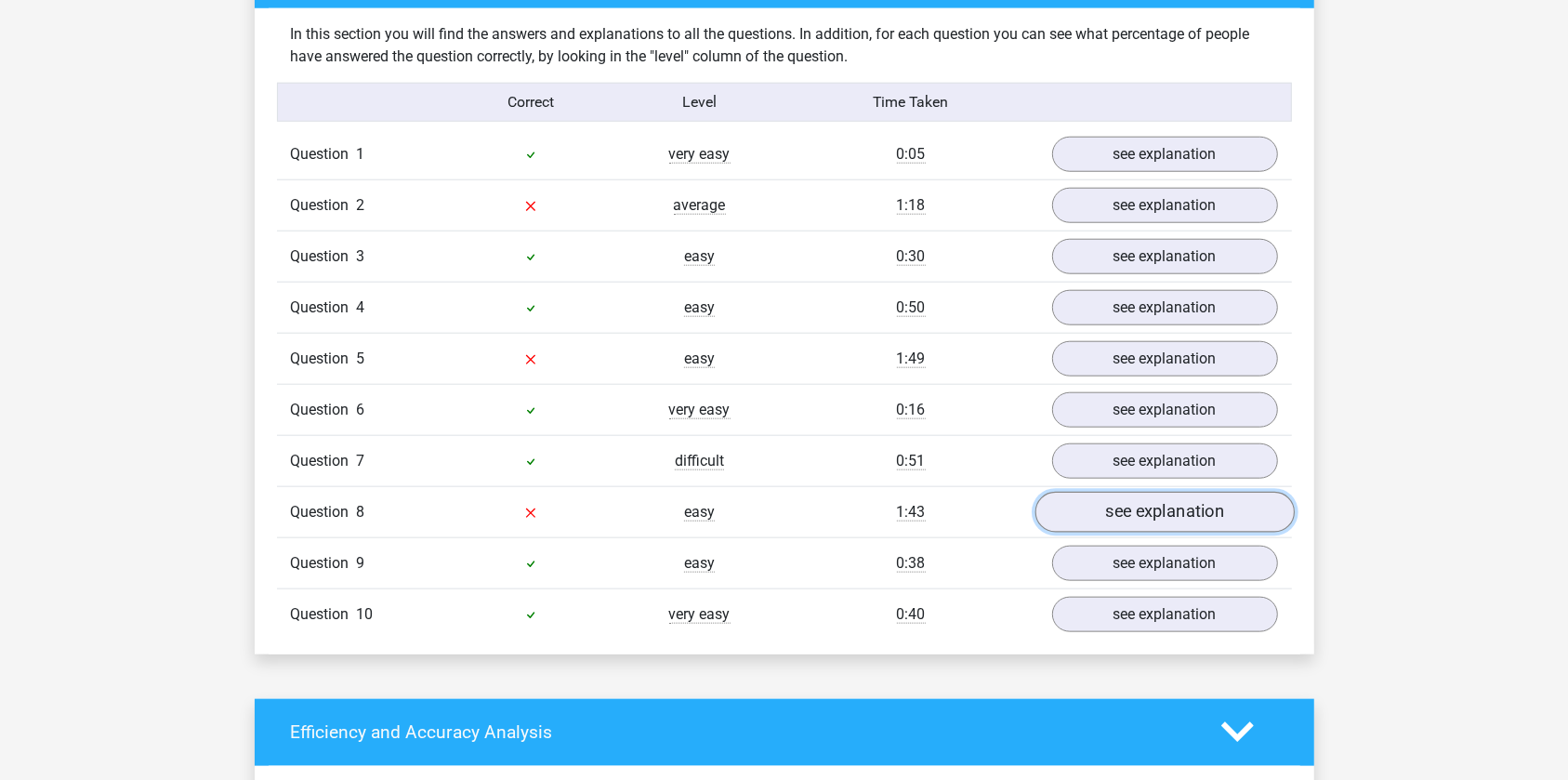
click at [1160, 493] on link "see explanation" at bounding box center [1164, 513] width 260 height 41
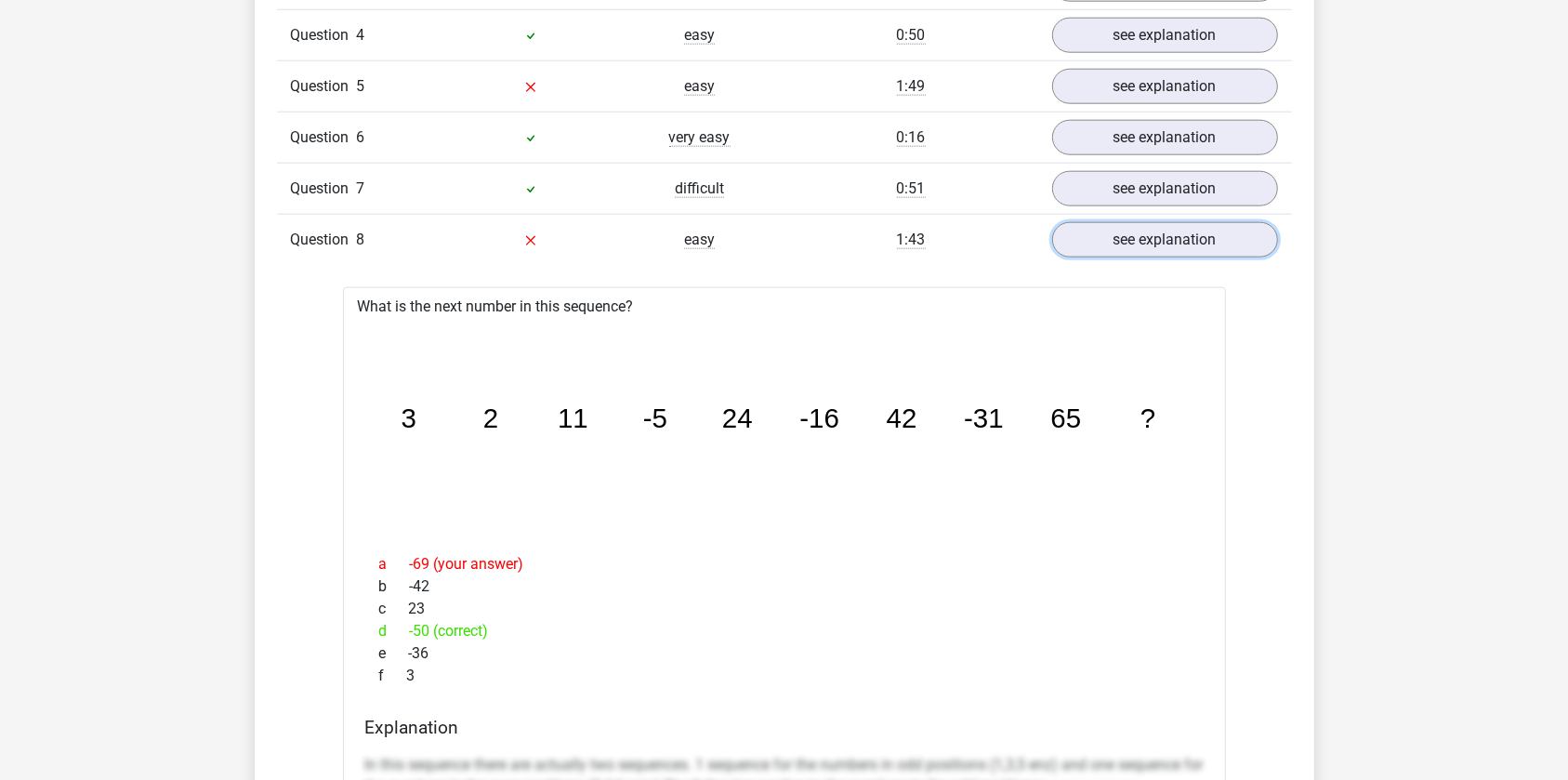
scroll to position [1690, 0]
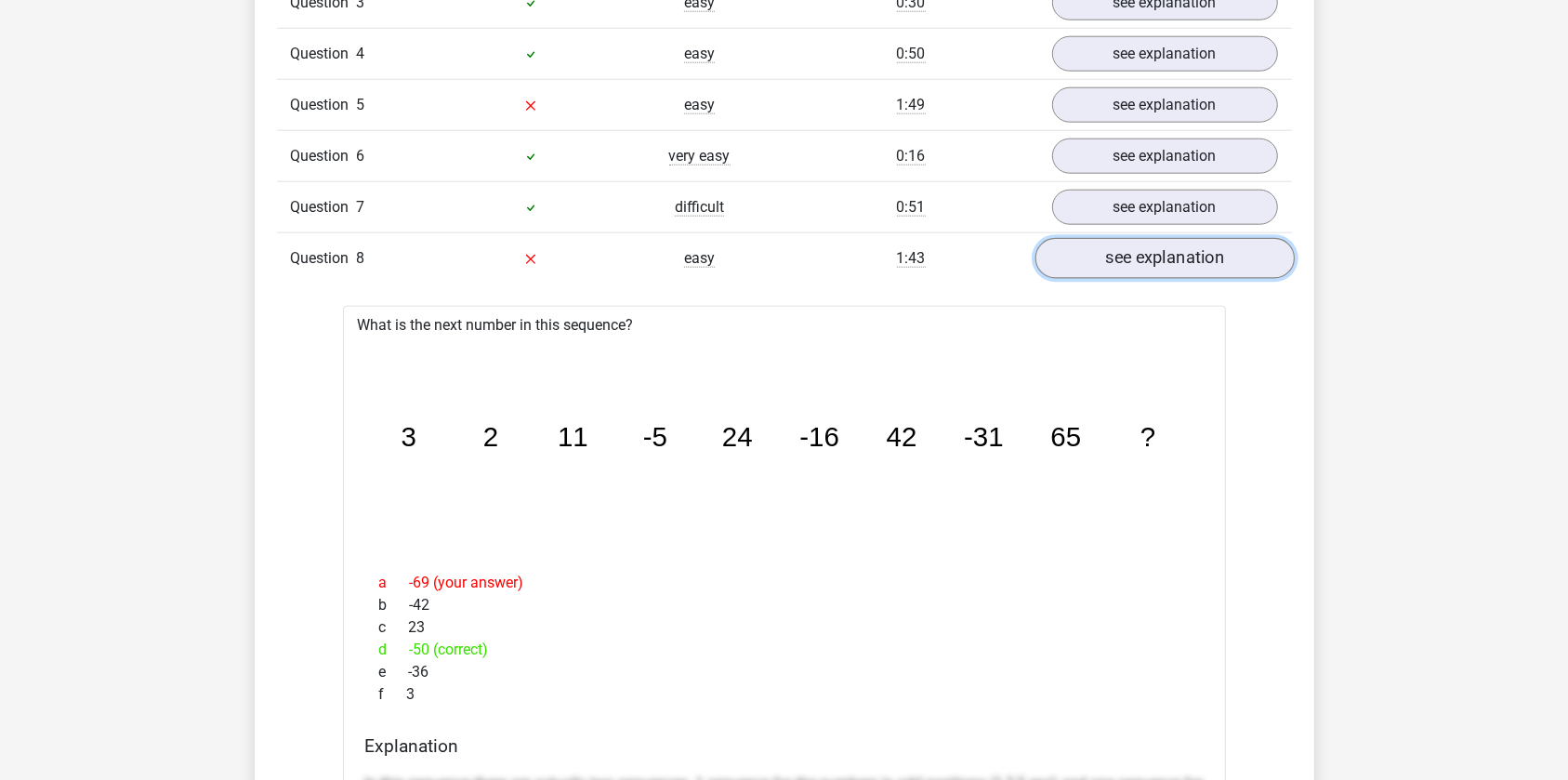
click at [1130, 240] on link "see explanation" at bounding box center [1164, 259] width 260 height 41
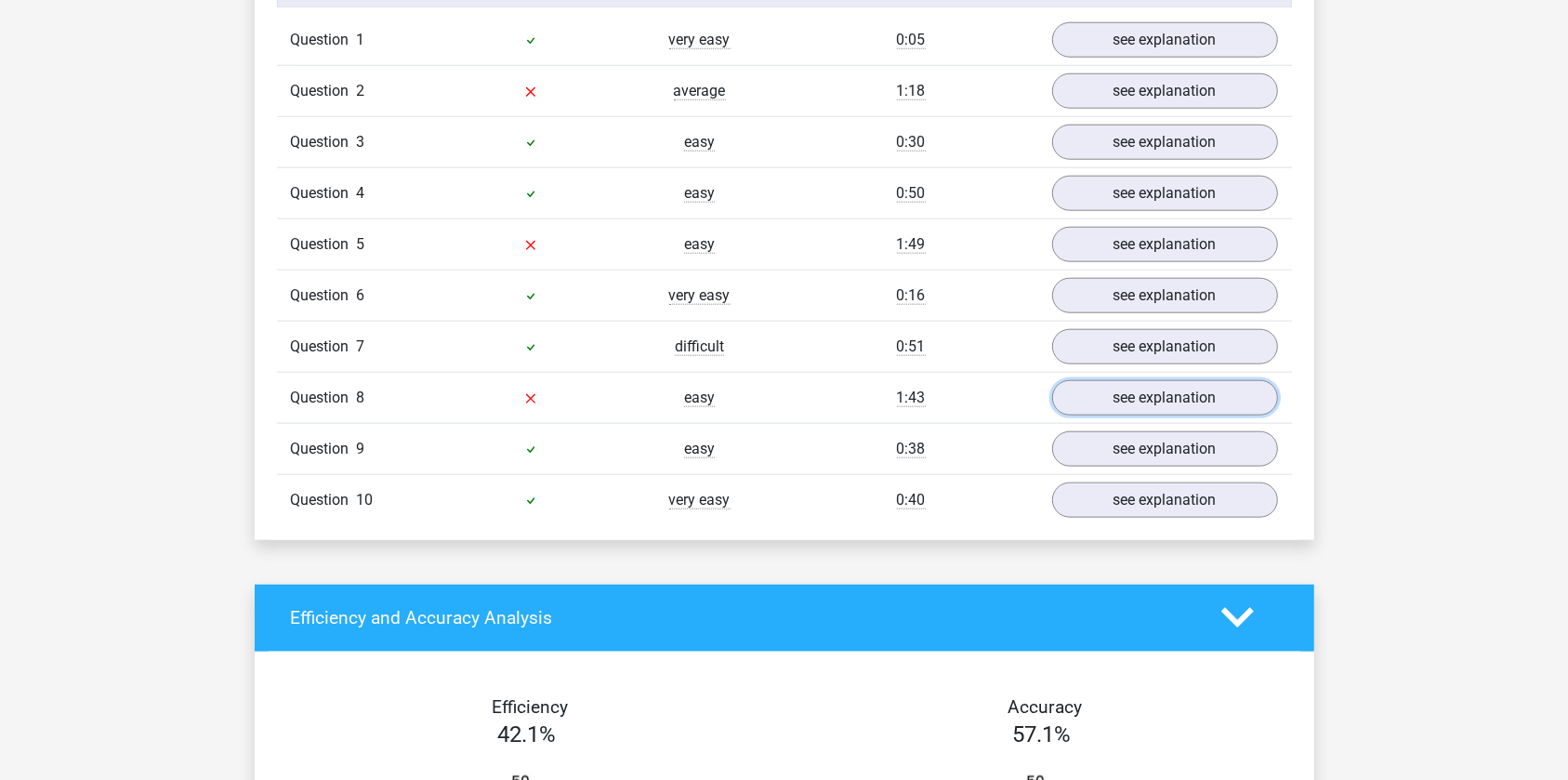
scroll to position [1521, 0]
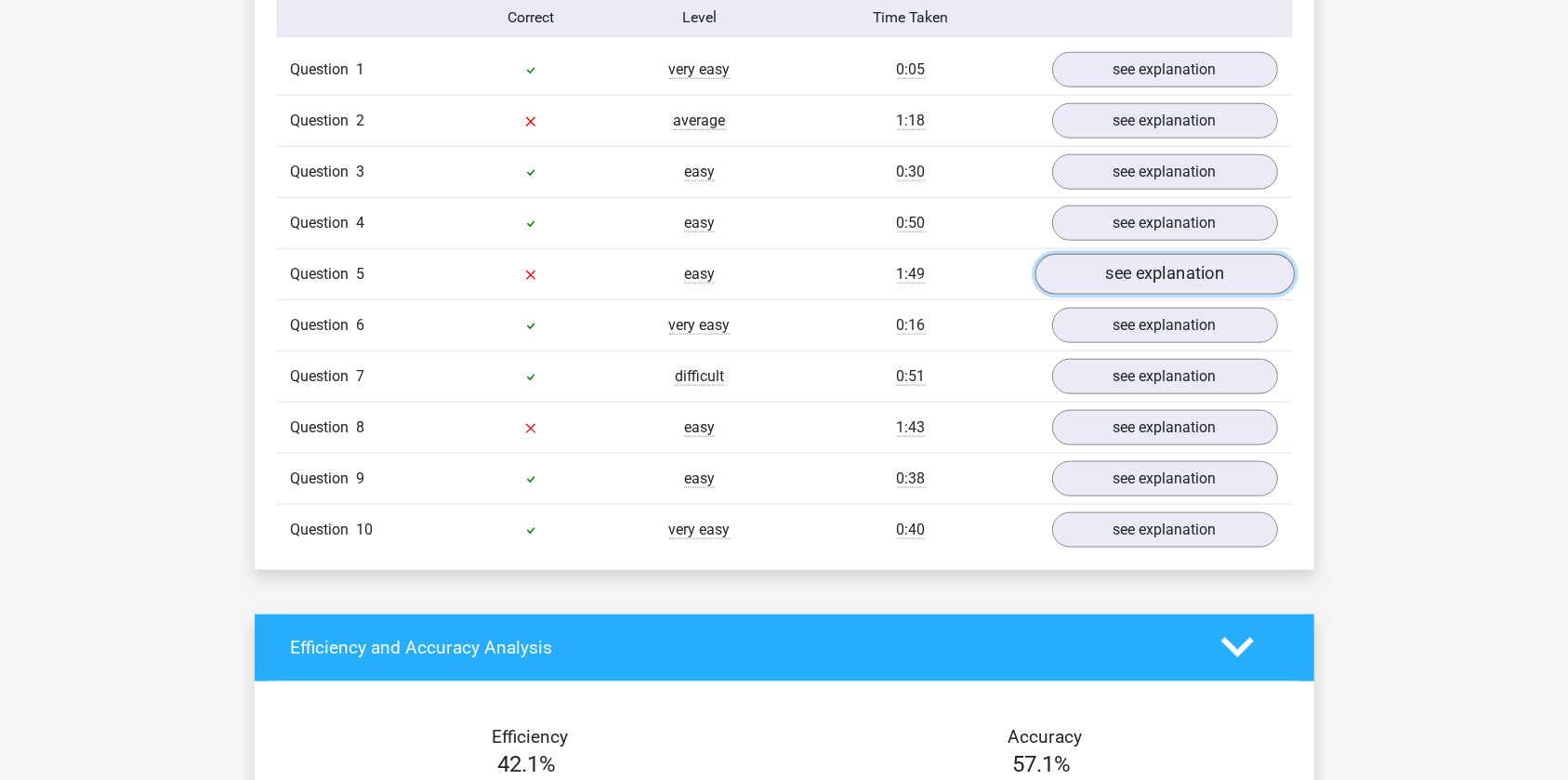
click at [1111, 269] on link "see explanation" at bounding box center [1164, 275] width 260 height 41
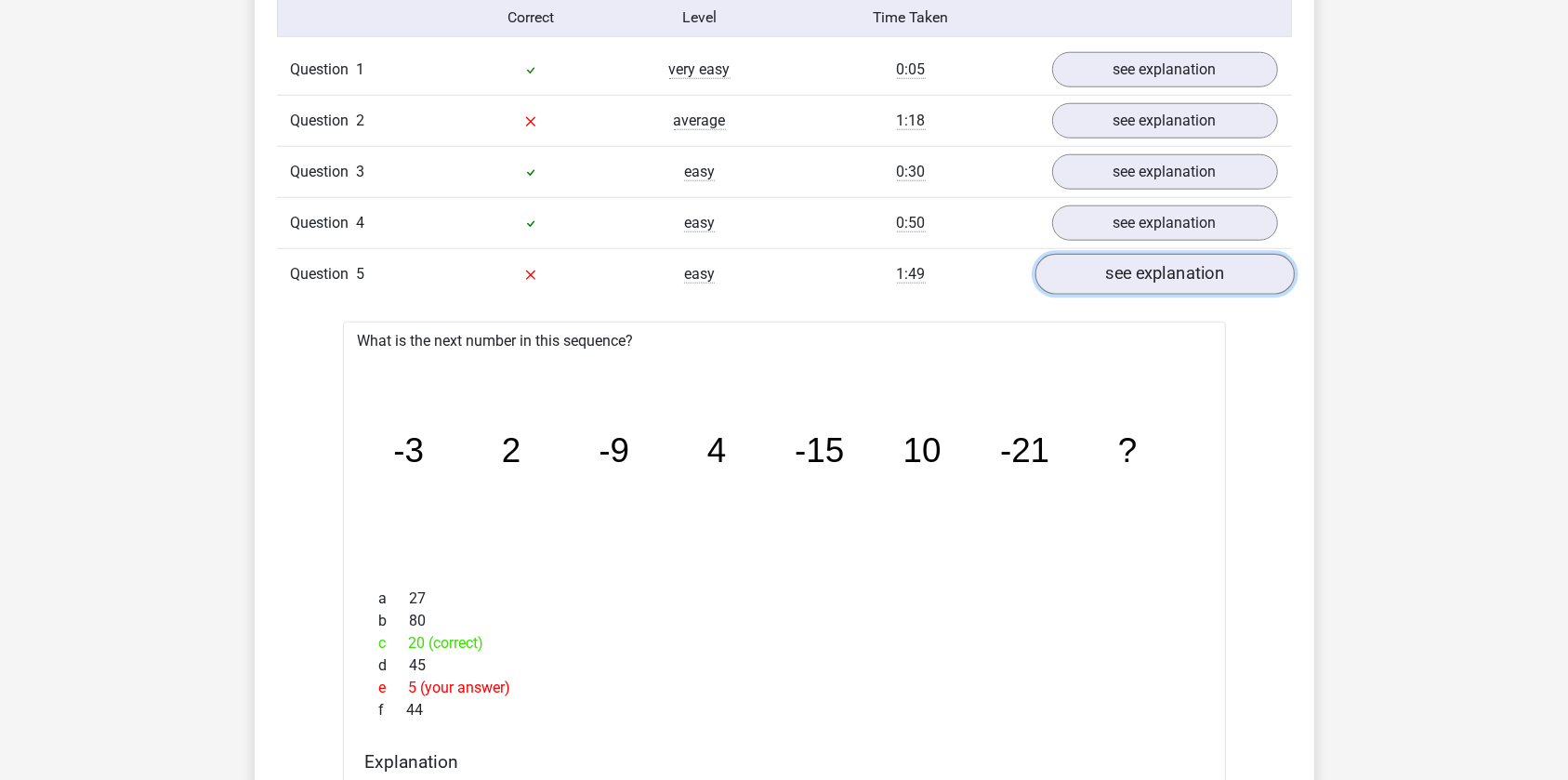
click at [1111, 269] on link "see explanation" at bounding box center [1164, 275] width 260 height 41
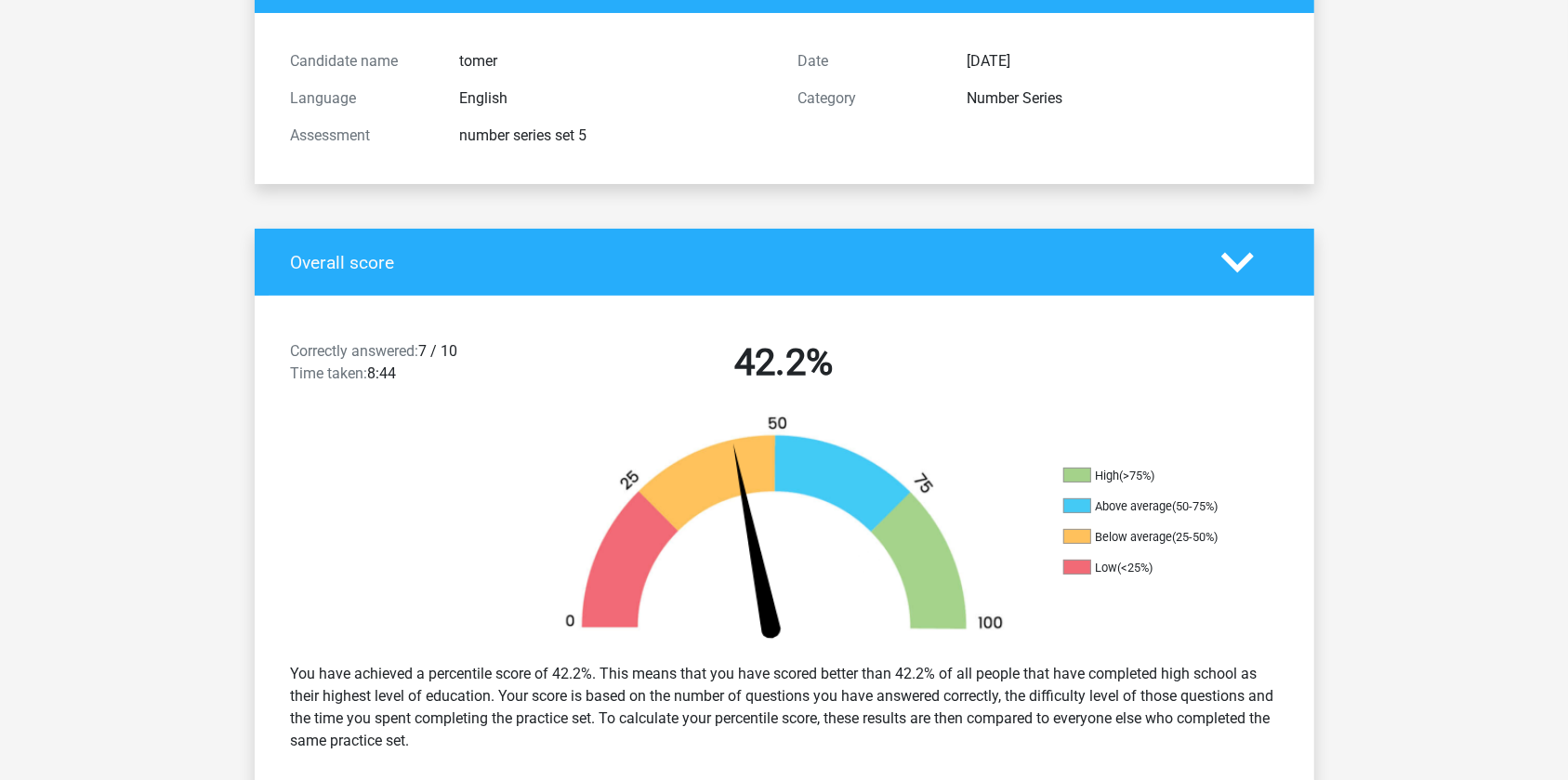
scroll to position [169, 0]
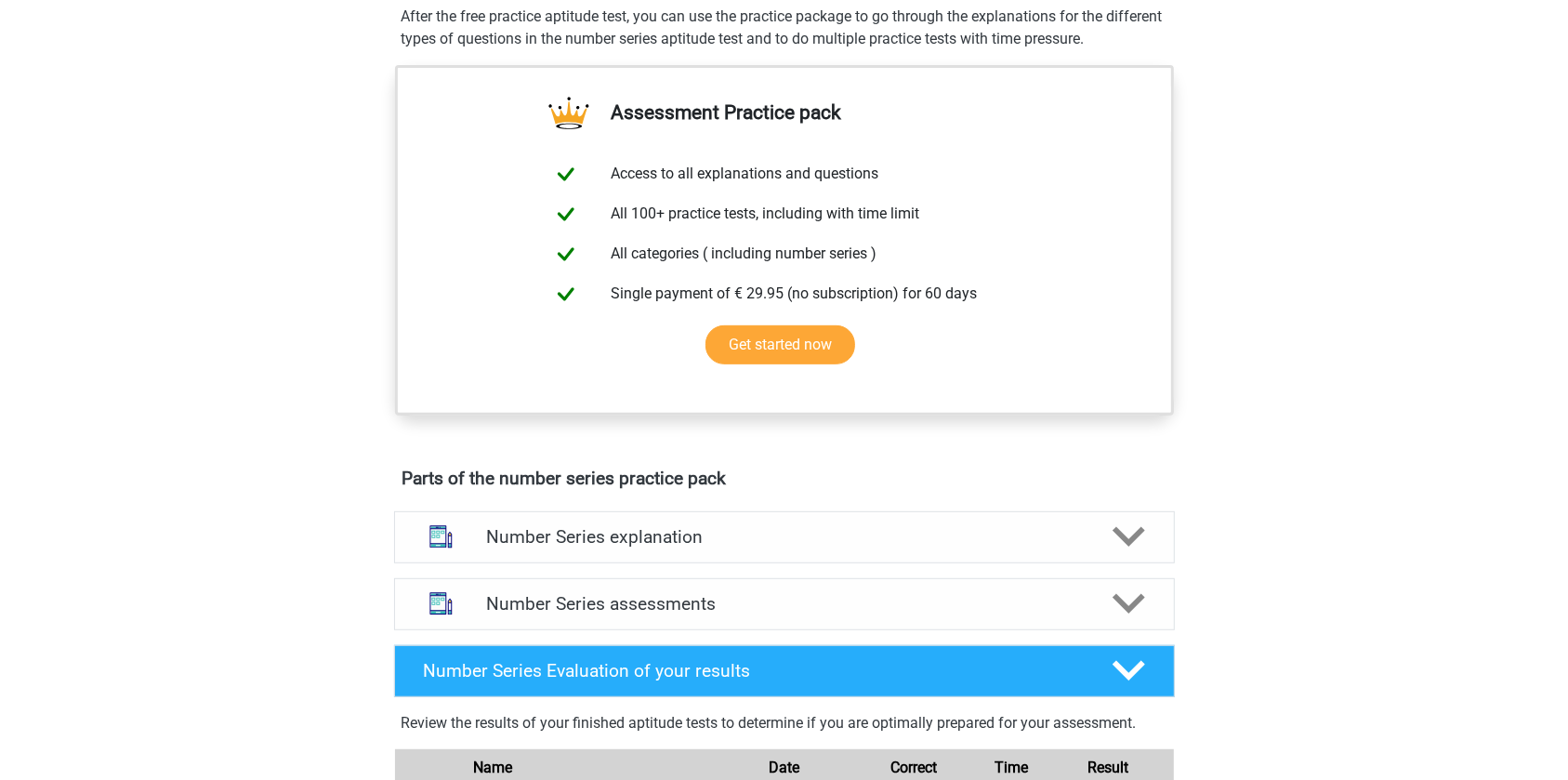
scroll to position [592, 0]
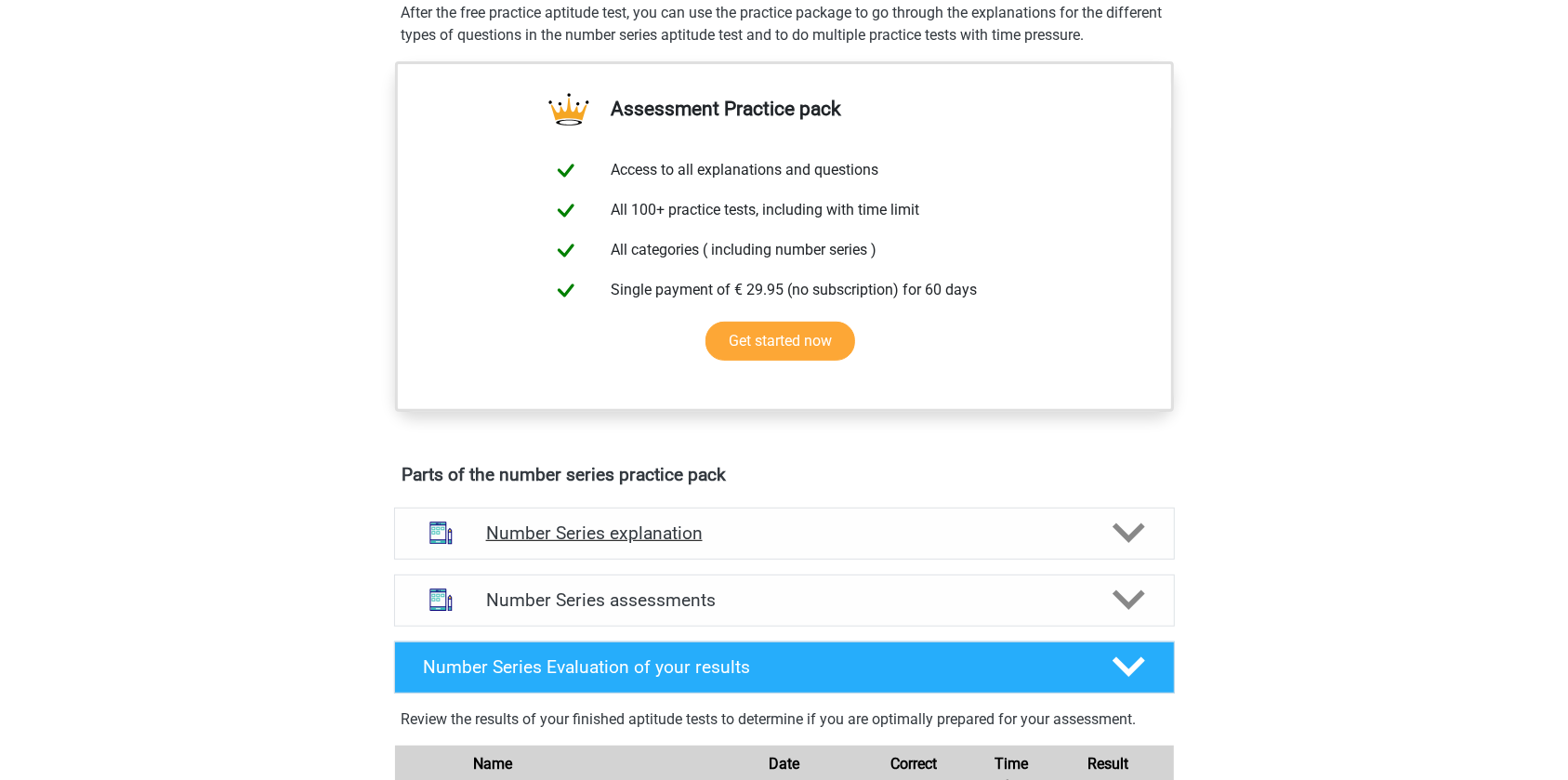
click at [679, 535] on h4 "Number Series explanation" at bounding box center [784, 532] width 597 height 22
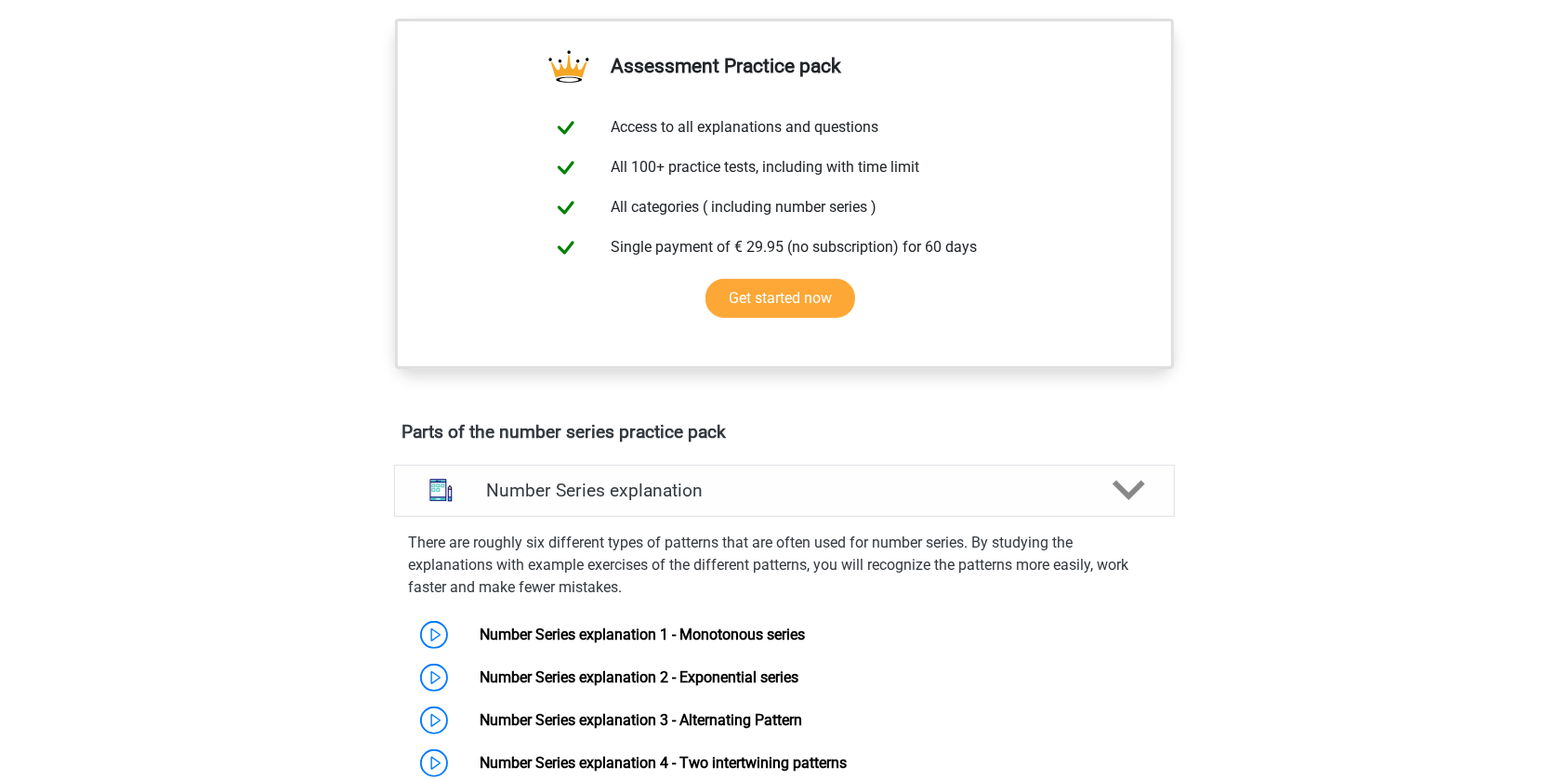
scroll to position [930, 0]
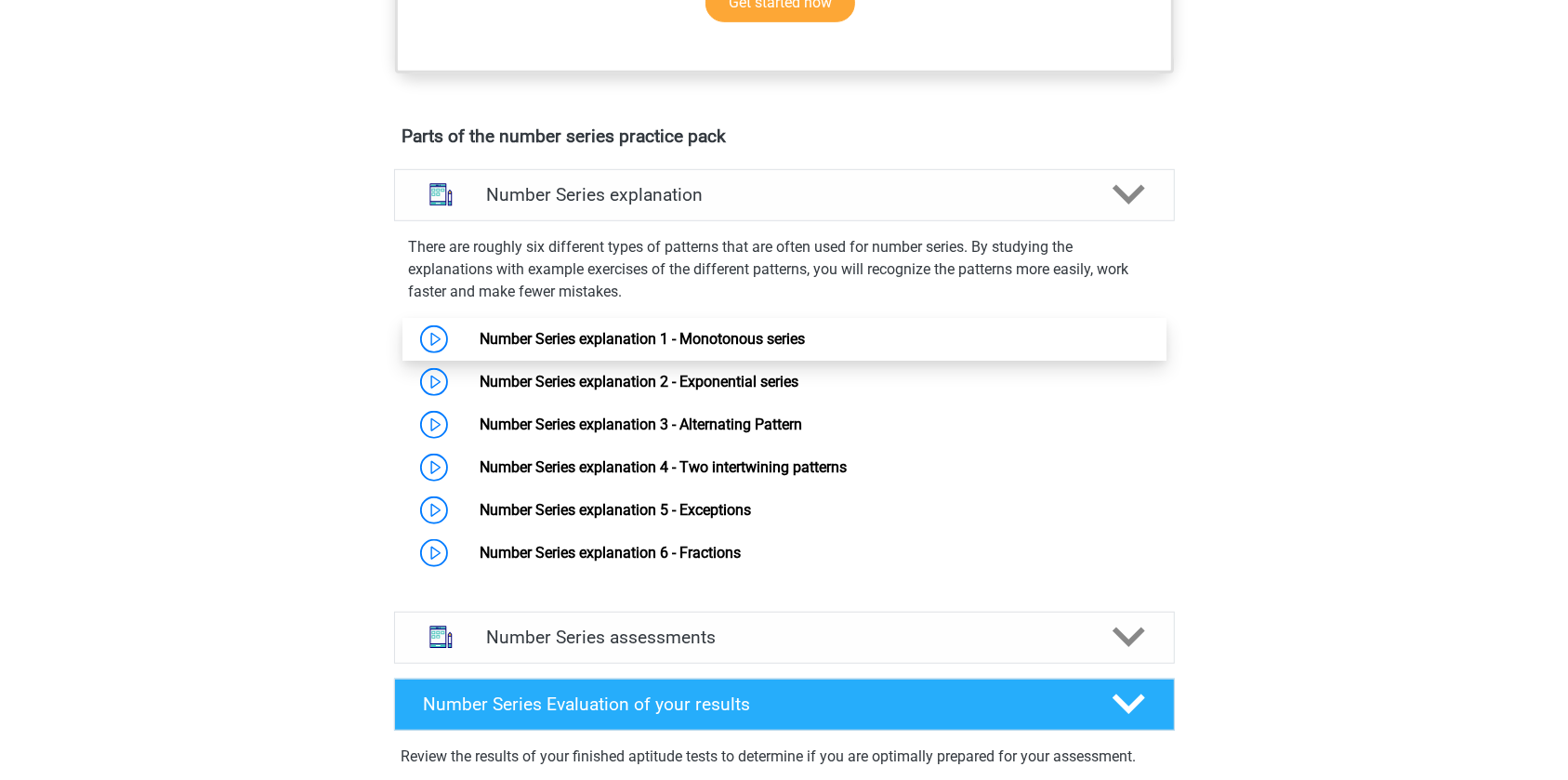
click at [480, 330] on link "Number Series explanation 1 - Monotonous series" at bounding box center [642, 338] width 325 height 18
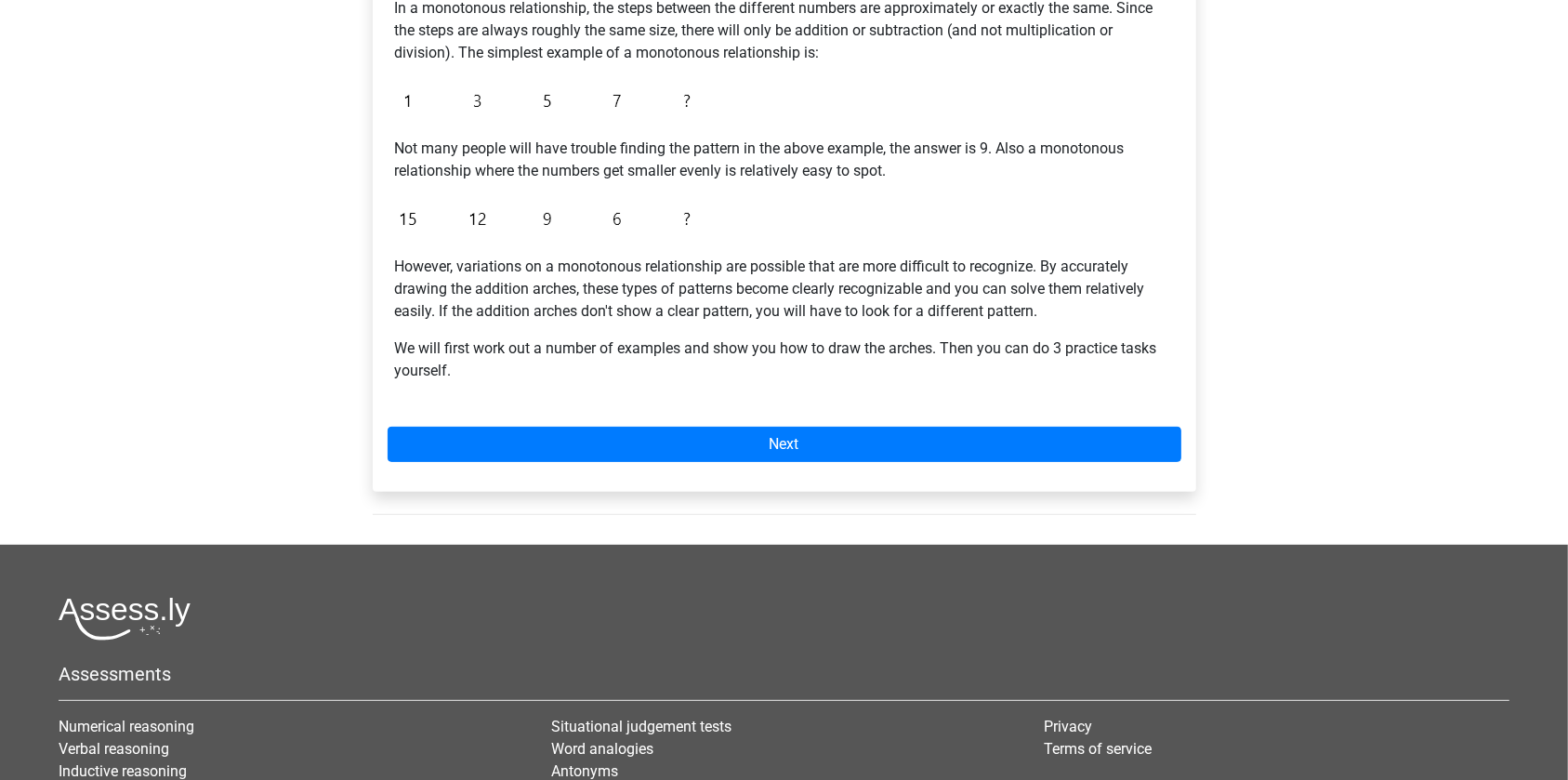
scroll to position [506, 0]
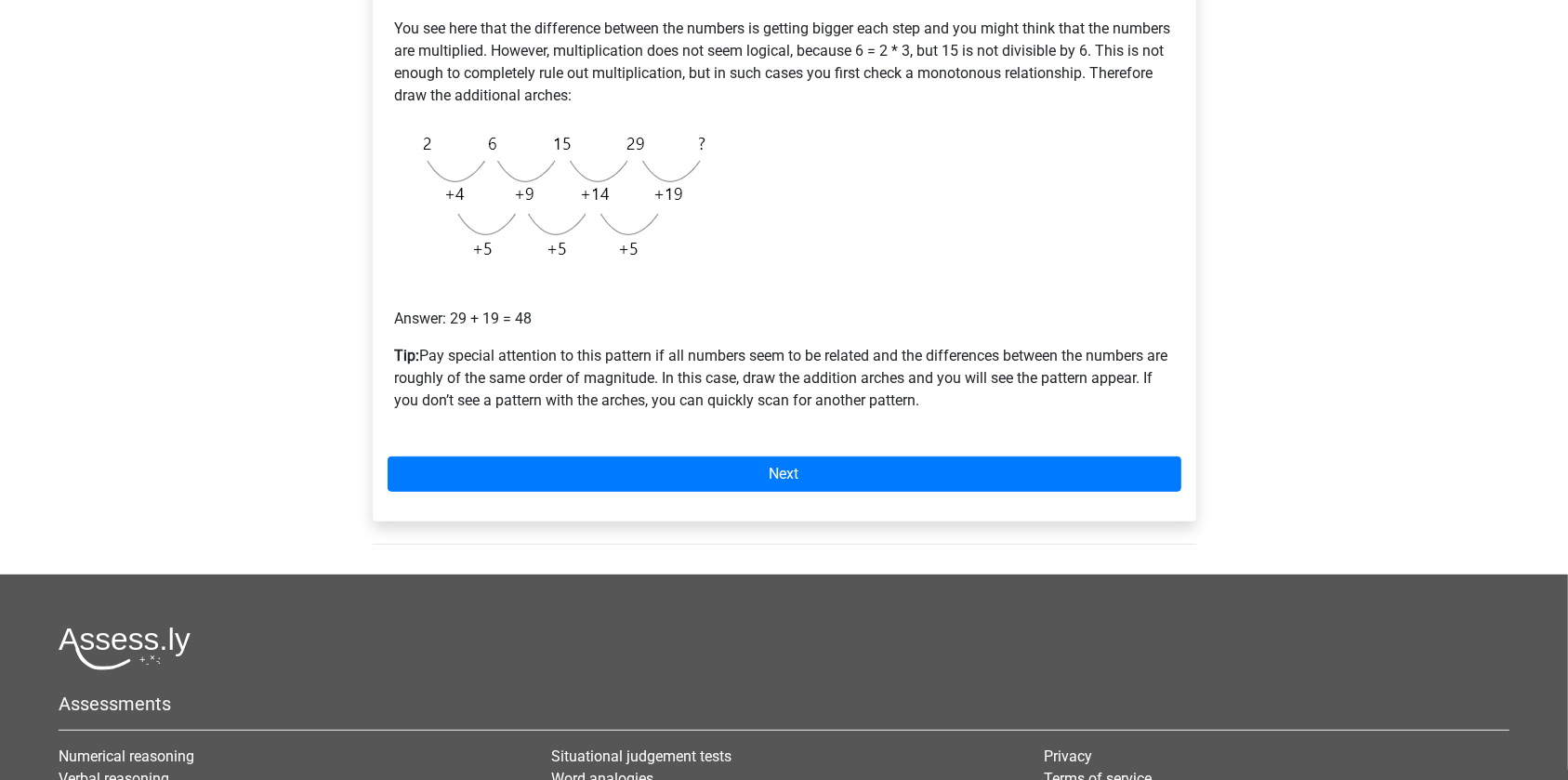
scroll to position [422, 0]
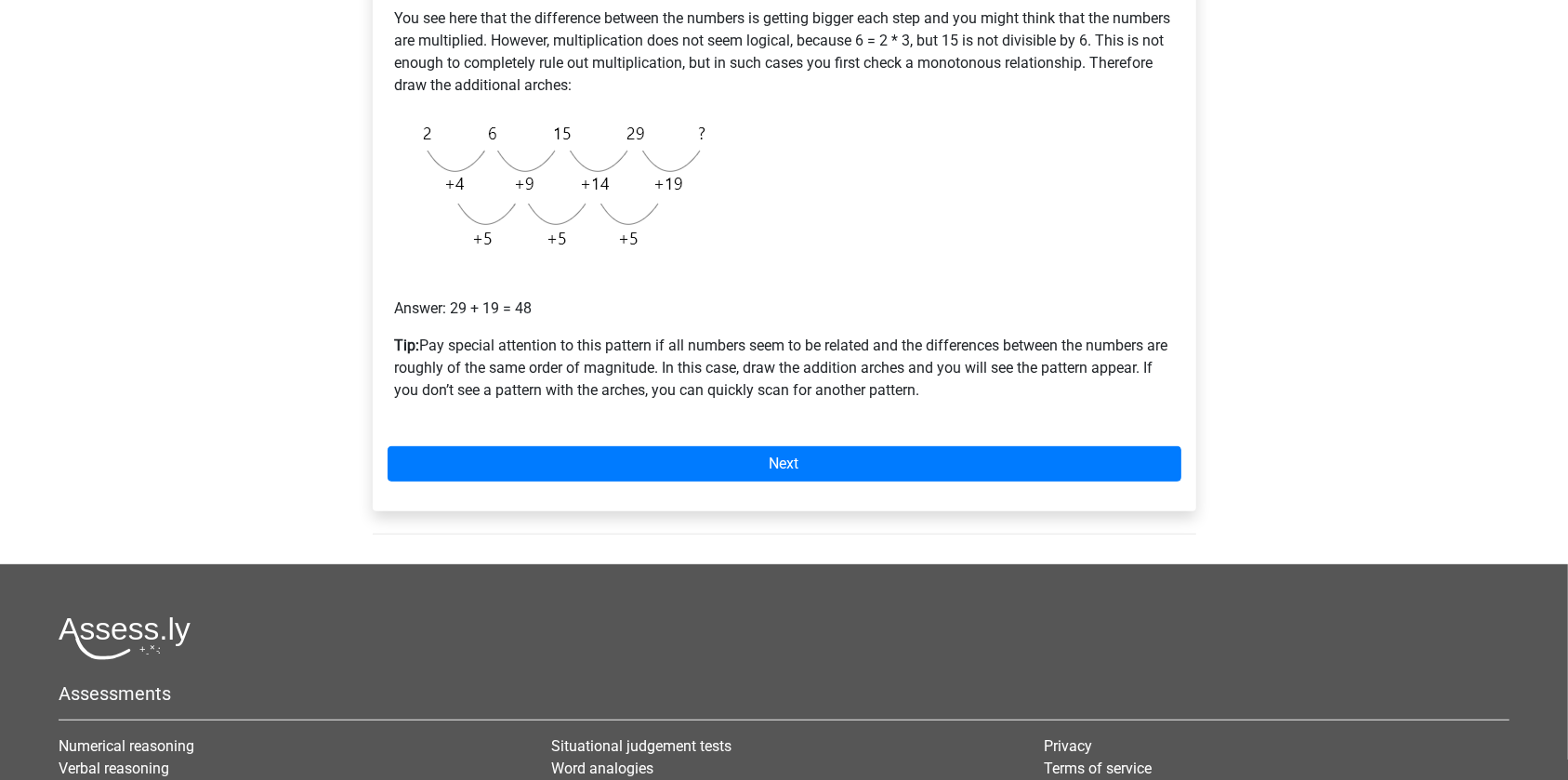
click at [540, 482] on div "Example 1 You see here that the difference between the numbers is getting bigge…" at bounding box center [784, 204] width 824 height 614
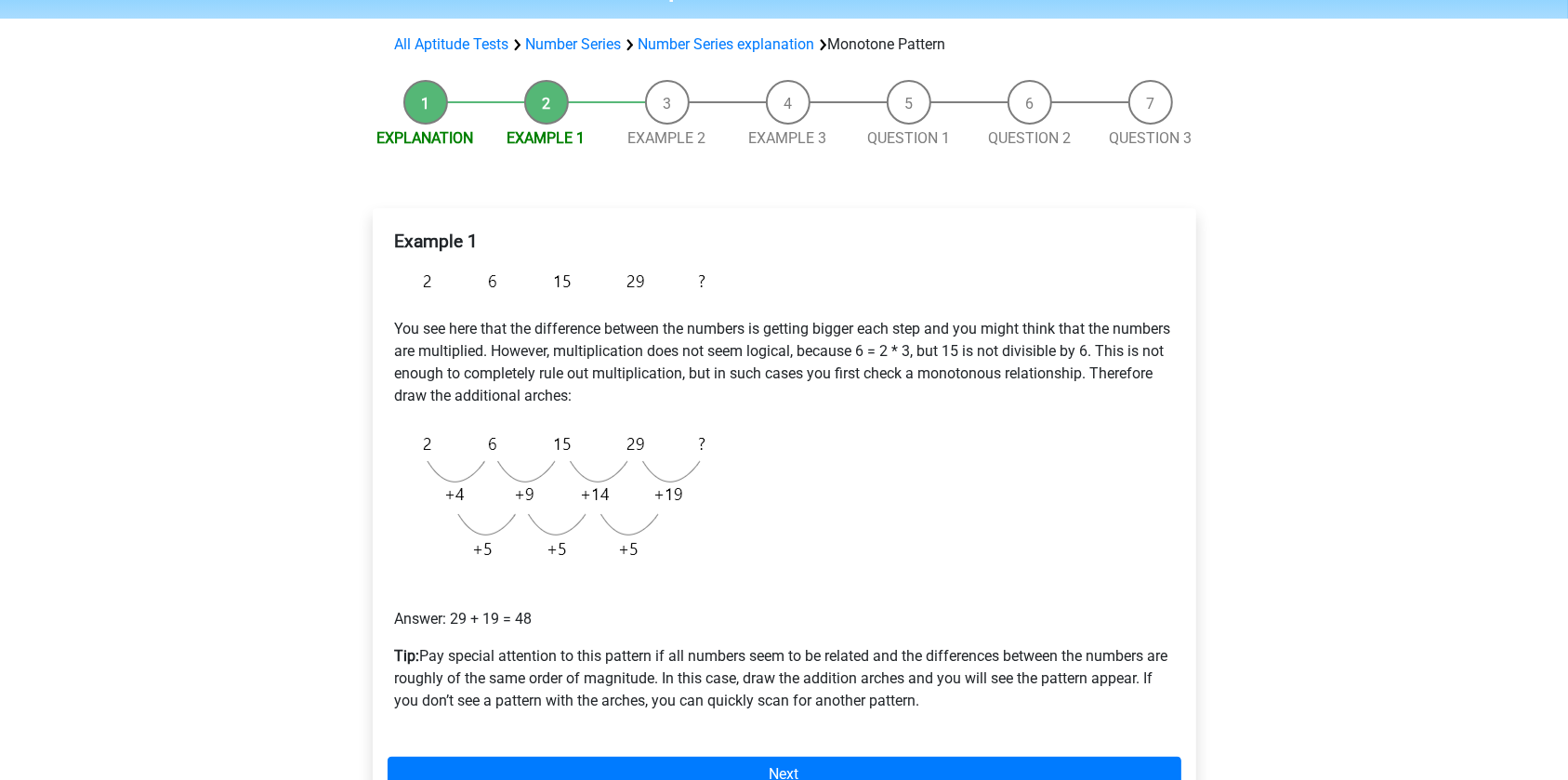
scroll to position [0, 0]
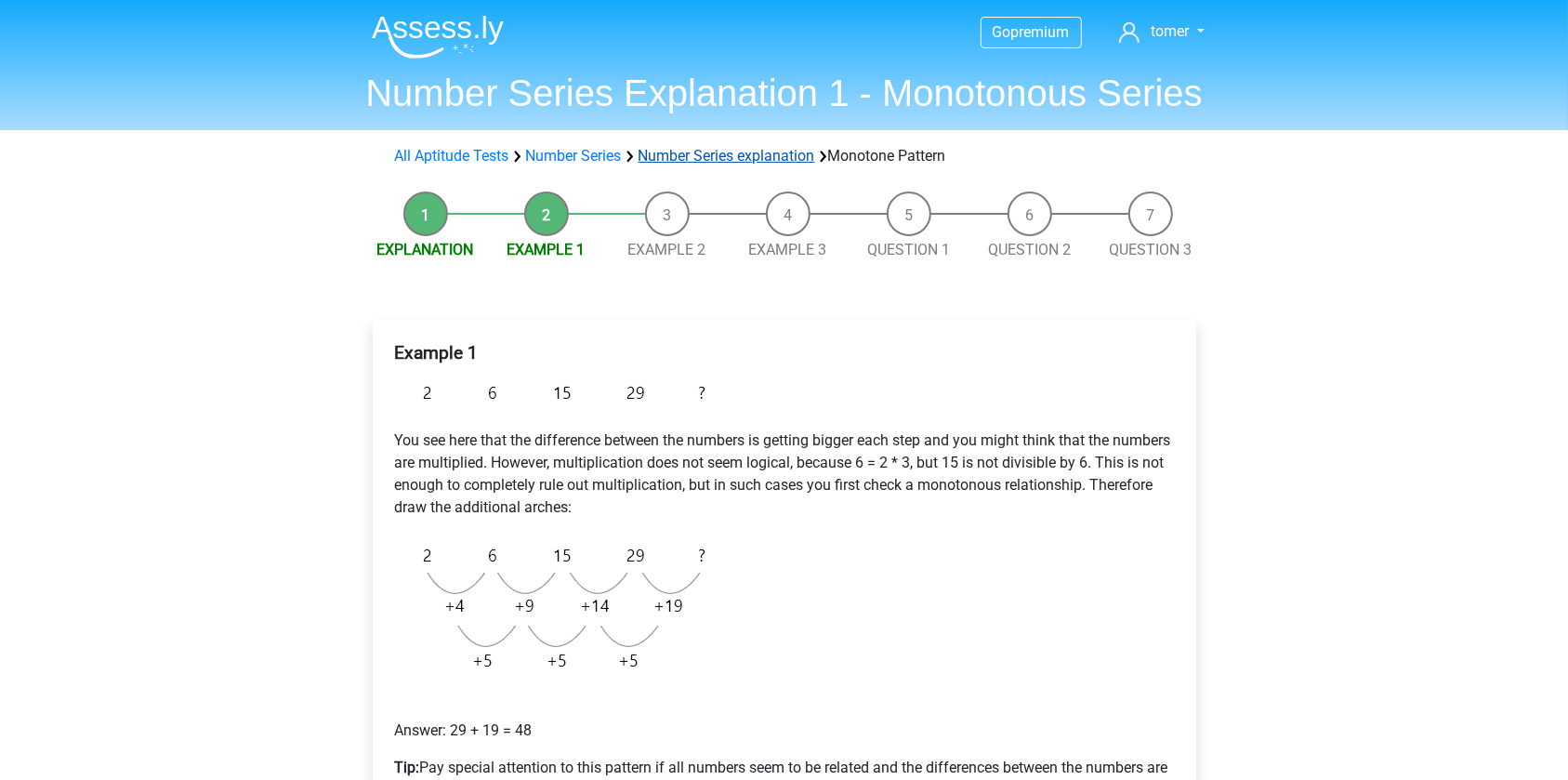
click at [739, 153] on link "Number Series explanation" at bounding box center [726, 156] width 176 height 18
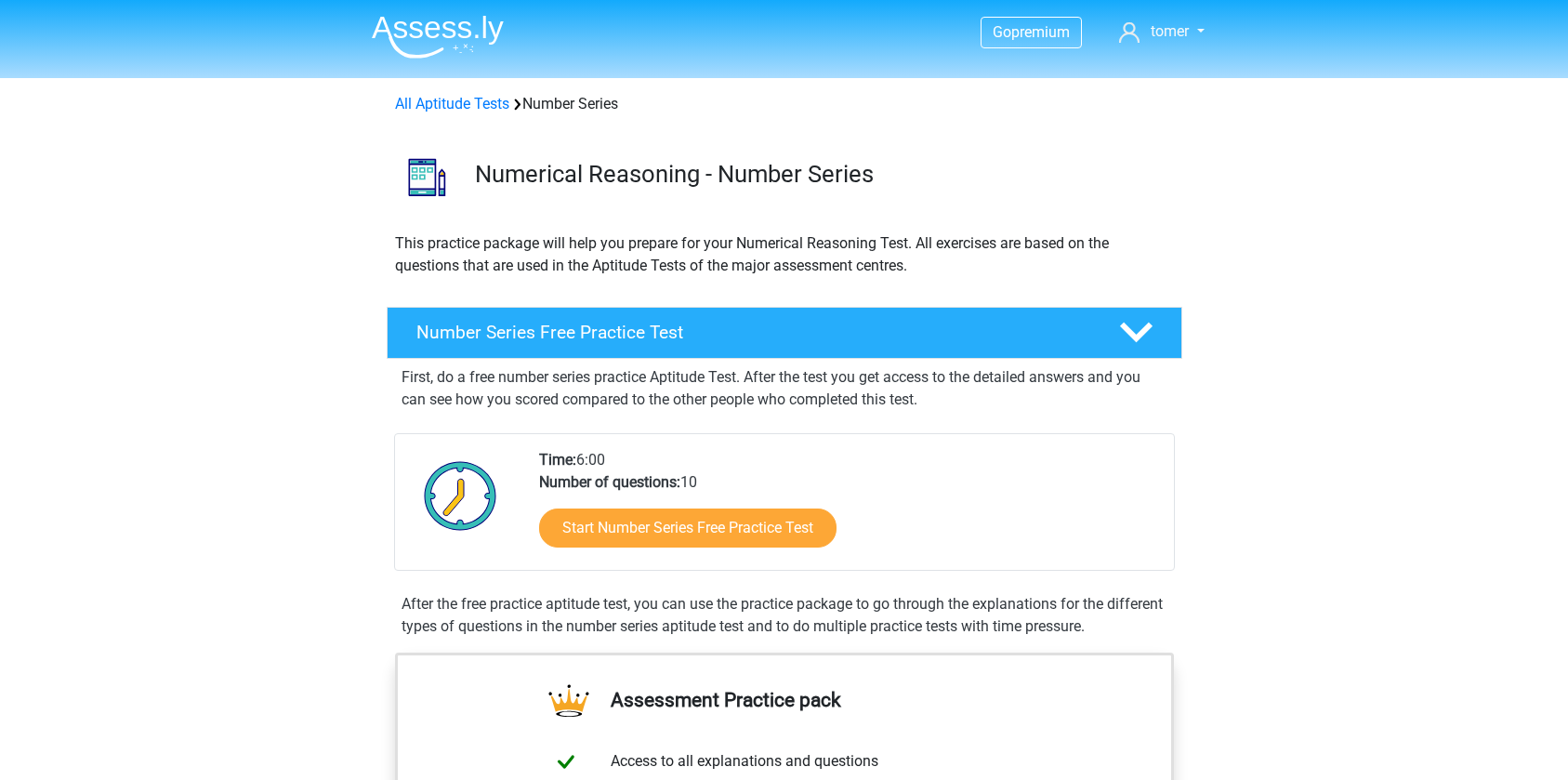
scroll to position [1089, 0]
